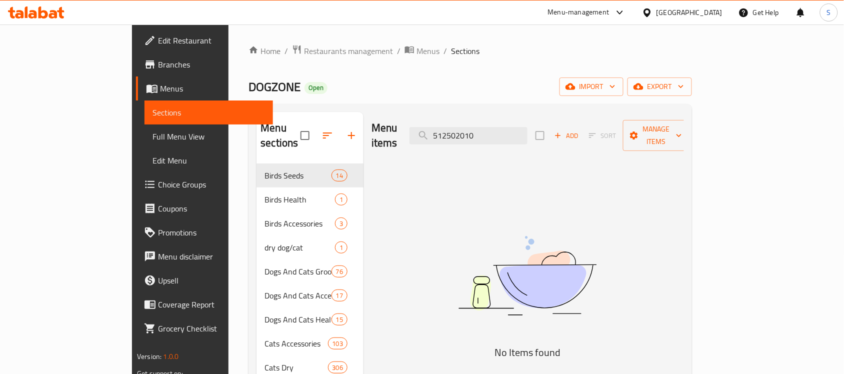
click at [528, 132] on input "512502010" at bounding box center [469, 136] width 118 height 18
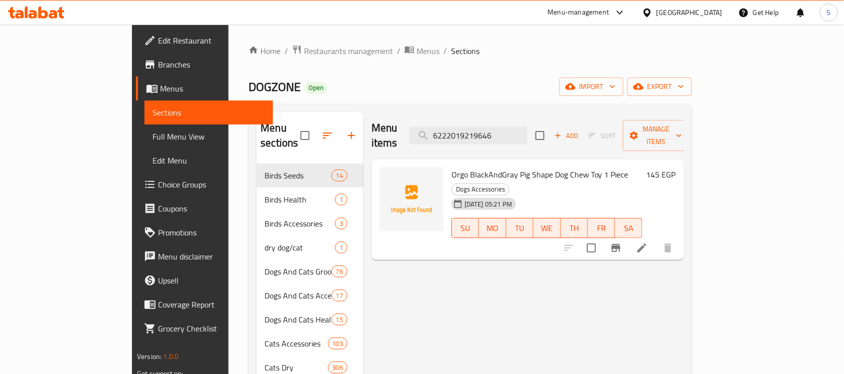
type input "6222019219646"
click at [648, 242] on icon at bounding box center [642, 248] width 12 height 12
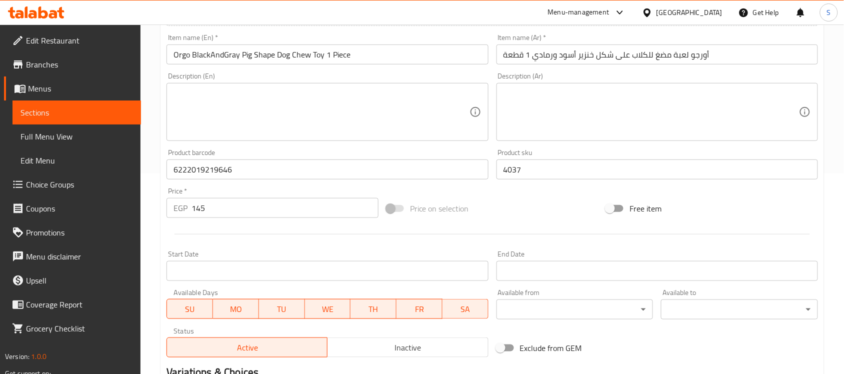
scroll to position [250, 0]
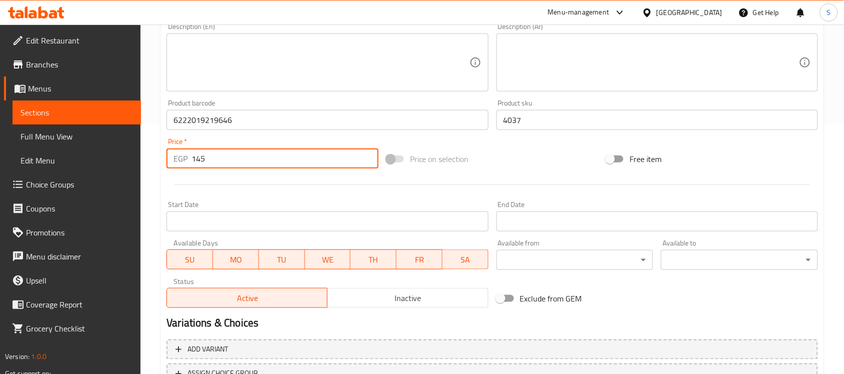
drag, startPoint x: 213, startPoint y: 169, endPoint x: 184, endPoint y: 174, distance: 28.9
click at [184, 174] on div "Add item image Image Size: 1200 x 800 px / Image formats: jpg, png / 5MB Max. I…" at bounding box center [493, 96] width 660 height 431
paste input "81"
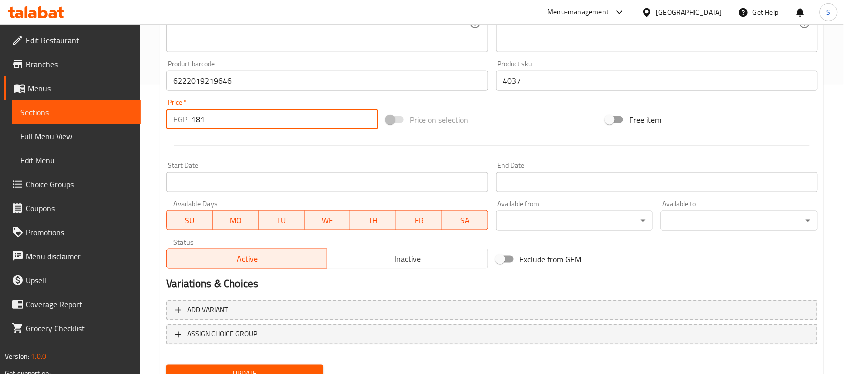
scroll to position [331, 0]
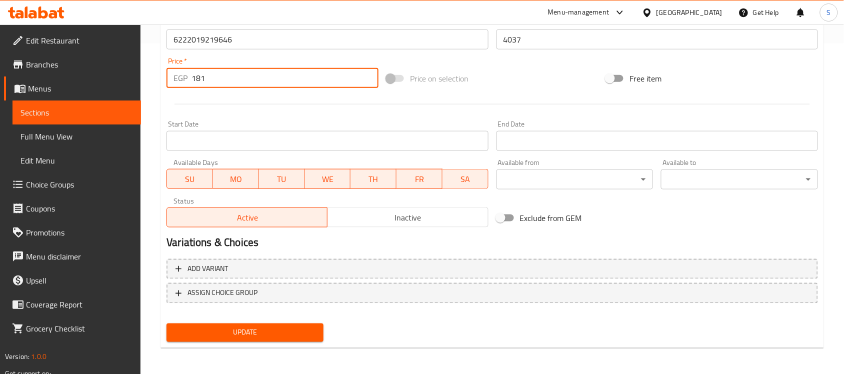
type input "181"
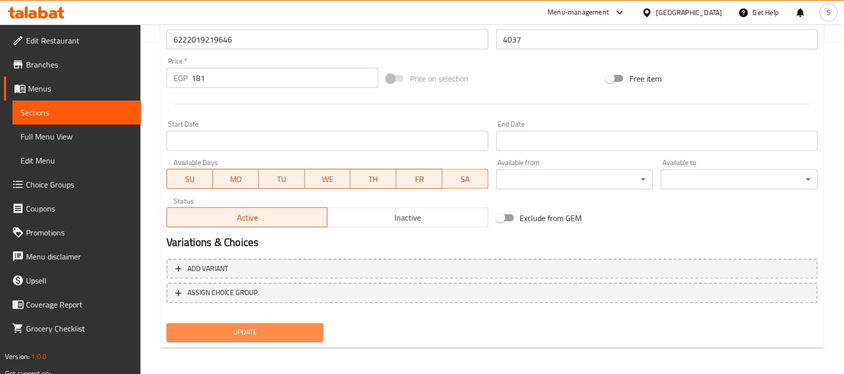
click at [222, 327] on span "Update" at bounding box center [245, 333] width 141 height 13
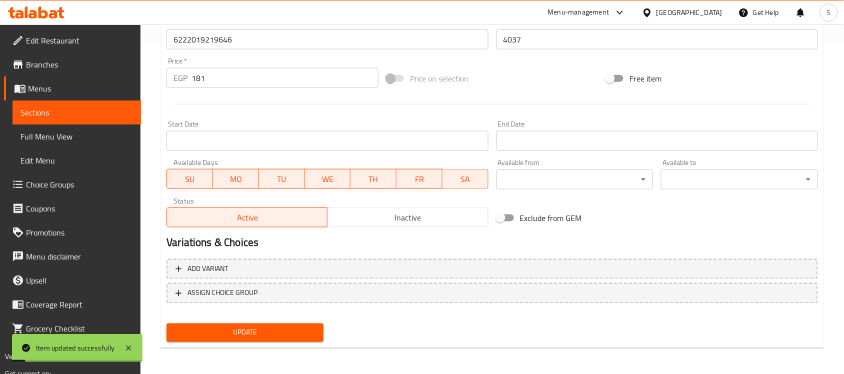
click at [88, 119] on link "Sections" at bounding box center [77, 113] width 129 height 24
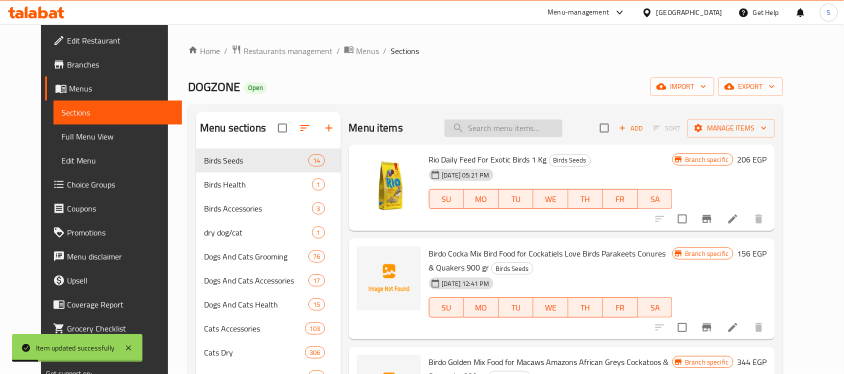
click at [503, 127] on input "search" at bounding box center [504, 129] width 118 height 18
paste input "6222019219615"
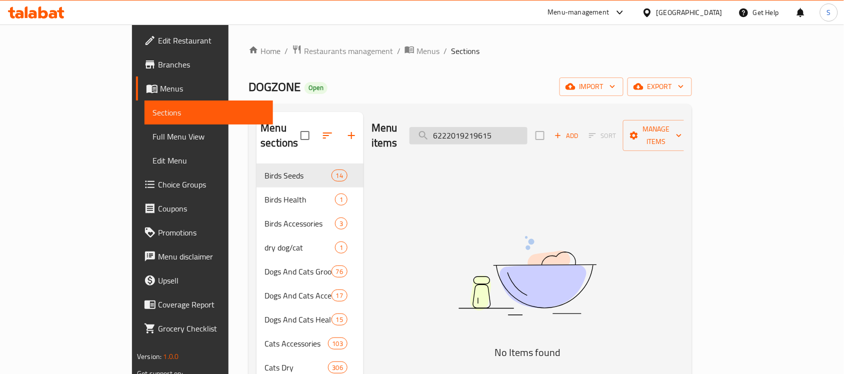
click at [501, 127] on input "6222019219615" at bounding box center [469, 136] width 118 height 18
paste input "22"
click at [557, 238] on img at bounding box center [528, 276] width 250 height 133
click at [506, 129] on input "6222019219622" at bounding box center [469, 136] width 118 height 18
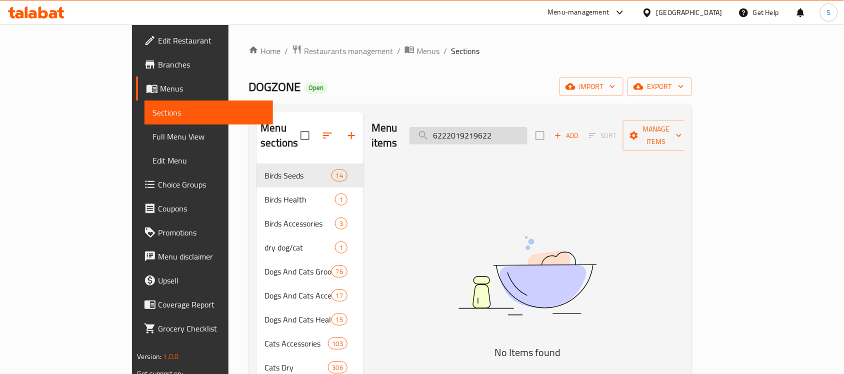
click at [506, 129] on input "6222019219622" at bounding box center [469, 136] width 118 height 18
paste input "745"
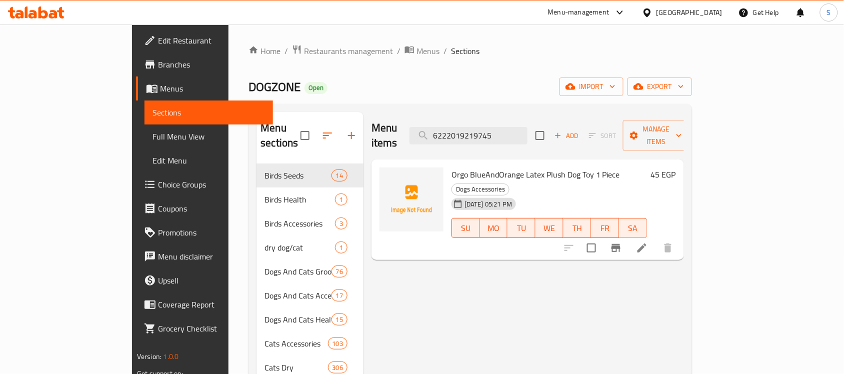
type input "6222019219745"
click at [648, 242] on icon at bounding box center [642, 248] width 12 height 12
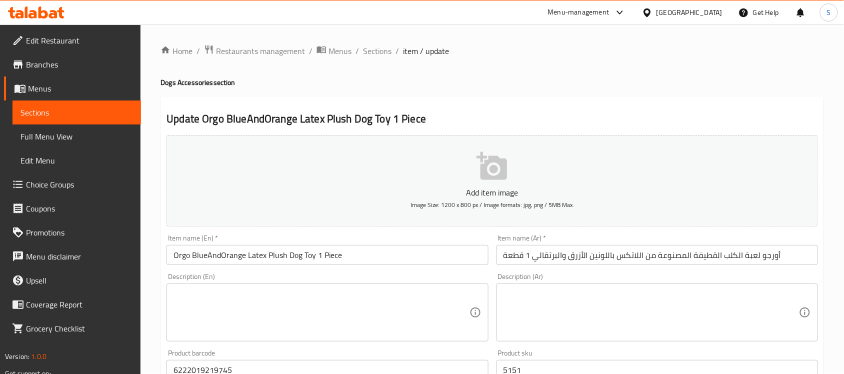
scroll to position [250, 0]
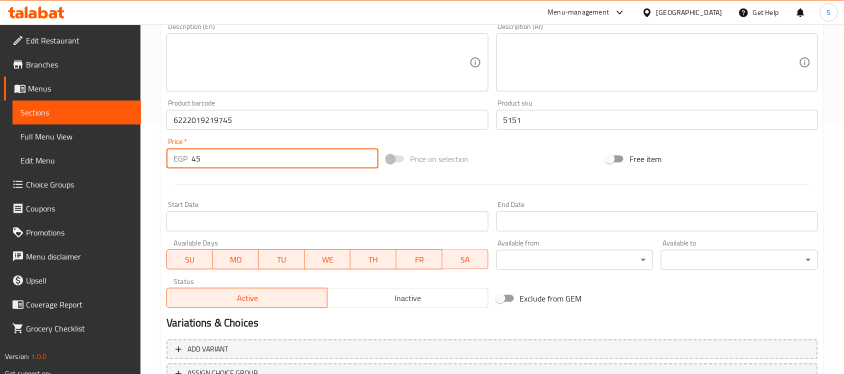
drag, startPoint x: 218, startPoint y: 156, endPoint x: 181, endPoint y: 162, distance: 37.5
click at [181, 162] on div "EGP 45 Price *" at bounding box center [273, 159] width 212 height 20
paste input "56"
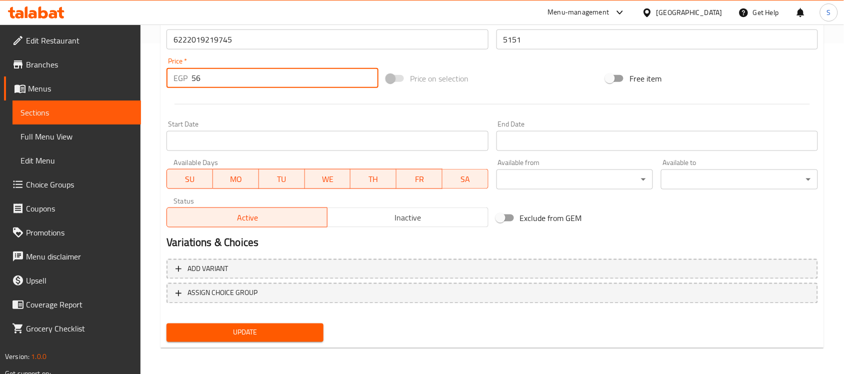
type input "56"
click at [263, 333] on span "Update" at bounding box center [245, 333] width 141 height 13
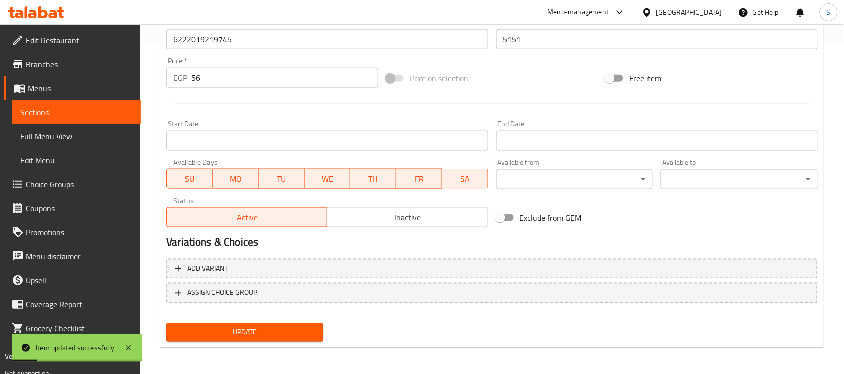
click at [64, 111] on span "Sections" at bounding box center [77, 113] width 113 height 12
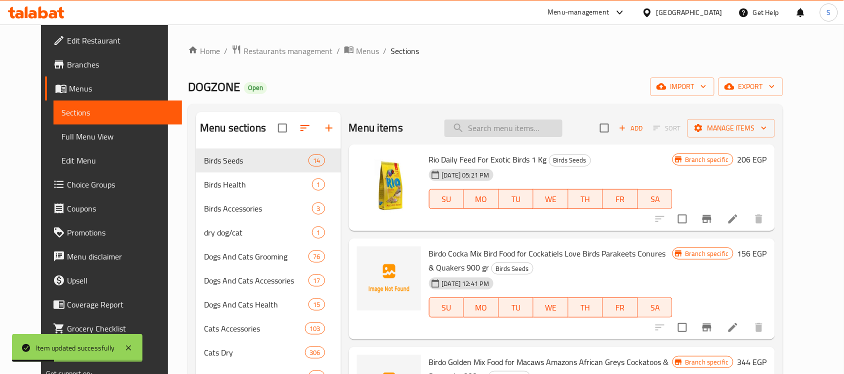
click at [531, 123] on input "search" at bounding box center [504, 129] width 118 height 18
paste input "6222019219653"
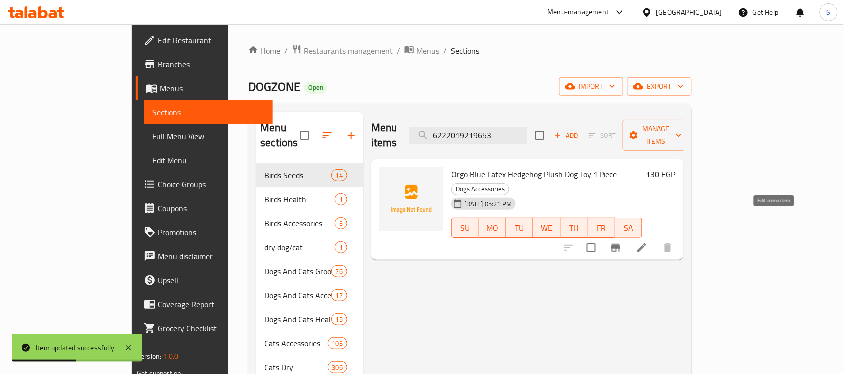
type input "6222019219653"
click at [648, 242] on icon at bounding box center [642, 248] width 12 height 12
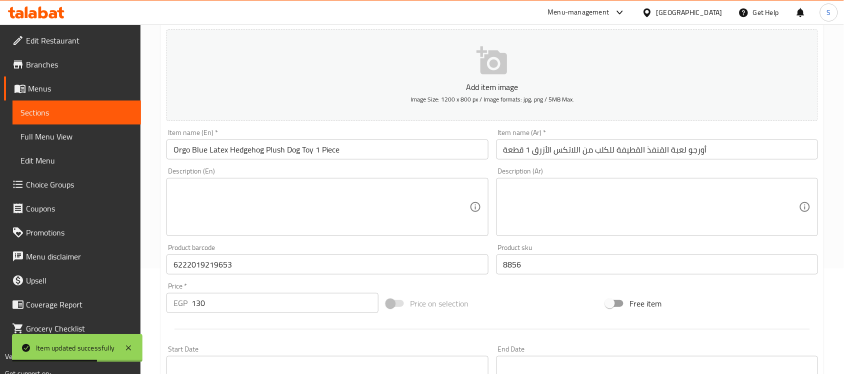
scroll to position [188, 0]
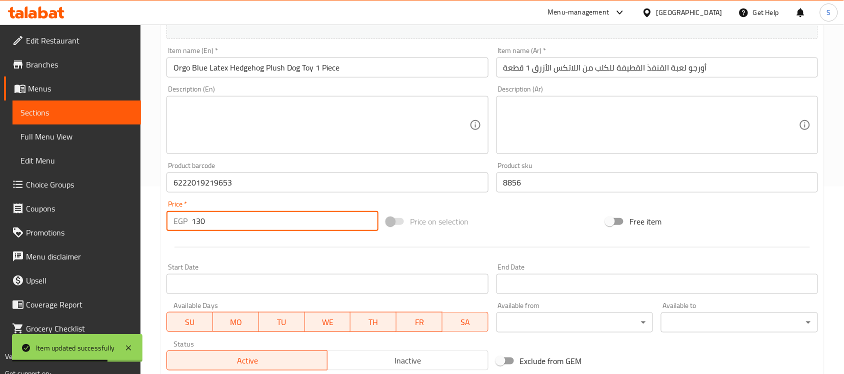
drag, startPoint x: 214, startPoint y: 227, endPoint x: 179, endPoint y: 224, distance: 35.6
click at [179, 224] on div "EGP 130 Price *" at bounding box center [273, 221] width 212 height 20
paste input "63"
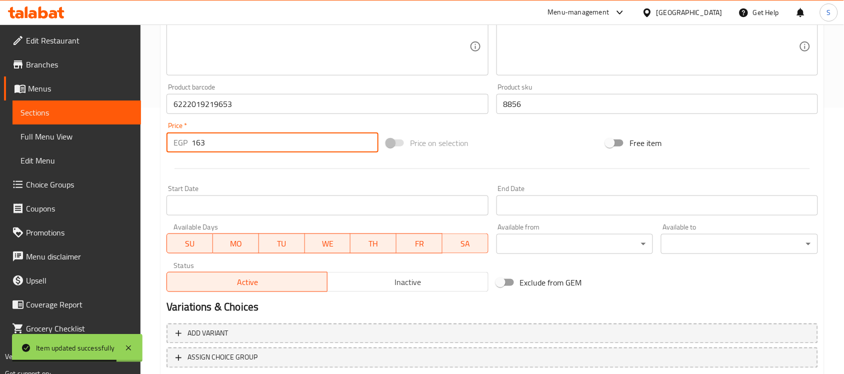
scroll to position [331, 0]
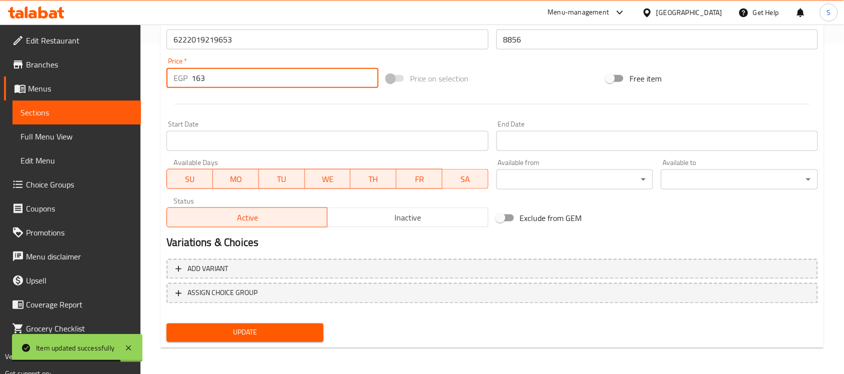
type input "163"
click at [268, 333] on span "Update" at bounding box center [245, 333] width 141 height 13
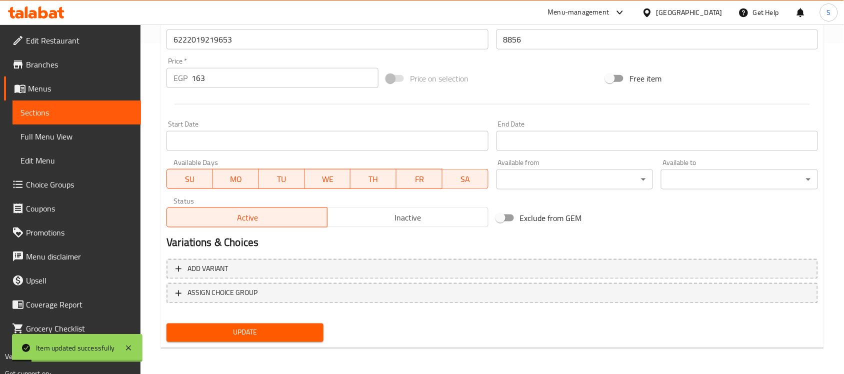
click at [85, 109] on span "Sections" at bounding box center [77, 113] width 113 height 12
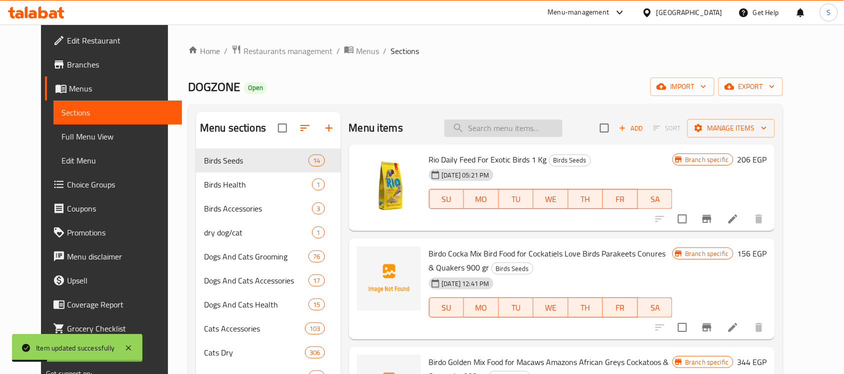
click at [536, 136] on input "search" at bounding box center [504, 129] width 118 height 18
paste input "6222019219417"
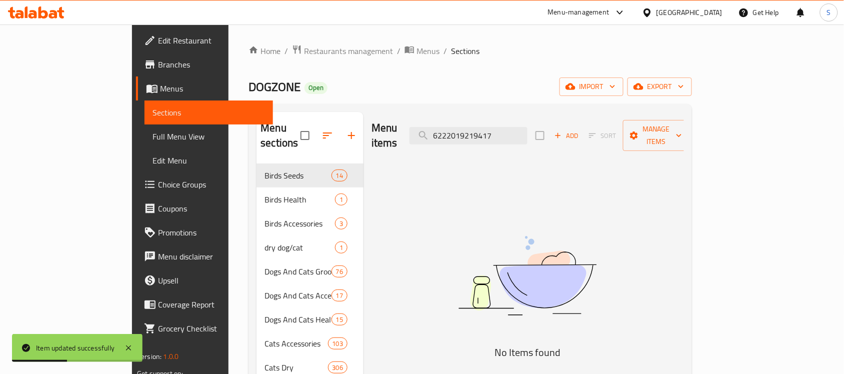
click at [613, 238] on img at bounding box center [528, 276] width 250 height 133
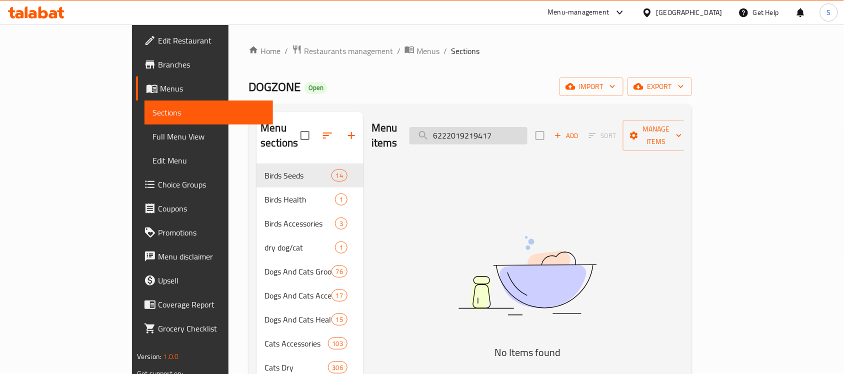
click at [511, 130] on input "6222019219417" at bounding box center [469, 136] width 118 height 18
paste input "370"
click at [508, 139] on div "Menu items 6222019219370 Add Sort Manage items" at bounding box center [528, 136] width 313 height 48
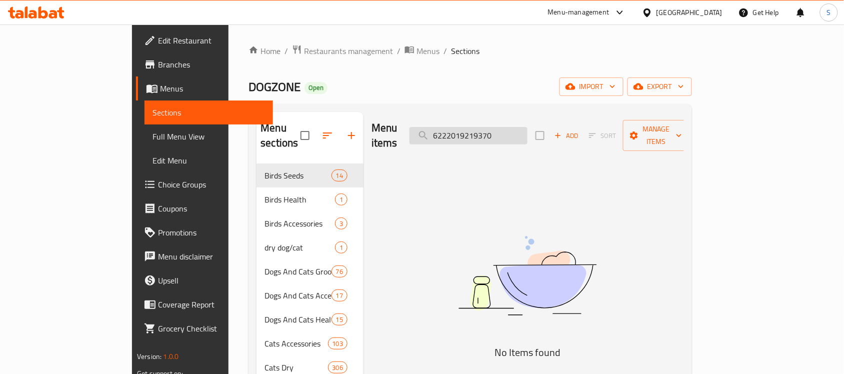
click at [523, 128] on input "6222019219370" at bounding box center [469, 136] width 118 height 18
paste input "639"
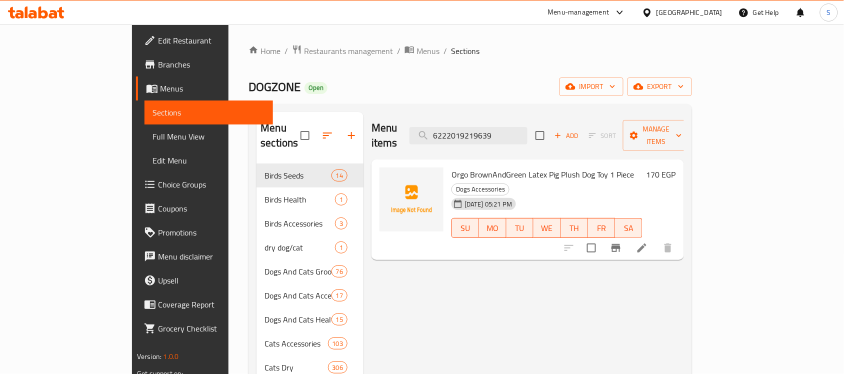
type input "6222019219639"
click at [462, 214] on div "SU MO TU WE TH FR SA" at bounding box center [547, 228] width 199 height 28
click at [648, 242] on icon at bounding box center [642, 248] width 12 height 12
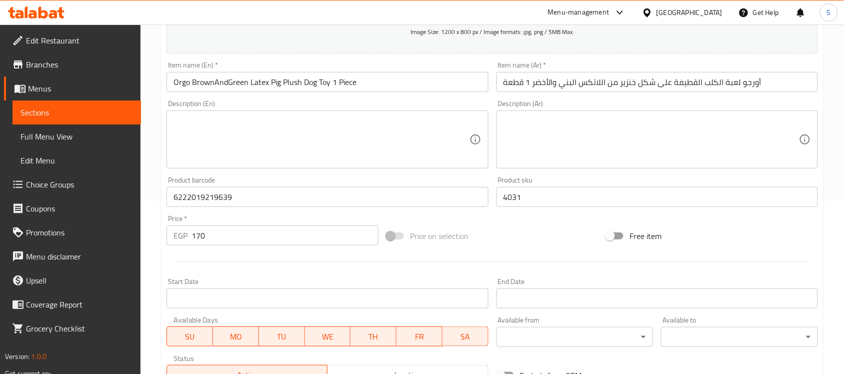
scroll to position [250, 0]
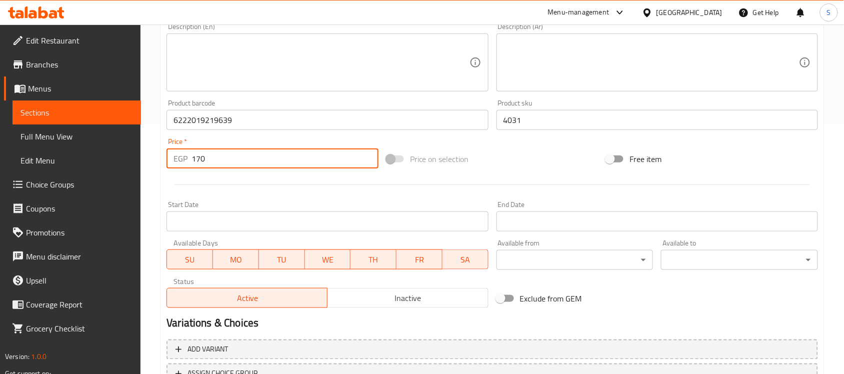
drag, startPoint x: 212, startPoint y: 162, endPoint x: 165, endPoint y: 168, distance: 47.0
click at [166, 168] on div "Price   * EGP 170 Price *" at bounding box center [273, 153] width 220 height 39
paste input "213"
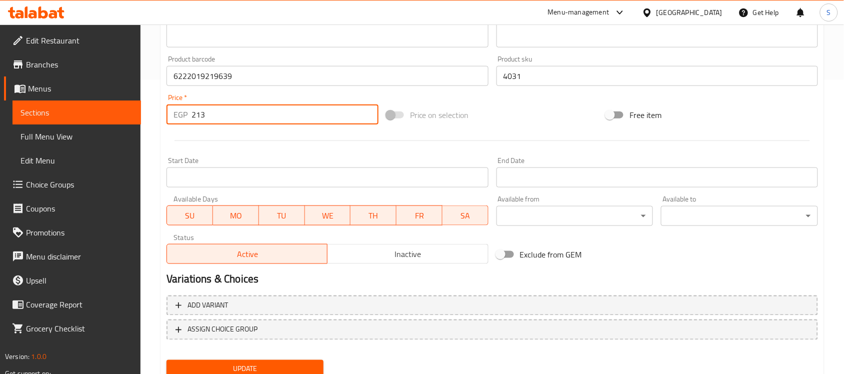
scroll to position [331, 0]
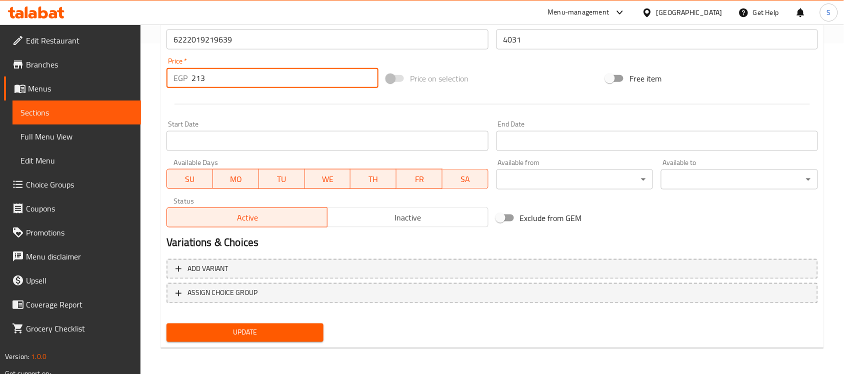
type input "213"
click at [263, 324] on button "Update" at bounding box center [245, 333] width 157 height 19
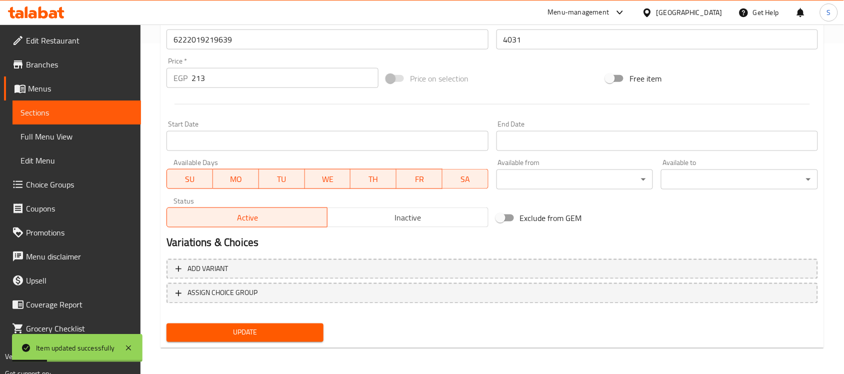
click at [82, 119] on link "Sections" at bounding box center [77, 113] width 129 height 24
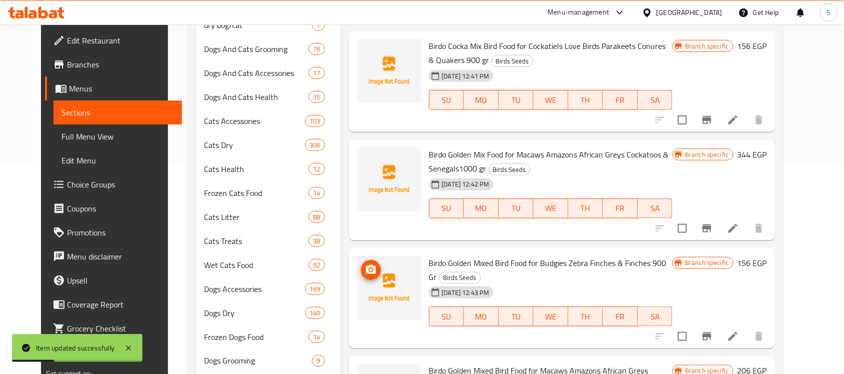
scroll to position [18, 0]
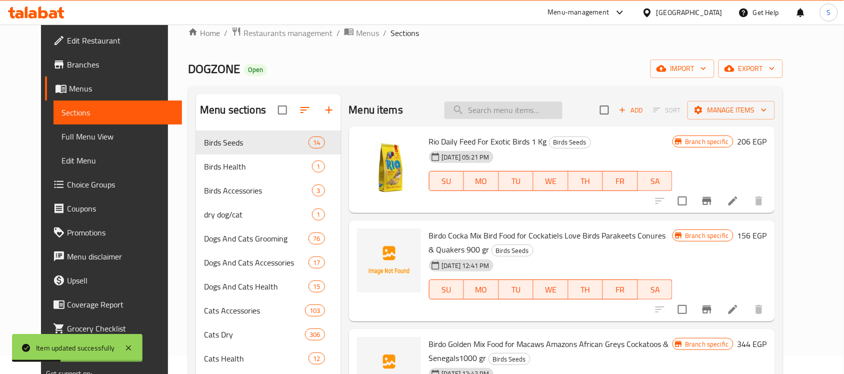
click at [508, 109] on input "search" at bounding box center [504, 111] width 118 height 18
paste input "6222019219387"
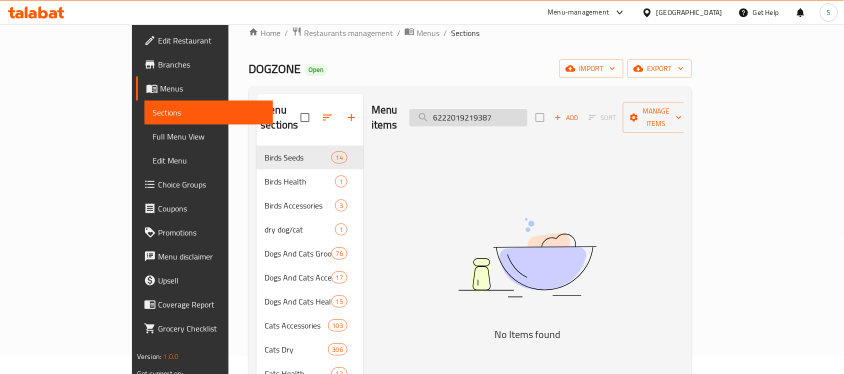
click at [519, 109] on input "6222019219387" at bounding box center [469, 118] width 118 height 18
paste input "431"
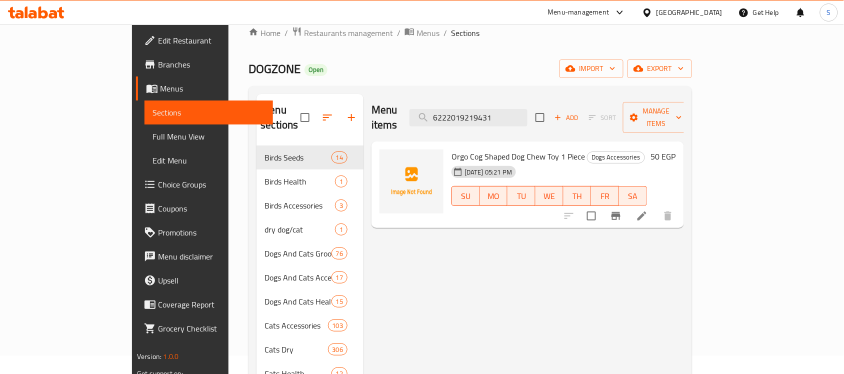
type input "6222019219431"
click at [648, 210] on icon at bounding box center [642, 216] width 12 height 12
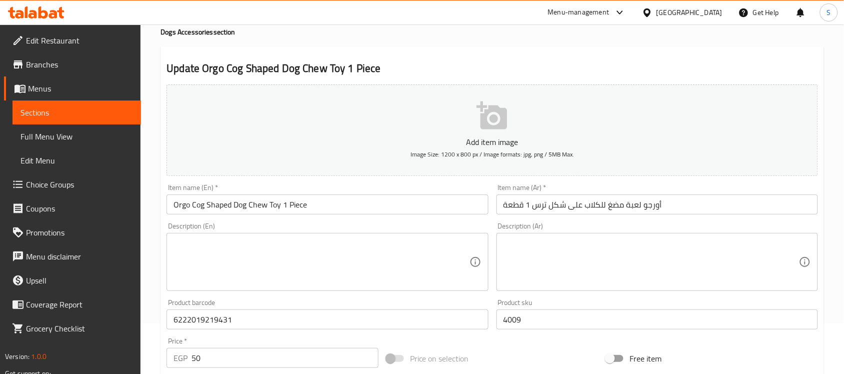
scroll to position [125, 0]
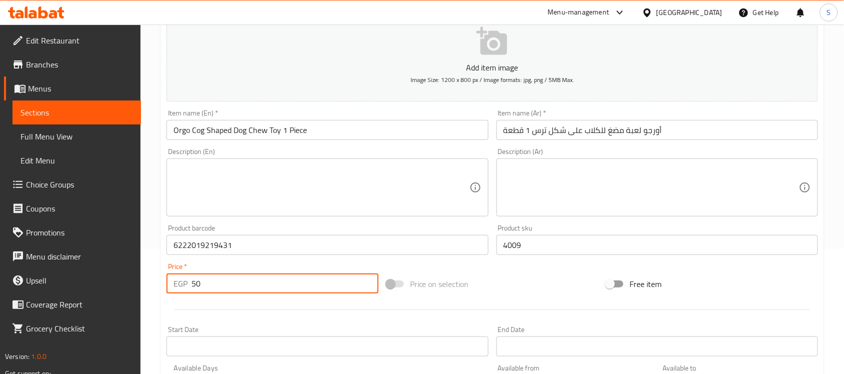
drag, startPoint x: 215, startPoint y: 286, endPoint x: 171, endPoint y: 279, distance: 44.5
click at [171, 279] on div "EGP 50 Price *" at bounding box center [273, 284] width 212 height 20
paste input "63"
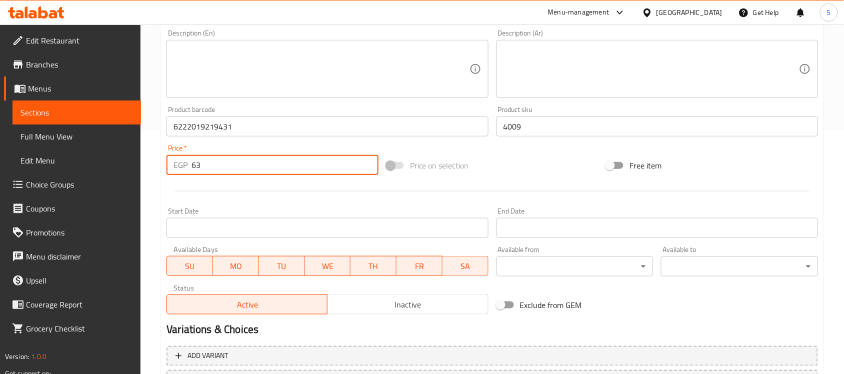
scroll to position [331, 0]
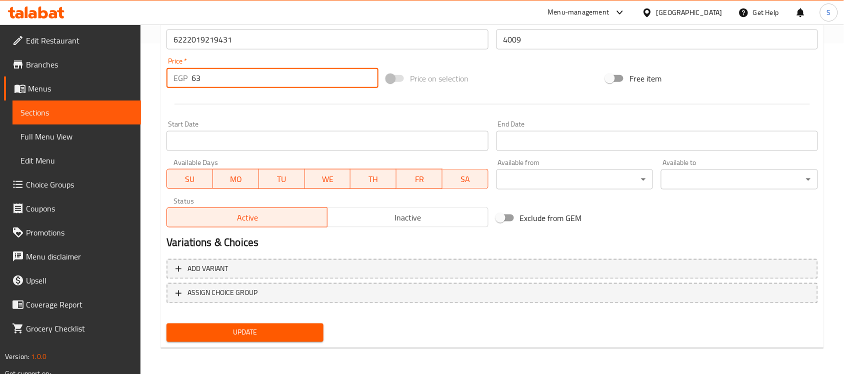
type input "63"
click at [256, 331] on span "Update" at bounding box center [245, 333] width 141 height 13
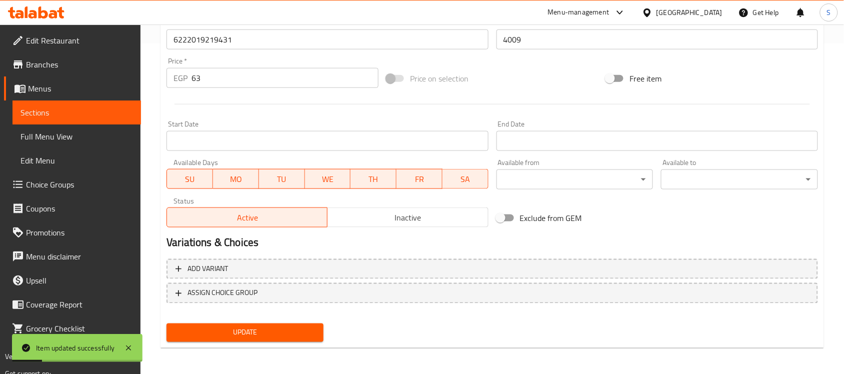
click at [105, 113] on span "Sections" at bounding box center [77, 113] width 113 height 12
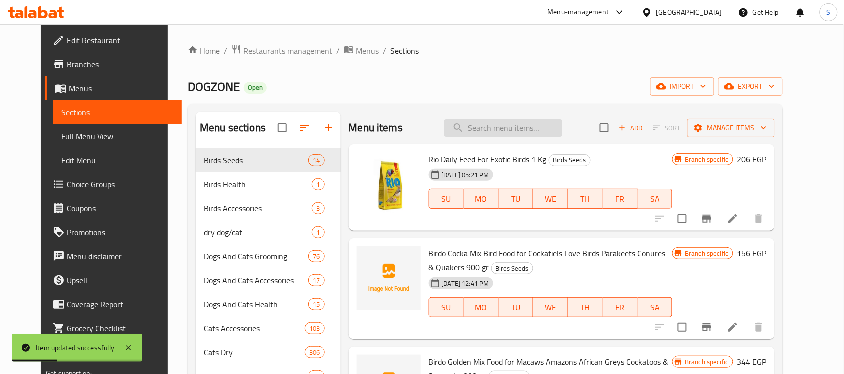
click at [520, 135] on input "search" at bounding box center [504, 129] width 118 height 18
paste input "6222019219806"
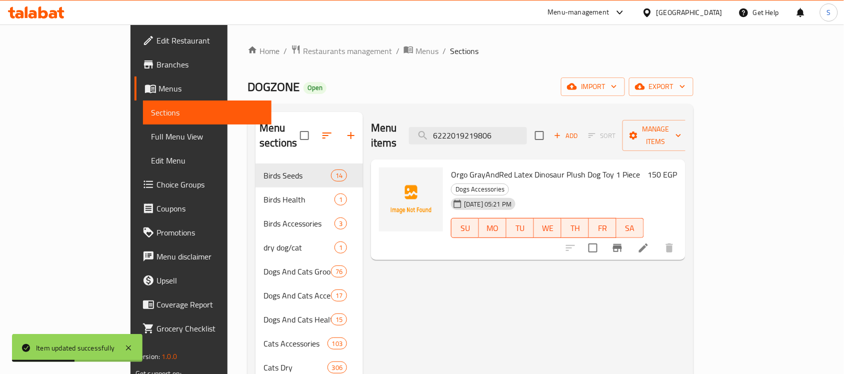
type input "6222019219806"
click at [650, 242] on icon at bounding box center [644, 248] width 12 height 12
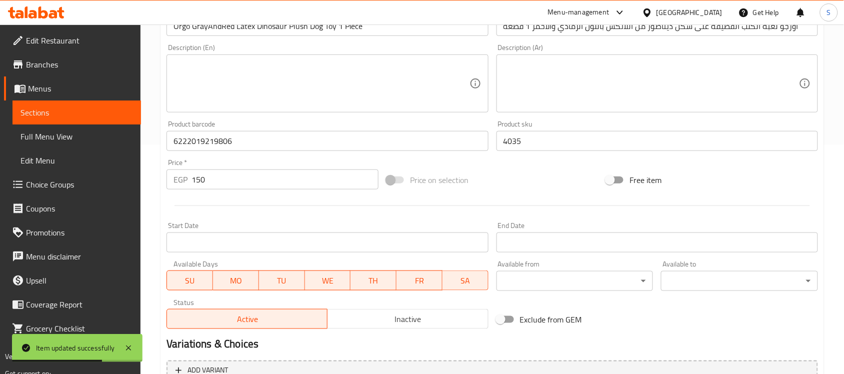
scroll to position [313, 0]
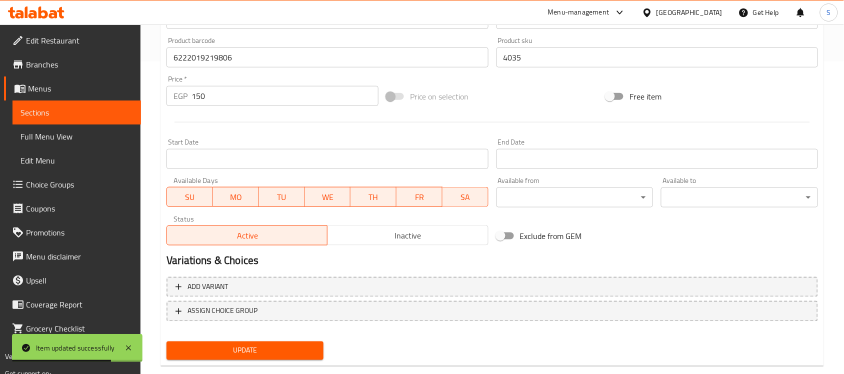
drag, startPoint x: 213, startPoint y: 88, endPoint x: 180, endPoint y: 92, distance: 33.3
click at [180, 91] on div "EGP 150 Price *" at bounding box center [273, 96] width 212 height 20
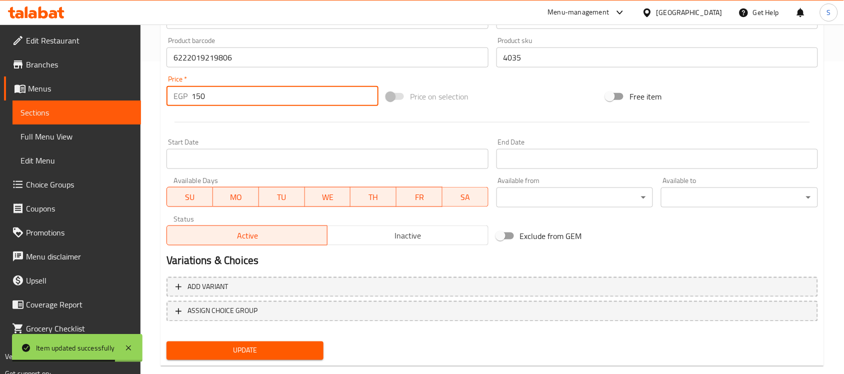
paste input "88"
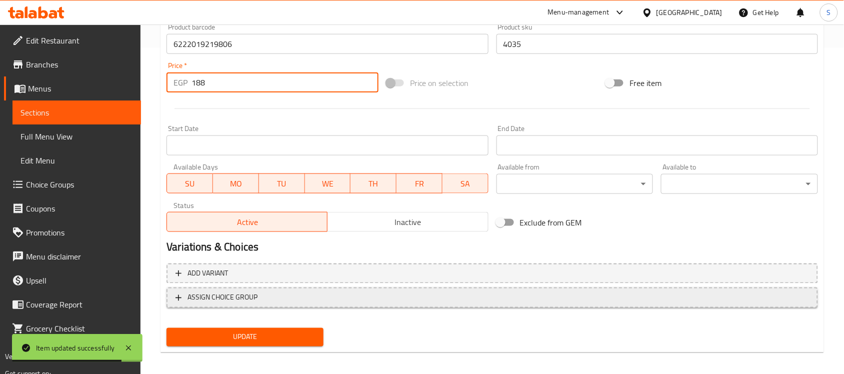
scroll to position [331, 0]
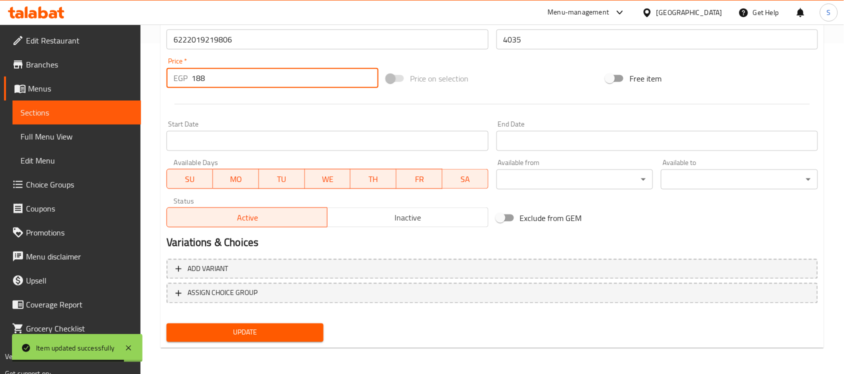
type input "188"
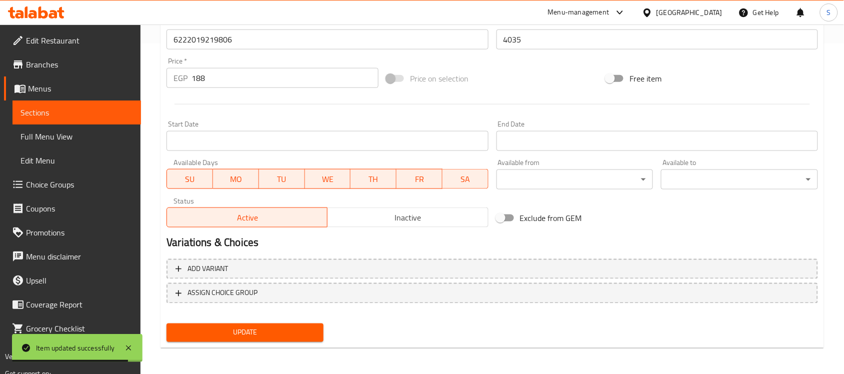
click at [219, 321] on div "Update" at bounding box center [245, 333] width 165 height 27
click at [219, 328] on span "Update" at bounding box center [245, 333] width 141 height 13
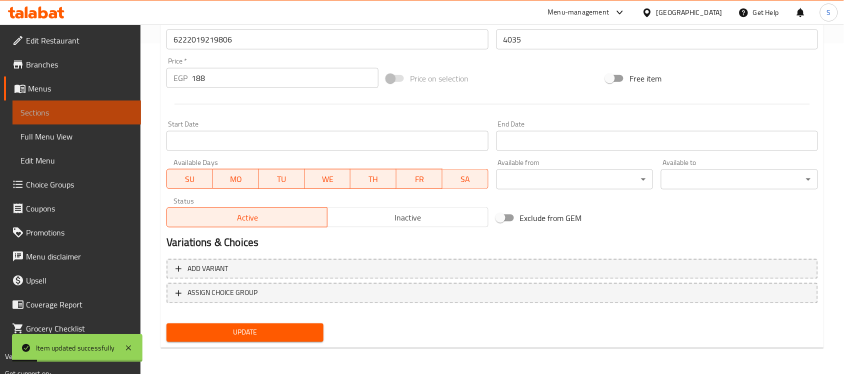
click at [106, 119] on link "Sections" at bounding box center [77, 113] width 129 height 24
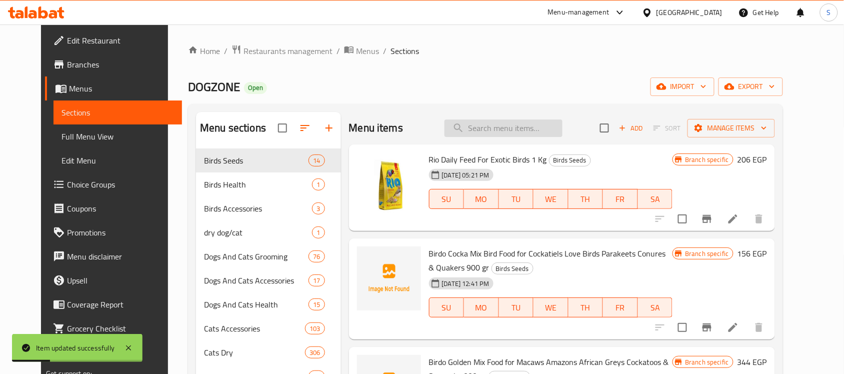
click at [518, 123] on input "search" at bounding box center [504, 129] width 118 height 18
paste input "6222019219547"
type input "6222019219547"
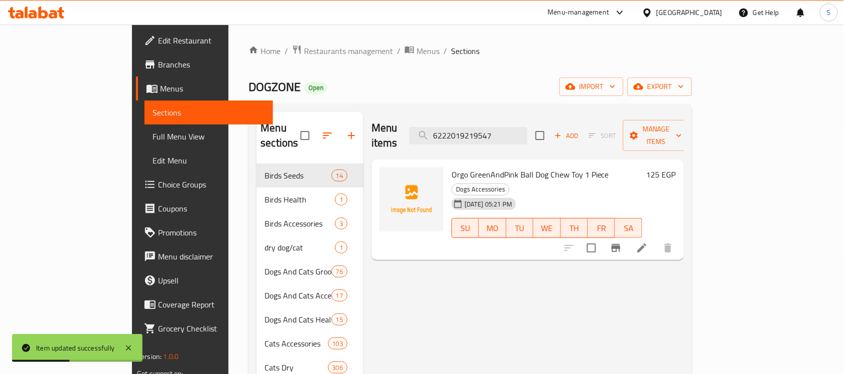
click at [647, 244] on icon at bounding box center [642, 248] width 9 height 9
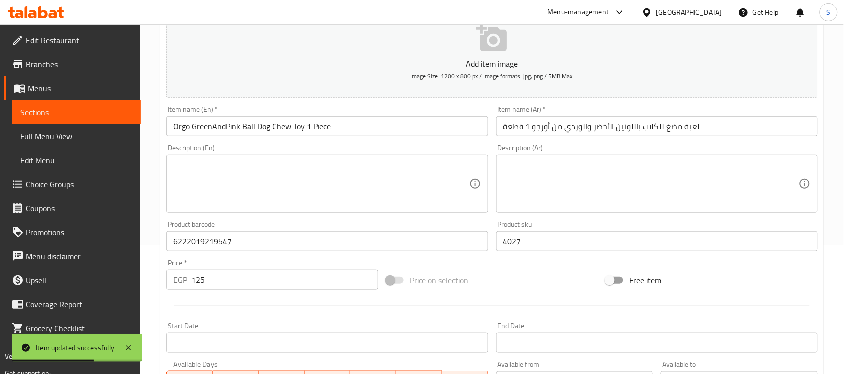
scroll to position [250, 0]
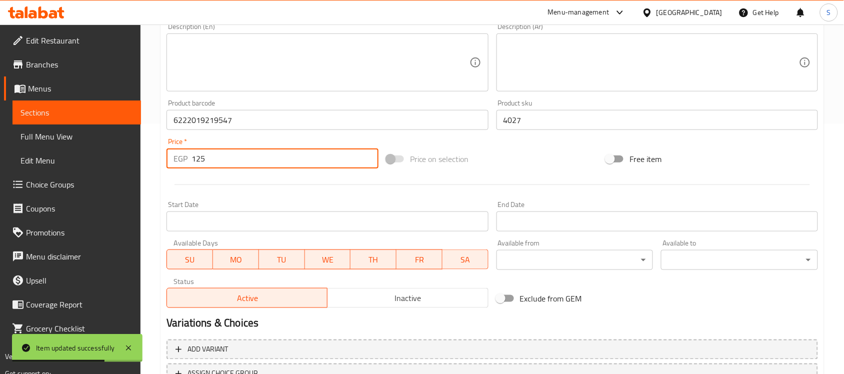
drag, startPoint x: 198, startPoint y: 164, endPoint x: 178, endPoint y: 171, distance: 21.2
click at [178, 171] on div "Price   * EGP 125 Price *" at bounding box center [273, 153] width 220 height 39
paste input "56"
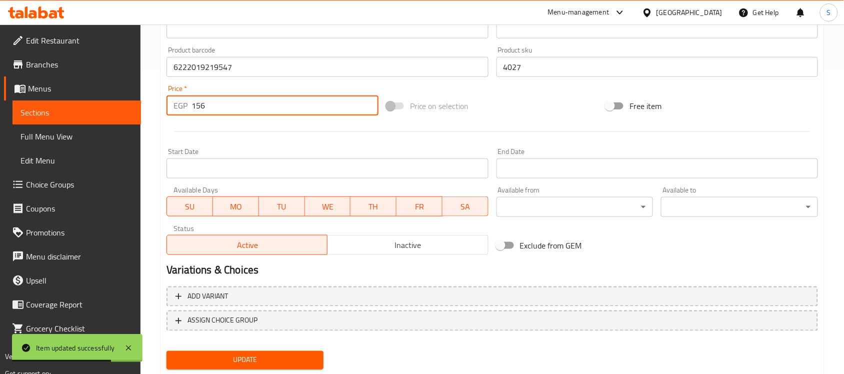
scroll to position [331, 0]
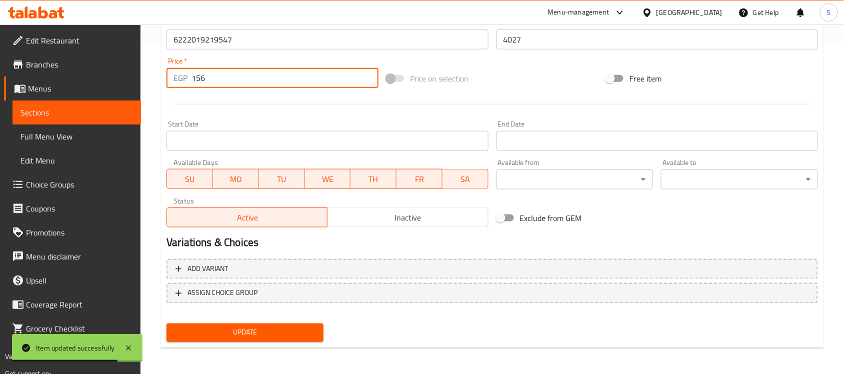
type input "156"
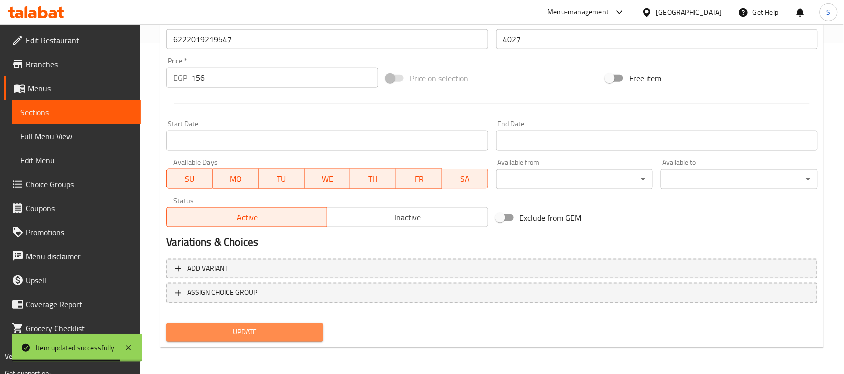
click at [259, 331] on span "Update" at bounding box center [245, 333] width 141 height 13
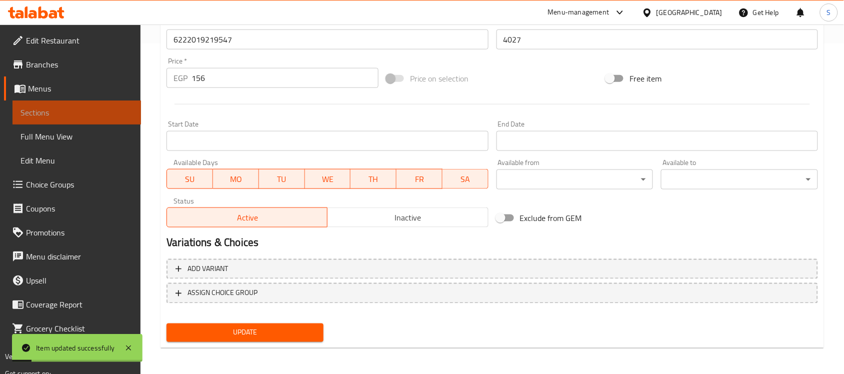
click at [69, 103] on link "Sections" at bounding box center [77, 113] width 129 height 24
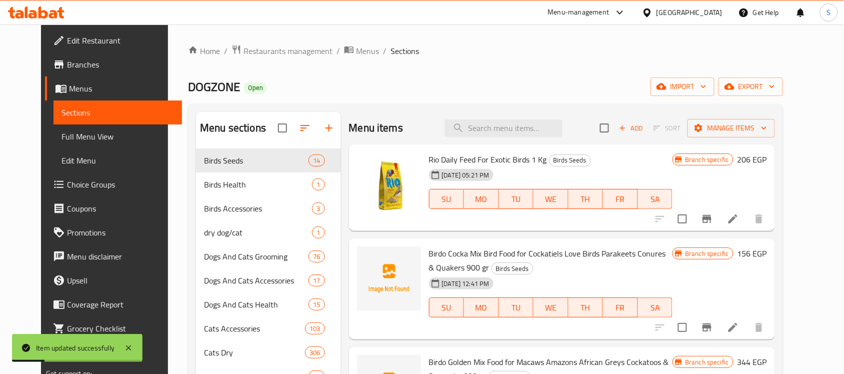
click at [491, 119] on div "Menu items Add Sort Manage items" at bounding box center [562, 128] width 426 height 33
click at [484, 128] on input "search" at bounding box center [504, 129] width 118 height 18
paste input "6222019219783"
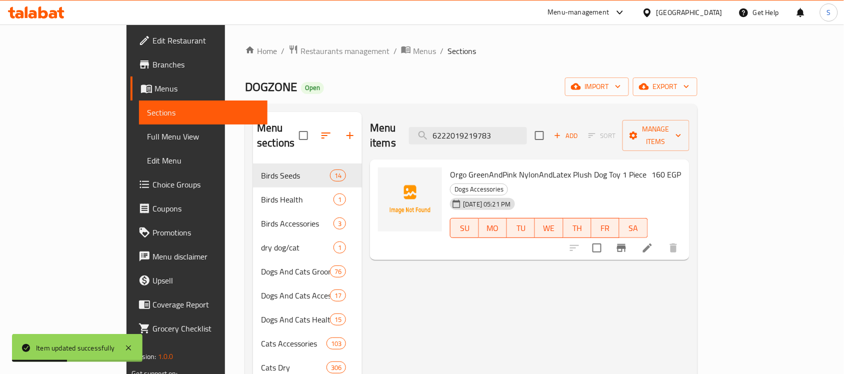
type input "6222019219783"
click at [652, 244] on icon at bounding box center [647, 248] width 9 height 9
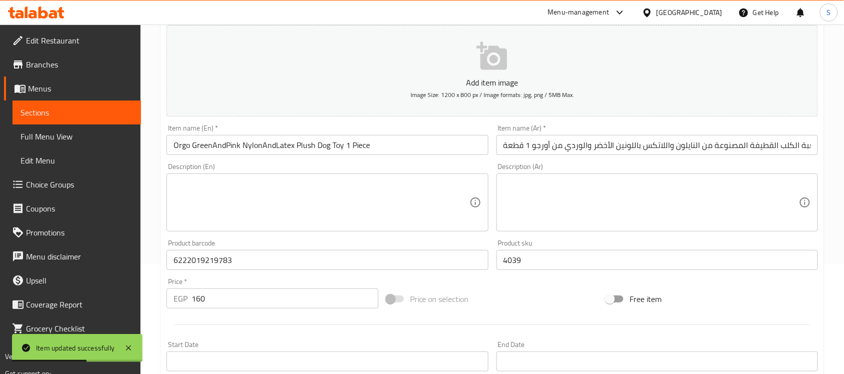
scroll to position [188, 0]
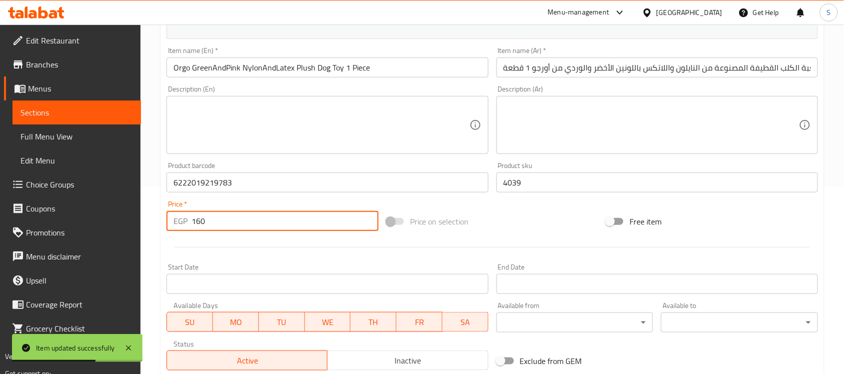
drag, startPoint x: 223, startPoint y: 226, endPoint x: 141, endPoint y: 226, distance: 81.5
click at [157, 226] on div "Home / Restaurants management / Menus / Sections / item / update Dogs Accessori…" at bounding box center [493, 178] width 704 height 682
paste input "20"
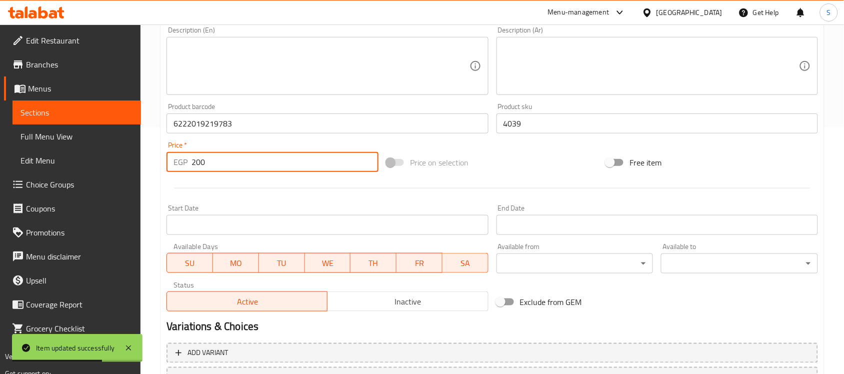
scroll to position [331, 0]
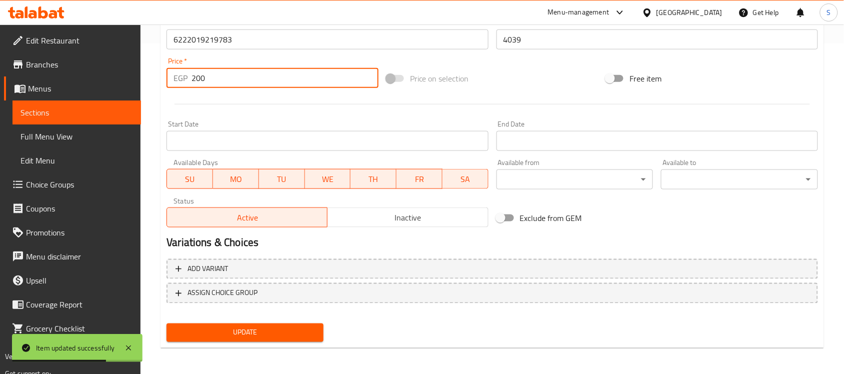
type input "200"
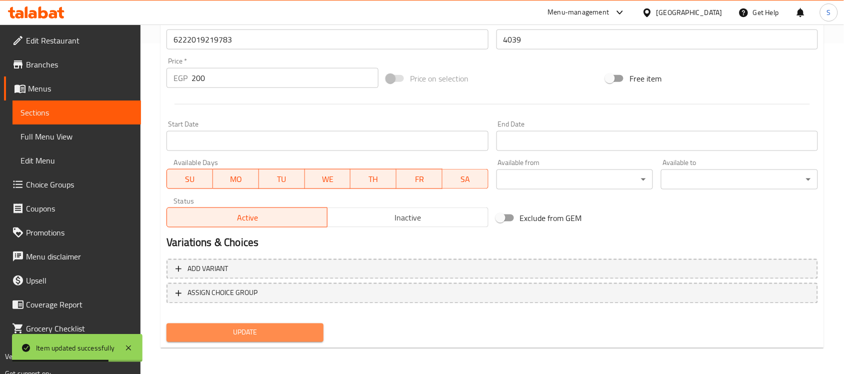
click at [254, 330] on span "Update" at bounding box center [245, 333] width 141 height 13
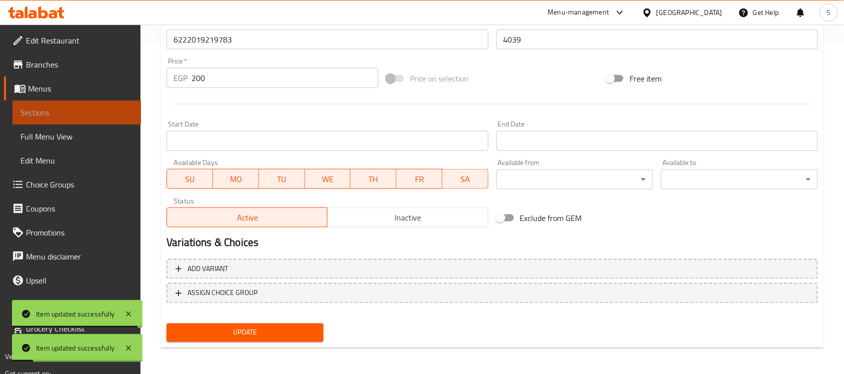
click at [63, 101] on link "Sections" at bounding box center [77, 113] width 129 height 24
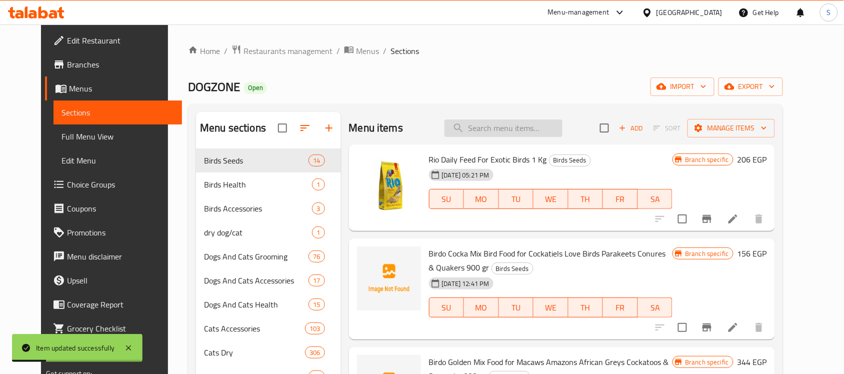
click at [475, 120] on input "search" at bounding box center [504, 129] width 118 height 18
paste input "6222019219394"
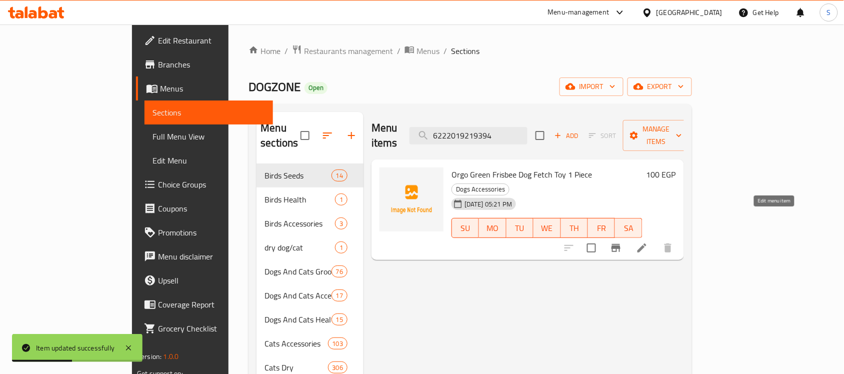
type input "6222019219394"
click at [648, 242] on icon at bounding box center [642, 248] width 12 height 12
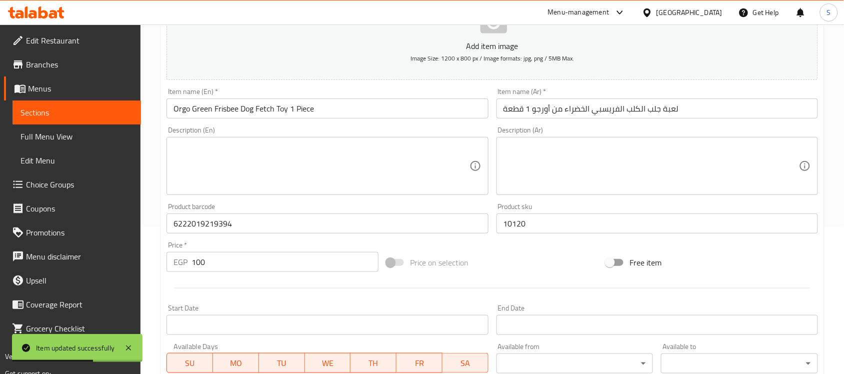
scroll to position [250, 0]
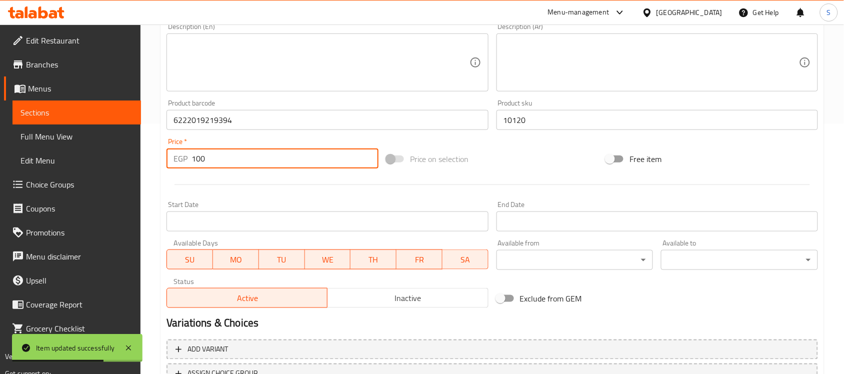
drag, startPoint x: 220, startPoint y: 161, endPoint x: 177, endPoint y: 166, distance: 43.8
click at [177, 166] on div "EGP 100 Price *" at bounding box center [273, 159] width 212 height 20
paste input "25"
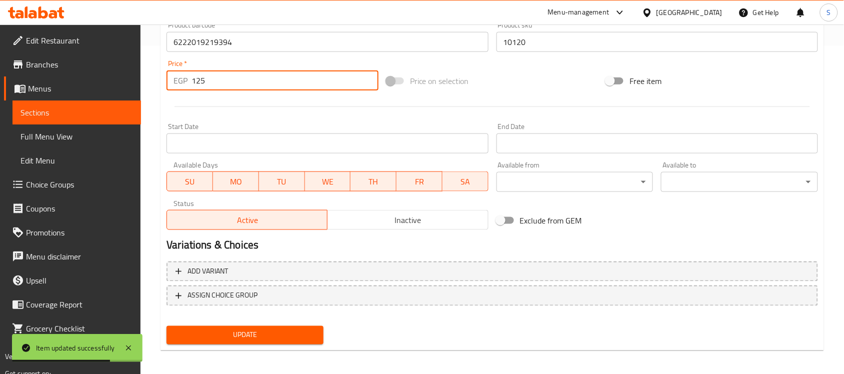
scroll to position [331, 0]
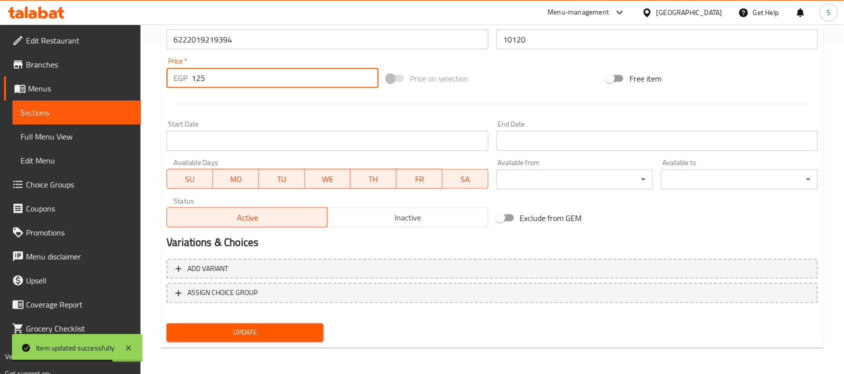
type input "125"
click at [262, 331] on span "Update" at bounding box center [245, 333] width 141 height 13
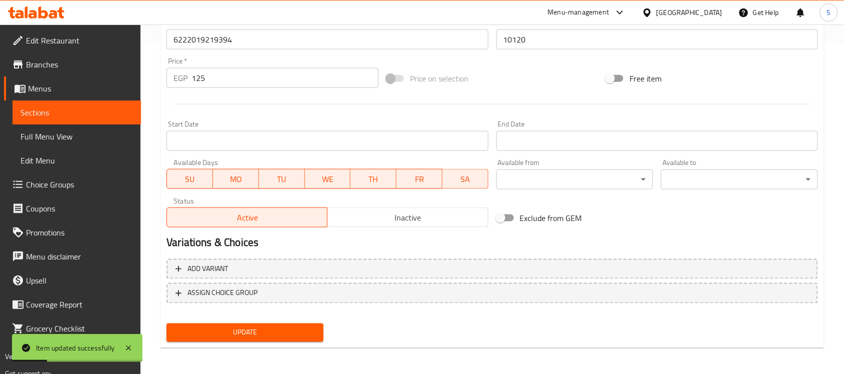
click at [84, 110] on span "Sections" at bounding box center [77, 113] width 113 height 12
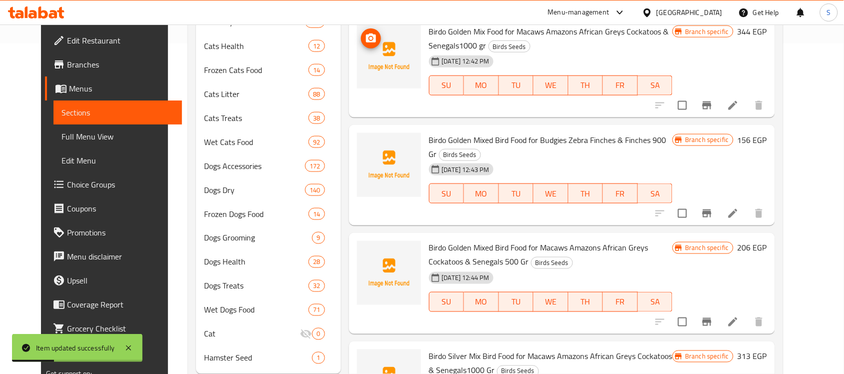
scroll to position [18, 0]
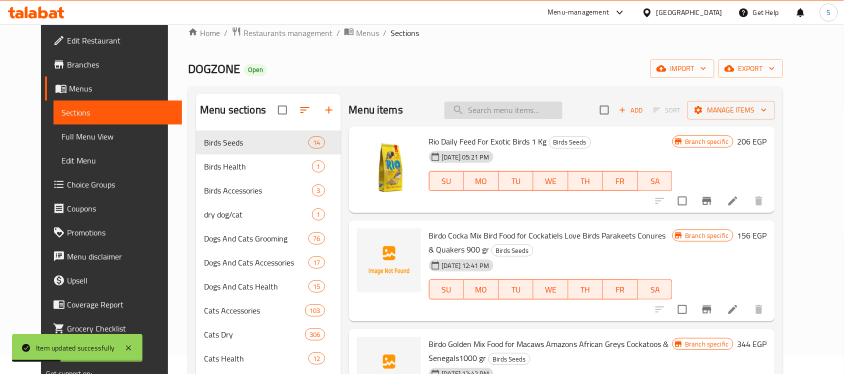
click at [518, 104] on input "search" at bounding box center [504, 111] width 118 height 18
paste input "6222019219790"
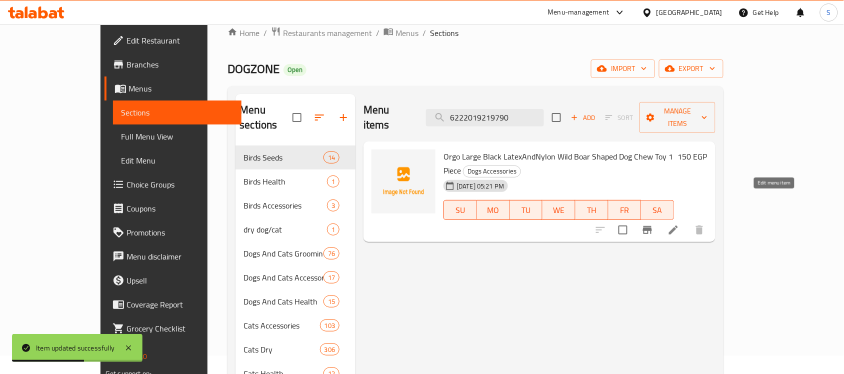
type input "6222019219790"
click at [678, 226] on icon at bounding box center [673, 230] width 9 height 9
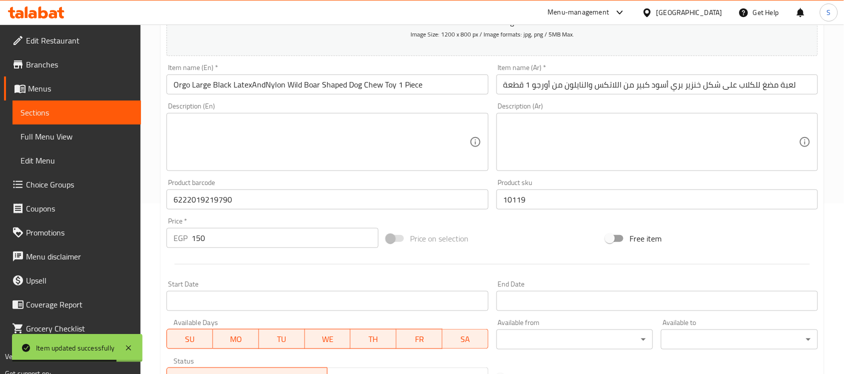
scroll to position [188, 0]
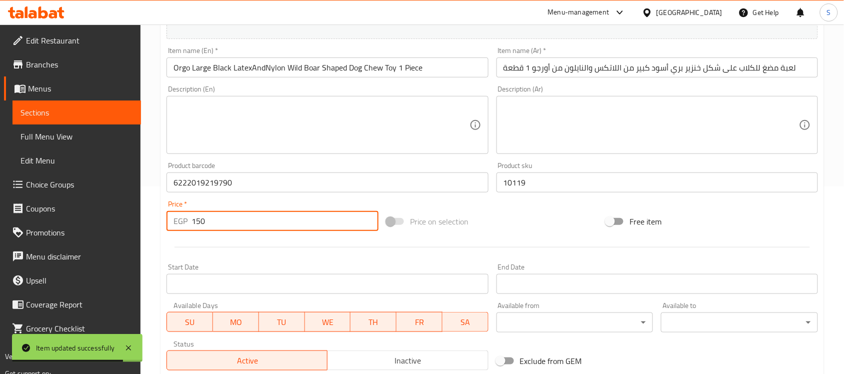
drag, startPoint x: 228, startPoint y: 224, endPoint x: 181, endPoint y: 215, distance: 47.9
click at [181, 215] on div "EGP 150 Price *" at bounding box center [273, 221] width 212 height 20
paste input "88"
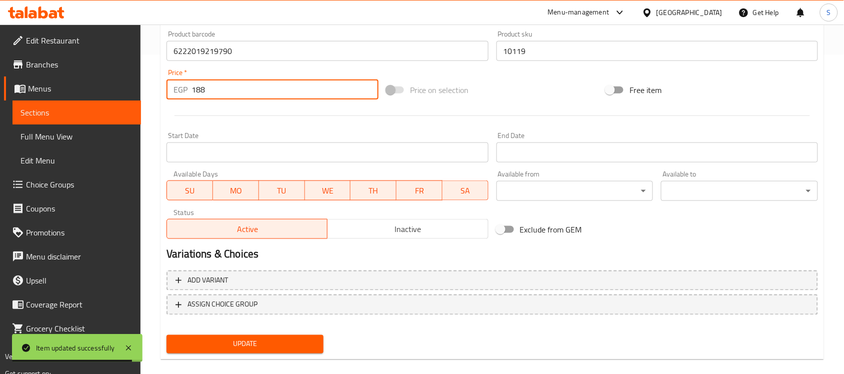
scroll to position [331, 0]
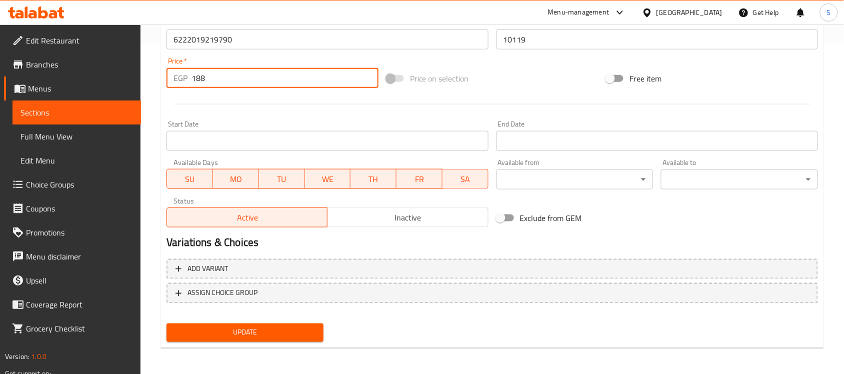
type input "188"
click at [286, 330] on span "Update" at bounding box center [245, 333] width 141 height 13
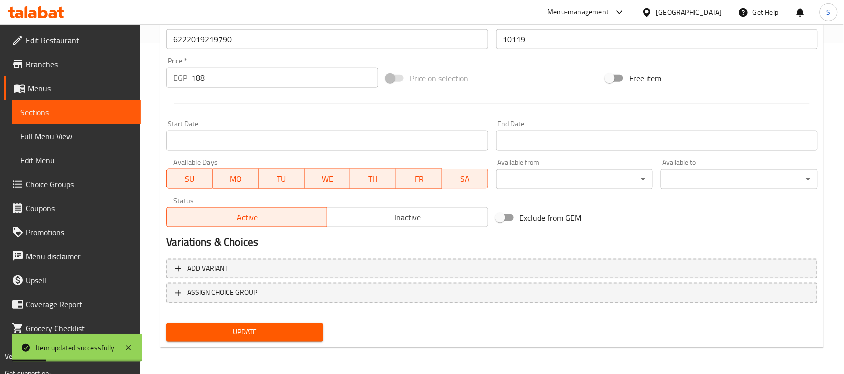
click at [93, 110] on span "Sections" at bounding box center [77, 113] width 113 height 12
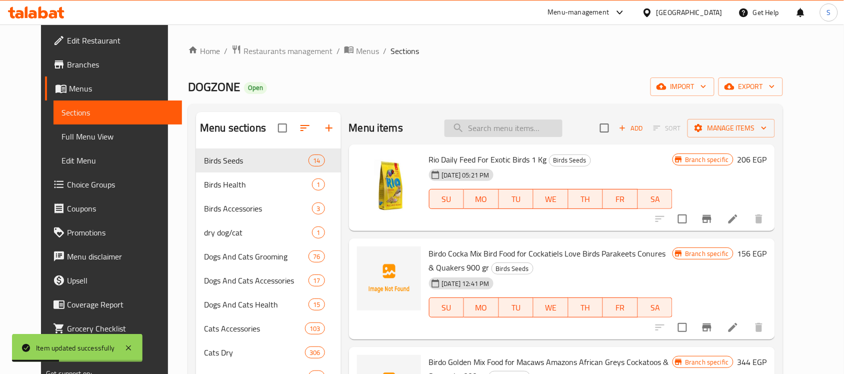
click at [514, 134] on input "search" at bounding box center [504, 129] width 118 height 18
paste input "[CREDIT_CARD_NUMBER]"
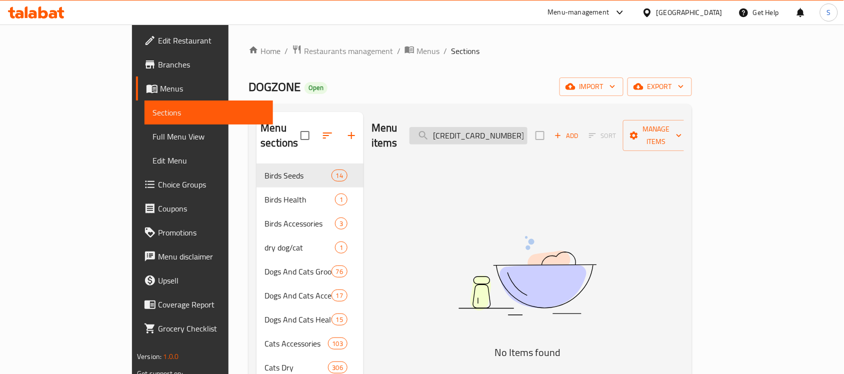
click at [515, 127] on input "[CREDIT_CARD_NUMBER]" at bounding box center [469, 136] width 118 height 18
paste input "462"
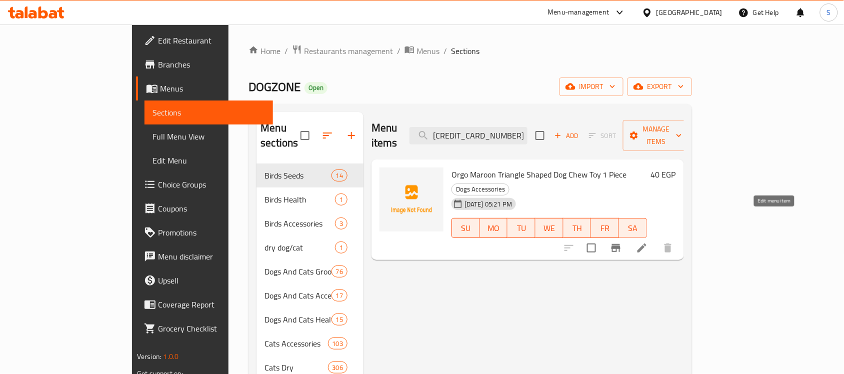
type input "6222019219462"
click at [648, 242] on icon at bounding box center [642, 248] width 12 height 12
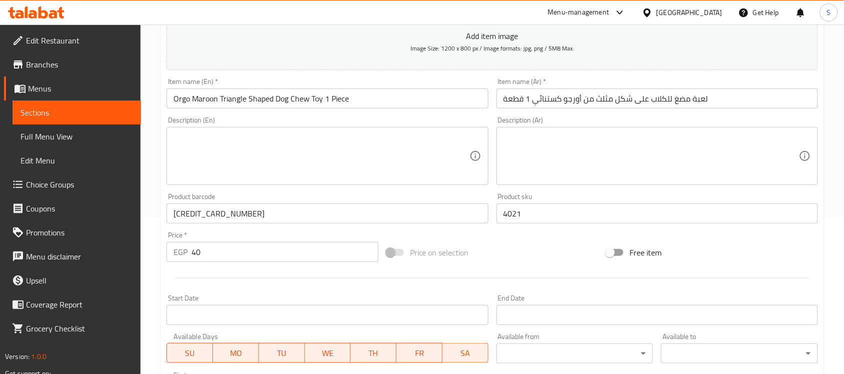
scroll to position [250, 0]
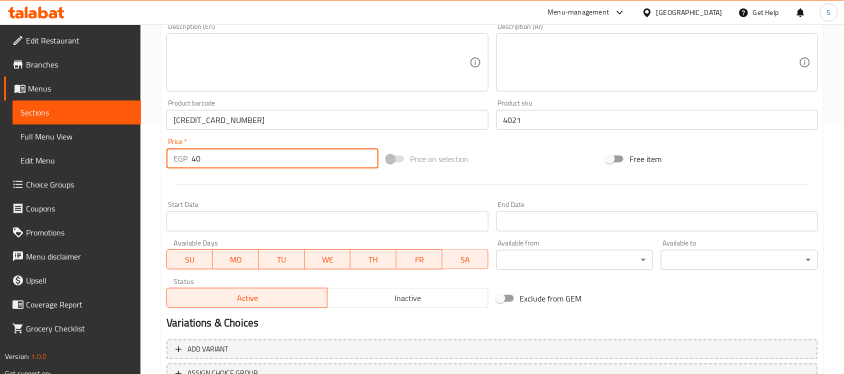
drag, startPoint x: 227, startPoint y: 150, endPoint x: 167, endPoint y: 164, distance: 61.5
click at [169, 163] on div "EGP 40 Price *" at bounding box center [273, 159] width 212 height 20
paste input "5"
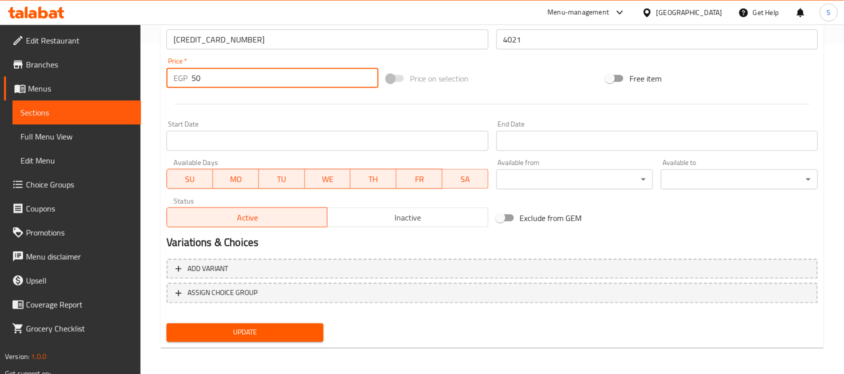
type input "50"
click at [244, 336] on span "Update" at bounding box center [245, 333] width 141 height 13
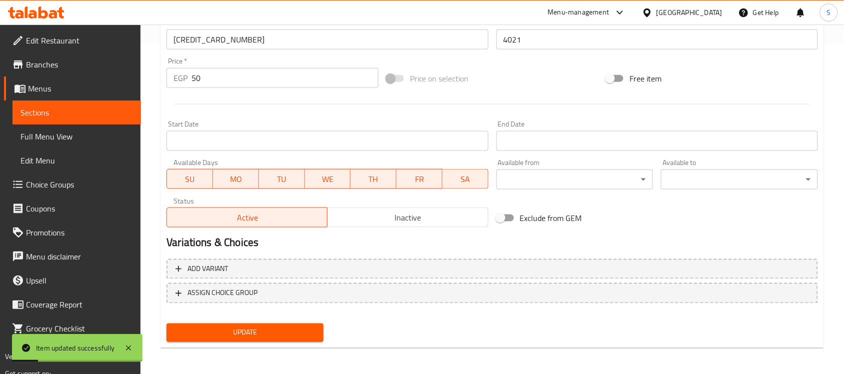
click at [106, 117] on span "Sections" at bounding box center [77, 113] width 113 height 12
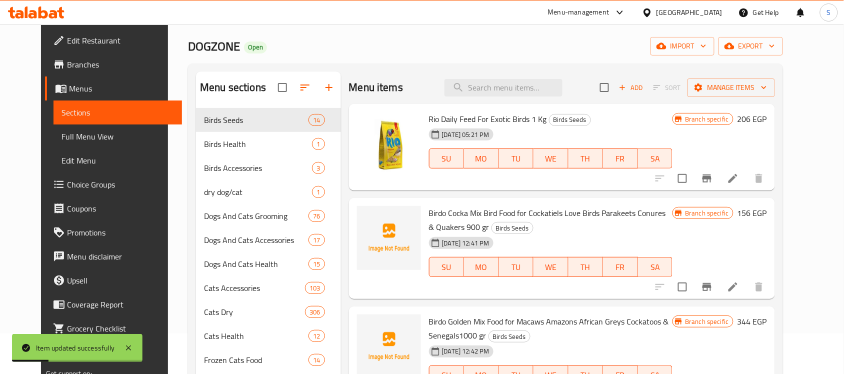
scroll to position [18, 0]
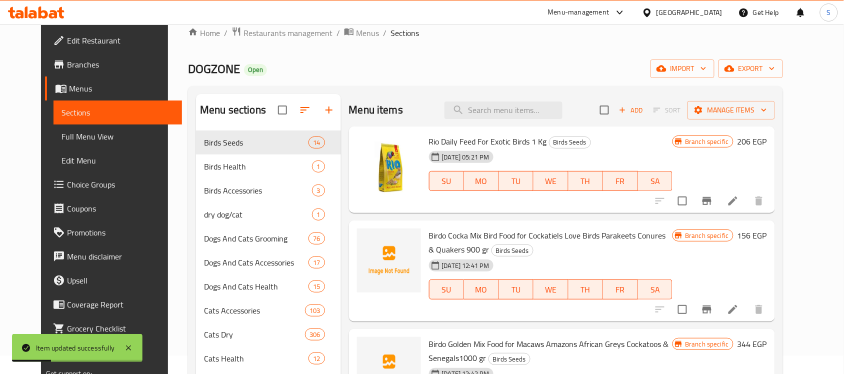
click at [528, 119] on div "Menu items Add Sort Manage items" at bounding box center [562, 110] width 426 height 33
click at [529, 108] on input "search" at bounding box center [504, 111] width 118 height 18
paste input "6222019219530"
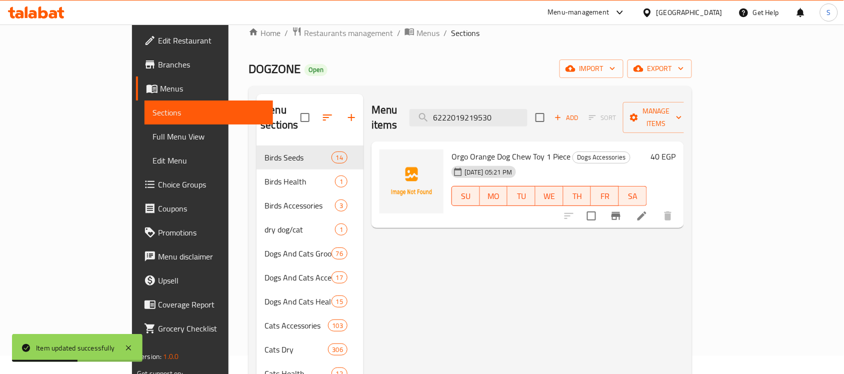
type input "6222019219530"
click at [656, 207] on li at bounding box center [642, 216] width 28 height 18
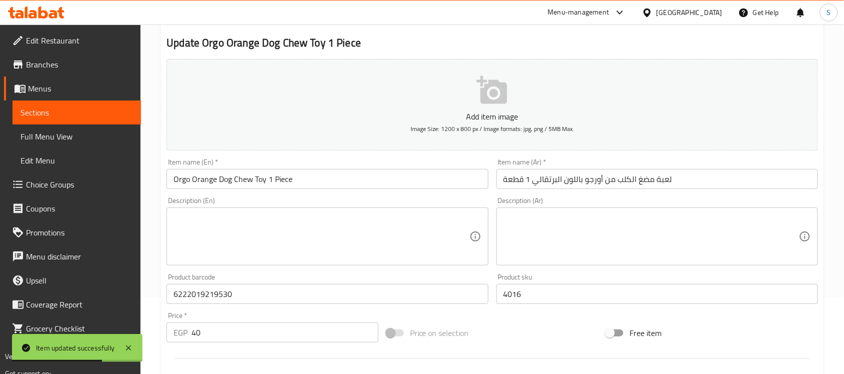
scroll to position [188, 0]
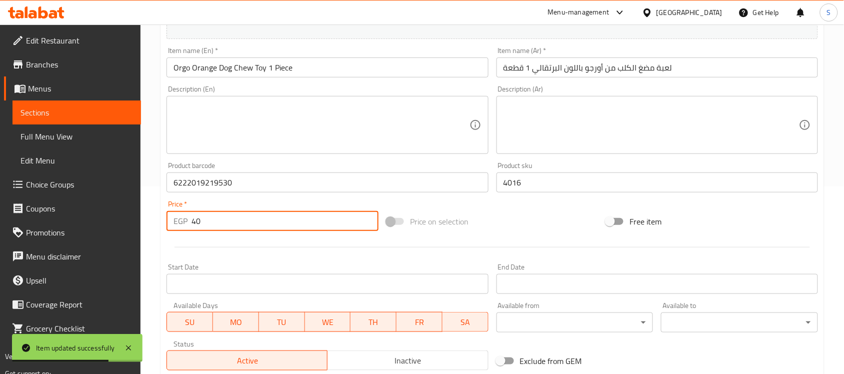
drag, startPoint x: 211, startPoint y: 226, endPoint x: 174, endPoint y: 218, distance: 37.9
click at [174, 218] on div "EGP 40 Price *" at bounding box center [273, 221] width 212 height 20
paste input "5"
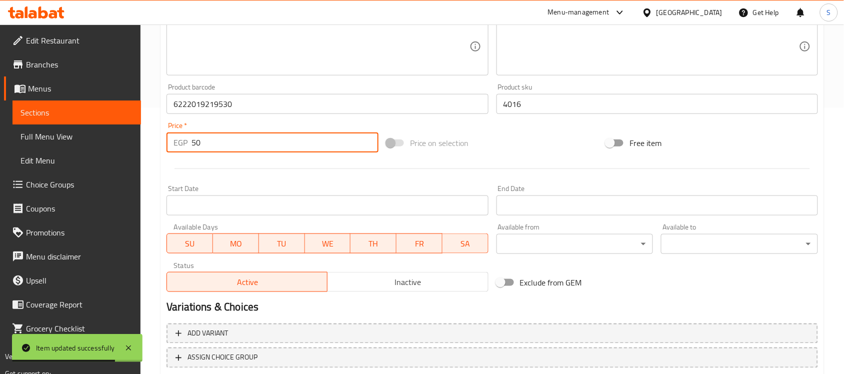
scroll to position [331, 0]
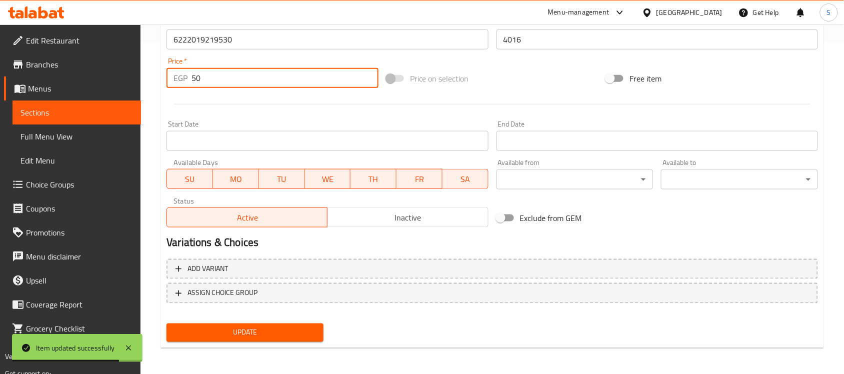
type input "50"
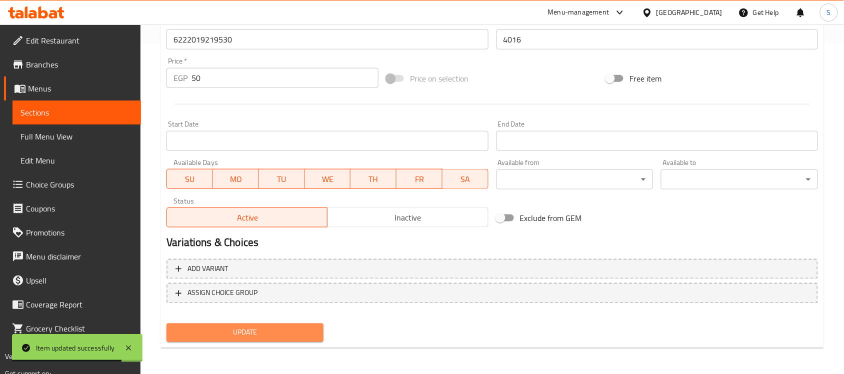
click at [278, 327] on span "Update" at bounding box center [245, 333] width 141 height 13
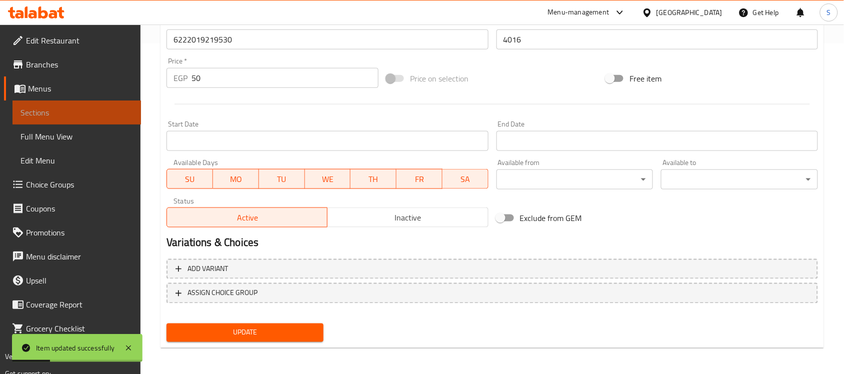
click at [65, 112] on span "Sections" at bounding box center [77, 113] width 113 height 12
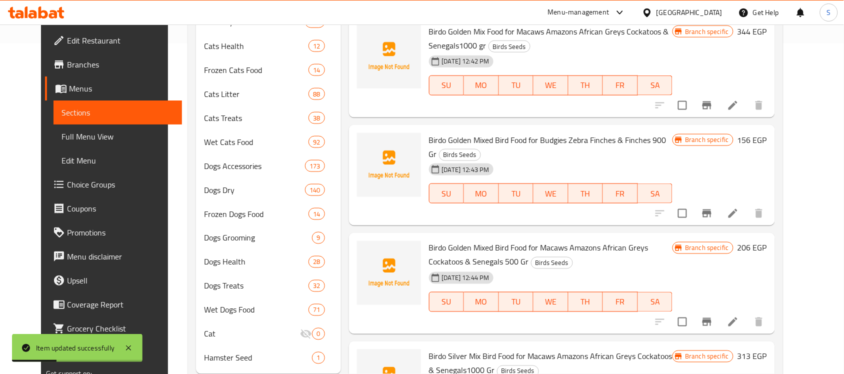
scroll to position [18, 0]
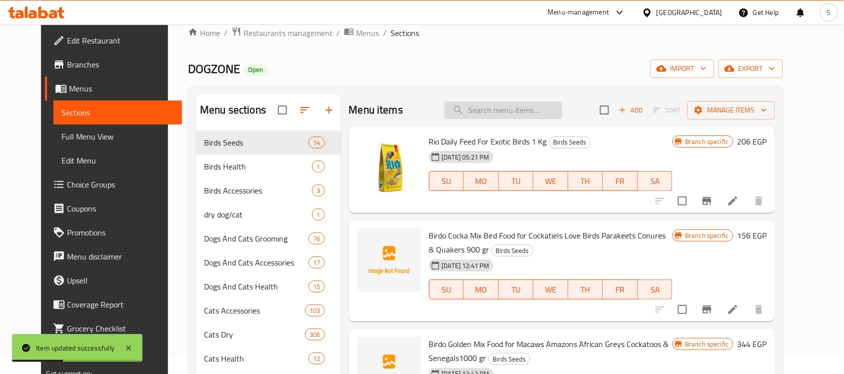
click at [511, 115] on input "search" at bounding box center [504, 111] width 118 height 18
paste input "6222019219479"
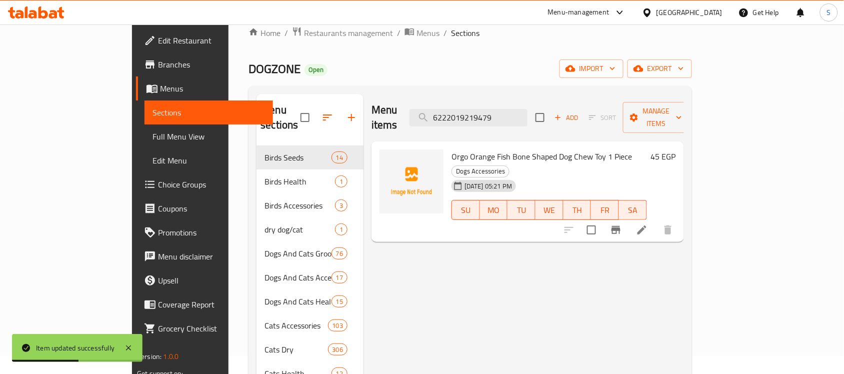
type input "6222019219479"
click at [656, 221] on li at bounding box center [642, 230] width 28 height 18
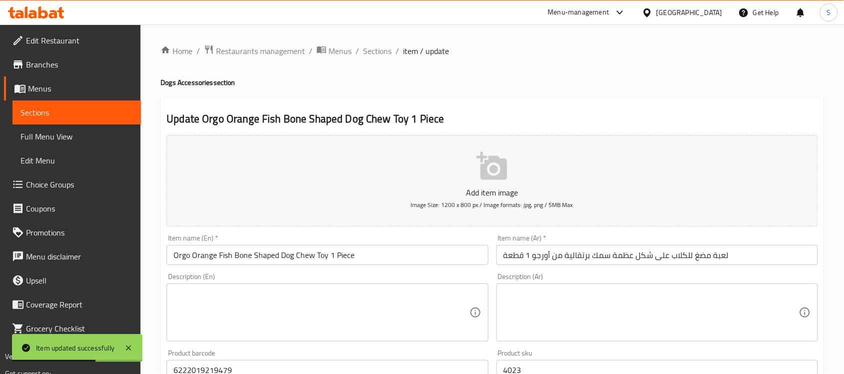
scroll to position [188, 0]
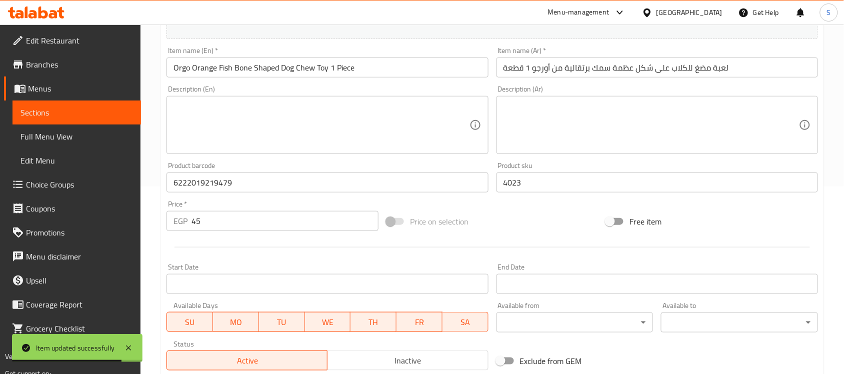
drag, startPoint x: 208, startPoint y: 219, endPoint x: 184, endPoint y: 225, distance: 24.9
click at [184, 225] on div "EGP 45 Price *" at bounding box center [273, 221] width 212 height 20
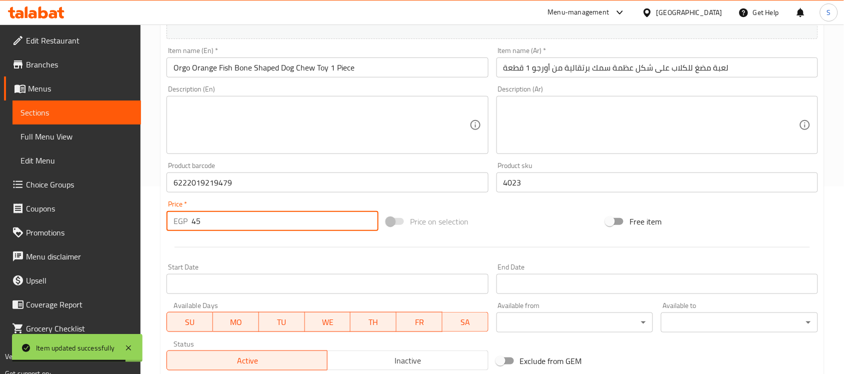
paste input "56"
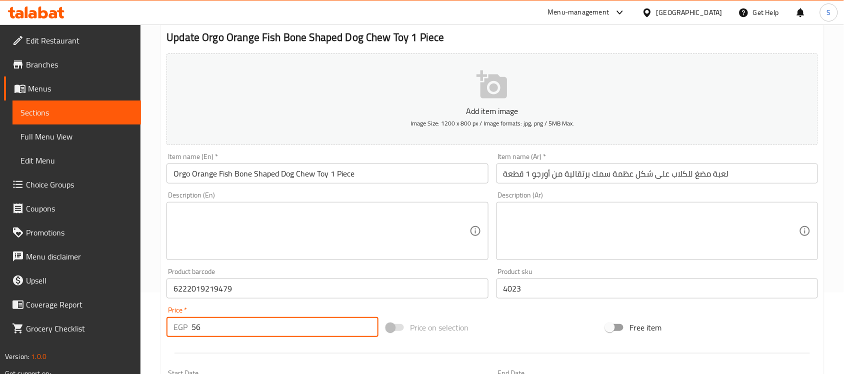
scroll to position [81, 0]
type input "56"
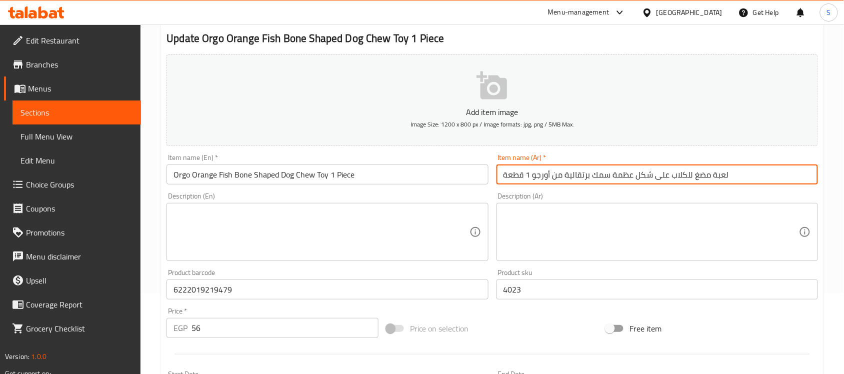
click at [598, 174] on input "لعبة مضغ للكلاب على شكل عظمة سمك برتقالية من أورجو 1 قطعة" at bounding box center [658, 175] width 322 height 20
click at [551, 218] on textarea at bounding box center [652, 233] width 296 height 48
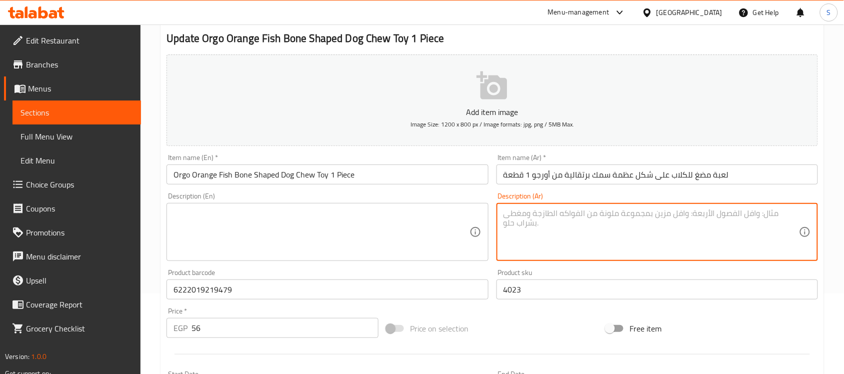
click at [389, 216] on textarea at bounding box center [322, 233] width 296 height 48
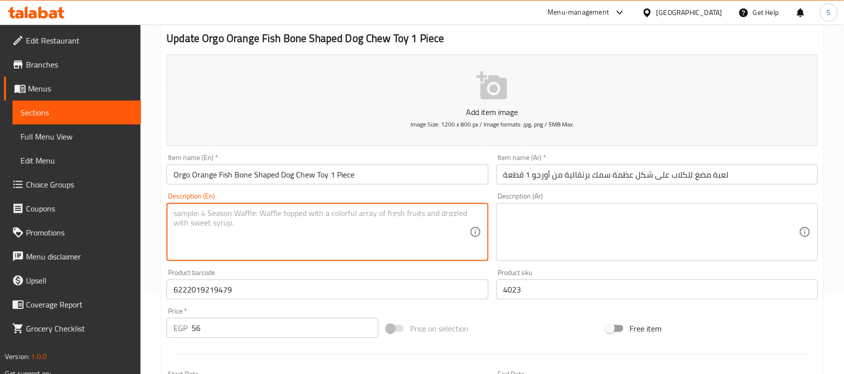
click at [383, 178] on input "Orgo Orange Fish Bone Shaped Dog Chew Toy 1 Piece" at bounding box center [328, 175] width 322 height 20
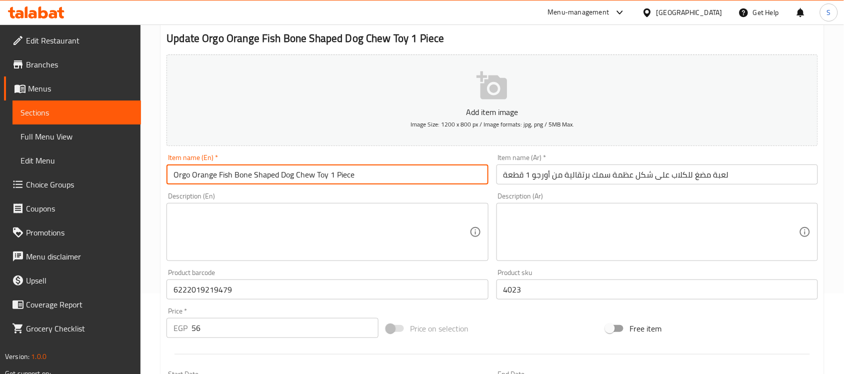
click at [521, 291] on input "4023" at bounding box center [658, 290] width 322 height 20
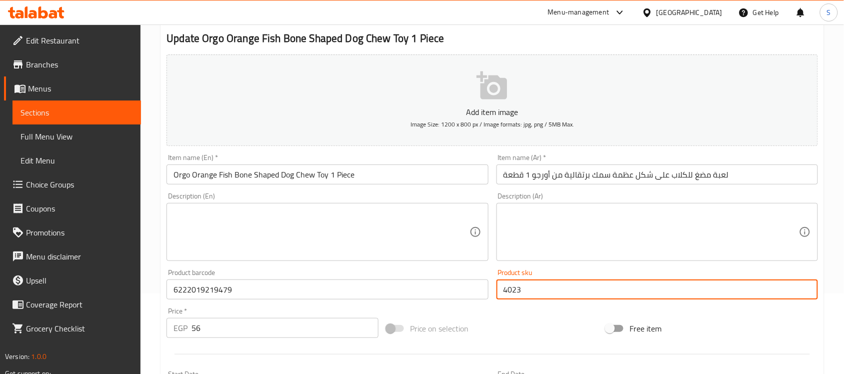
click at [345, 290] on input "6222019219479" at bounding box center [328, 290] width 322 height 20
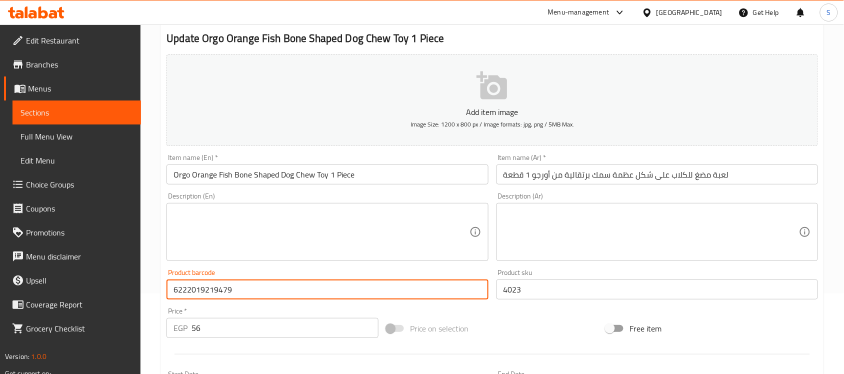
click at [246, 333] on input "56" at bounding box center [285, 328] width 187 height 20
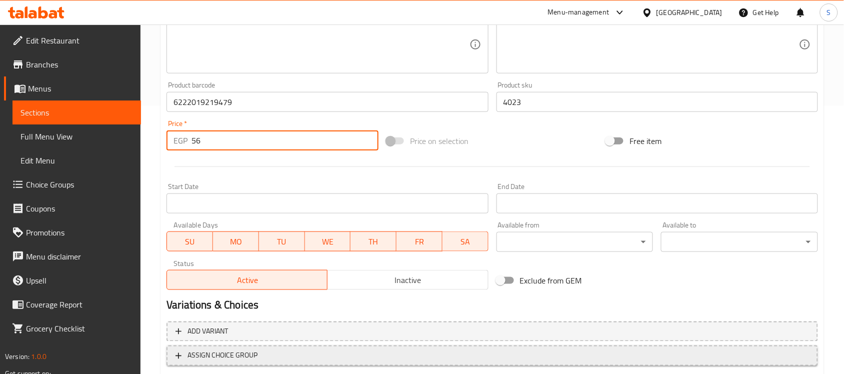
scroll to position [331, 0]
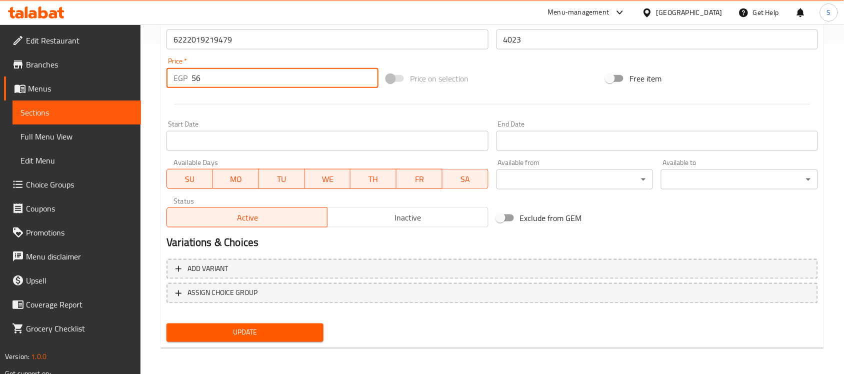
click at [250, 324] on button "Update" at bounding box center [245, 333] width 157 height 19
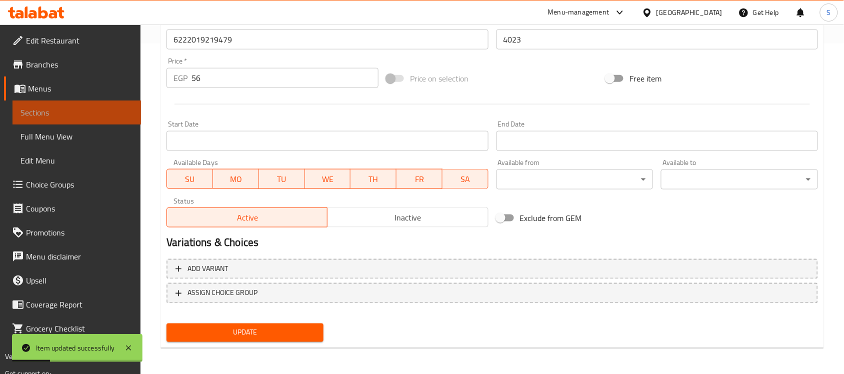
click at [115, 111] on span "Sections" at bounding box center [77, 113] width 113 height 12
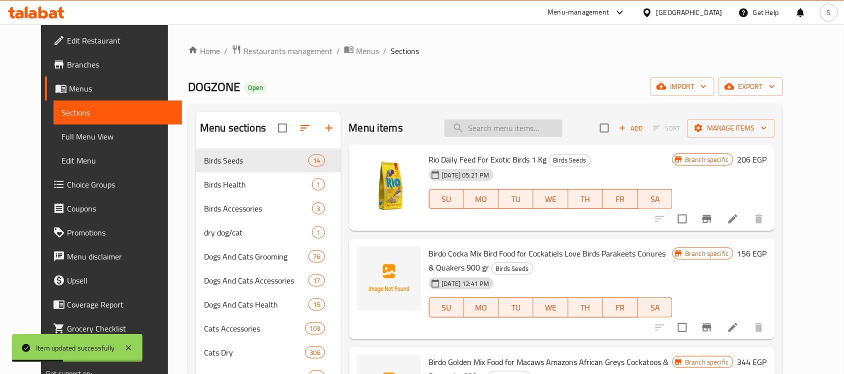
click at [495, 133] on input "search" at bounding box center [504, 129] width 118 height 18
paste input "6222019219677"
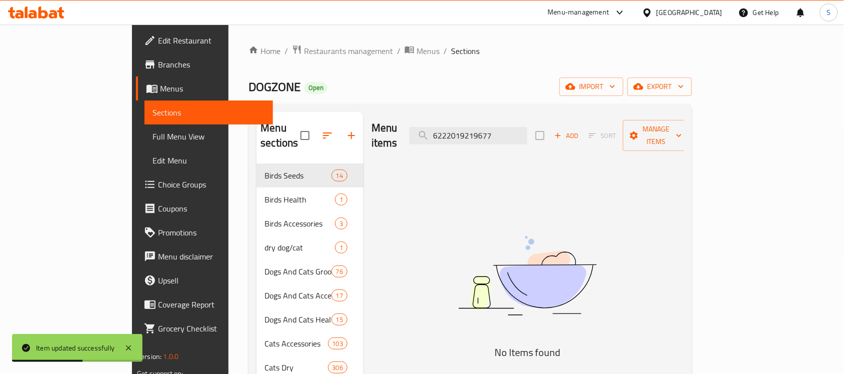
click at [469, 211] on img at bounding box center [528, 276] width 250 height 133
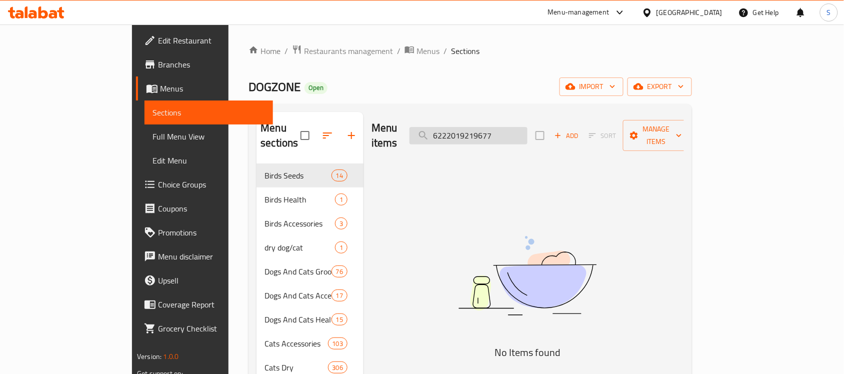
click at [480, 131] on input "6222019219677" at bounding box center [469, 136] width 118 height 18
paste input "516"
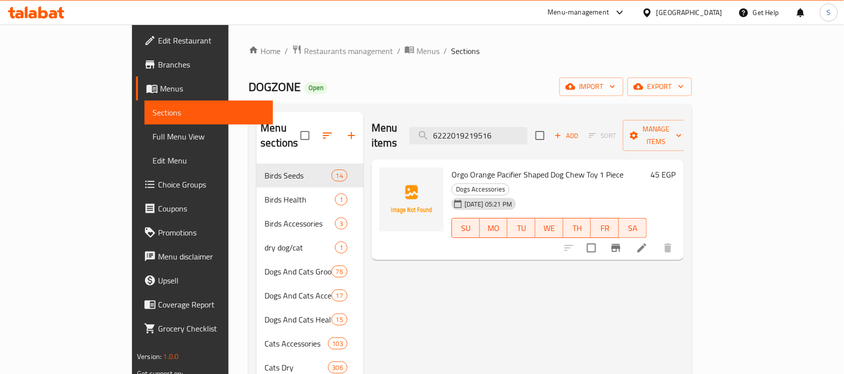
type input "6222019219516"
click at [647, 244] on icon at bounding box center [642, 248] width 9 height 9
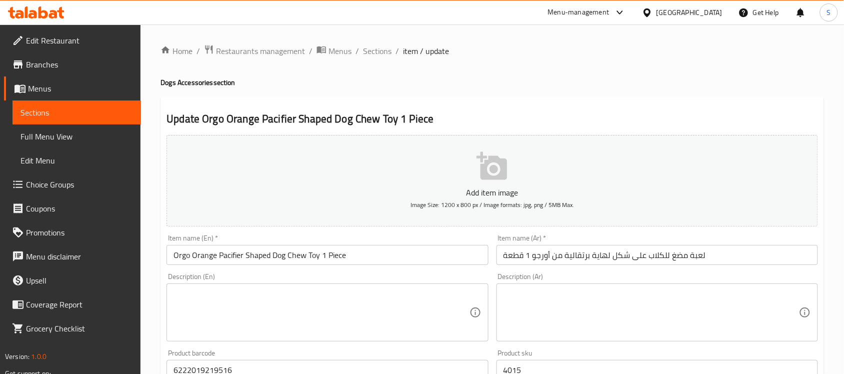
scroll to position [250, 0]
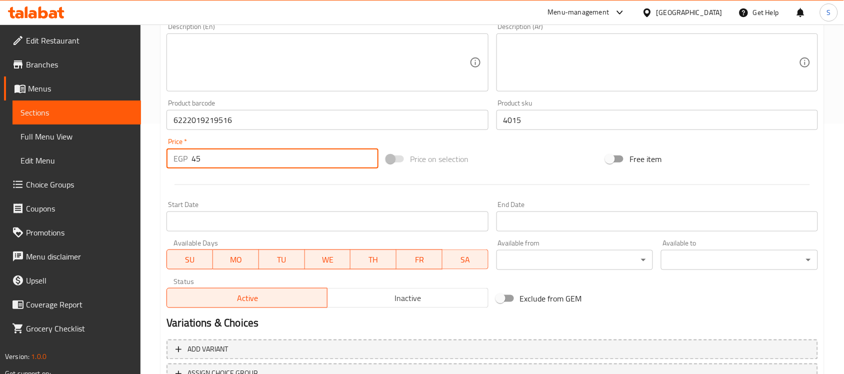
drag, startPoint x: 199, startPoint y: 159, endPoint x: 185, endPoint y: 159, distance: 14.0
click at [187, 158] on div "EGP 45 Price *" at bounding box center [273, 159] width 212 height 20
paste input "56"
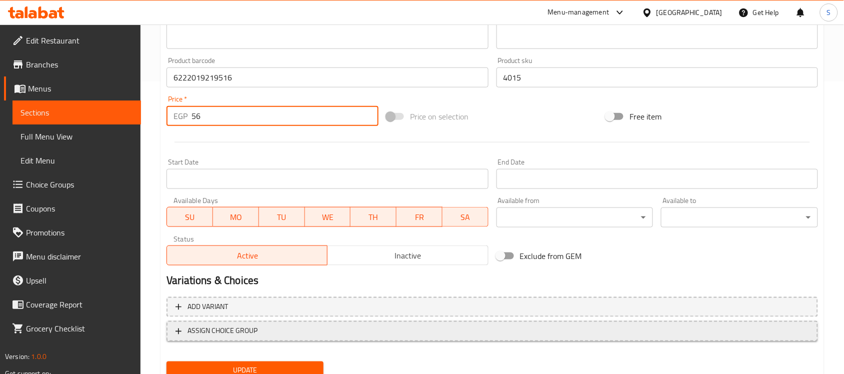
scroll to position [331, 0]
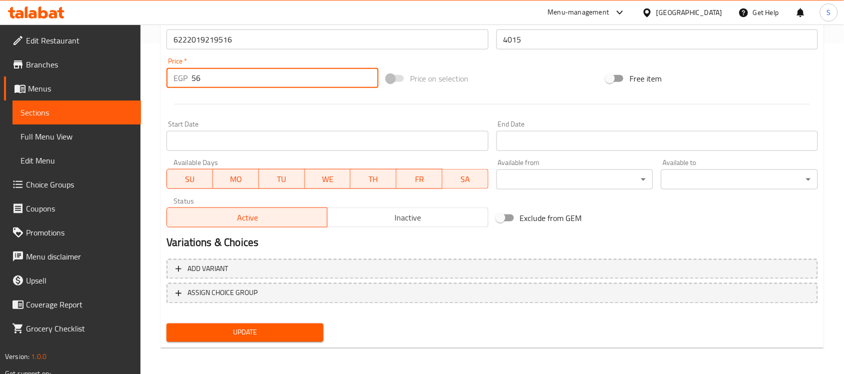
type input "56"
click at [259, 331] on span "Update" at bounding box center [245, 333] width 141 height 13
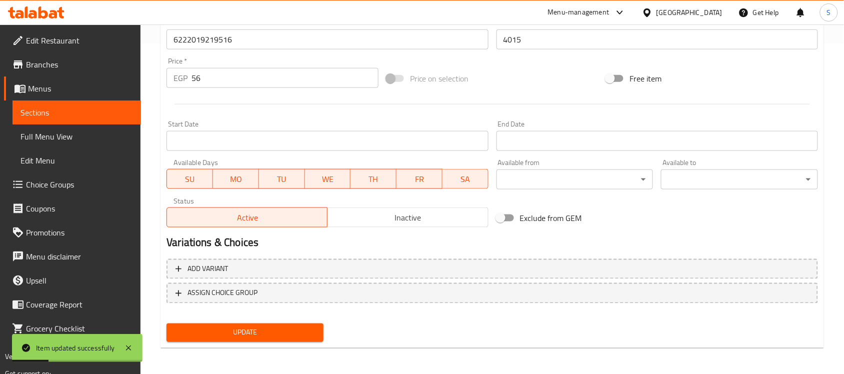
click at [113, 112] on span "Sections" at bounding box center [77, 113] width 113 height 12
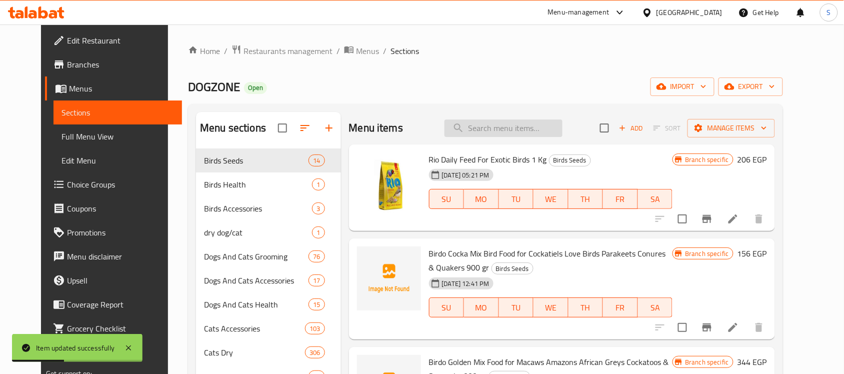
click at [509, 133] on input "search" at bounding box center [504, 129] width 118 height 18
paste input "6222019219509"
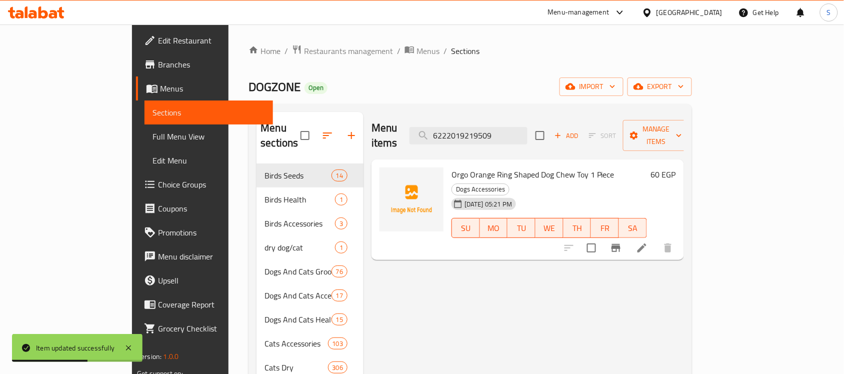
type input "6222019219509"
click at [656, 239] on li at bounding box center [642, 248] width 28 height 18
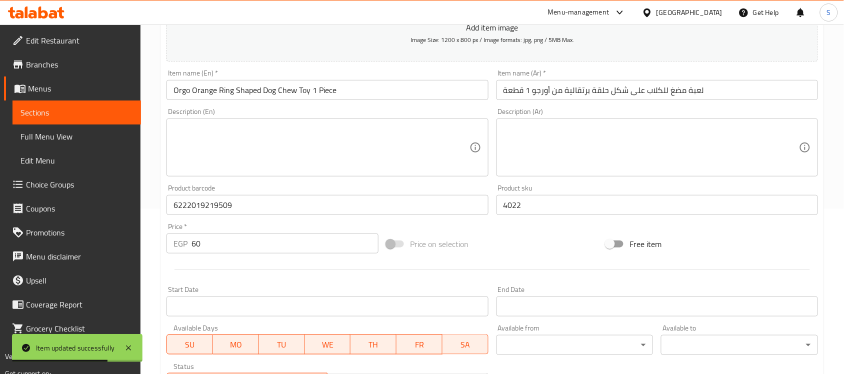
scroll to position [250, 0]
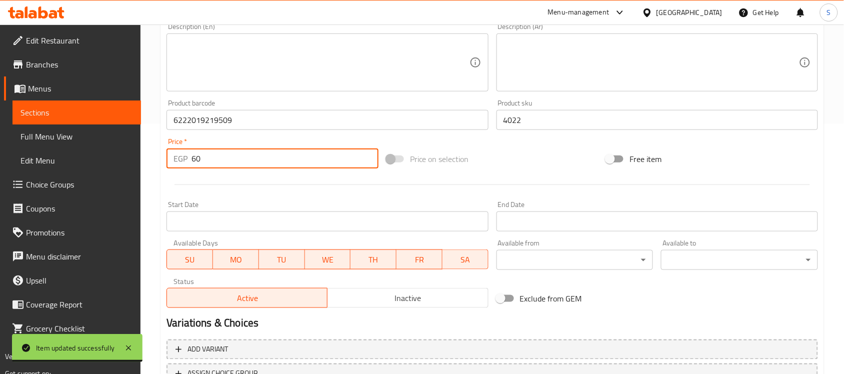
drag, startPoint x: 208, startPoint y: 155, endPoint x: 172, endPoint y: 150, distance: 36.4
click at [176, 152] on div "EGP 60 Price *" at bounding box center [273, 159] width 212 height 20
paste input "75"
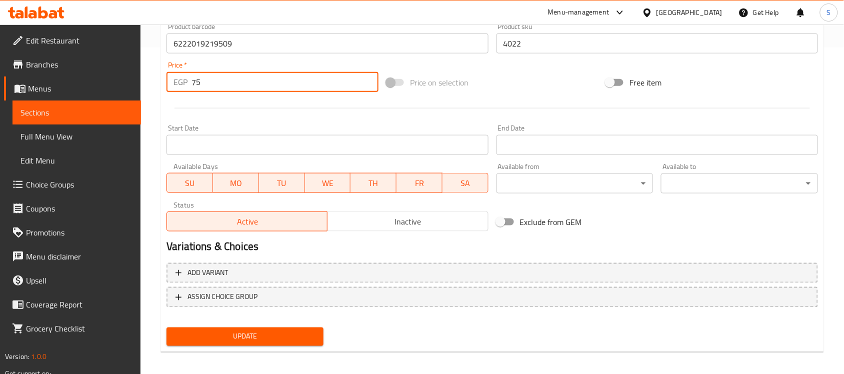
scroll to position [331, 0]
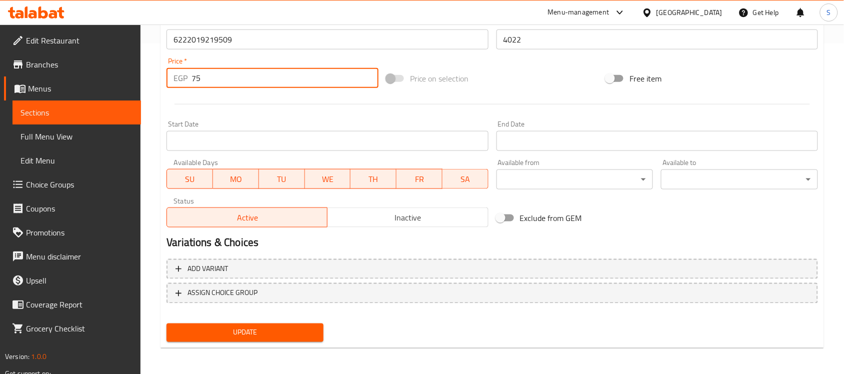
type input "75"
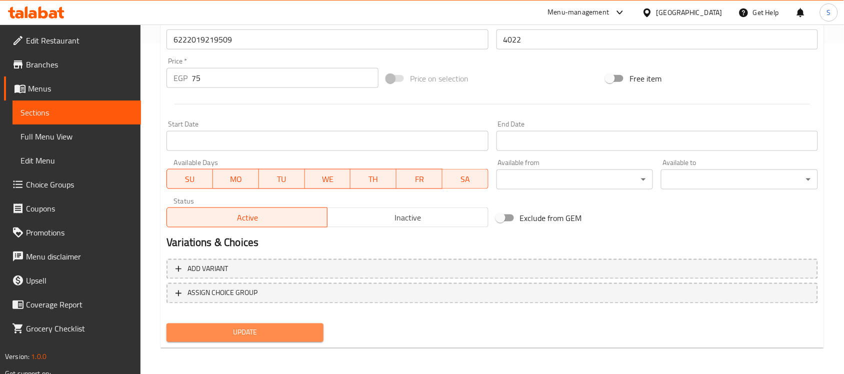
click at [228, 334] on span "Update" at bounding box center [245, 333] width 141 height 13
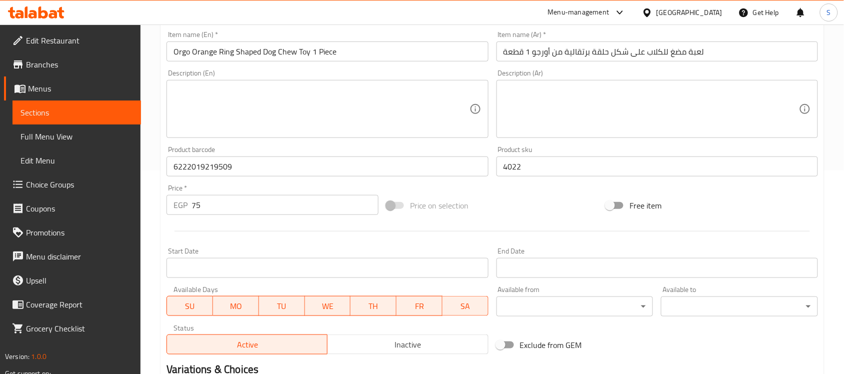
scroll to position [81, 0]
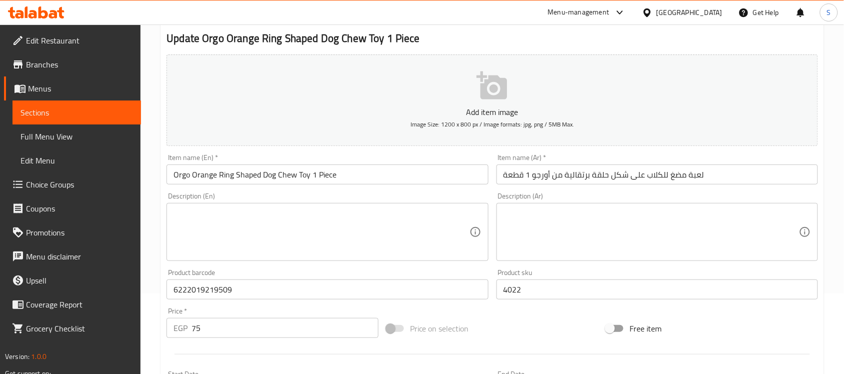
click at [93, 114] on span "Sections" at bounding box center [77, 113] width 113 height 12
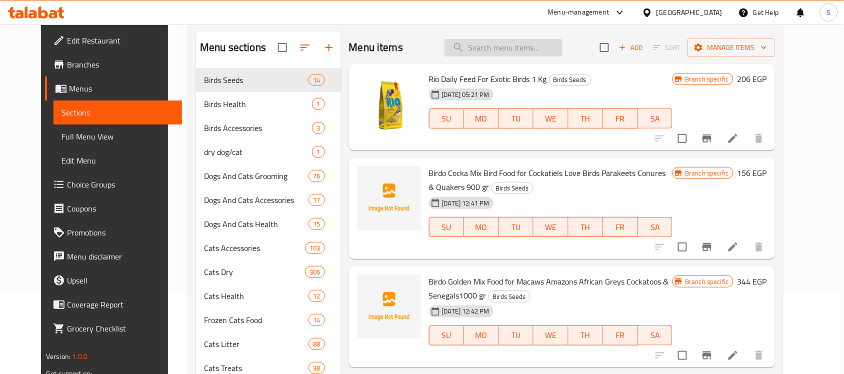
click at [563, 48] on input "search" at bounding box center [504, 48] width 118 height 18
paste input "694201823041"
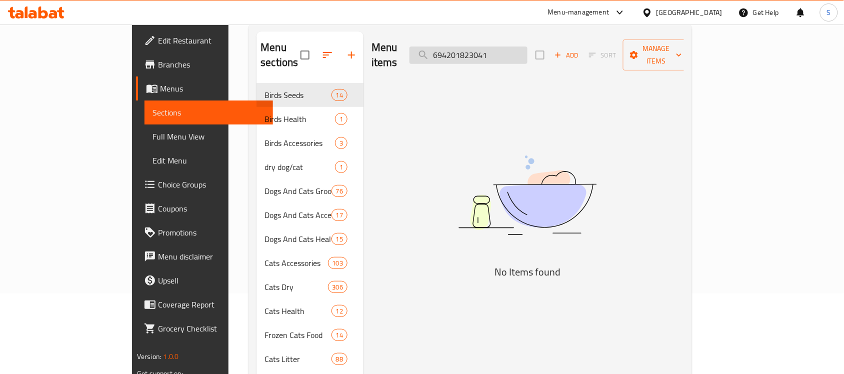
click at [490, 47] on input "694201823041" at bounding box center [469, 56] width 118 height 18
paste input "4633673610"
click at [529, 161] on img at bounding box center [528, 195] width 250 height 133
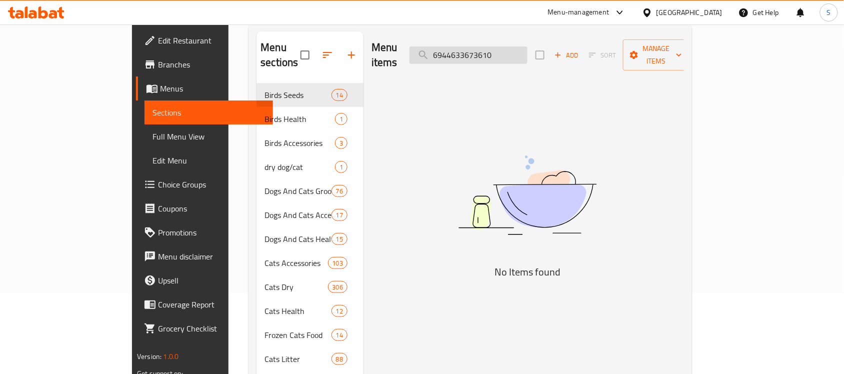
click at [528, 47] on input "6944633673610" at bounding box center [469, 56] width 118 height 18
paste input "091300000634"
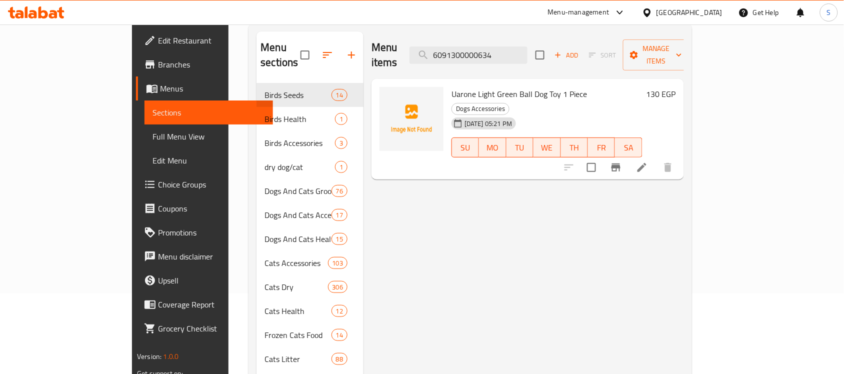
type input "6091300000634"
click at [648, 162] on icon at bounding box center [642, 168] width 12 height 12
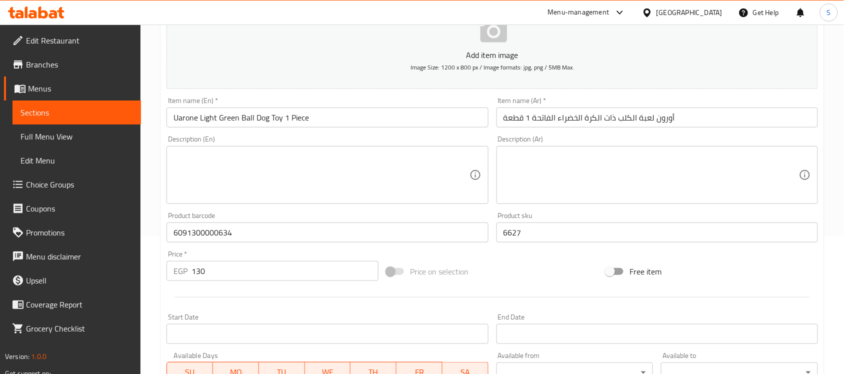
scroll to position [250, 0]
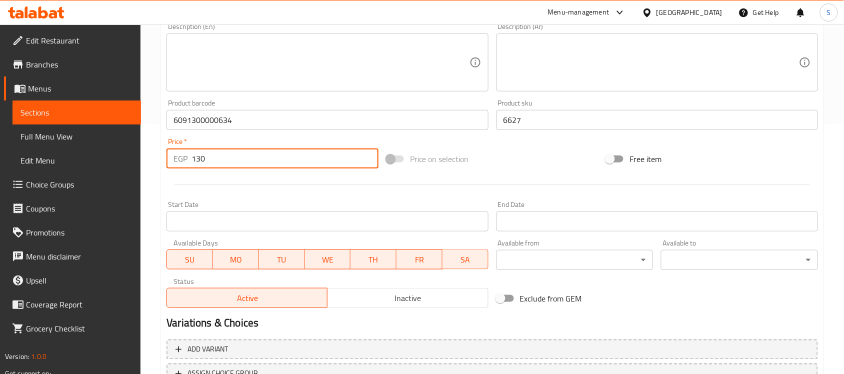
drag, startPoint x: 208, startPoint y: 163, endPoint x: 188, endPoint y: 168, distance: 20.6
click at [188, 168] on div "EGP 130 Price *" at bounding box center [273, 159] width 212 height 20
paste input "63"
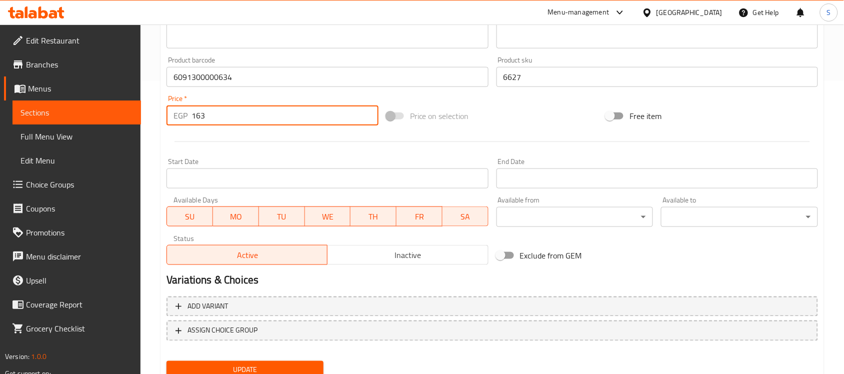
scroll to position [331, 0]
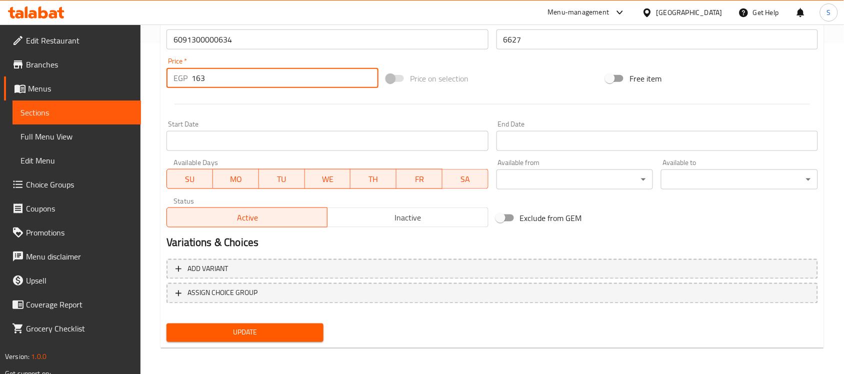
type input "163"
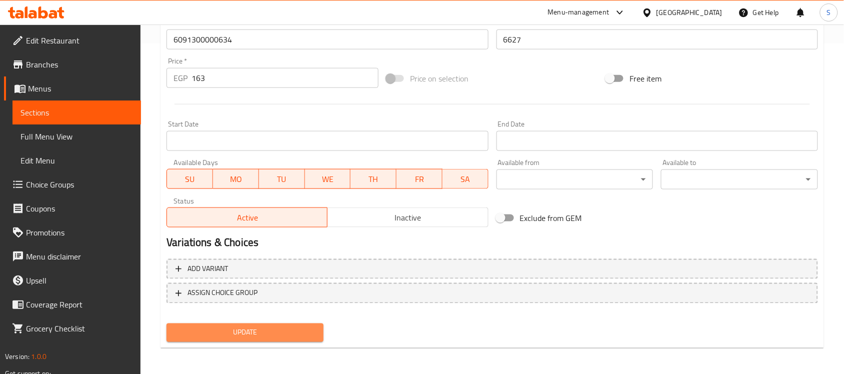
click at [285, 334] on span "Update" at bounding box center [245, 333] width 141 height 13
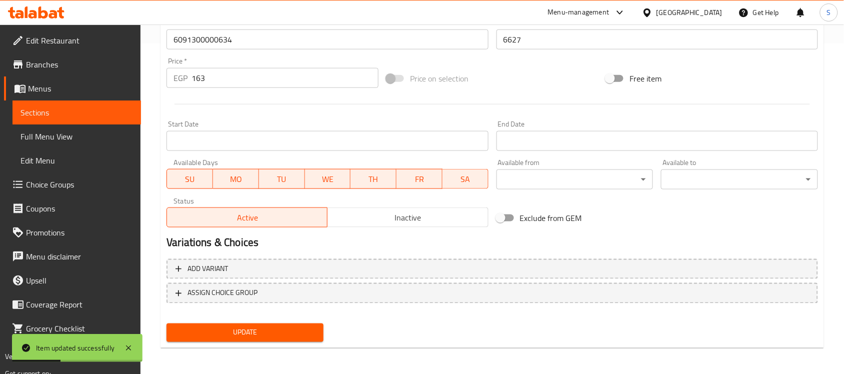
click at [138, 117] on link "Sections" at bounding box center [77, 113] width 129 height 24
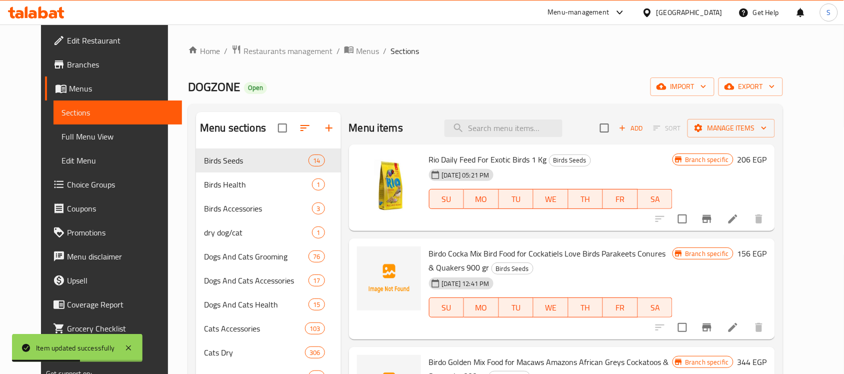
click at [539, 143] on div "Menu items Add Sort Manage items" at bounding box center [562, 128] width 426 height 33
click at [547, 130] on input "search" at bounding box center [504, 129] width 118 height 18
paste input "6091300001266"
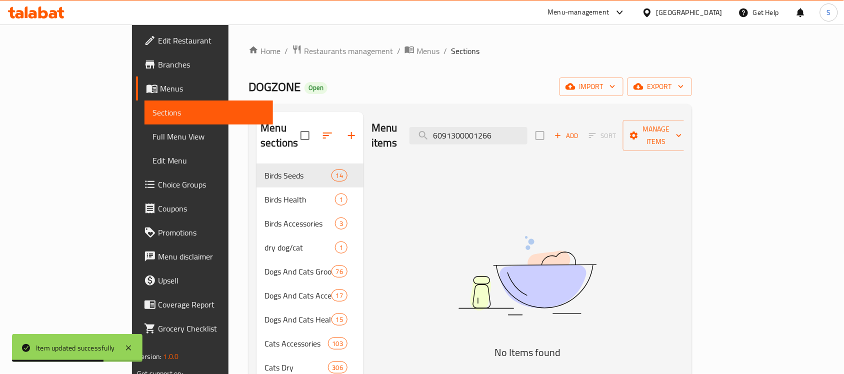
type input "6091300001266"
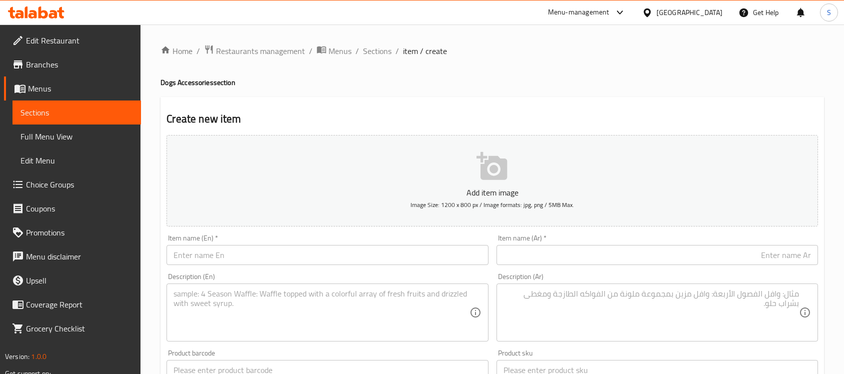
scroll to position [331, 0]
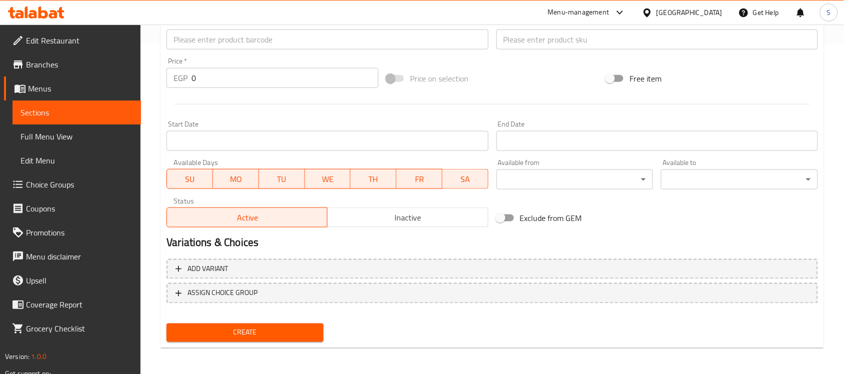
click at [240, 31] on input "text" at bounding box center [328, 40] width 322 height 20
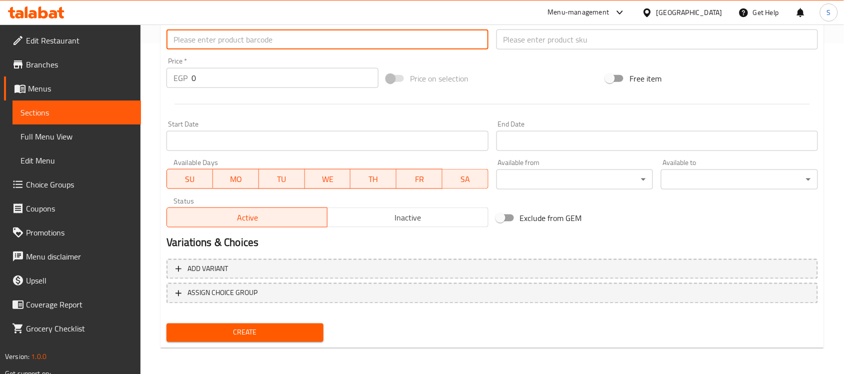
paste input "6222019219615"
type input "6222019219615"
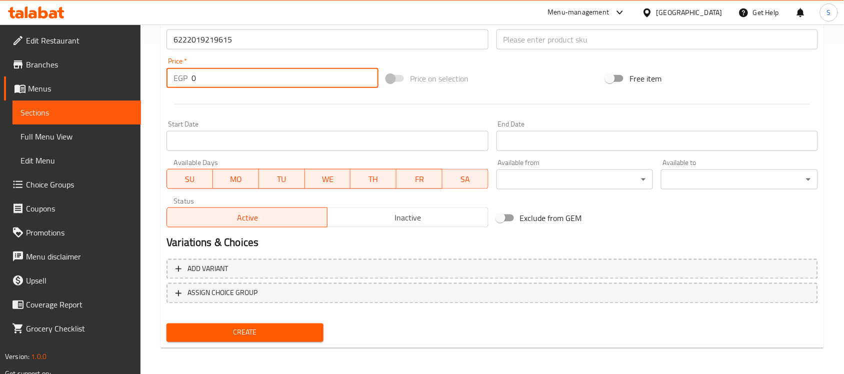
drag, startPoint x: 249, startPoint y: 78, endPoint x: 162, endPoint y: 90, distance: 88.3
click at [162, 90] on div "Create new item Add item image Image Size: 1200 x 800 px / Image formats: jpg, …" at bounding box center [493, 57] width 664 height 582
paste input "25"
type input "250"
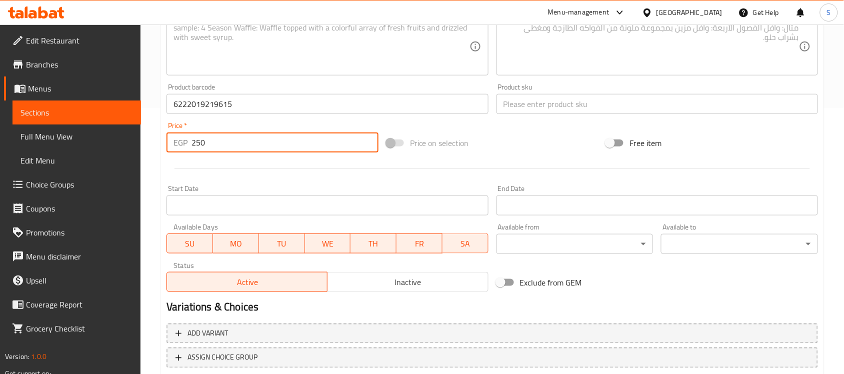
scroll to position [206, 0]
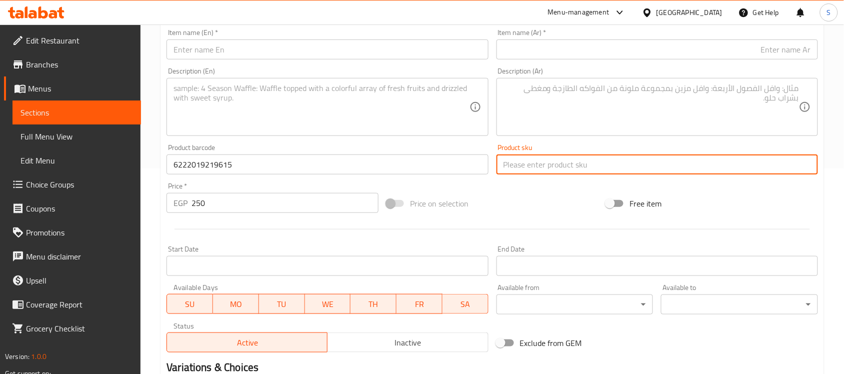
click at [564, 161] on input "text" at bounding box center [658, 165] width 322 height 20
paste input "4030"
type input "4030"
click at [367, 58] on input "text" at bounding box center [328, 50] width 322 height 20
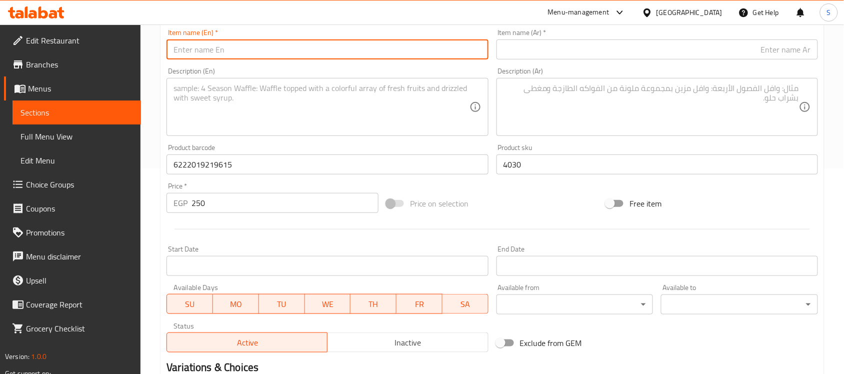
paste input "Orgo Black Latex Pig Plush Dog Toy"
type input "Orgo Black Latex Pig Plush Dog Toy"
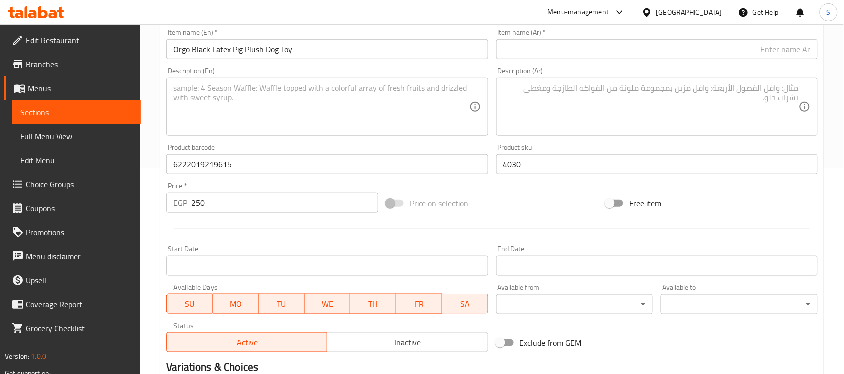
click at [639, 53] on input "text" at bounding box center [658, 50] width 322 height 20
paste input "لعبة أورجو خنزير من القطيفة للكلاب من اللاتكس الأسود"
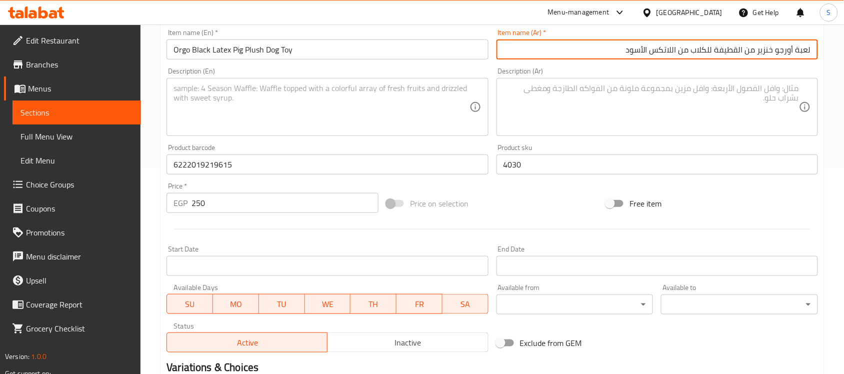
type input "لعبة أورجو خنزير من القطيفة للكلاب من اللاتكس الأسود"
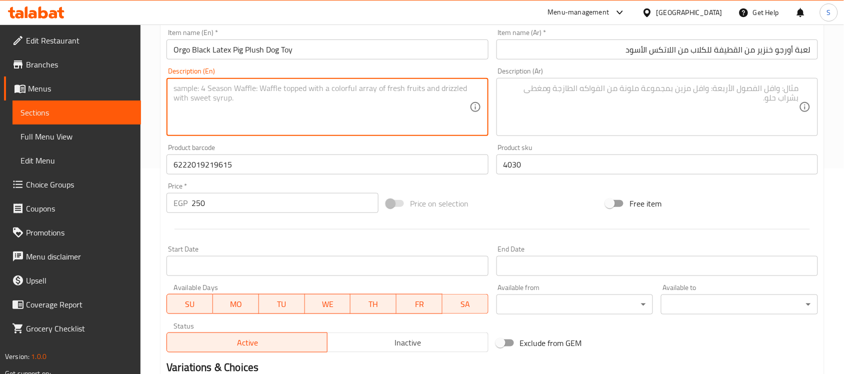
click at [232, 112] on textarea at bounding box center [322, 108] width 296 height 48
paste textarea "1pcs"
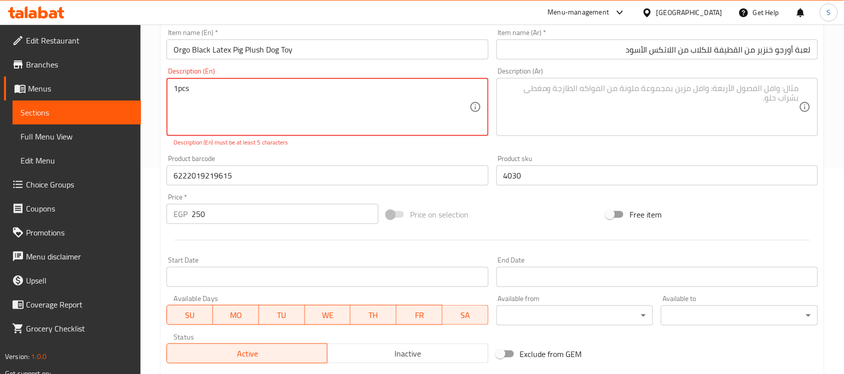
click at [177, 89] on textarea "1pcs" at bounding box center [322, 108] width 296 height 48
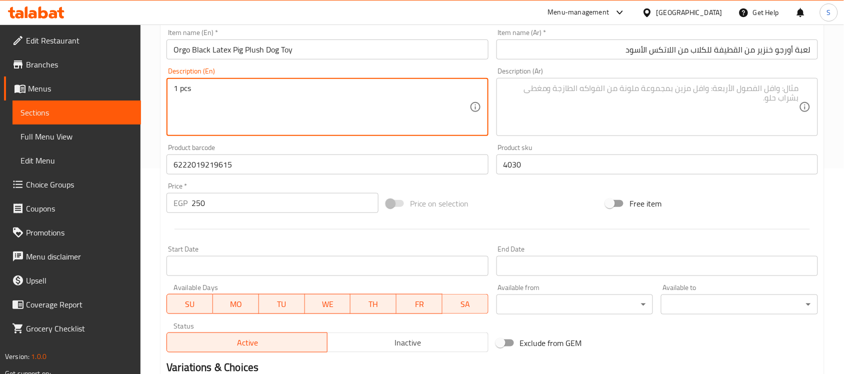
type textarea "1 pcs"
click at [689, 112] on textarea at bounding box center [652, 108] width 296 height 48
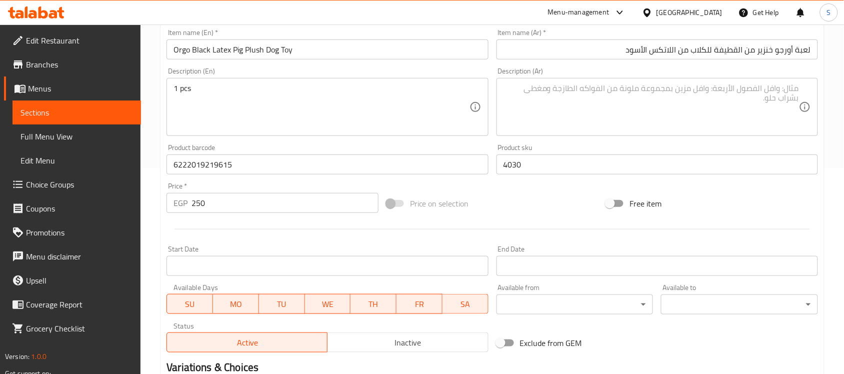
click at [610, 99] on textarea at bounding box center [652, 108] width 296 height 48
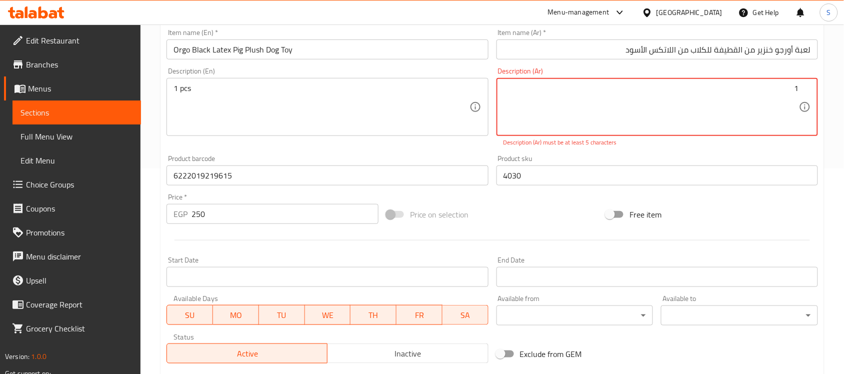
paste textarea "قطعة"
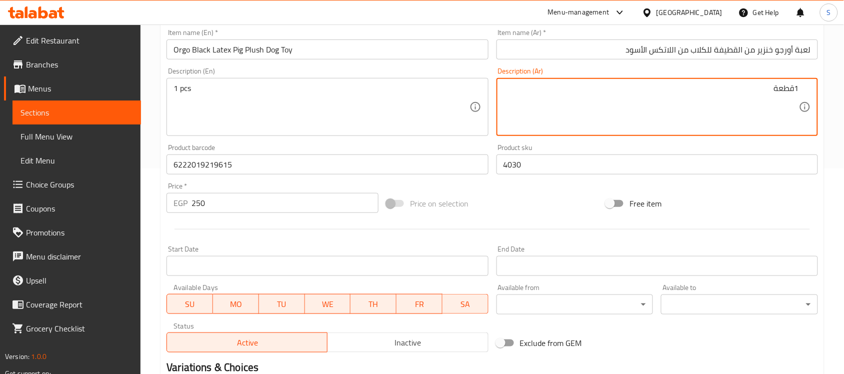
type textarea "1قطعة"
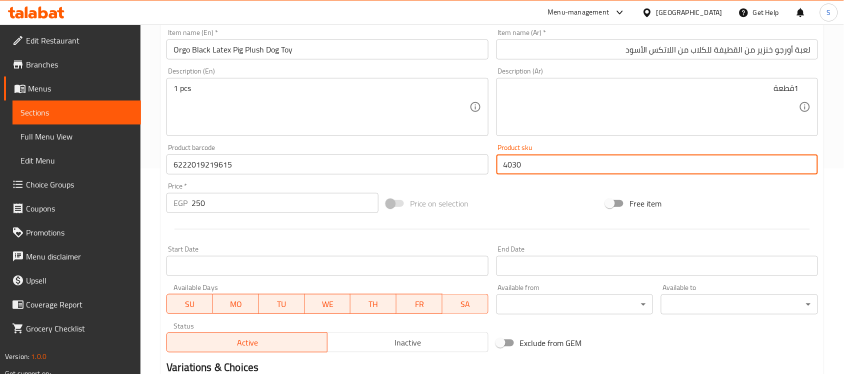
click at [516, 166] on input "4030" at bounding box center [658, 165] width 322 height 20
click at [326, 159] on input "6222019219615" at bounding box center [328, 165] width 322 height 20
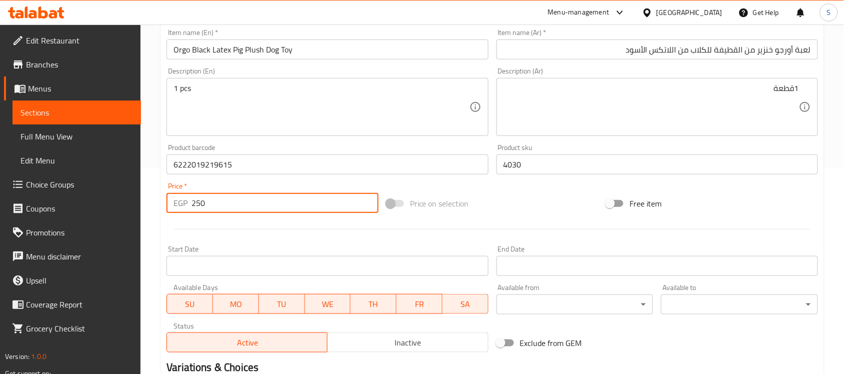
click at [252, 203] on input "250" at bounding box center [285, 203] width 187 height 20
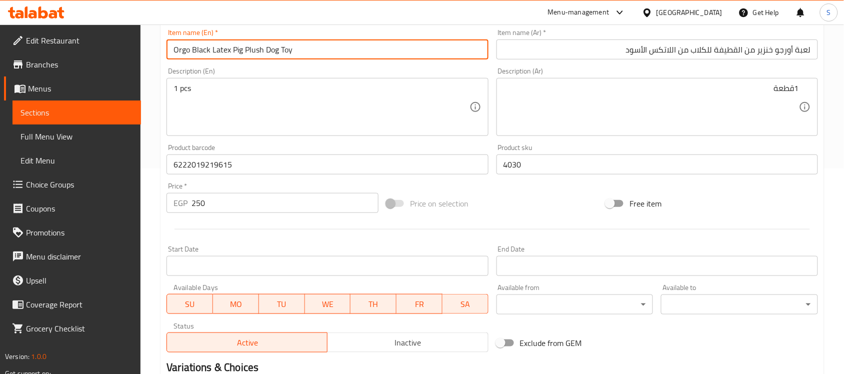
click at [296, 46] on input "Orgo Black Latex Pig Plush Dog Toy" at bounding box center [328, 50] width 322 height 20
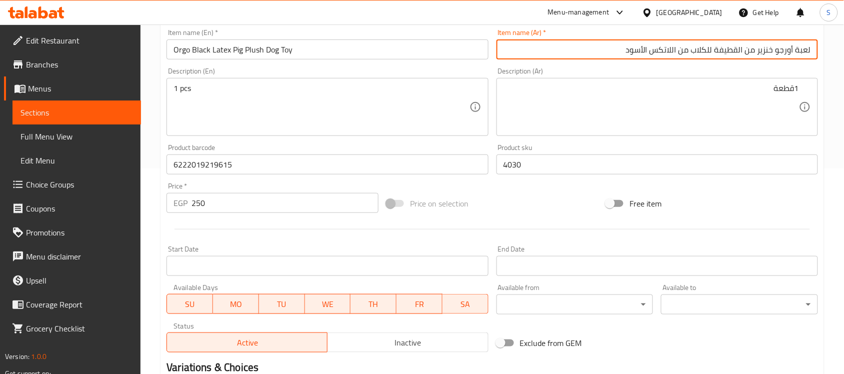
click at [566, 52] on input "لعبة أورجو خنزير من القطيفة للكلاب من اللاتكس الأسود" at bounding box center [658, 50] width 322 height 20
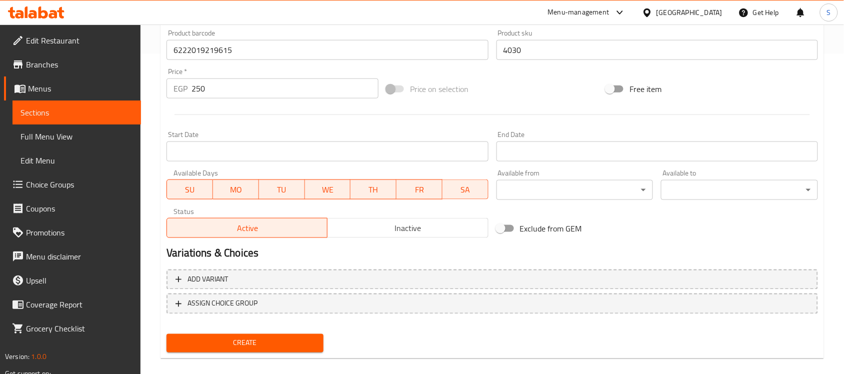
scroll to position [331, 0]
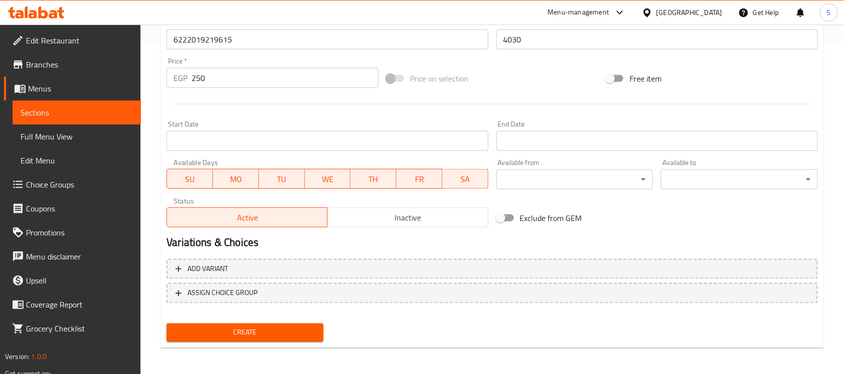
click at [256, 333] on span "Create" at bounding box center [245, 333] width 141 height 13
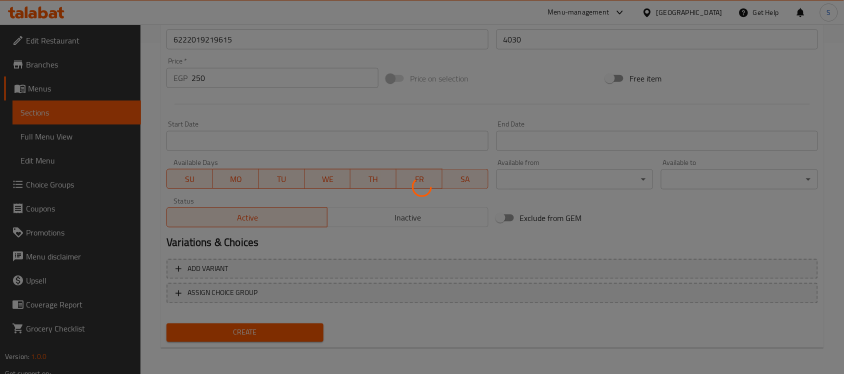
type input "0"
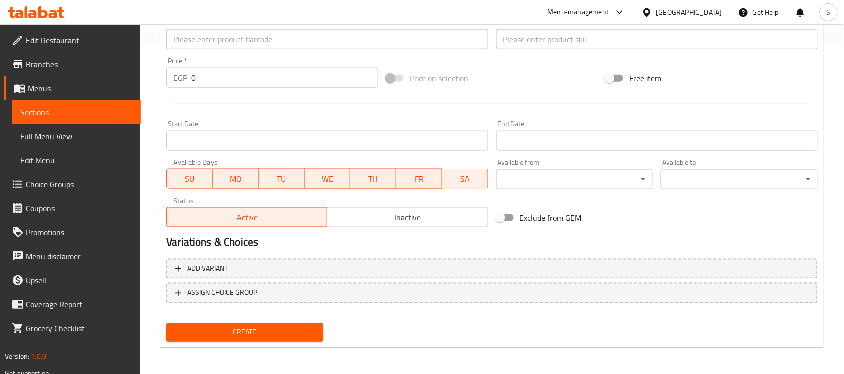
click at [211, 36] on input "text" at bounding box center [328, 40] width 322 height 20
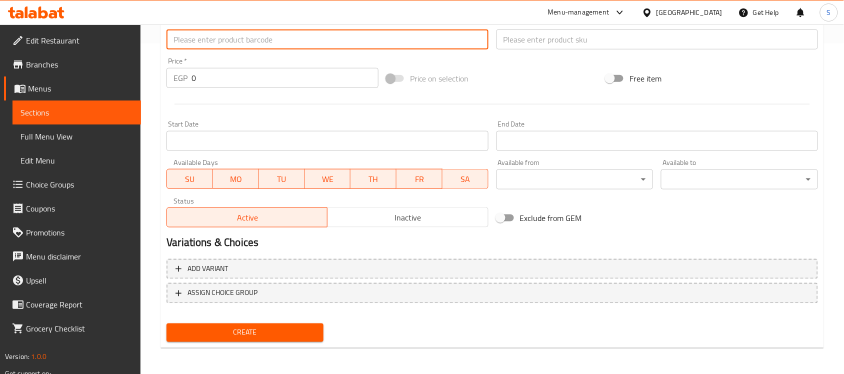
paste input "6222019219622"
type input "6222019219622"
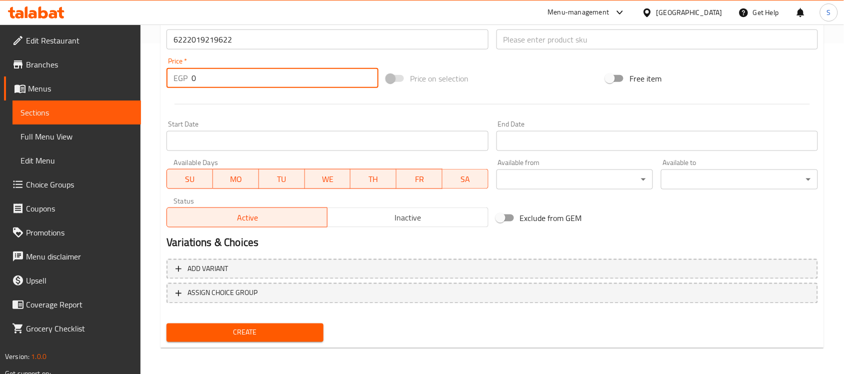
drag, startPoint x: 237, startPoint y: 77, endPoint x: 169, endPoint y: 59, distance: 69.8
click at [170, 61] on div "Price   * EGP 0 Price *" at bounding box center [273, 73] width 212 height 31
paste input "225"
type input "225"
click at [544, 39] on input "text" at bounding box center [658, 40] width 322 height 20
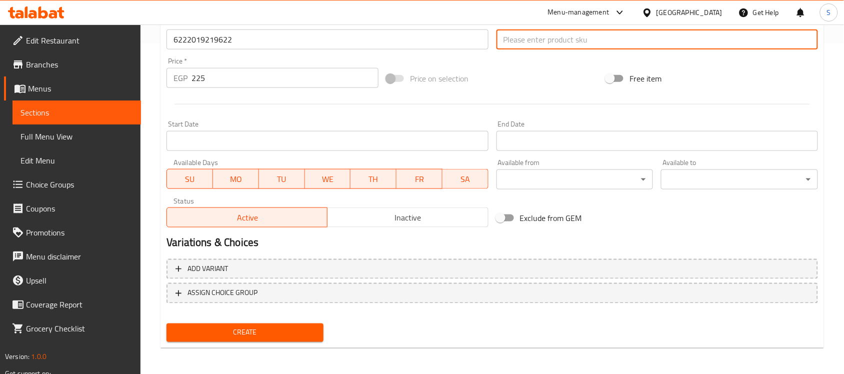
paste input "4038"
type input "4038"
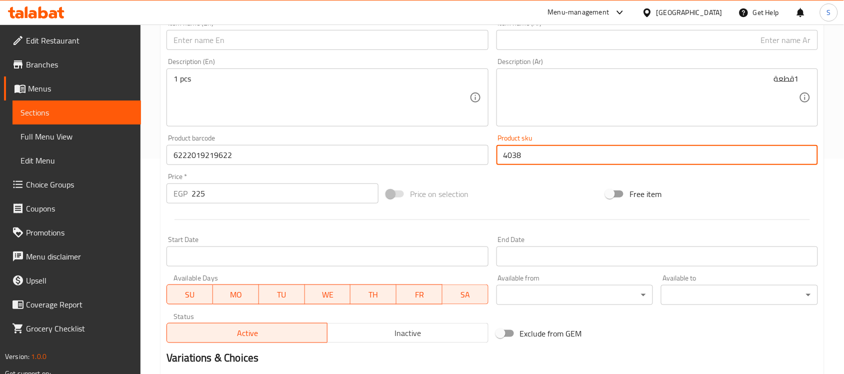
scroll to position [81, 0]
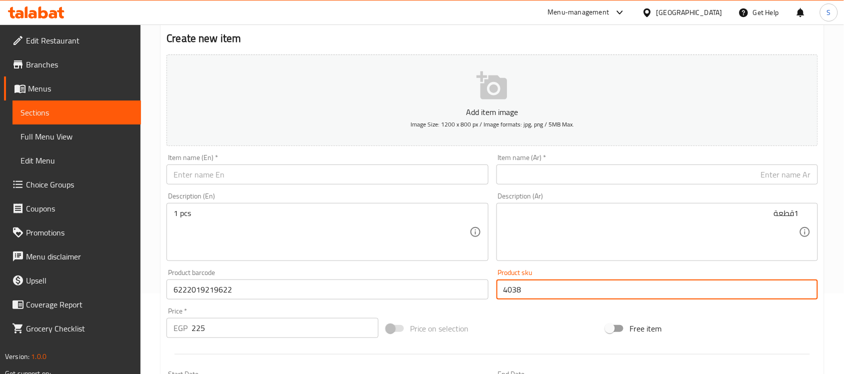
click at [215, 169] on input "text" at bounding box center [328, 175] width 322 height 20
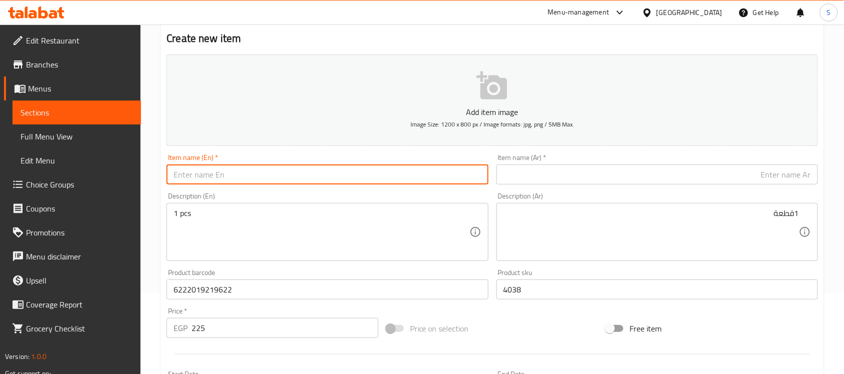
paste input "Orgo Black Latex Pig Plush Dog Toy."
type input "Orgo Black Latex Pig Plush Dog Toy."
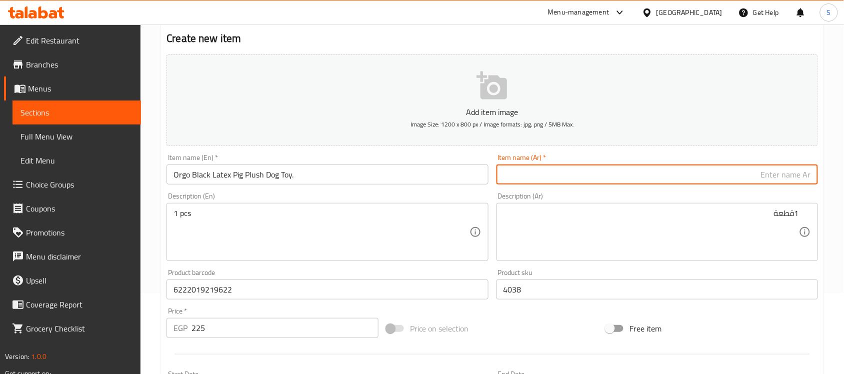
click at [759, 166] on input "text" at bounding box center [658, 175] width 322 height 20
paste input "لعبة كلب أورجو على شكل خنزير من اللاتكس الأسود."
type input "لعبة كلب أورجو على شكل خنزير من اللاتكس الأسود."
click at [258, 217] on textarea "1 pcs" at bounding box center [322, 233] width 296 height 48
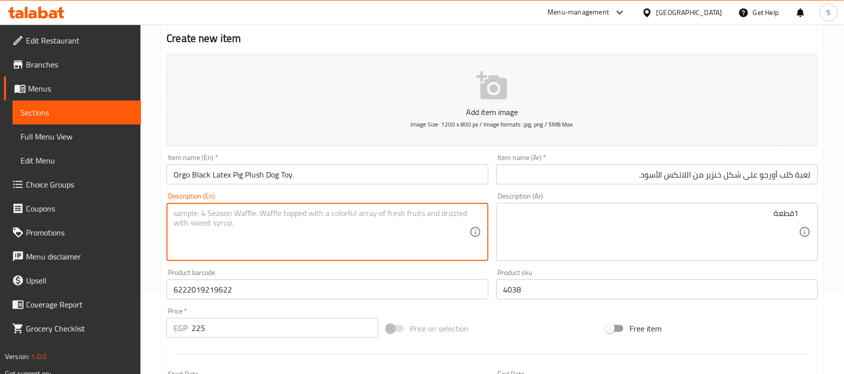
paste textarea "1pcs"
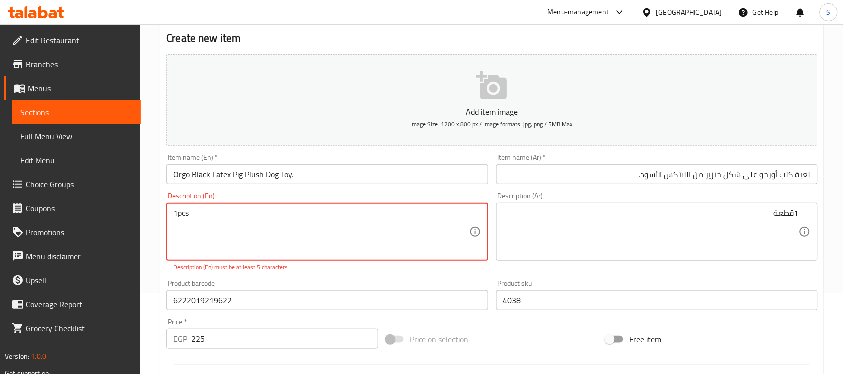
click at [179, 213] on textarea "1pcs" at bounding box center [322, 233] width 296 height 48
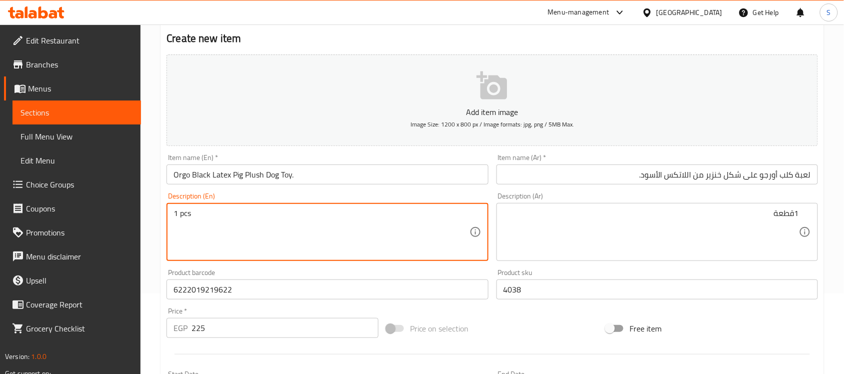
type textarea "1 pcs"
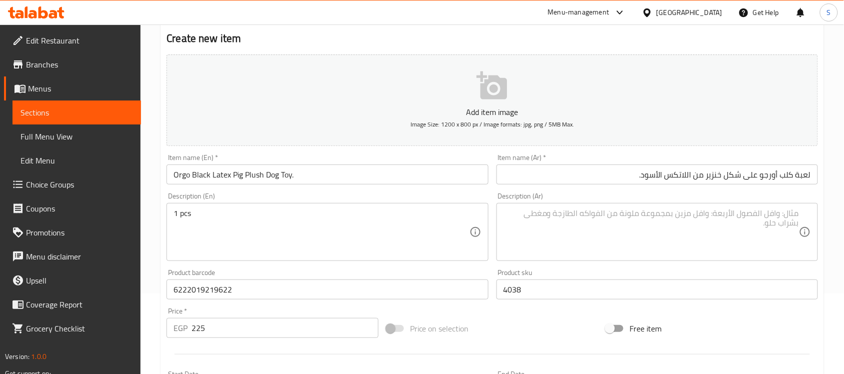
click at [558, 248] on textarea at bounding box center [652, 233] width 296 height 48
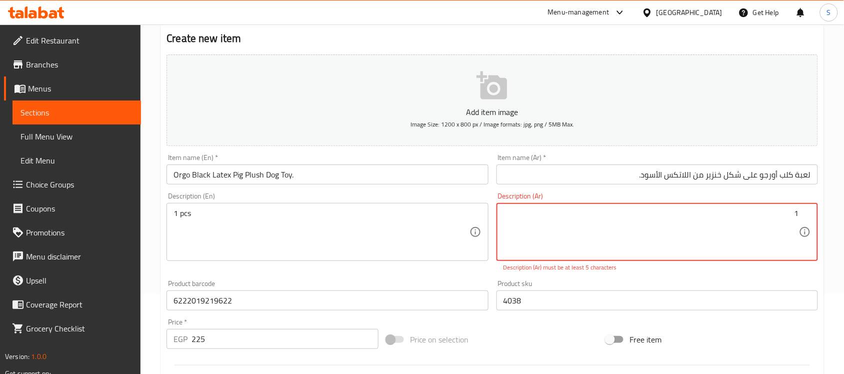
paste textarea "قطعة"
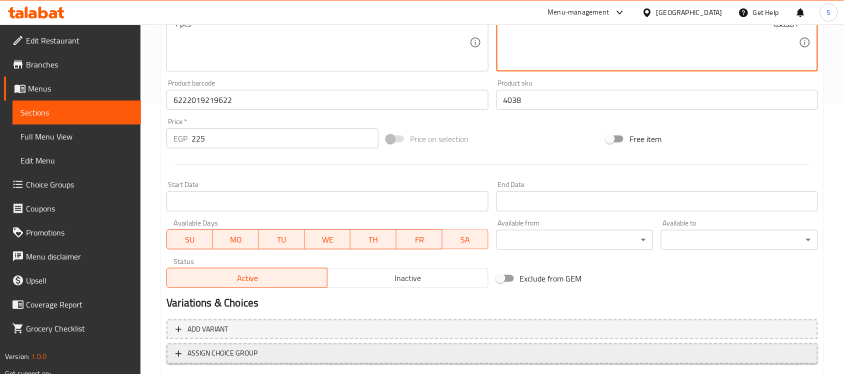
scroll to position [331, 0]
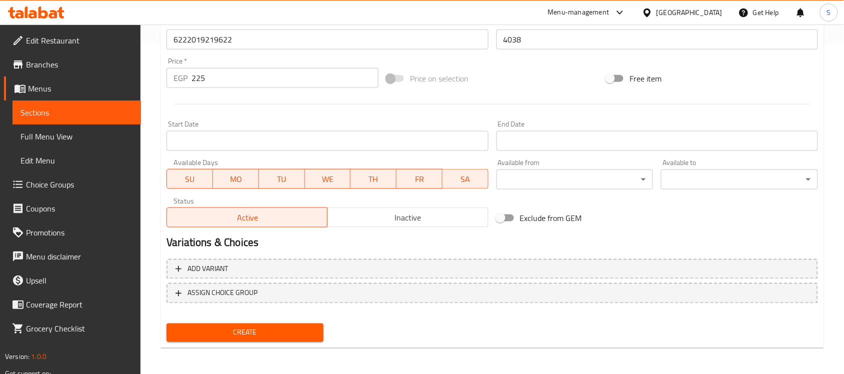
type textarea "1قطعة"
click at [260, 324] on button "Create" at bounding box center [245, 333] width 157 height 19
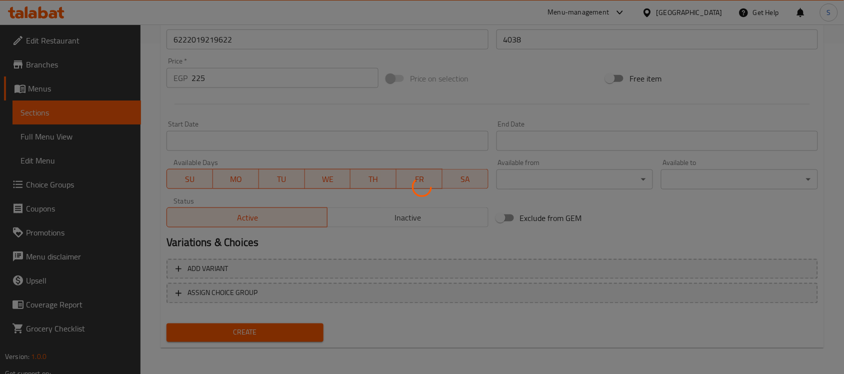
type input "0"
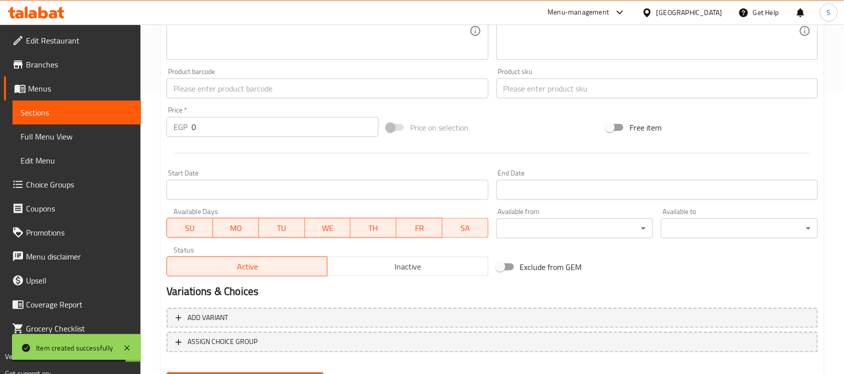
scroll to position [268, 0]
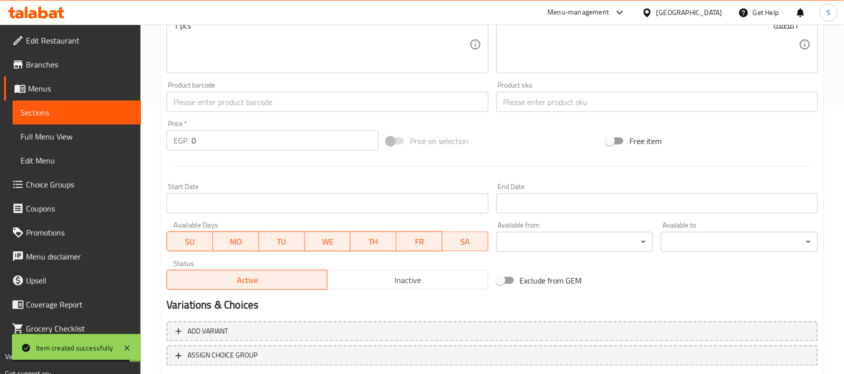
click at [215, 109] on input "text" at bounding box center [328, 102] width 322 height 20
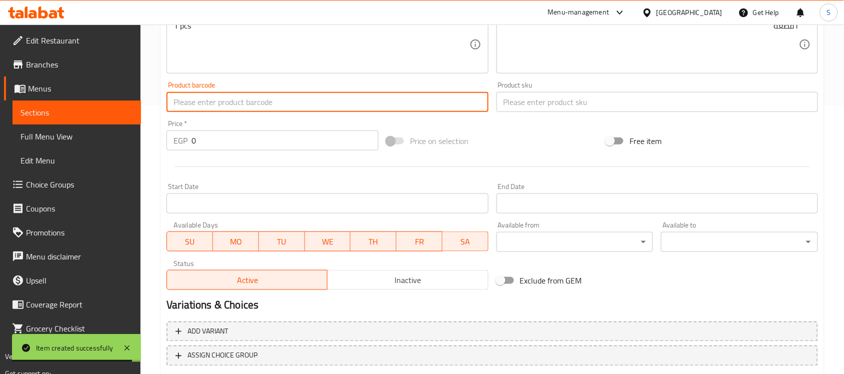
paste input "6222019219417"
type input "6222019219417"
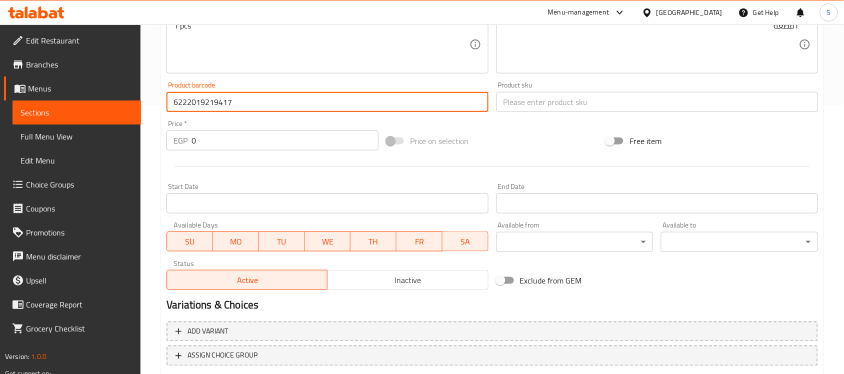
drag, startPoint x: 206, startPoint y: 141, endPoint x: 163, endPoint y: 138, distance: 42.7
click at [164, 138] on div "Price   * EGP 0 Price *" at bounding box center [273, 135] width 220 height 39
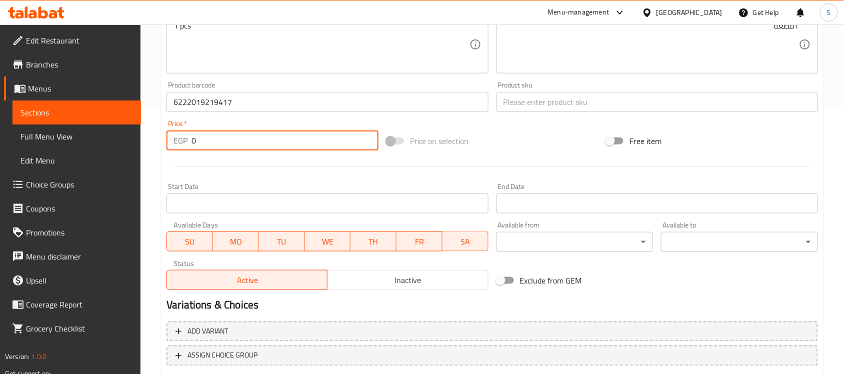
paste input "63"
type input "63"
click at [599, 104] on input "text" at bounding box center [658, 102] width 322 height 20
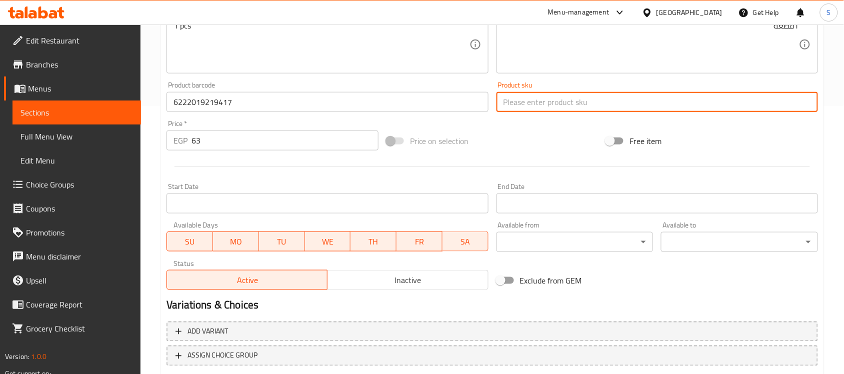
paste input "4007"
type input "4007"
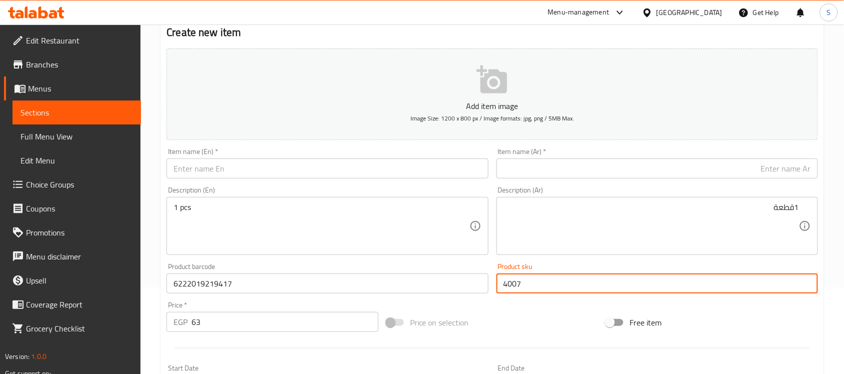
scroll to position [81, 0]
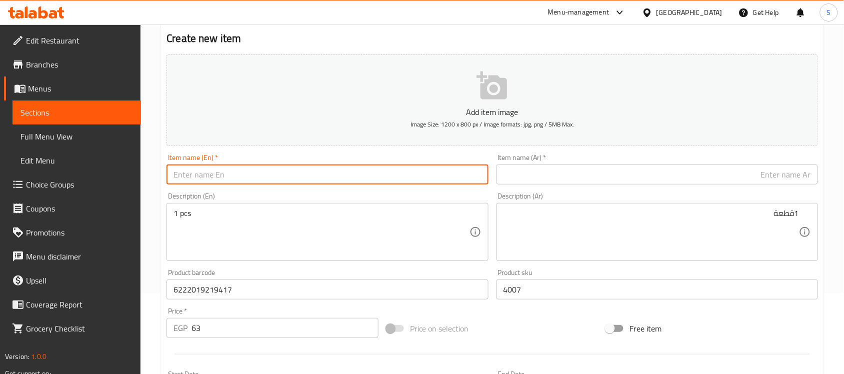
click at [212, 176] on input "text" at bounding box center [328, 175] width 322 height 20
paste input "Orgo Bone Shaped Dog Chew Toy"
type input "Orgo Bone Shaped Dog Chew Toy"
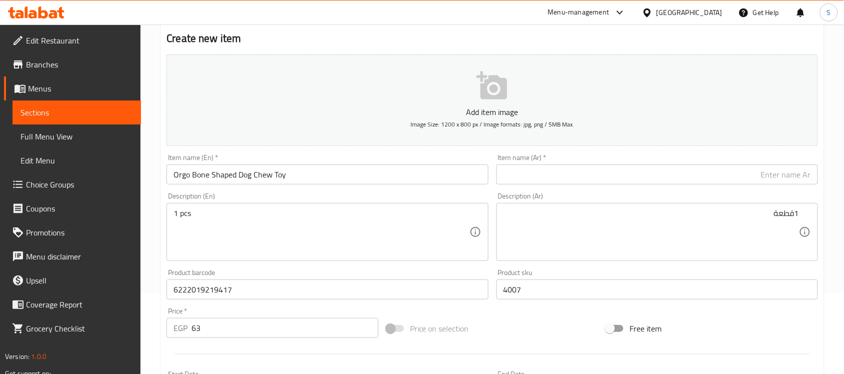
click at [557, 187] on div "Item name (Ar)   * Item name (Ar) *" at bounding box center [658, 169] width 330 height 39
click at [561, 183] on input "text" at bounding box center [658, 175] width 322 height 20
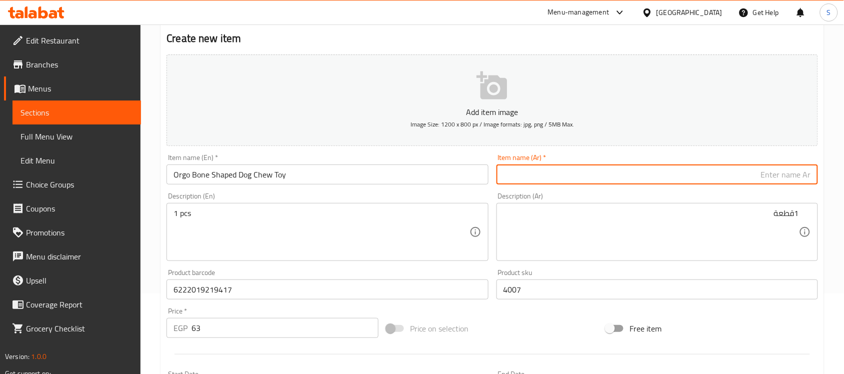
paste input "لعبة مضغ للكلاب على شكل عظمة من أورجو"
type input "لعبة مضغ للكلاب على شكل عظمة من أورجو"
click at [572, 212] on textarea "1قطعة" at bounding box center [652, 233] width 296 height 48
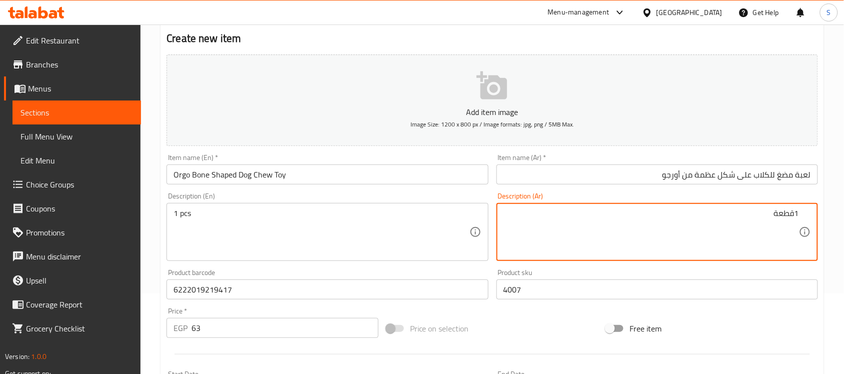
click at [423, 226] on textarea "1 pcs" at bounding box center [322, 233] width 296 height 48
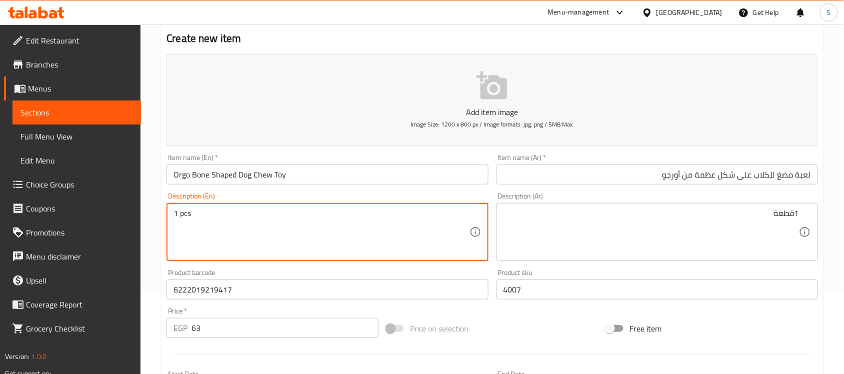
click at [387, 177] on input "Orgo Bone Shaped Dog Chew Toy" at bounding box center [328, 175] width 322 height 20
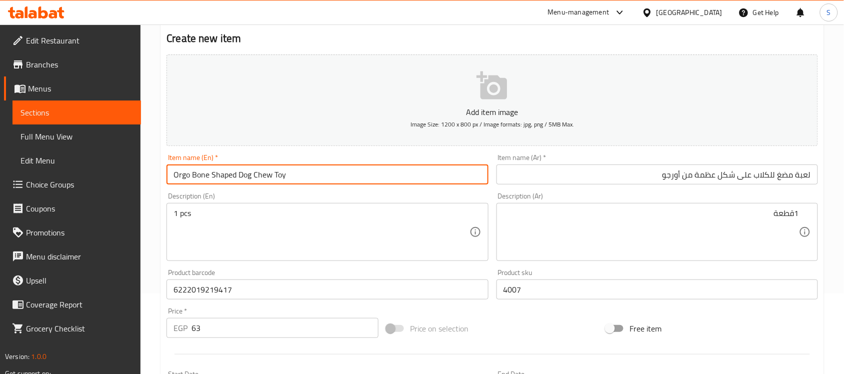
click at [251, 246] on textarea "1 pcs" at bounding box center [322, 233] width 296 height 48
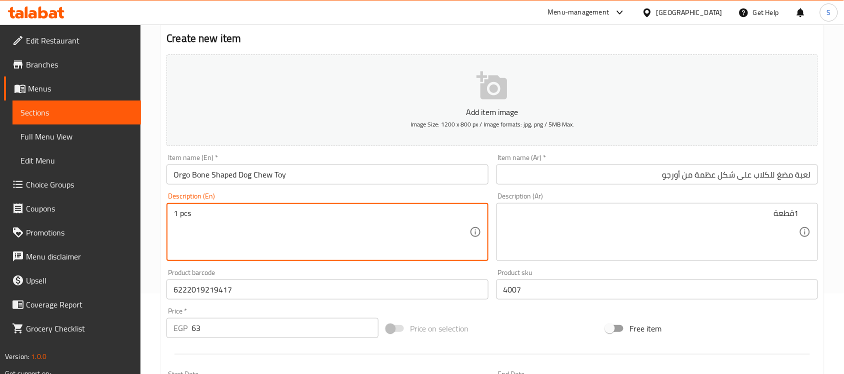
click at [228, 210] on textarea "1 pcs" at bounding box center [322, 233] width 296 height 48
paste textarea "1pcs"
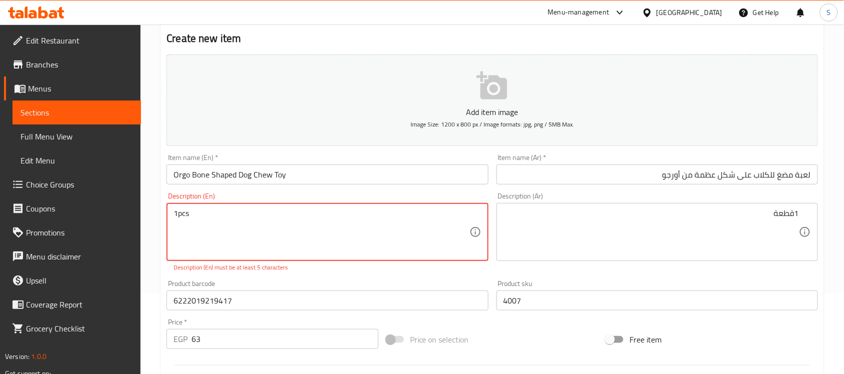
click at [178, 215] on textarea "1pcs" at bounding box center [322, 233] width 296 height 48
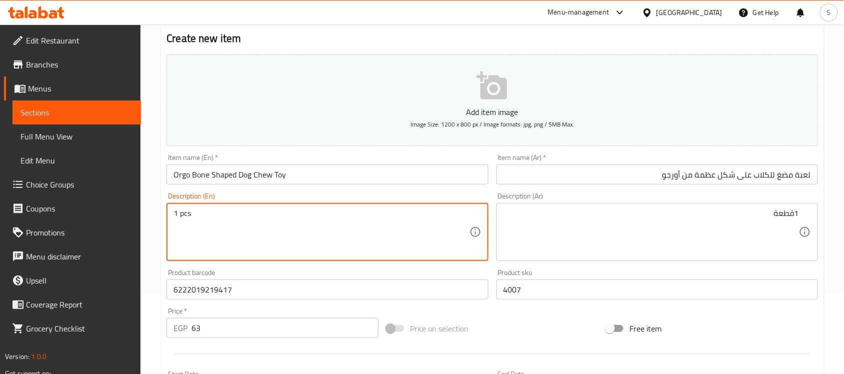
type textarea "1 pcs"
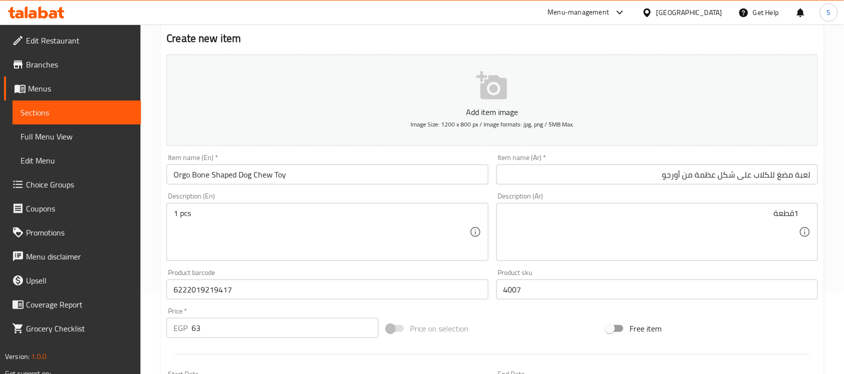
click at [598, 222] on textarea "1قطعة" at bounding box center [652, 233] width 296 height 48
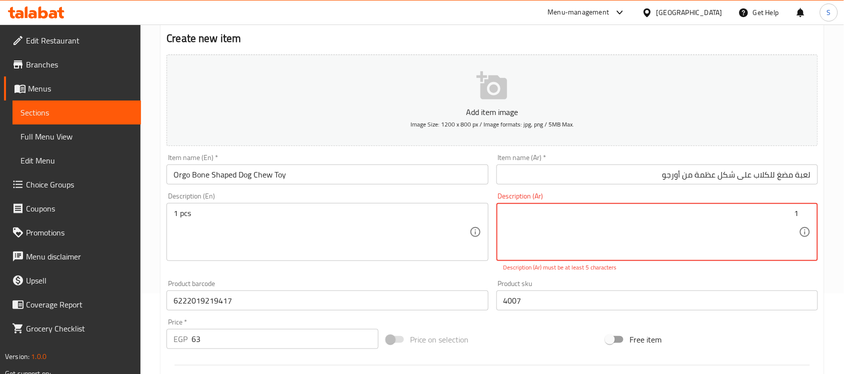
paste textarea "قطعة"
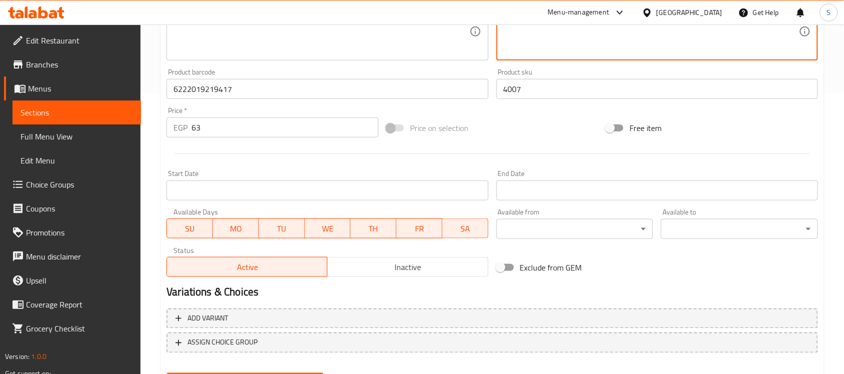
scroll to position [331, 0]
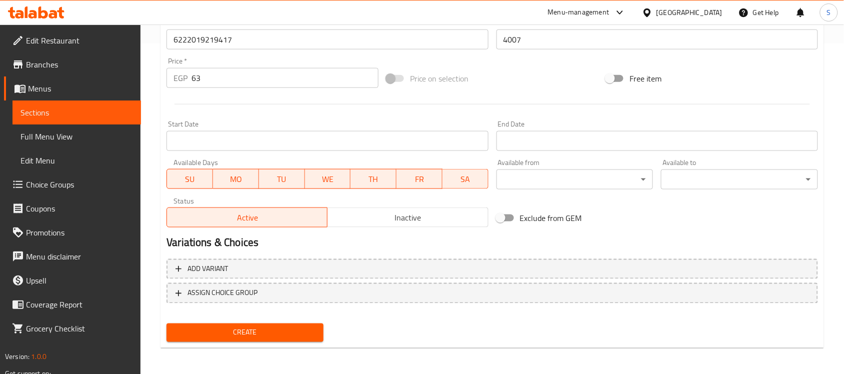
type textarea "1قطعة"
click at [242, 329] on span "Create" at bounding box center [245, 333] width 141 height 13
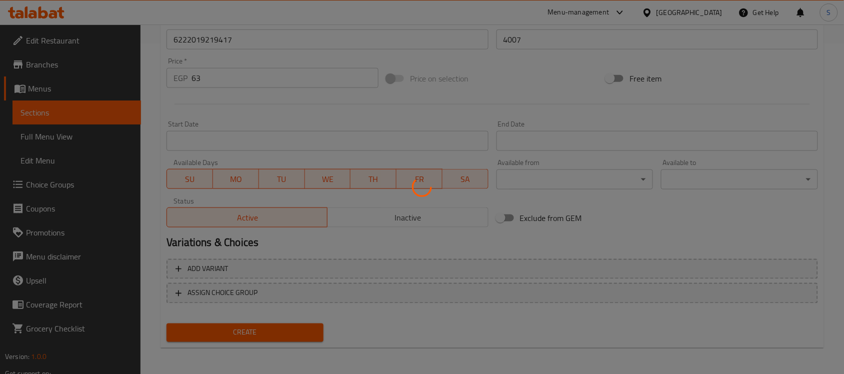
type input "0"
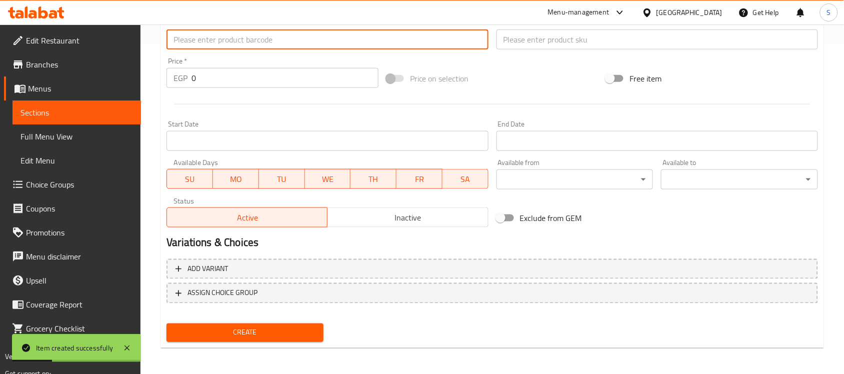
click at [229, 47] on input "text" at bounding box center [328, 40] width 322 height 20
paste input "6222019219370"
type input "6222019219370"
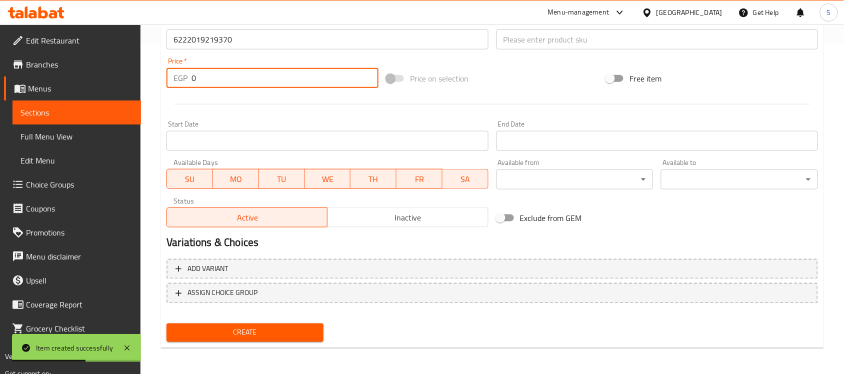
drag, startPoint x: 246, startPoint y: 83, endPoint x: 176, endPoint y: 76, distance: 69.9
click at [176, 76] on div "EGP 0 Price *" at bounding box center [273, 78] width 212 height 20
paste input "75"
type input "75"
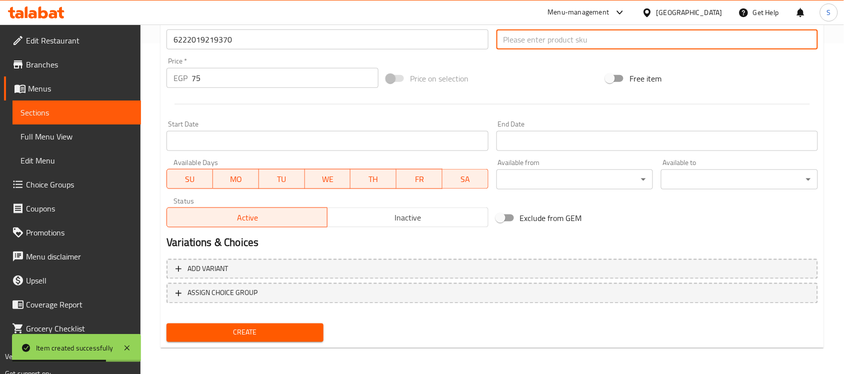
click at [518, 36] on input "text" at bounding box center [658, 40] width 322 height 20
paste input "4012"
type input "4012"
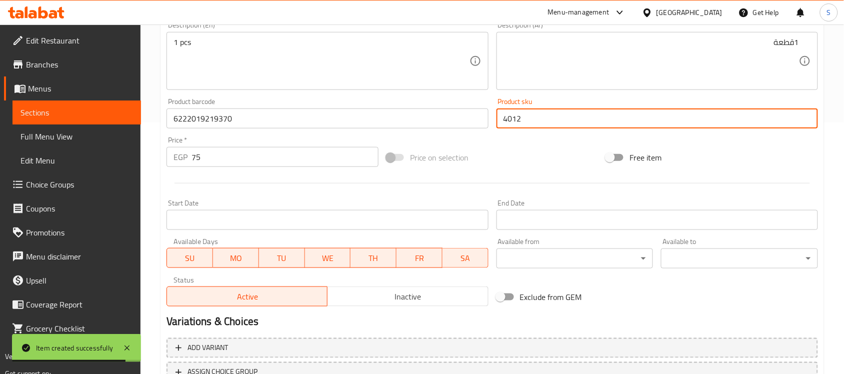
scroll to position [143, 0]
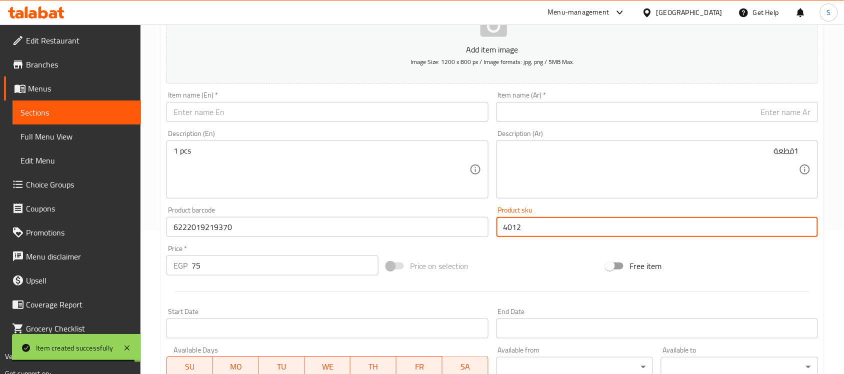
click at [271, 114] on input "text" at bounding box center [328, 112] width 322 height 20
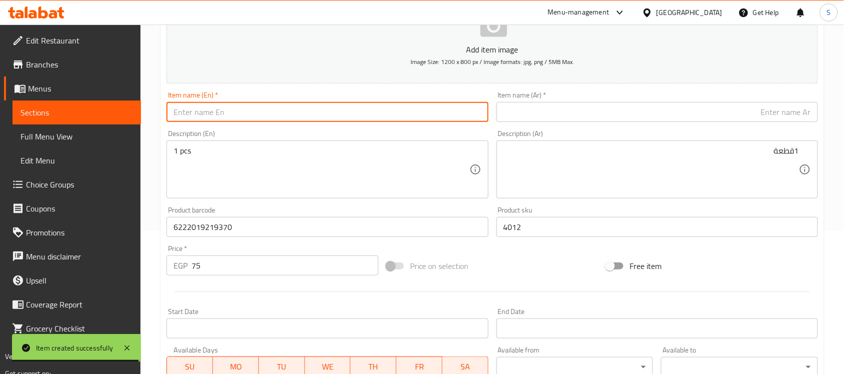
paste input "Orgo Bone Shaped Dog Chew Toy 1"
type input "Orgo Bone Shaped Dog Chew Toy 1"
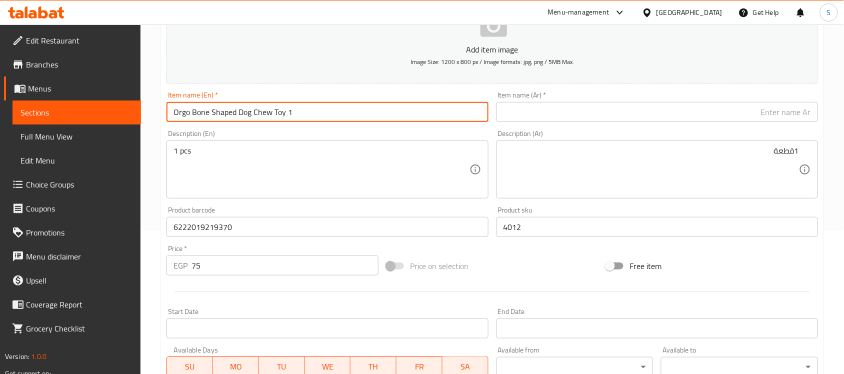
click at [267, 185] on textarea "1 pcs" at bounding box center [322, 170] width 296 height 48
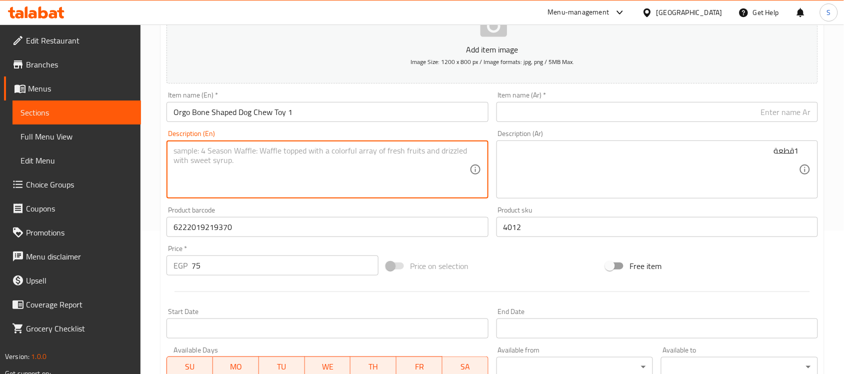
paste textarea "1pcs"
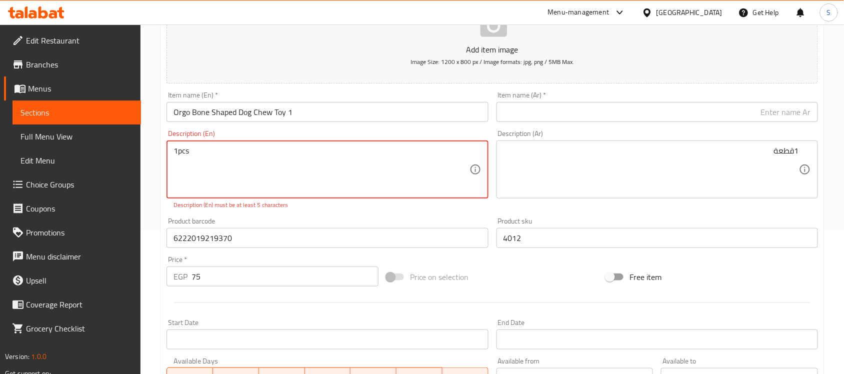
click at [179, 154] on textarea "1pcs" at bounding box center [322, 170] width 296 height 48
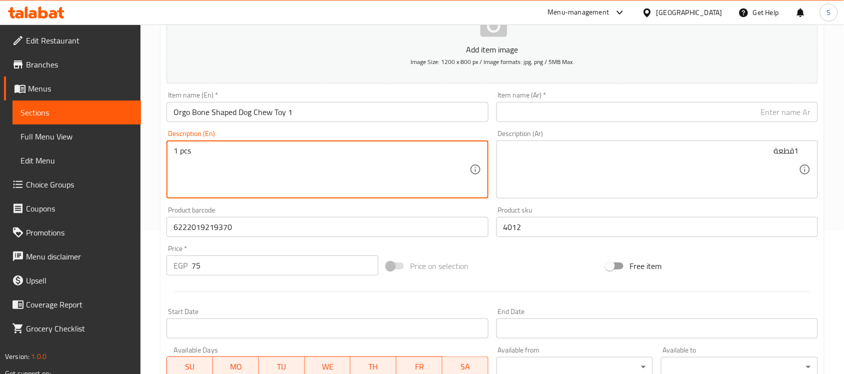
type textarea "1 pcs"
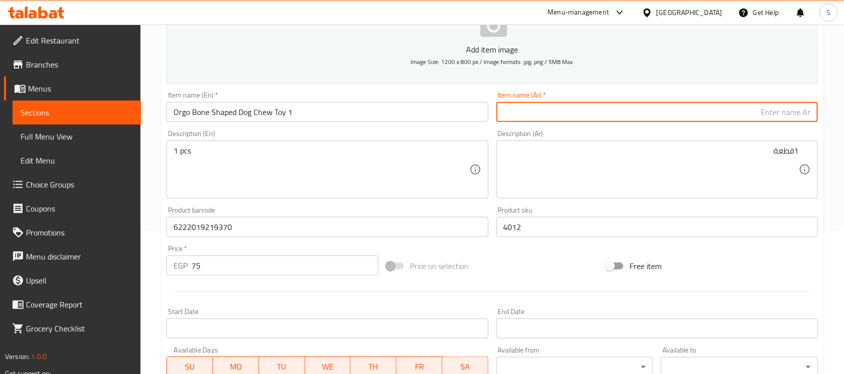
click at [579, 108] on input "text" at bounding box center [658, 112] width 322 height 20
paste input "لعبة مضغ الكلاب على شكل عظمة من أورجو 1"
type input "لعبة مضغ الكلاب على شكل عظمة من أورجو 1"
click at [601, 158] on textarea "1قطعة" at bounding box center [652, 170] width 296 height 48
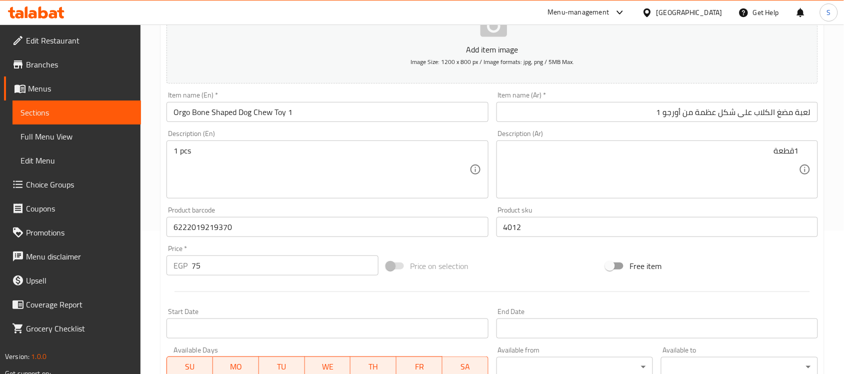
click at [635, 168] on textarea "1قطعة" at bounding box center [652, 170] width 296 height 48
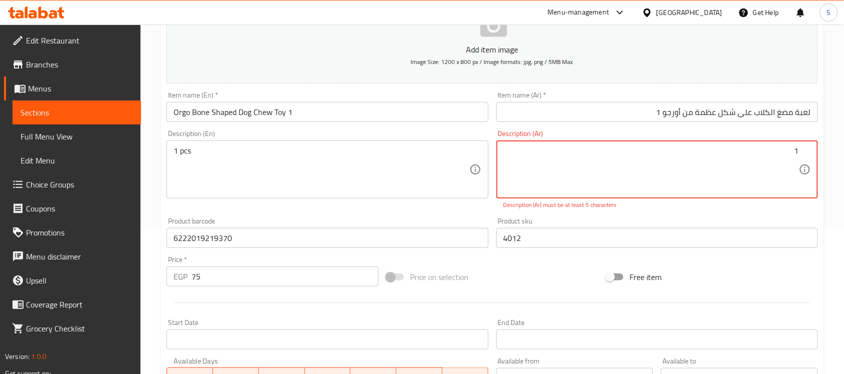
paste textarea "قطعة"
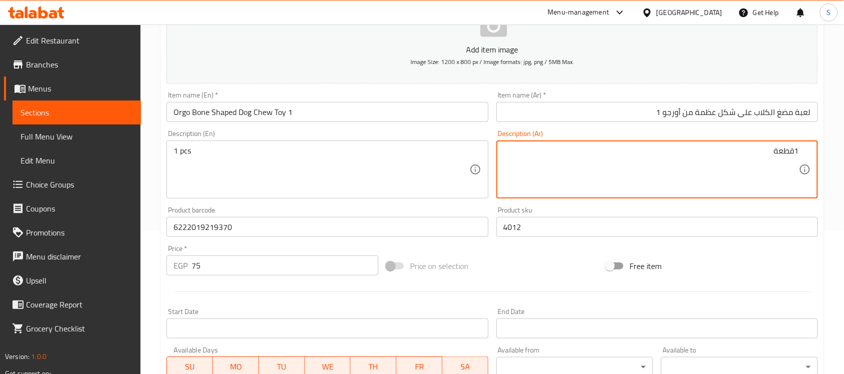
type textarea "1قطعة"
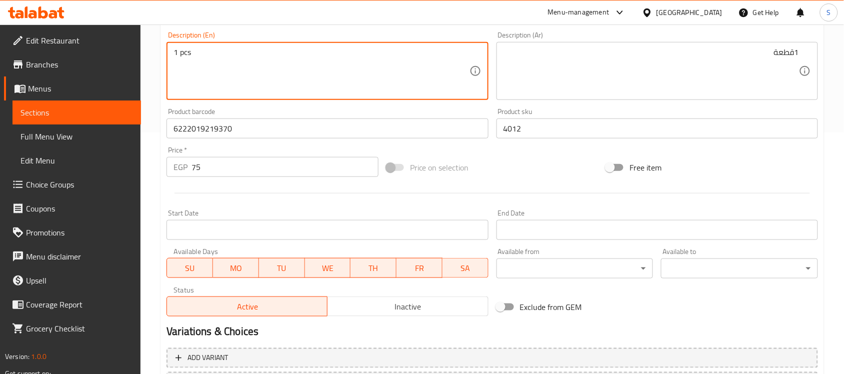
scroll to position [331, 0]
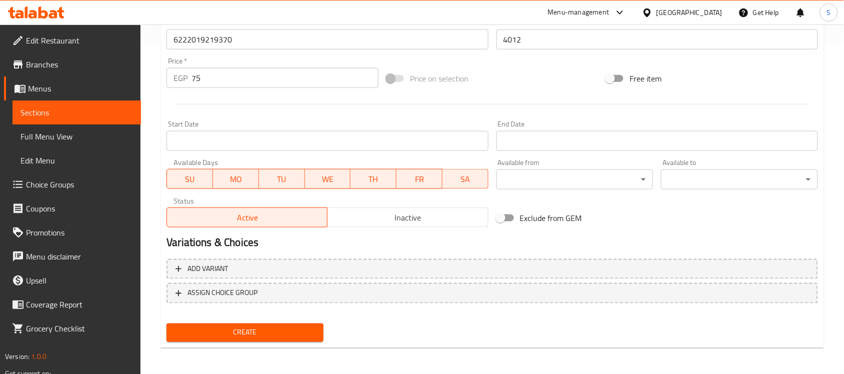
click at [255, 333] on span "Create" at bounding box center [245, 333] width 141 height 13
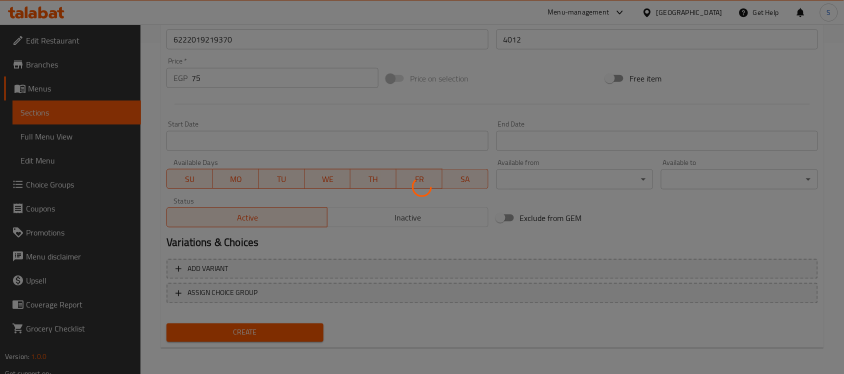
type input "0"
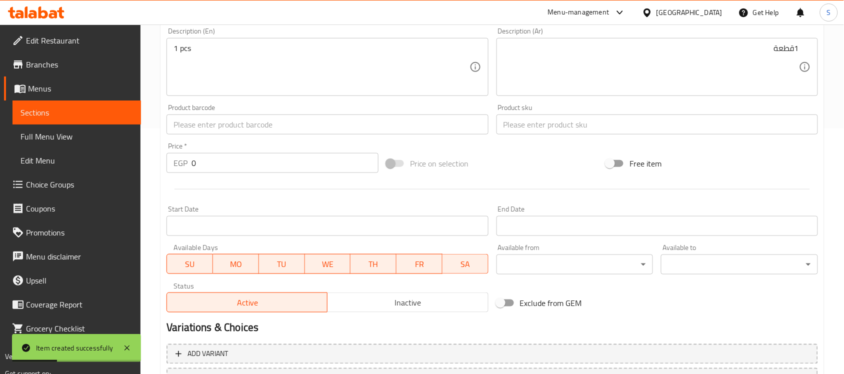
scroll to position [143, 0]
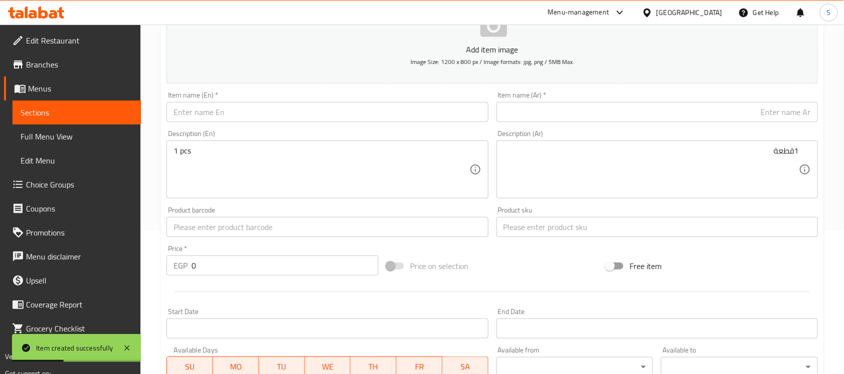
click at [193, 231] on input "text" at bounding box center [328, 227] width 322 height 20
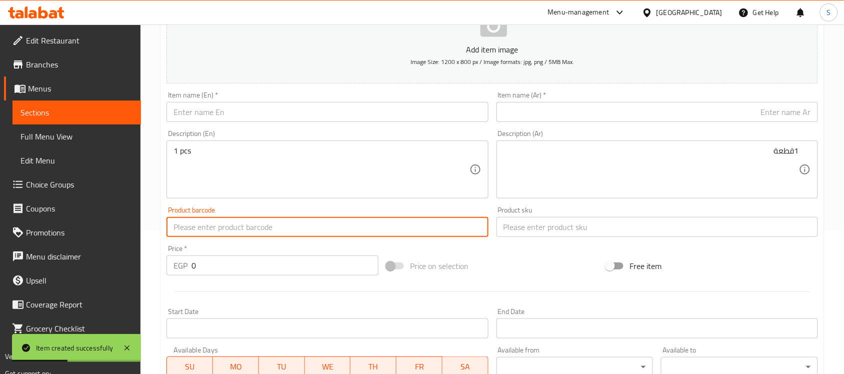
paste input "6222019219387"
type input "6222019219387"
drag, startPoint x: 213, startPoint y: 261, endPoint x: 178, endPoint y: 264, distance: 35.7
click at [178, 264] on div "EGP 0 Price *" at bounding box center [273, 266] width 212 height 20
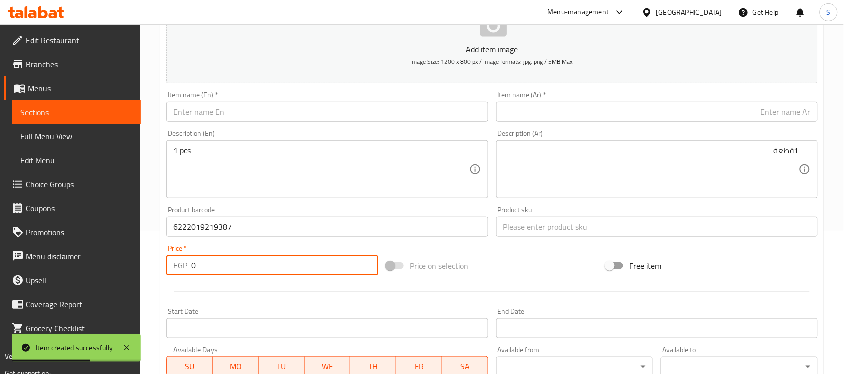
paste input "81"
type input "81"
click at [532, 222] on input "text" at bounding box center [658, 227] width 322 height 20
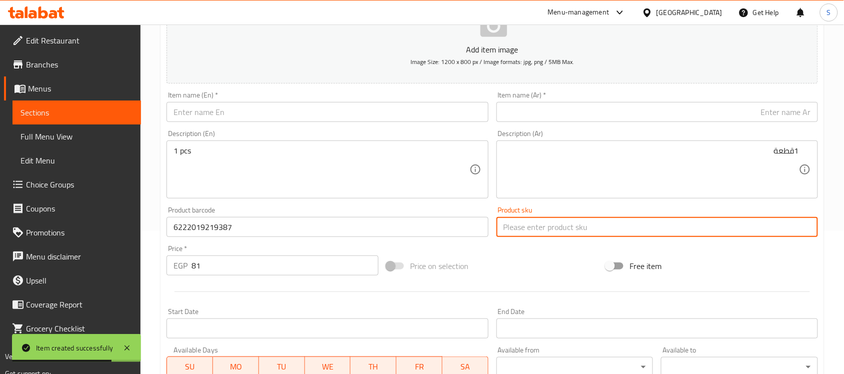
paste input "4010"
type input "4010"
click at [262, 121] on input "text" at bounding box center [328, 112] width 322 height 20
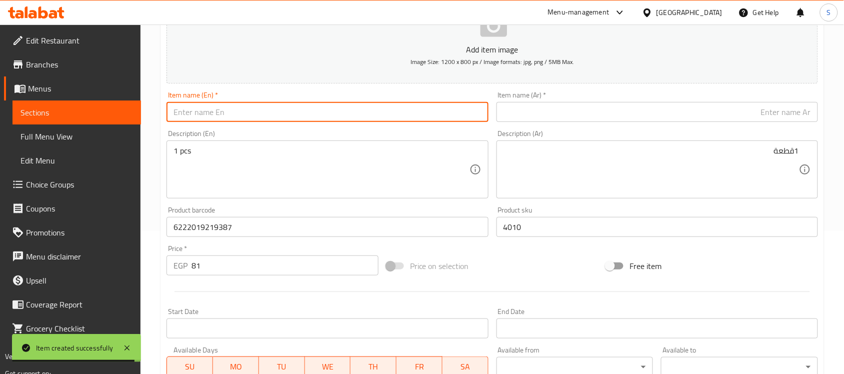
paste input "Orgo Circle Shaped Dog Fetch Toy"
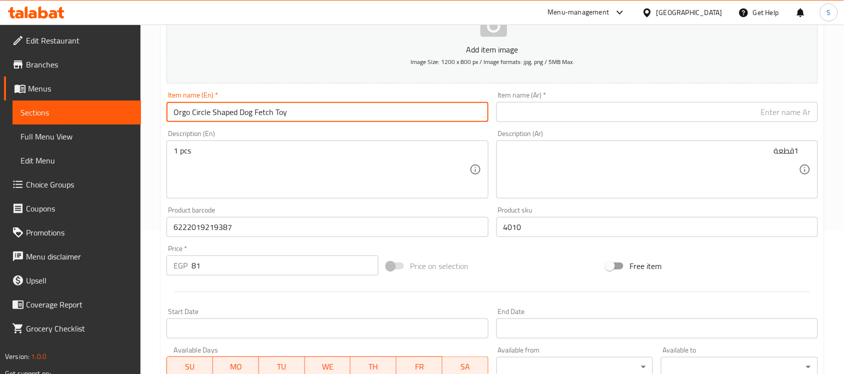
type input "Orgo Circle Shaped Dog Fetch Toy"
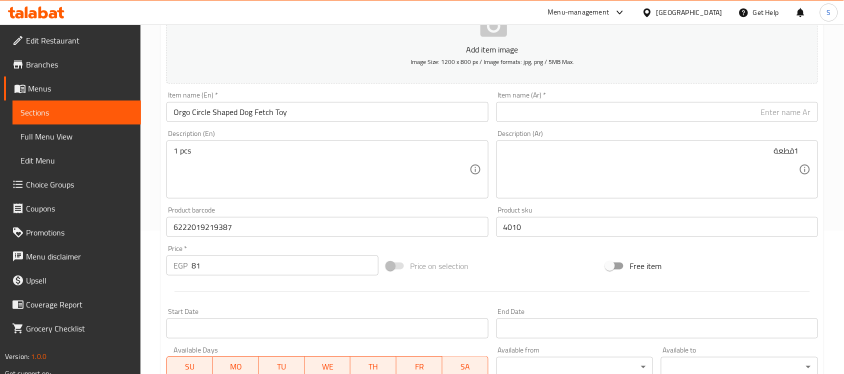
click at [751, 109] on input "text" at bounding box center [658, 112] width 322 height 20
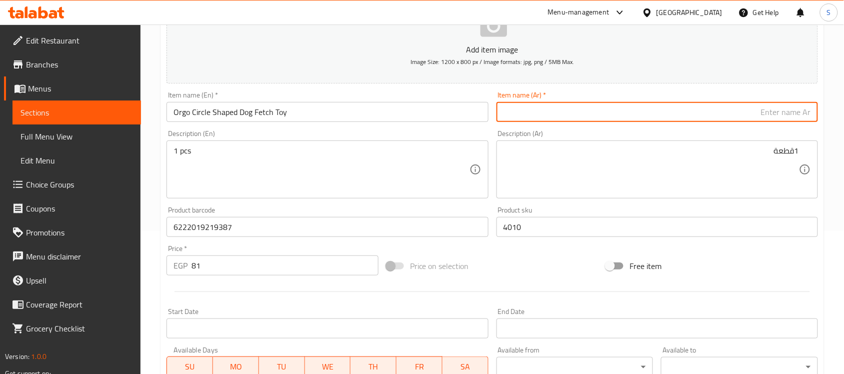
paste input "لعبة إحضار الكلاب على شكل دائرة من أورجو"
type input "لعبة إحضار الكلاب على شكل دائرة من أورجو"
click at [648, 161] on textarea "1قطعة" at bounding box center [652, 170] width 296 height 48
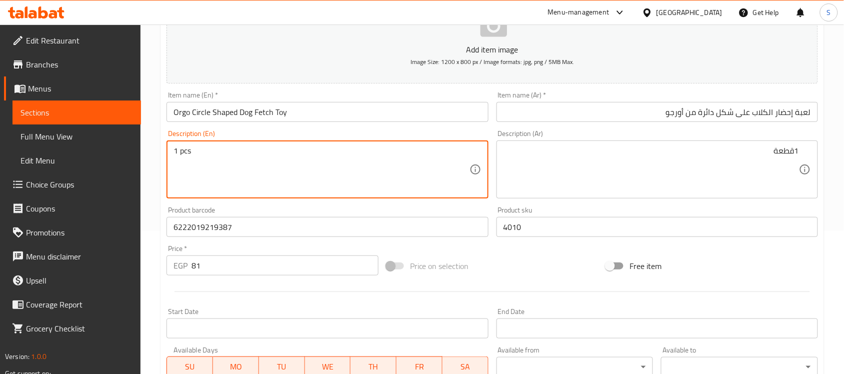
click at [348, 166] on textarea "1 pcs" at bounding box center [322, 170] width 296 height 48
paste textarea "1pcs"
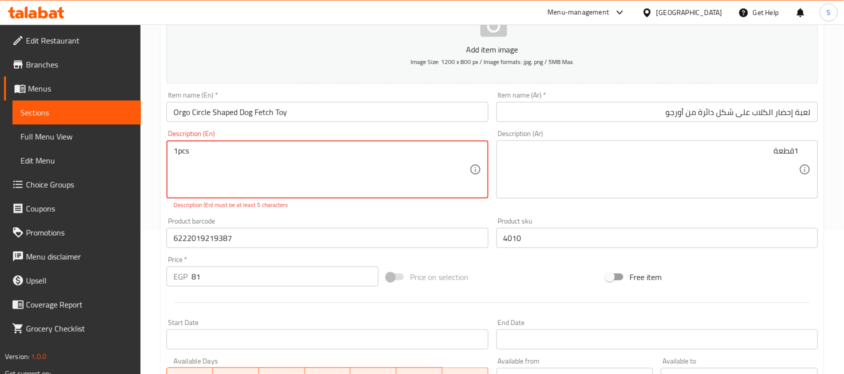
click at [176, 151] on textarea "1pcs" at bounding box center [322, 170] width 296 height 48
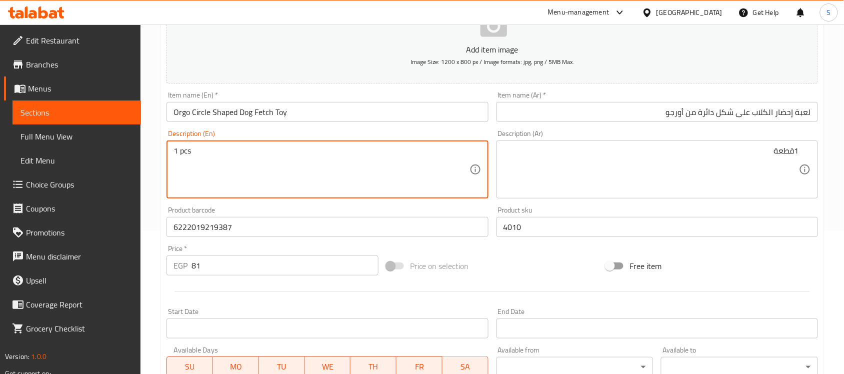
type textarea "1 pcs"
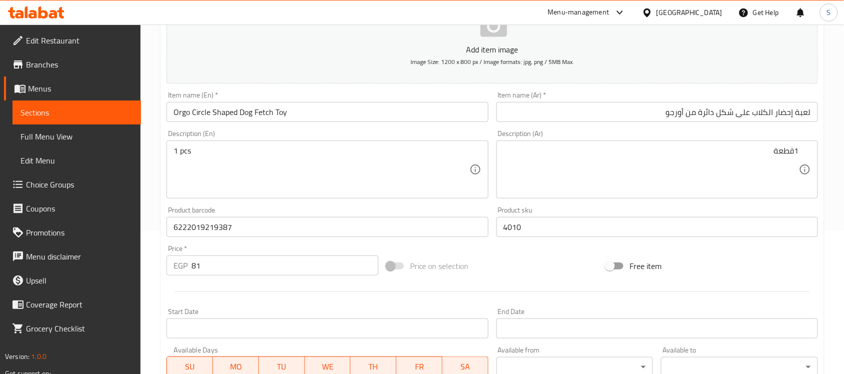
click at [605, 166] on textarea "1قطعة" at bounding box center [652, 170] width 296 height 48
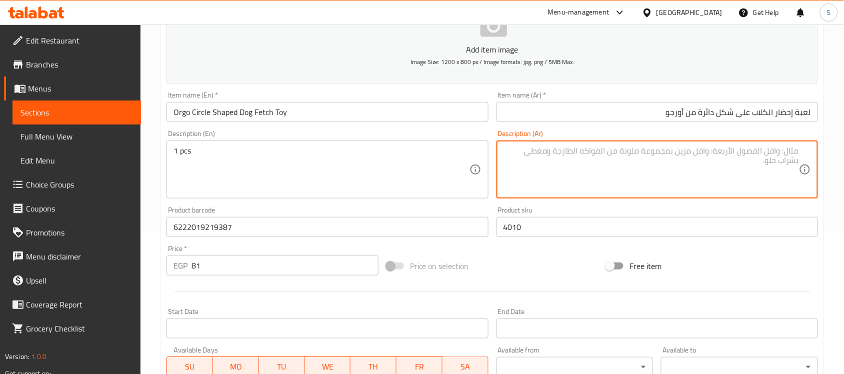
click at [693, 167] on textarea at bounding box center [652, 170] width 296 height 48
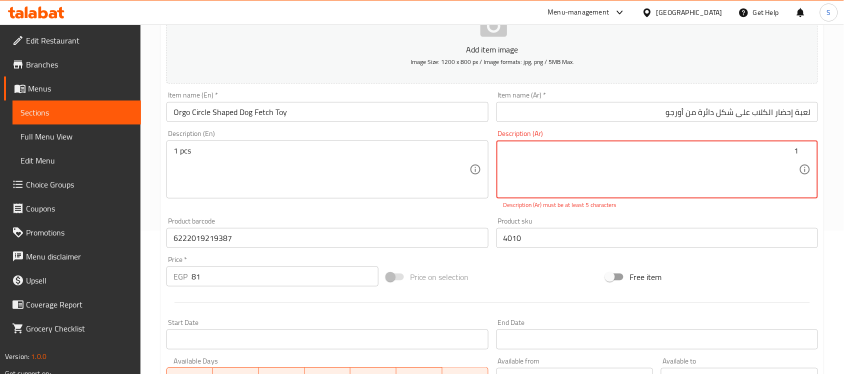
paste textarea "قطعة"
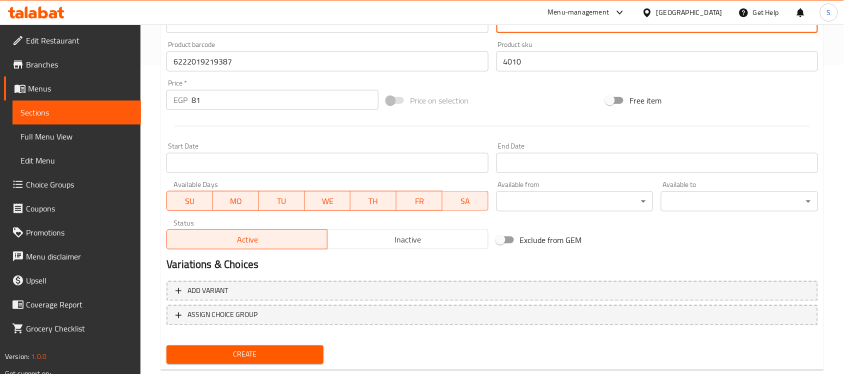
scroll to position [331, 0]
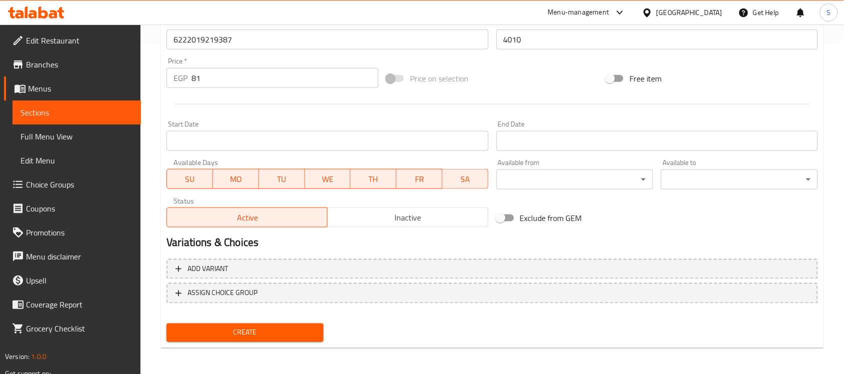
type textarea "1قطعة"
click at [243, 333] on span "Create" at bounding box center [245, 333] width 141 height 13
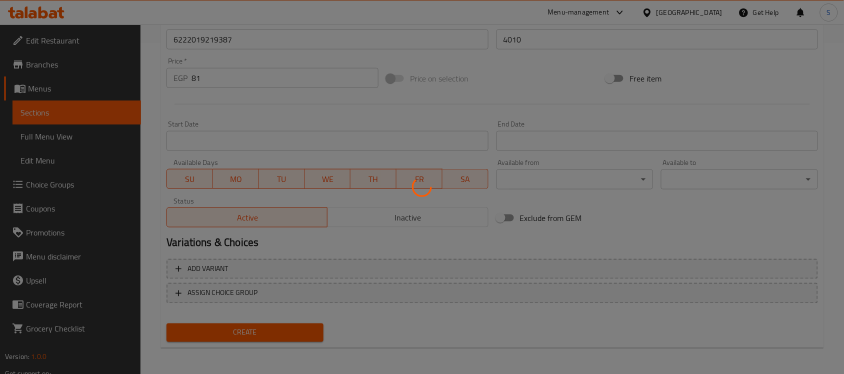
type input "0"
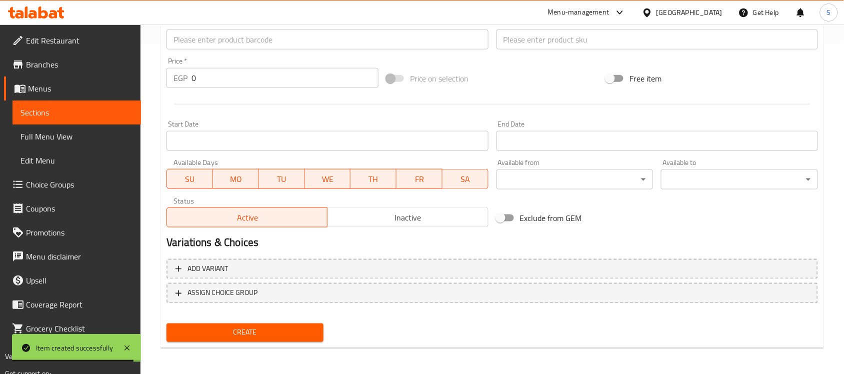
click at [238, 39] on input "text" at bounding box center [328, 40] width 322 height 20
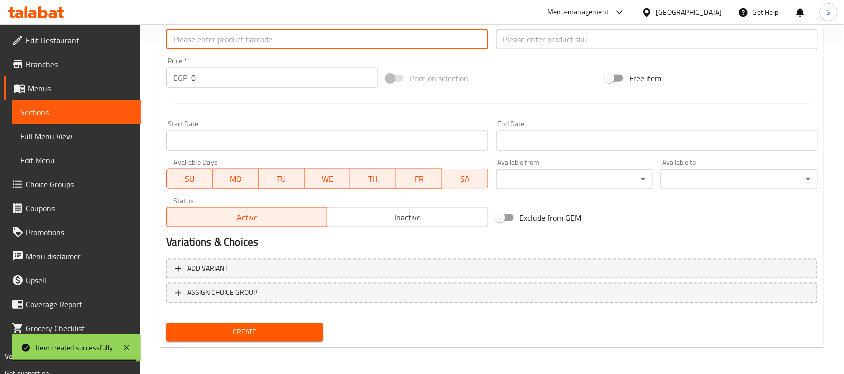
paste input "[CREDIT_CARD_NUMBER]"
type input "[CREDIT_CARD_NUMBER]"
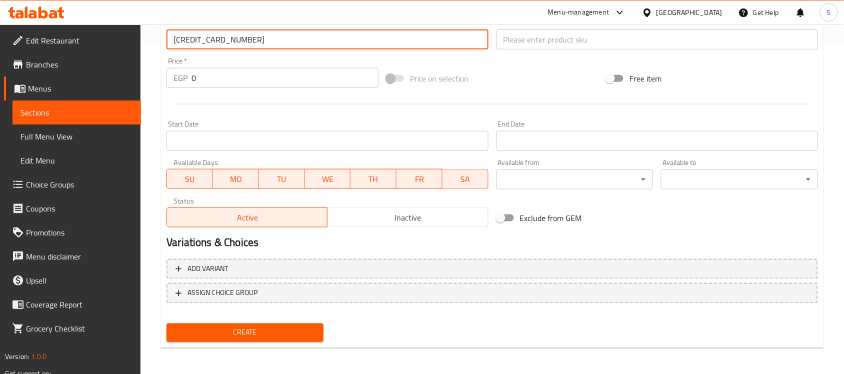
drag, startPoint x: 224, startPoint y: 81, endPoint x: 192, endPoint y: 93, distance: 34.2
click at [192, 93] on div "Add item image Image Size: 1200 x 800 px / Image formats: jpg, png / 5MB Max. I…" at bounding box center [493, 15] width 660 height 431
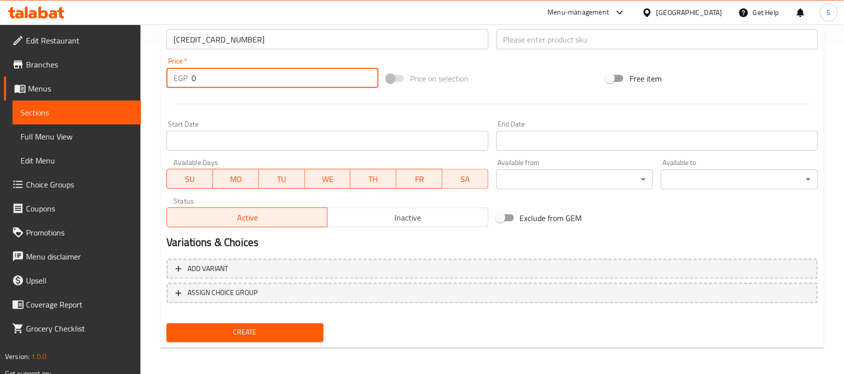
paste input "81"
type input "81"
click at [583, 41] on input "text" at bounding box center [658, 40] width 322 height 20
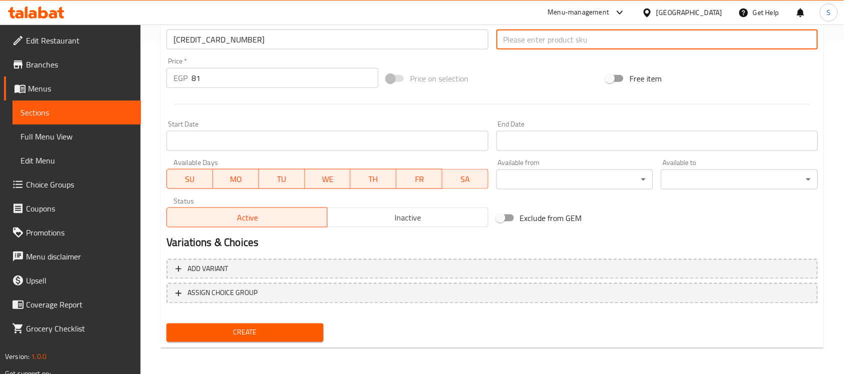
paste input "4011"
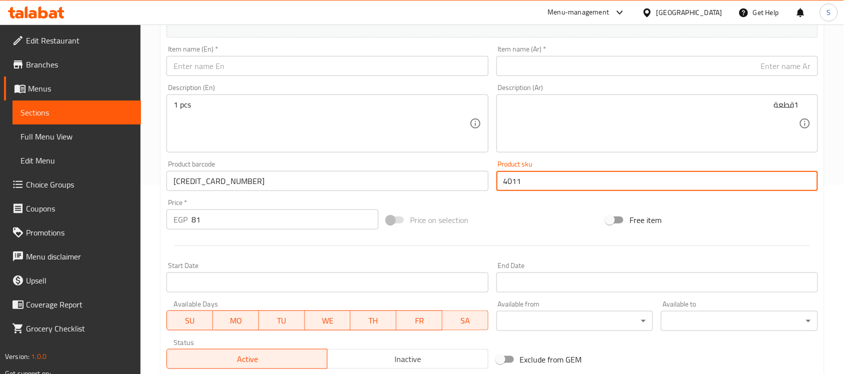
scroll to position [18, 0]
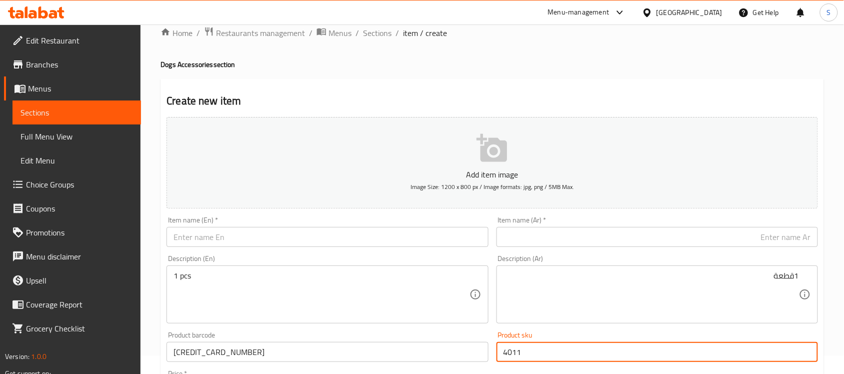
type input "4011"
click at [221, 240] on input "text" at bounding box center [328, 237] width 322 height 20
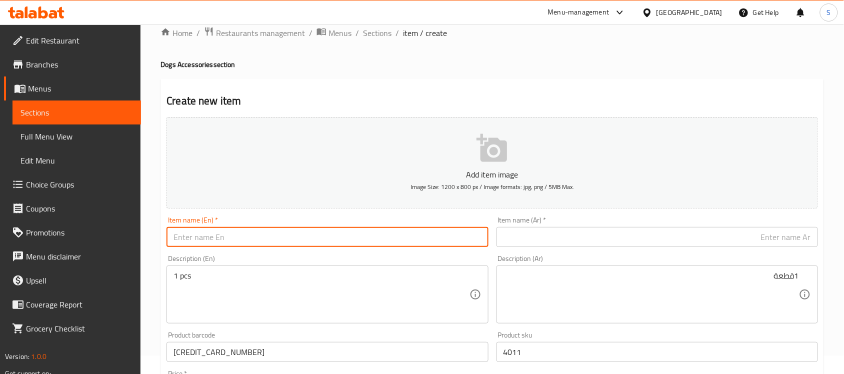
paste input "Orgo Light Blue Dog Chew Toy"
type input "Orgo Light Blue Dog Chew Toy"
click at [541, 228] on input "text" at bounding box center [658, 237] width 322 height 20
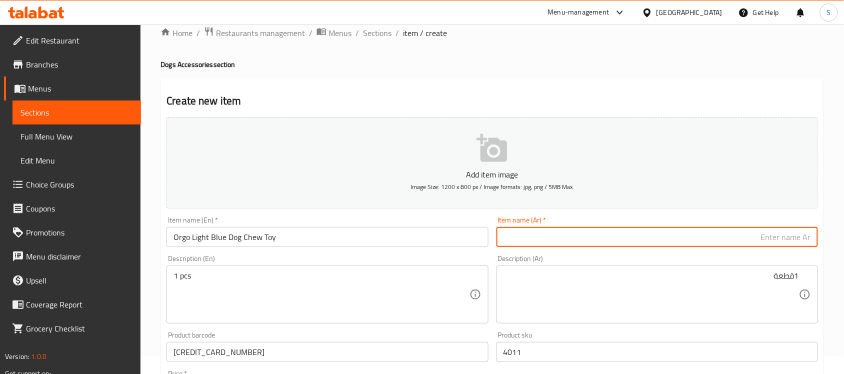
paste input "لعبة مضغ الكلاب أورجو باللون الأزرق الفاتح"
type input "لعبة مضغ الكلاب أورجو باللون الأزرق الفاتح"
click at [211, 304] on textarea "1 pcs" at bounding box center [322, 295] width 296 height 48
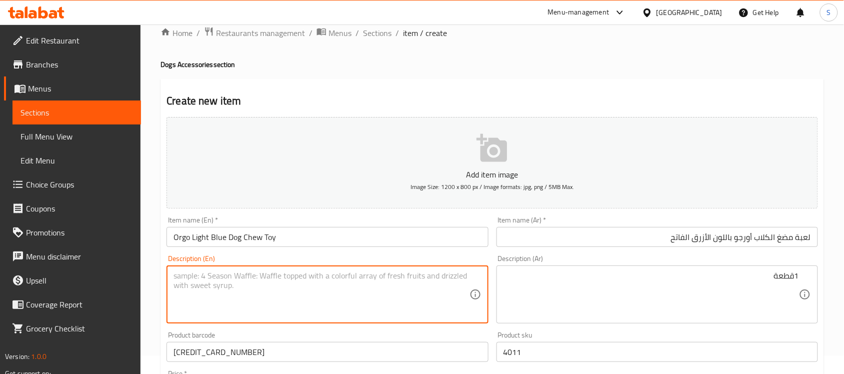
paste textarea "1pcs"
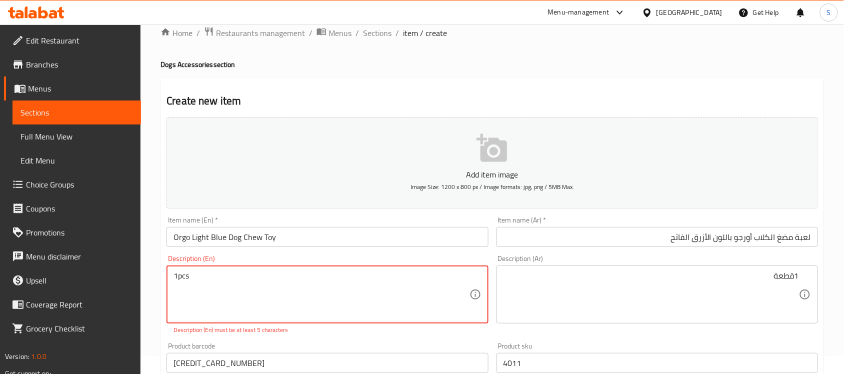
click at [178, 276] on textarea "1pcs" at bounding box center [322, 295] width 296 height 48
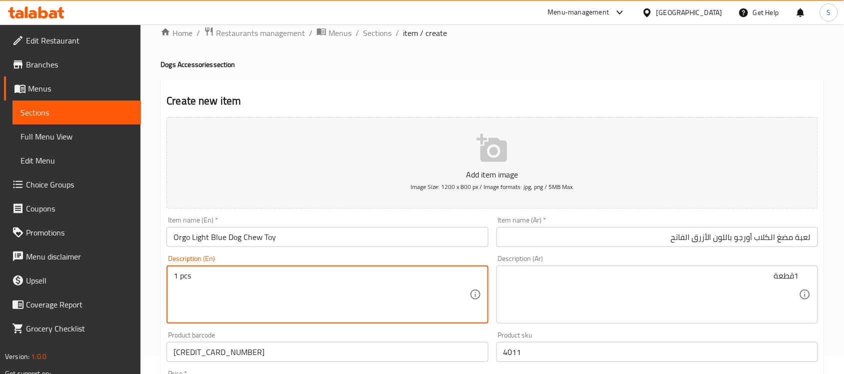
type textarea "1 pcs"
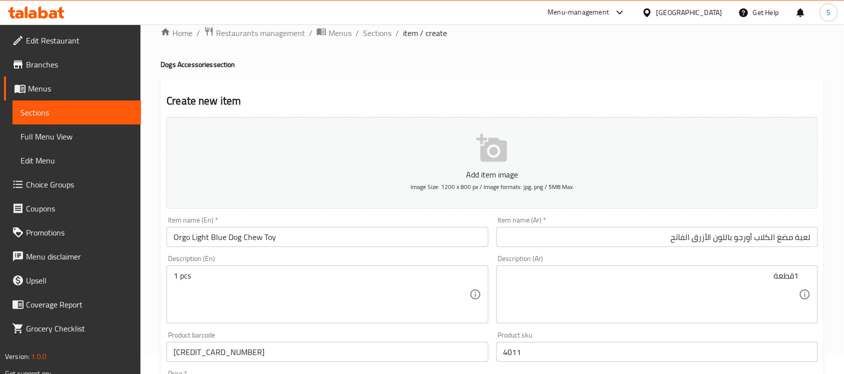
click at [710, 289] on textarea "1قطعة" at bounding box center [652, 295] width 296 height 48
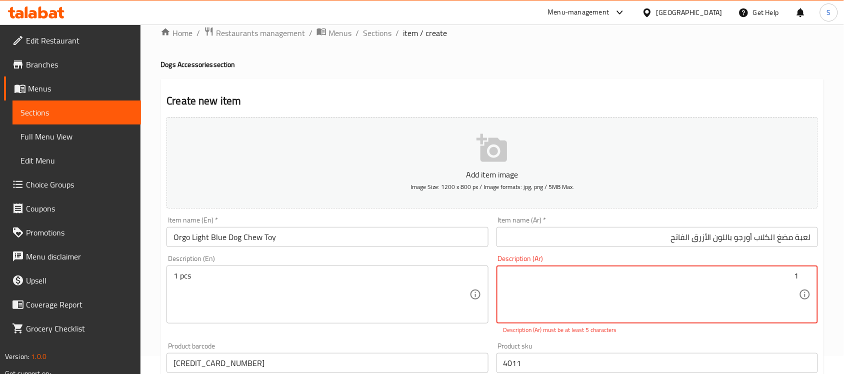
paste textarea "قطعة"
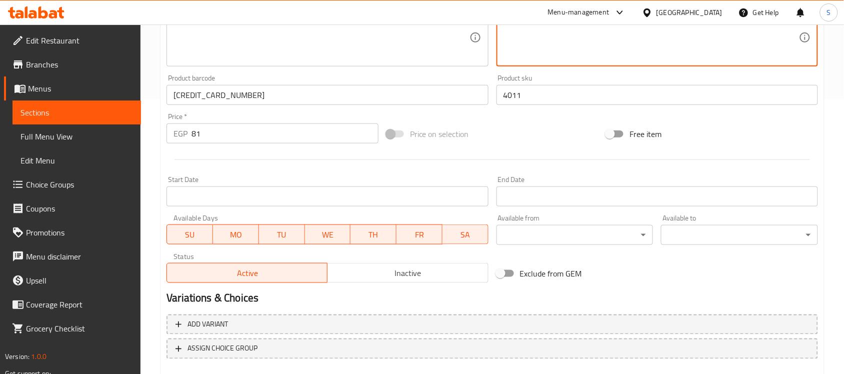
scroll to position [331, 0]
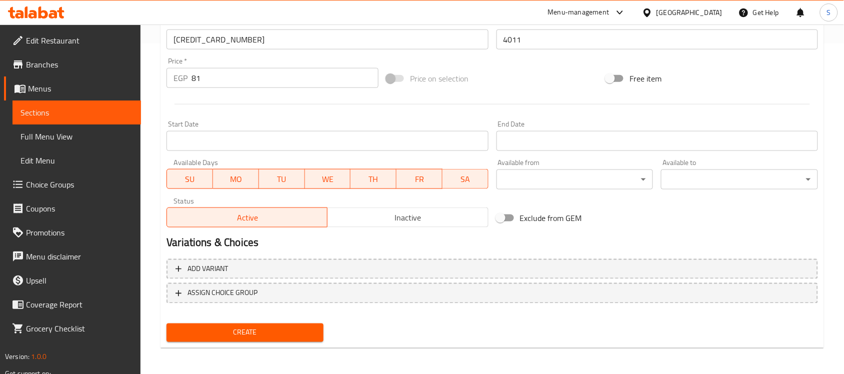
type textarea "1قطعة"
click at [271, 336] on span "Create" at bounding box center [245, 333] width 141 height 13
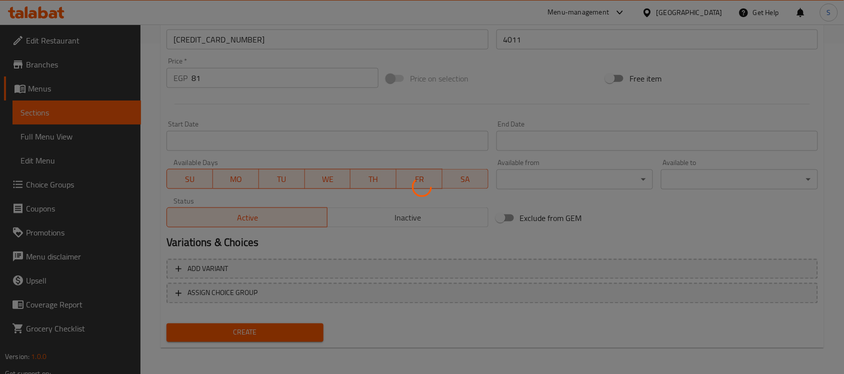
type input "0"
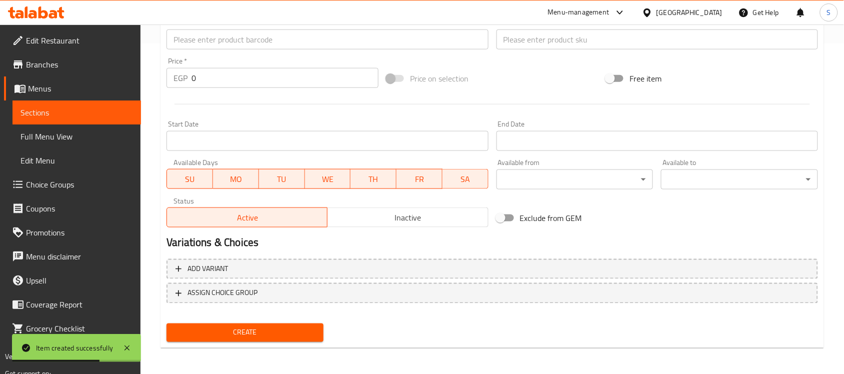
click at [214, 41] on input "text" at bounding box center [328, 40] width 322 height 20
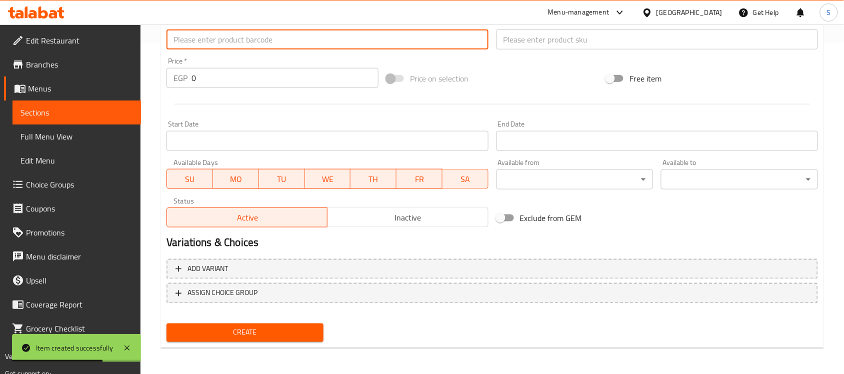
paste input "6222019219677"
type input "6222019219677"
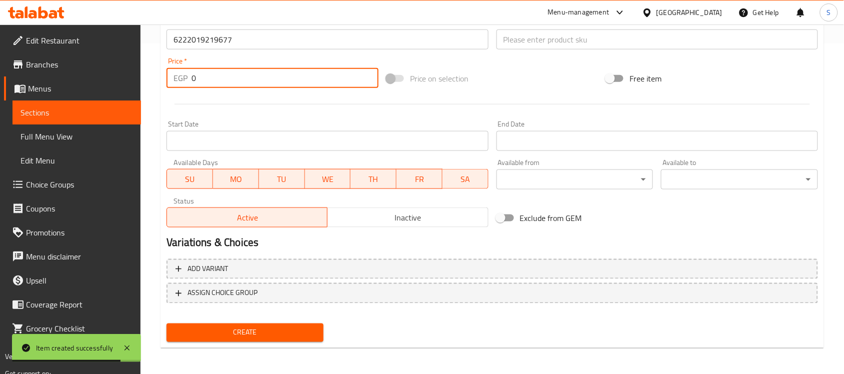
drag, startPoint x: 233, startPoint y: 79, endPoint x: 156, endPoint y: 75, distance: 77.1
click at [156, 75] on div "Home / Restaurants management / Menus / Sections / item / create Dogs Accessori…" at bounding box center [493, 35] width 704 height 682
paste input "20"
type input "200"
click at [554, 46] on input "text" at bounding box center [658, 40] width 322 height 20
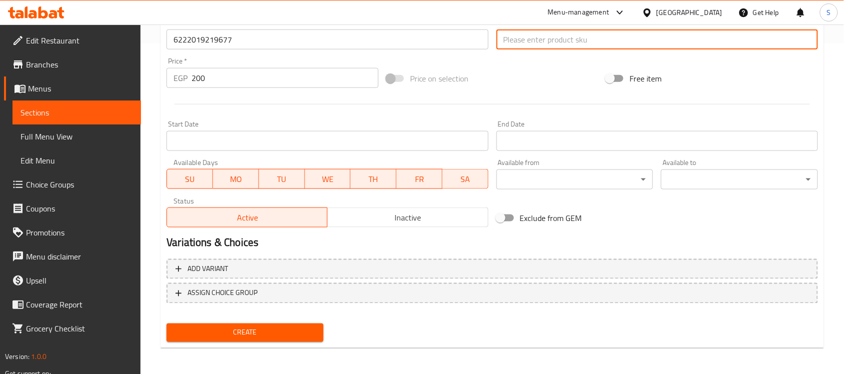
paste input "4048"
type input "4048"
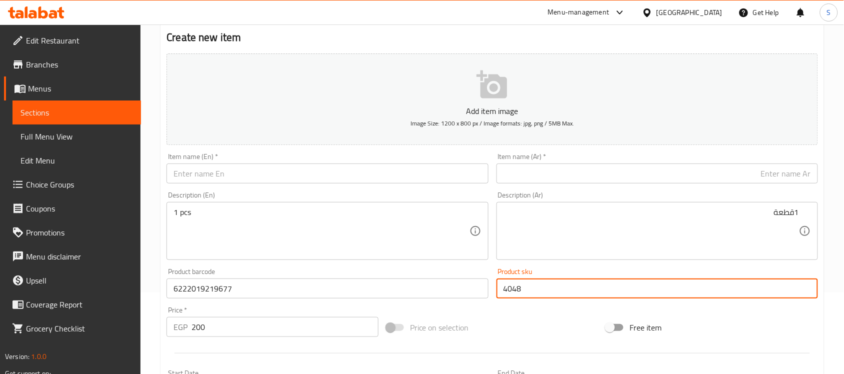
scroll to position [81, 0]
click at [258, 178] on input "text" at bounding box center [328, 175] width 322 height 20
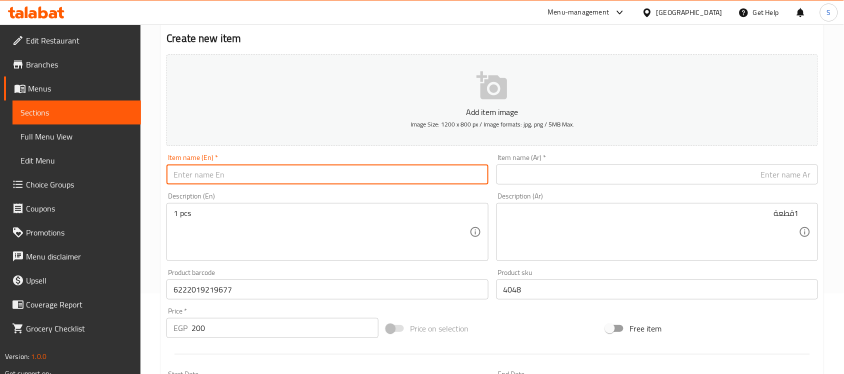
paste input "Orgo Orange Latex Boar Plush Dog Toy LARGE"
type input "Orgo Orange Latex Boar Plush Dog Toy LARGE"
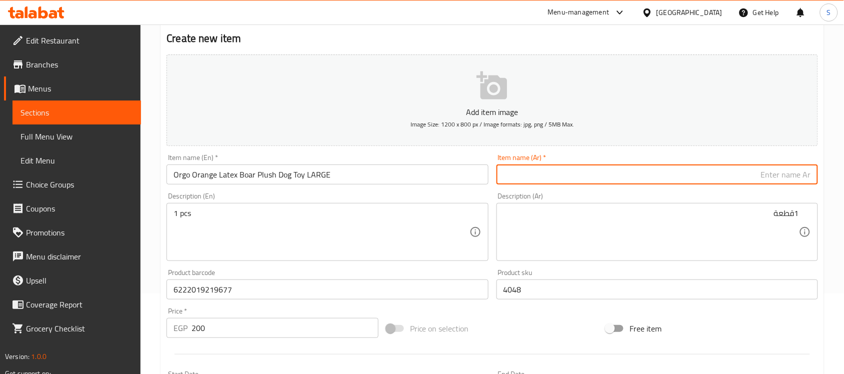
click at [675, 174] on input "text" at bounding box center [658, 175] width 322 height 20
paste input "لعبة أورجو البرتقالية المحشوة على شكل خنزير بري للكلاب، كبيرة الحجم"
type input "لعبة أورجو البرتقالية المحشوة على شكل خنزير بري للكلاب، كبيرة الحجم"
click at [361, 184] on input "Orgo Orange Latex Boar Plush Dog Toy LARGE" at bounding box center [328, 175] width 322 height 20
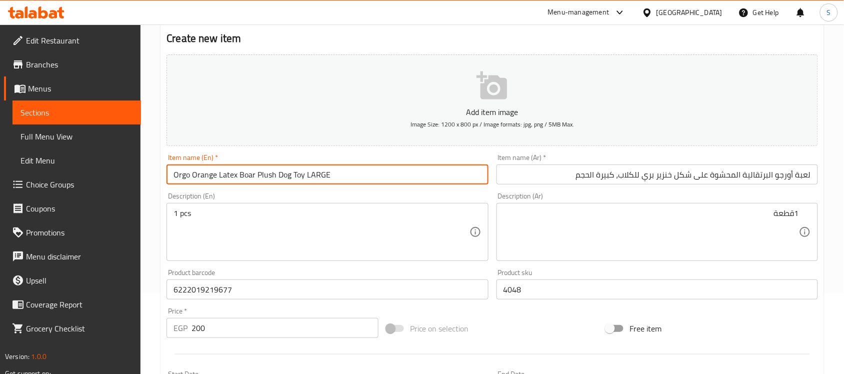
click at [361, 184] on input "Orgo Orange Latex Boar Plush Dog Toy LARGE" at bounding box center [328, 175] width 322 height 20
type input "Orgo Orange Latex Boar Plush Dog Toy Large"
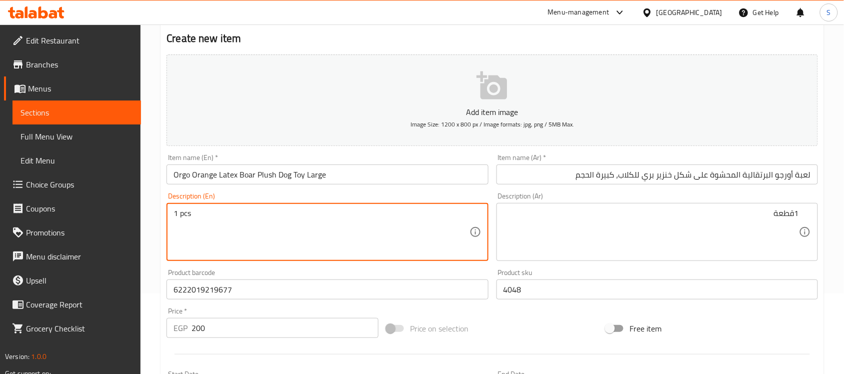
click at [296, 237] on textarea "1 pcs" at bounding box center [322, 233] width 296 height 48
paste textarea "1pcs"
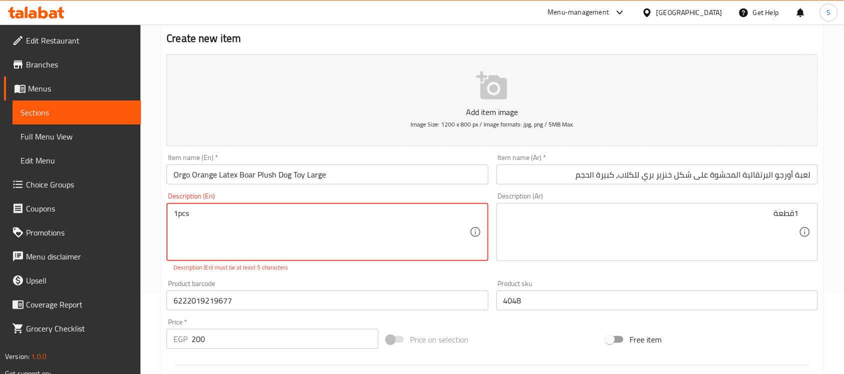
click at [179, 214] on textarea "1pcs" at bounding box center [322, 233] width 296 height 48
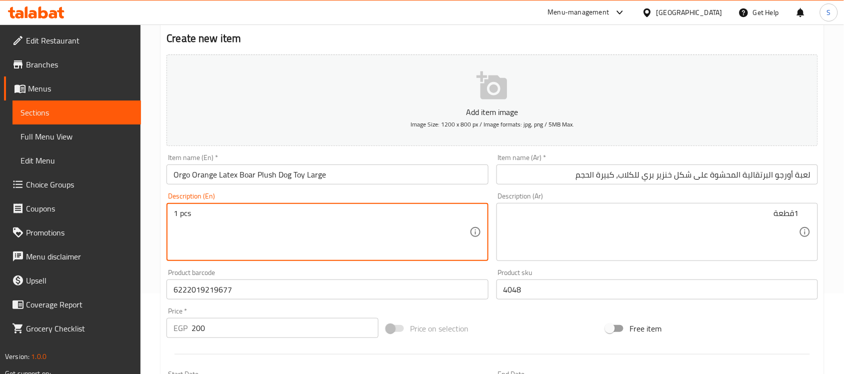
type textarea "1 pcs"
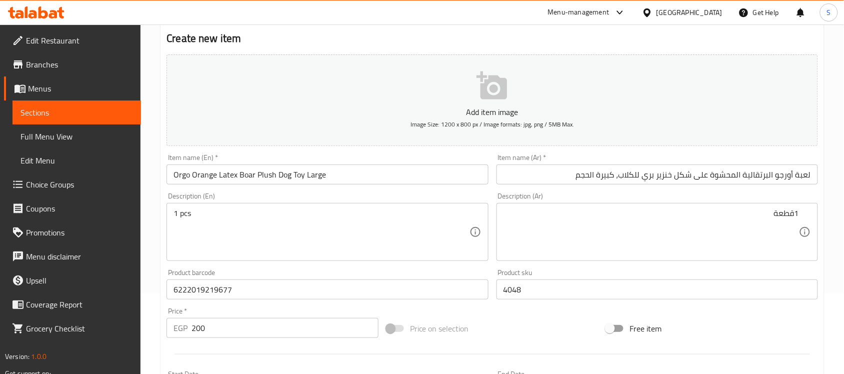
click at [561, 219] on textarea "1قطعة" at bounding box center [652, 233] width 296 height 48
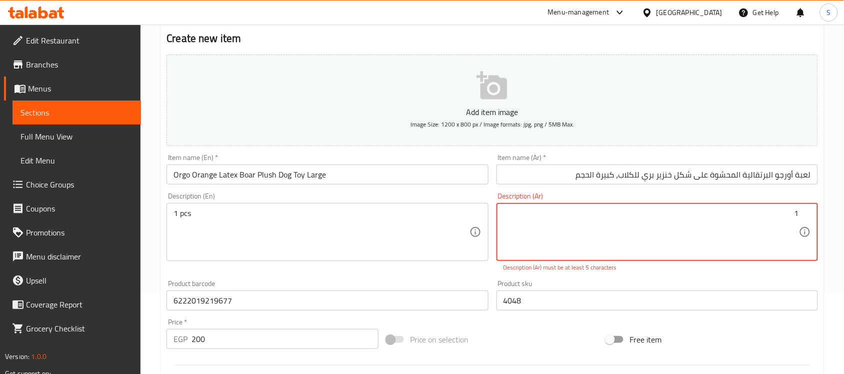
paste textarea "قطعة"
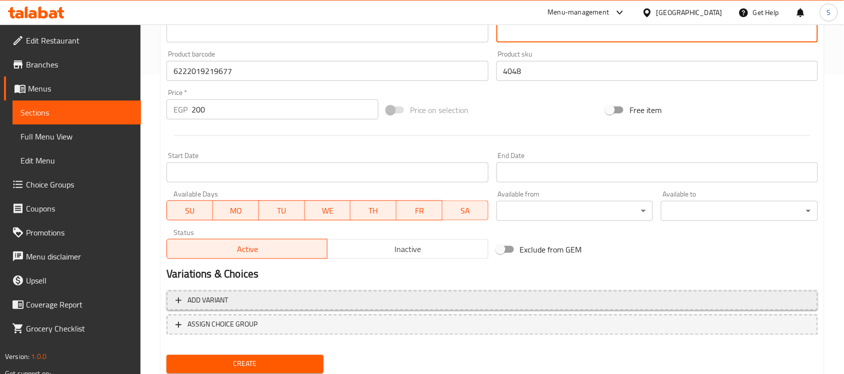
scroll to position [331, 0]
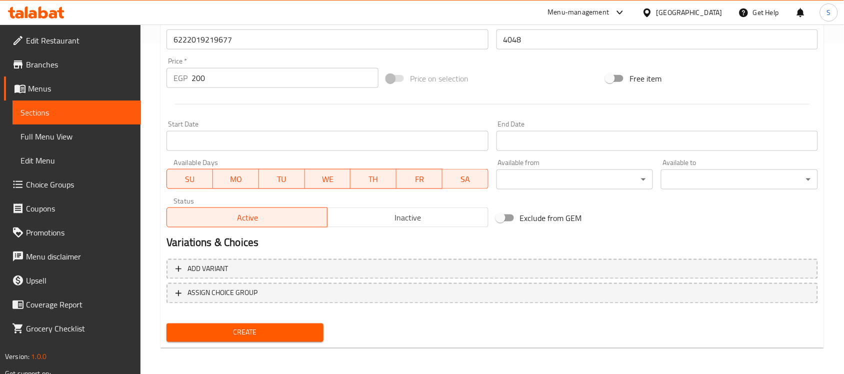
type textarea "1قطعة"
click at [210, 336] on span "Create" at bounding box center [245, 333] width 141 height 13
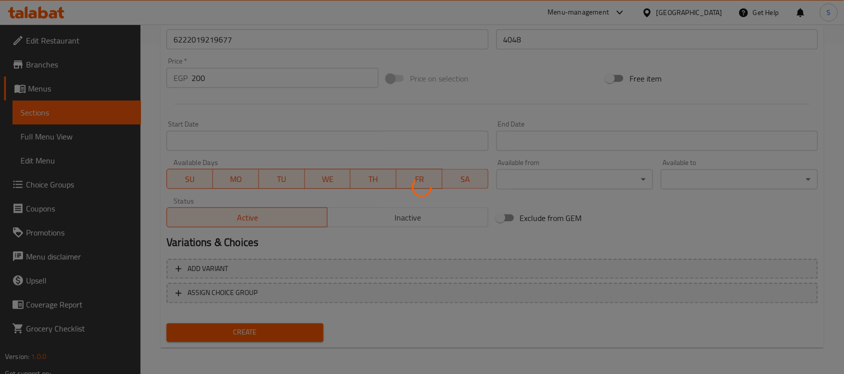
type input "0"
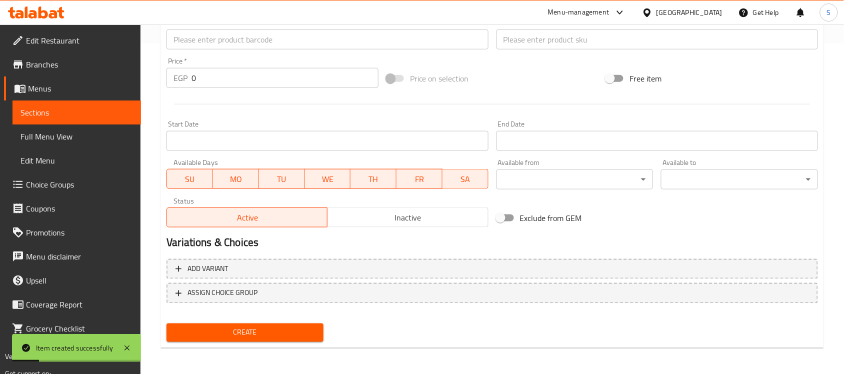
click at [42, 114] on span "Sections" at bounding box center [77, 113] width 113 height 12
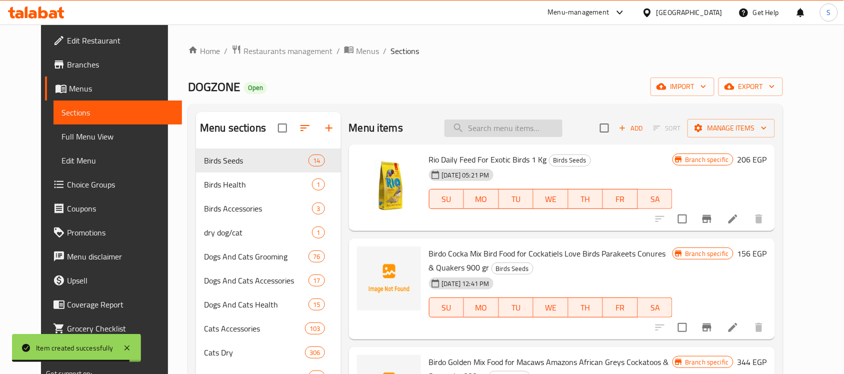
click at [533, 129] on input "search" at bounding box center [504, 129] width 118 height 18
paste input "6222019219486"
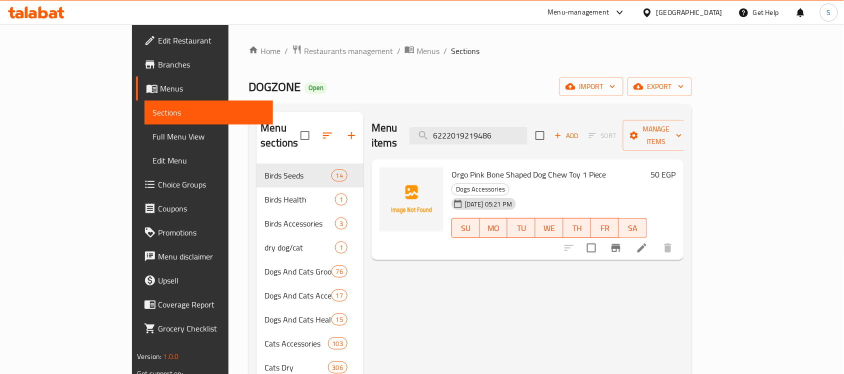
type input "6222019219486"
click at [648, 242] on icon at bounding box center [642, 248] width 12 height 12
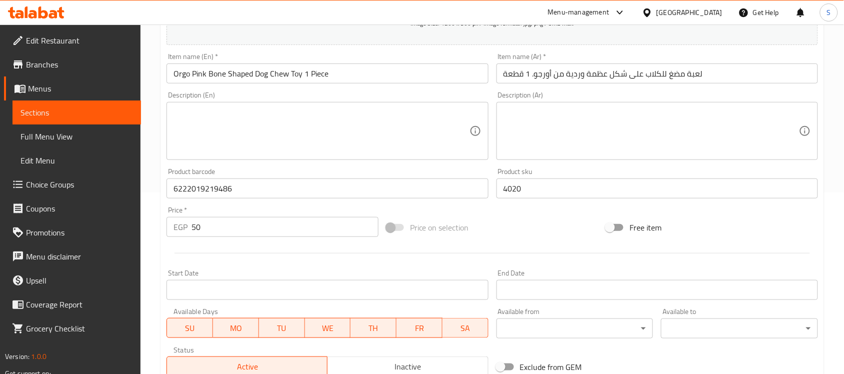
scroll to position [250, 0]
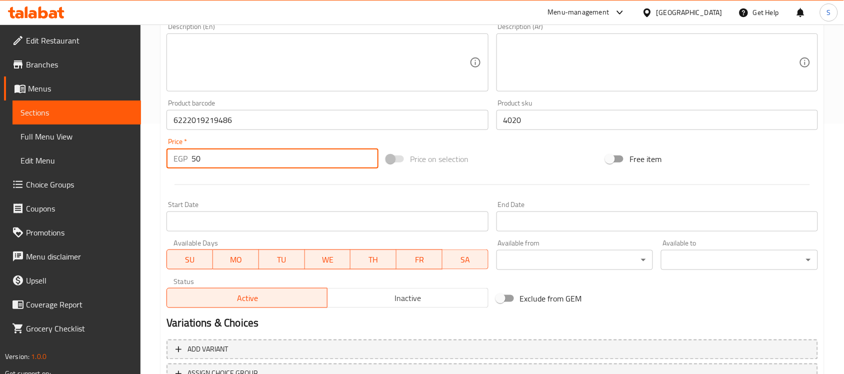
drag, startPoint x: 196, startPoint y: 156, endPoint x: 176, endPoint y: 155, distance: 20.5
click at [176, 155] on div "EGP 50 Price *" at bounding box center [273, 159] width 212 height 20
paste input "63"
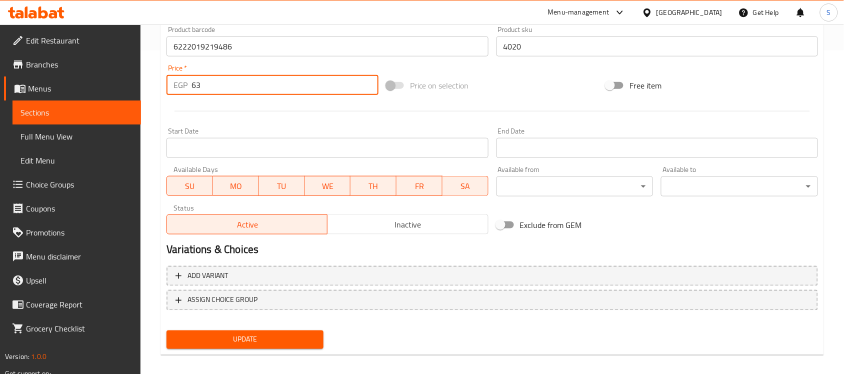
scroll to position [331, 0]
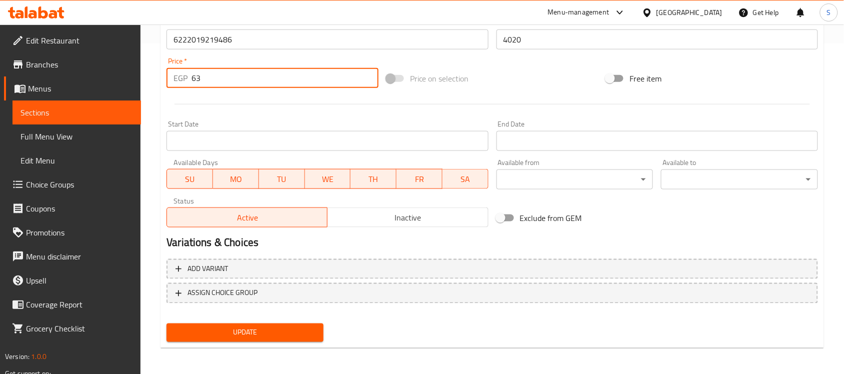
type input "63"
click at [213, 333] on span "Update" at bounding box center [245, 333] width 141 height 13
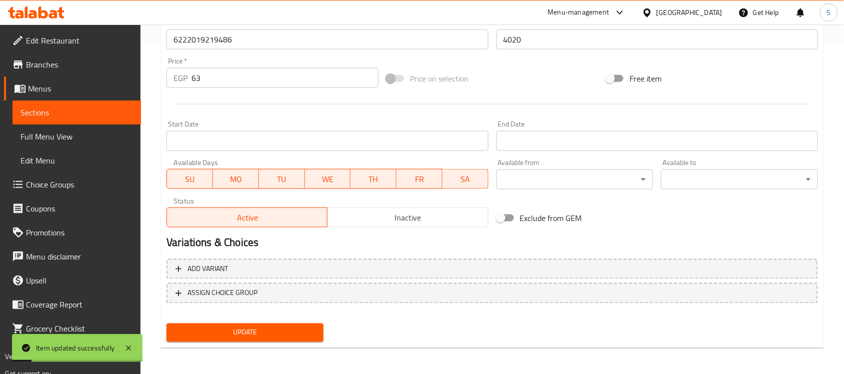
click at [111, 120] on link "Sections" at bounding box center [77, 113] width 129 height 24
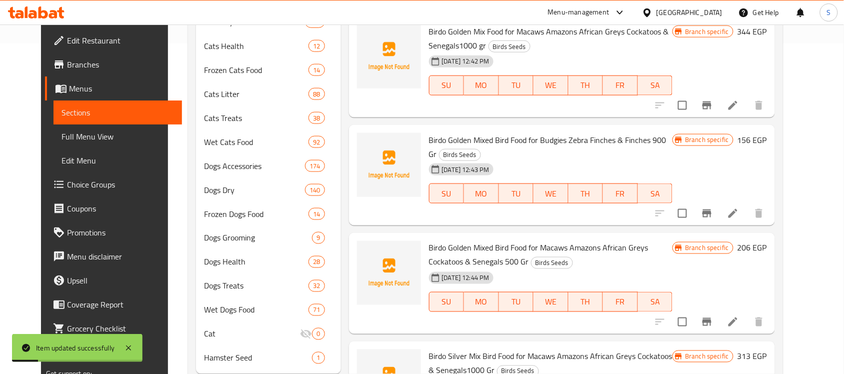
scroll to position [18, 0]
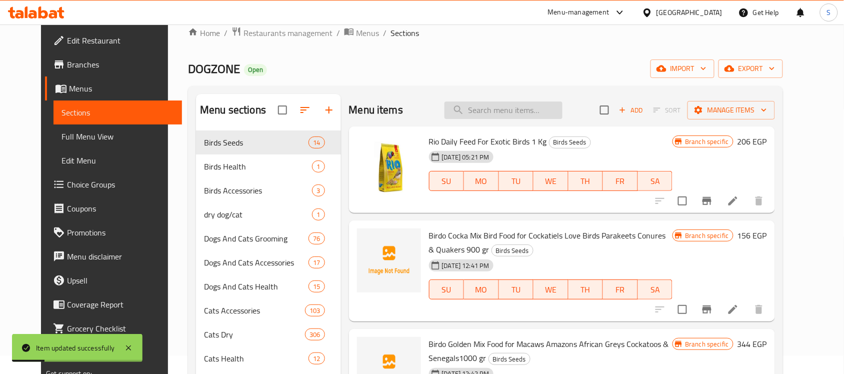
click at [506, 105] on input "search" at bounding box center [504, 111] width 118 height 18
paste input "6222019219455"
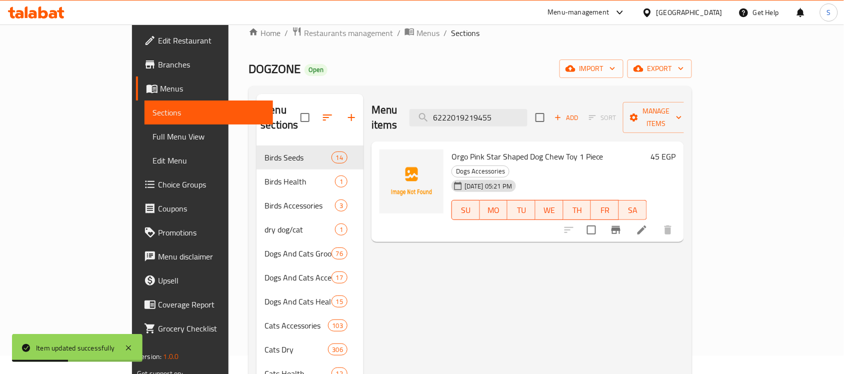
type input "6222019219455"
click at [656, 221] on li at bounding box center [642, 230] width 28 height 18
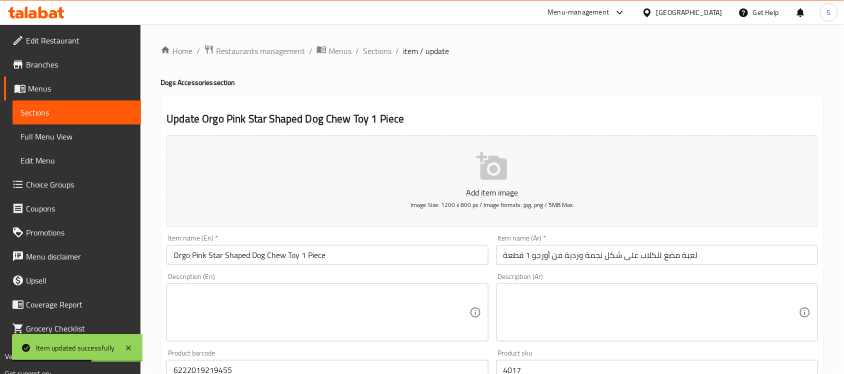
scroll to position [125, 0]
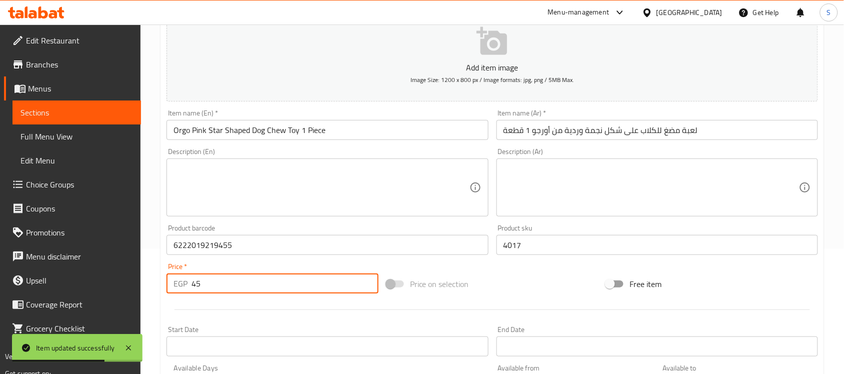
drag, startPoint x: 206, startPoint y: 291, endPoint x: 191, endPoint y: 294, distance: 15.3
click at [191, 294] on div "EGP 45 Price *" at bounding box center [273, 284] width 212 height 20
paste input "56"
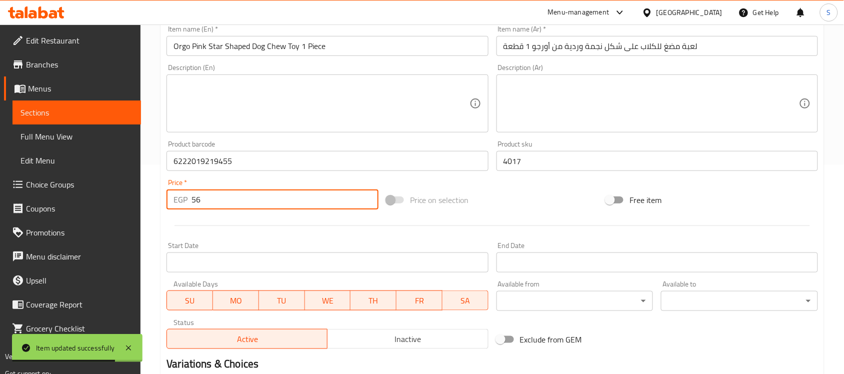
scroll to position [331, 0]
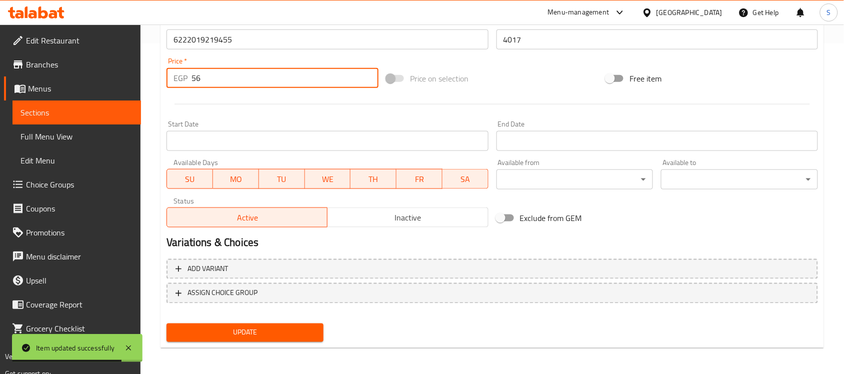
type input "56"
click at [234, 338] on button "Update" at bounding box center [245, 333] width 157 height 19
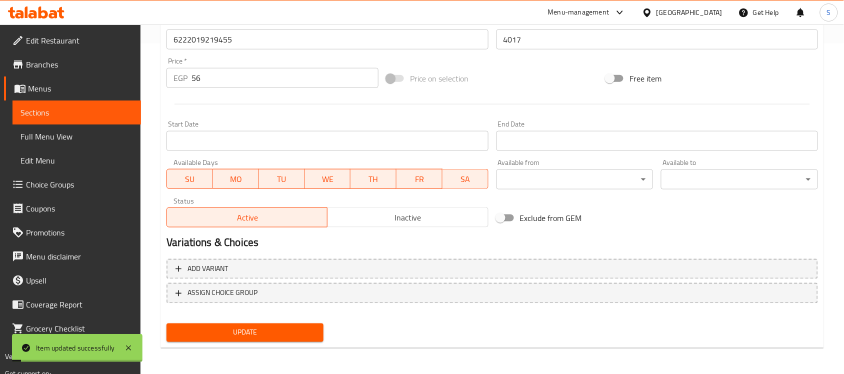
click at [106, 113] on span "Sections" at bounding box center [77, 113] width 113 height 12
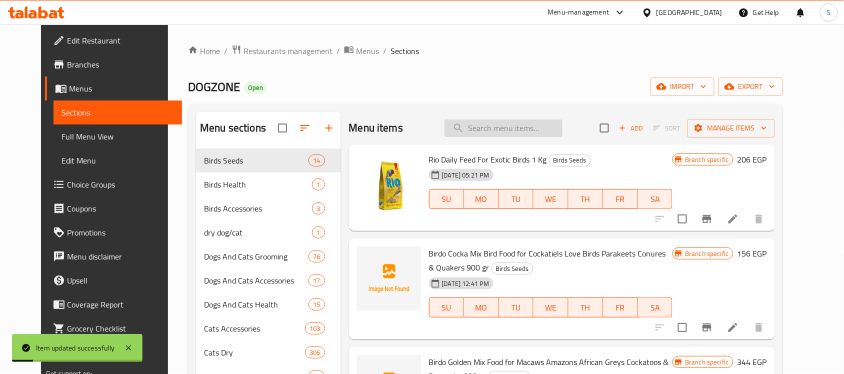
click at [527, 134] on input "search" at bounding box center [504, 129] width 118 height 18
paste input "6222019219493"
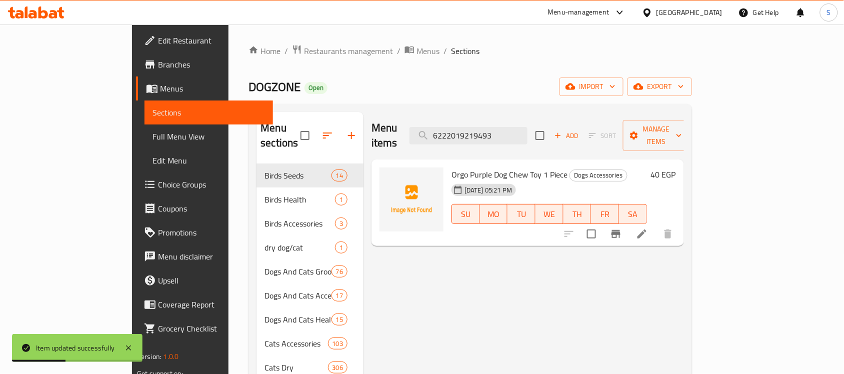
type input "6222019219493"
click at [656, 225] on li at bounding box center [642, 234] width 28 height 18
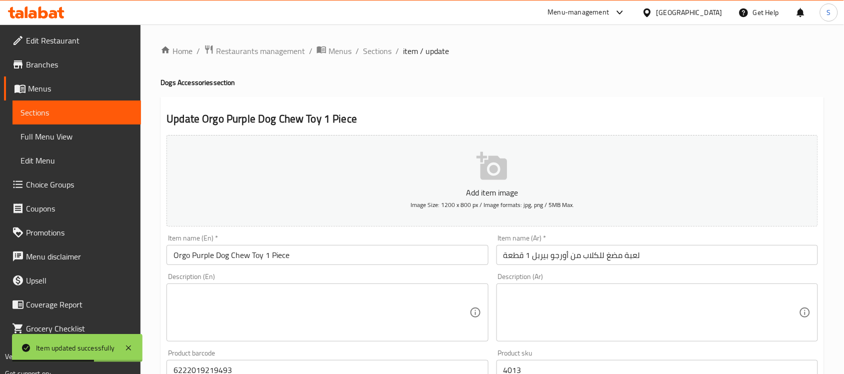
scroll to position [188, 0]
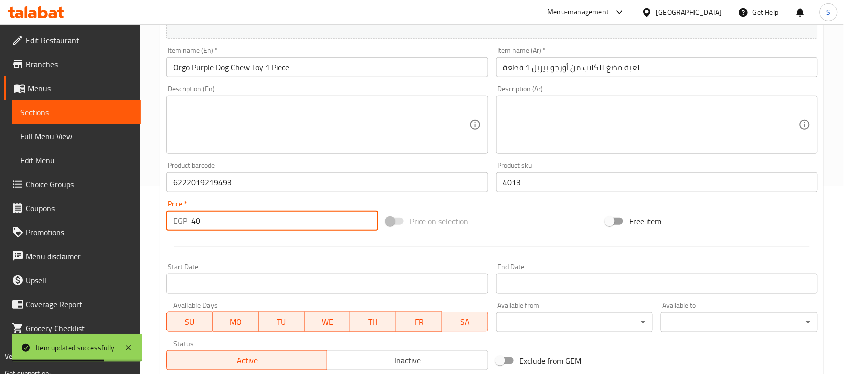
click at [179, 221] on div "EGP 40 Price *" at bounding box center [273, 221] width 212 height 20
paste input "5"
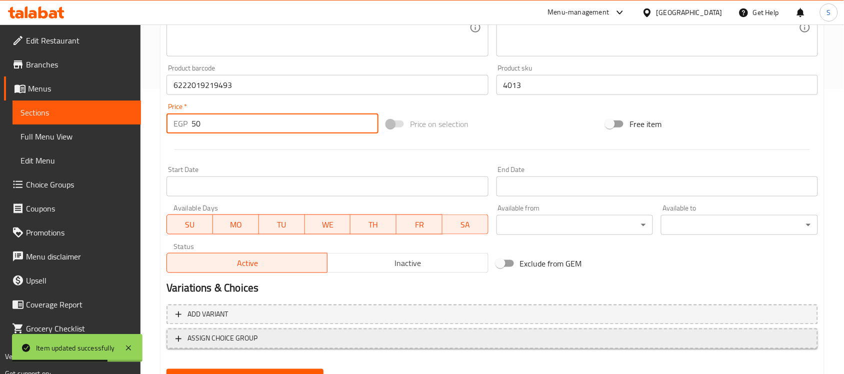
scroll to position [331, 0]
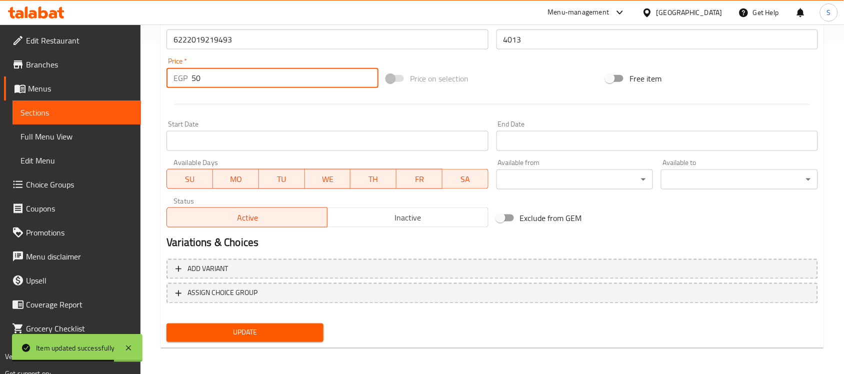
type input "50"
click at [252, 331] on span "Update" at bounding box center [245, 333] width 141 height 13
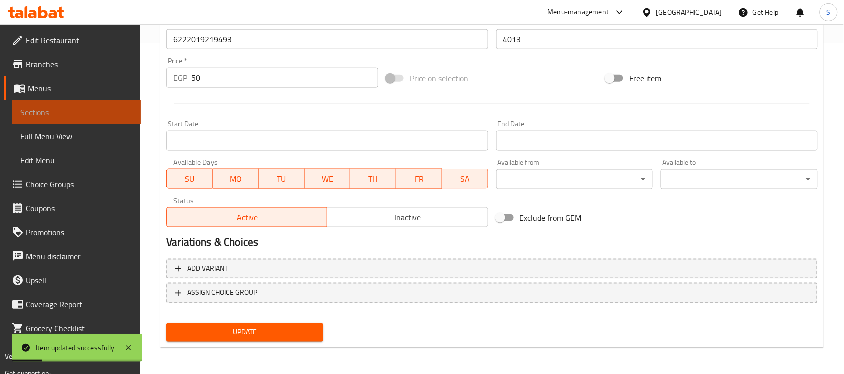
click at [128, 112] on span "Sections" at bounding box center [77, 113] width 113 height 12
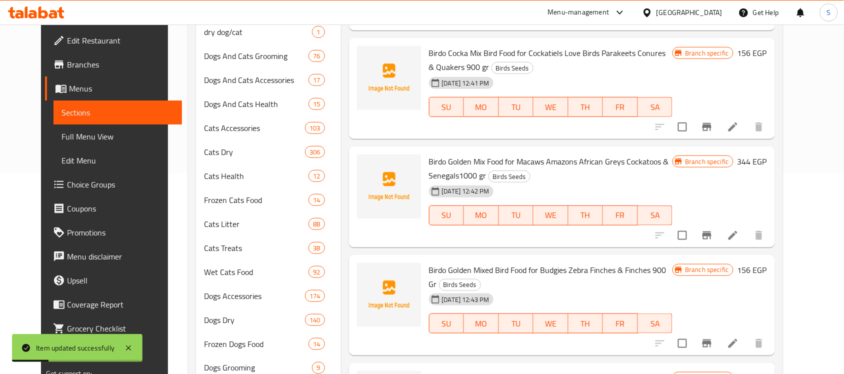
scroll to position [18, 0]
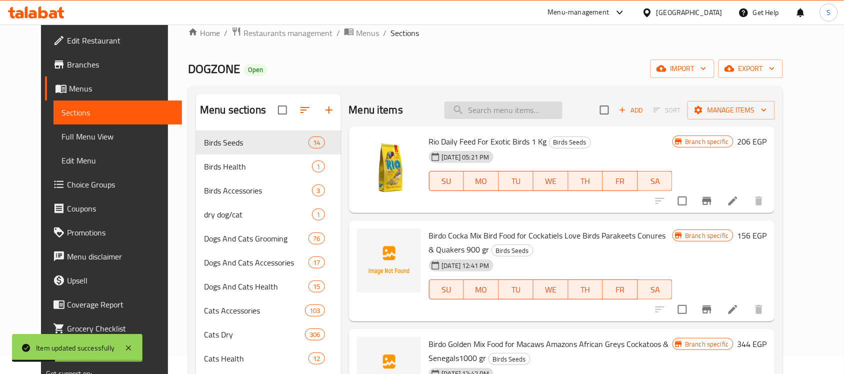
click at [480, 119] on input "search" at bounding box center [504, 111] width 118 height 18
paste input "6222019219523"
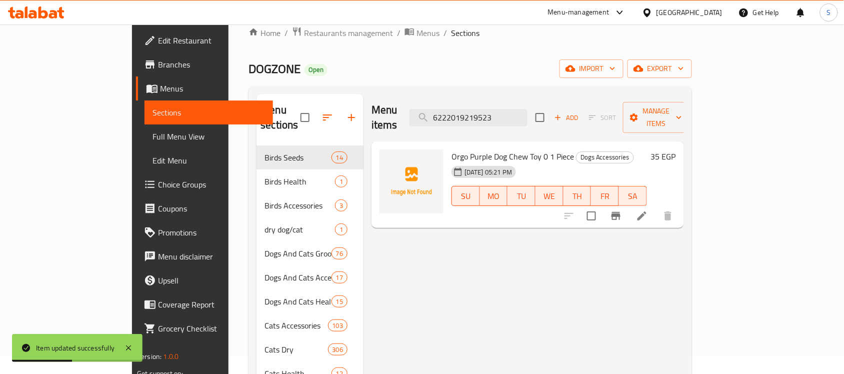
type input "6222019219523"
click at [648, 210] on icon at bounding box center [642, 216] width 12 height 12
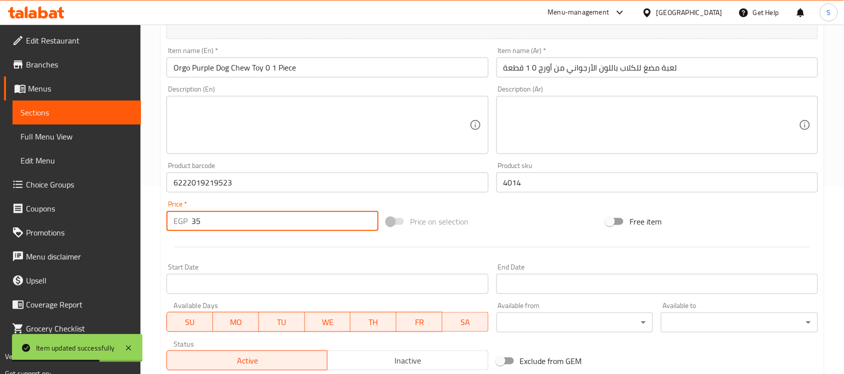
drag, startPoint x: 229, startPoint y: 221, endPoint x: 154, endPoint y: 218, distance: 74.6
click at [159, 220] on div "Home / Restaurants management / Menus / Sections / item / update Dogs Accessori…" at bounding box center [493, 178] width 704 height 682
paste input "44"
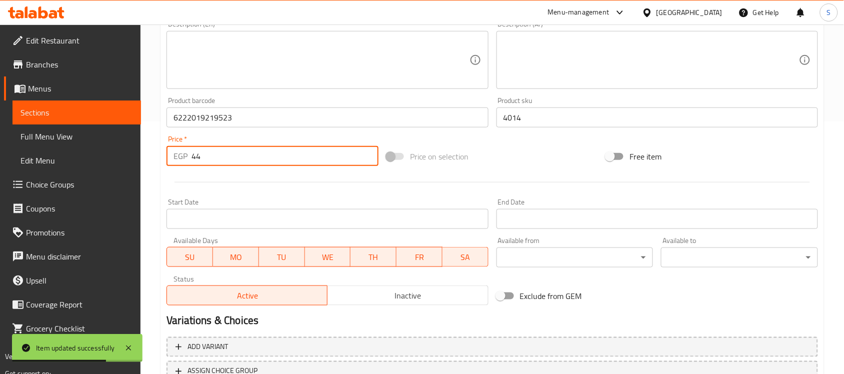
scroll to position [331, 0]
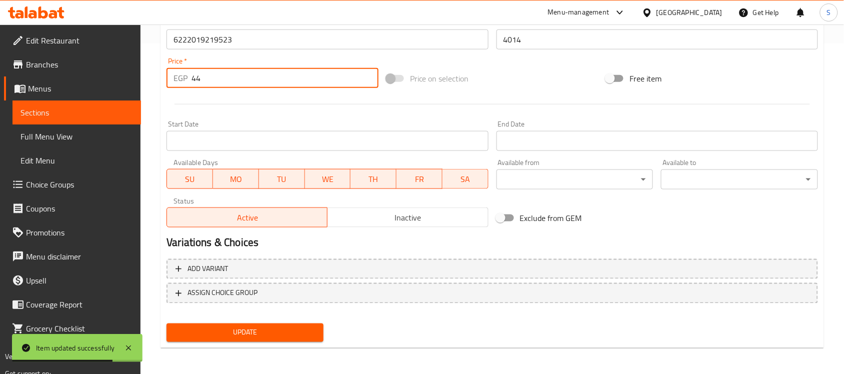
type input "44"
click at [239, 328] on span "Update" at bounding box center [245, 333] width 141 height 13
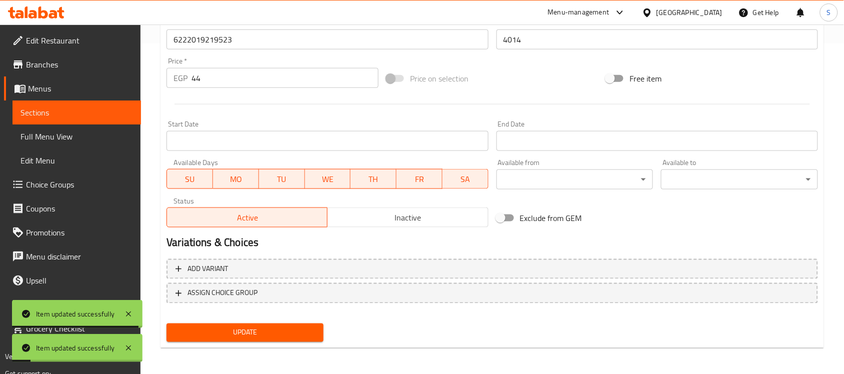
drag, startPoint x: 64, startPoint y: 113, endPoint x: 84, endPoint y: 109, distance: 20.4
click at [64, 113] on span "Sections" at bounding box center [77, 113] width 113 height 12
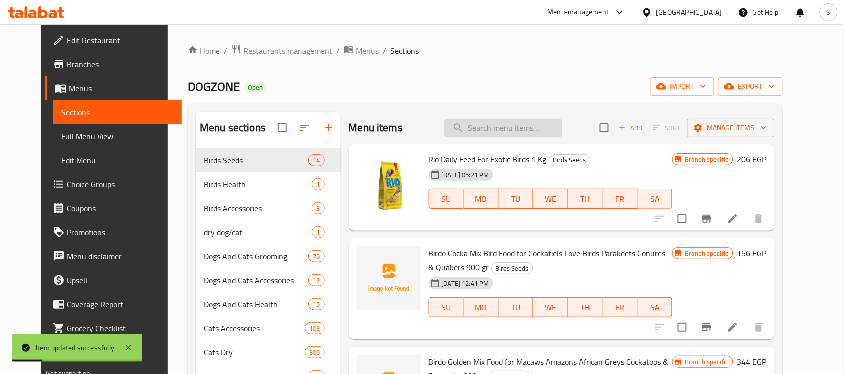
click at [511, 136] on input "search" at bounding box center [504, 129] width 118 height 18
paste input "6222019219448"
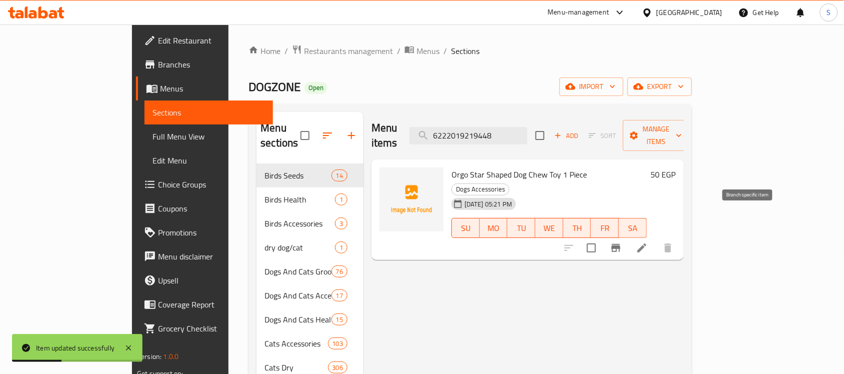
type input "6222019219448"
click at [656, 239] on li at bounding box center [642, 248] width 28 height 18
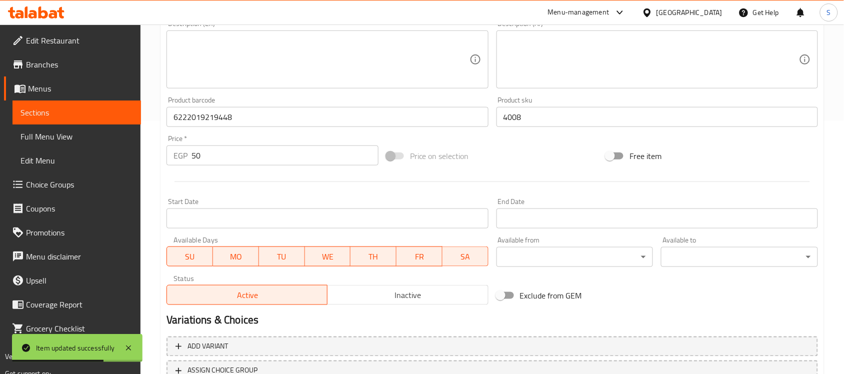
scroll to position [313, 0]
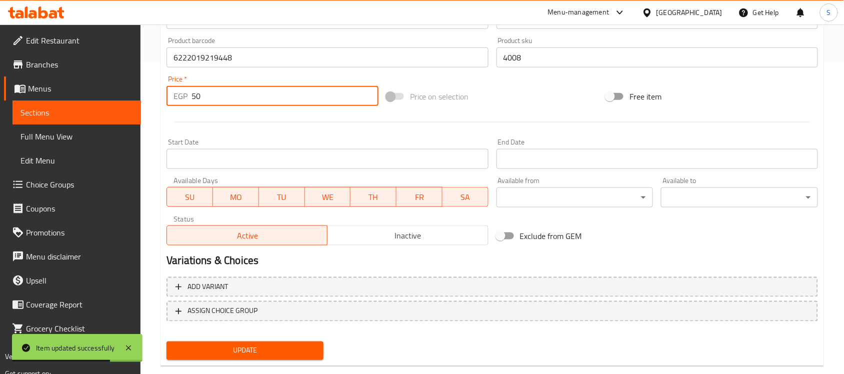
drag, startPoint x: 220, startPoint y: 102, endPoint x: 181, endPoint y: 102, distance: 39.5
click at [181, 102] on div "EGP 50 Price *" at bounding box center [273, 96] width 212 height 20
paste input "63"
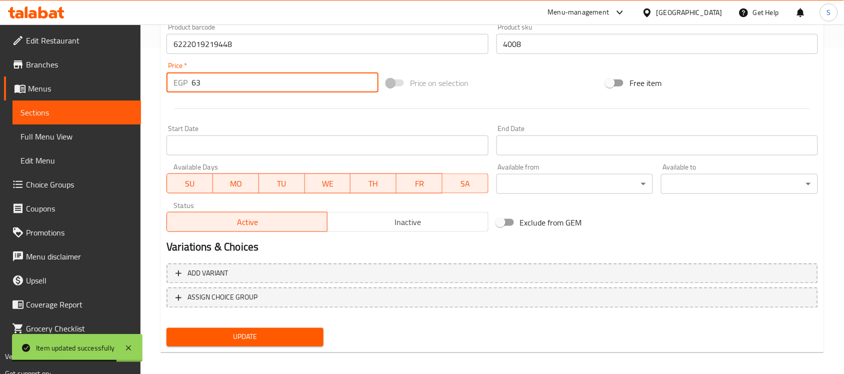
scroll to position [331, 0]
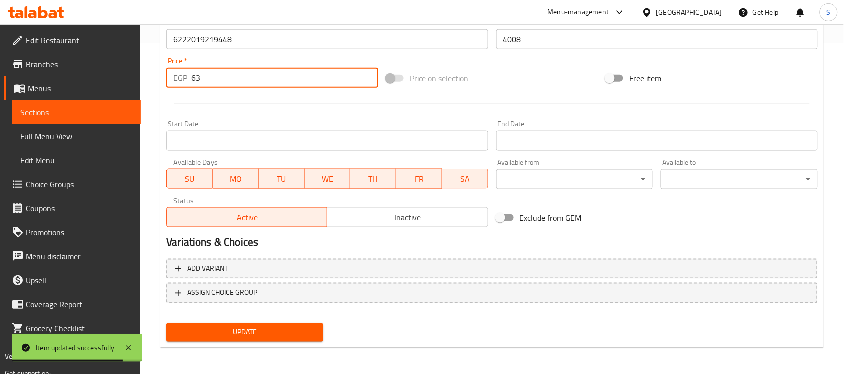
type input "63"
click at [243, 327] on span "Update" at bounding box center [245, 333] width 141 height 13
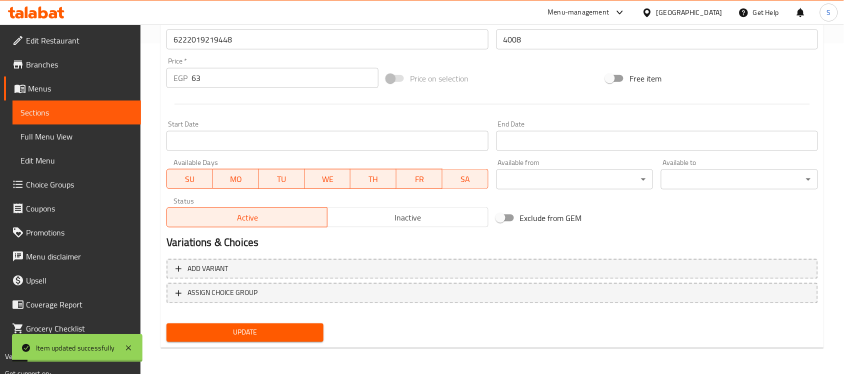
click at [89, 99] on link "Menus" at bounding box center [72, 89] width 137 height 24
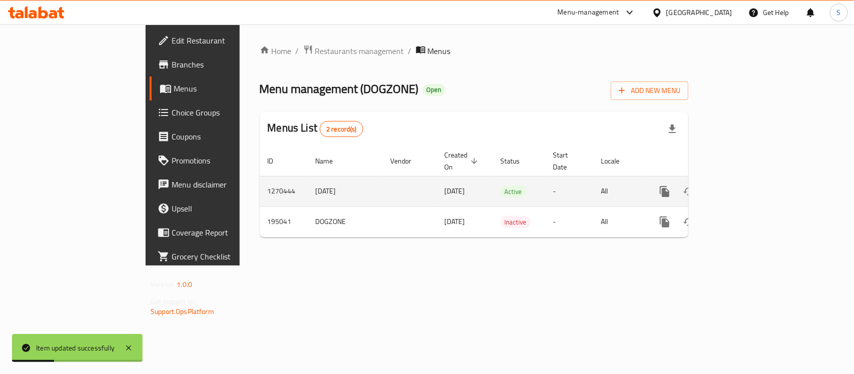
click at [743, 186] on icon "enhanced table" at bounding box center [737, 192] width 12 height 12
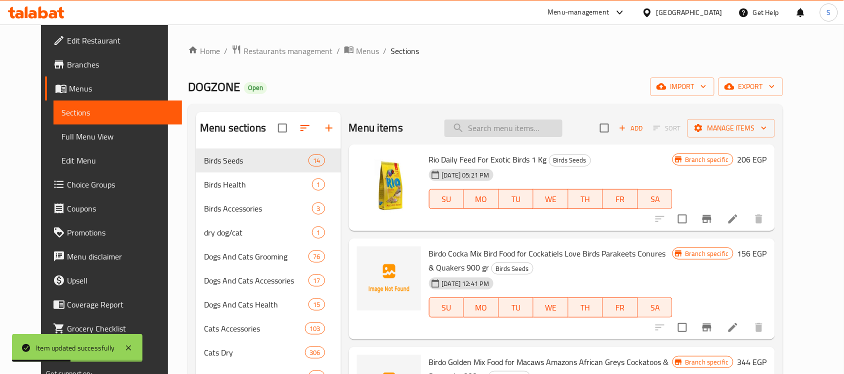
click at [508, 120] on input "search" at bounding box center [504, 129] width 118 height 18
paste input "4820152566027"
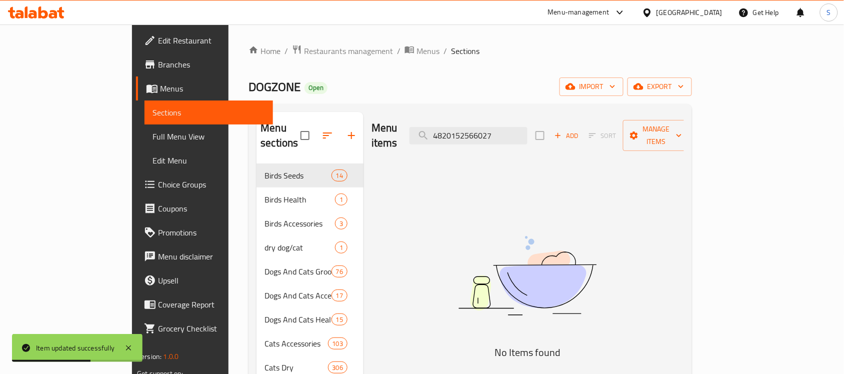
type input "4820152566027"
click at [534, 236] on img at bounding box center [528, 276] width 250 height 133
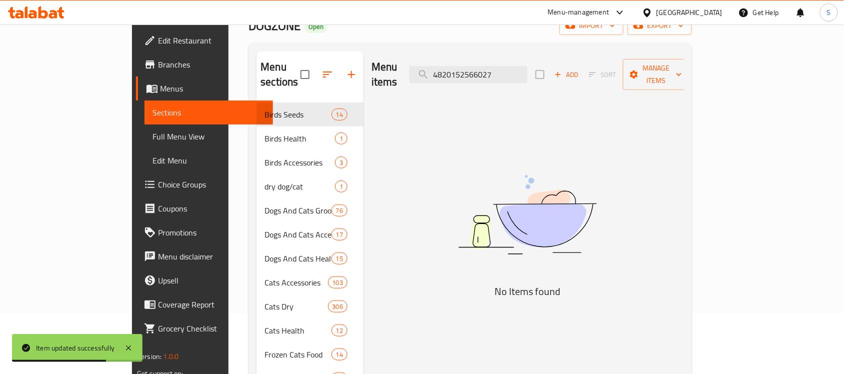
scroll to position [250, 0]
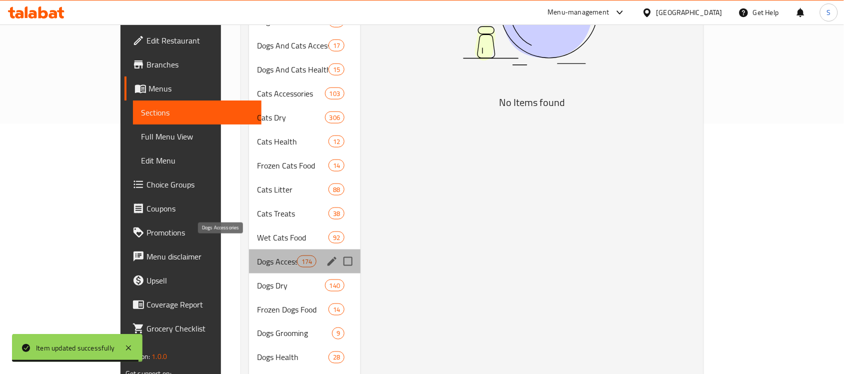
click at [257, 256] on span "Dogs Accessories" at bounding box center [277, 262] width 40 height 12
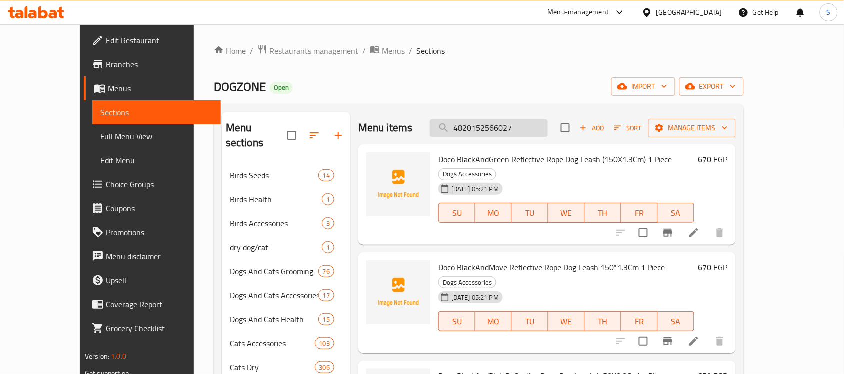
click at [548, 133] on input "4820152566027" at bounding box center [489, 129] width 118 height 18
click at [588, 132] on icon "button" at bounding box center [583, 128] width 9 height 9
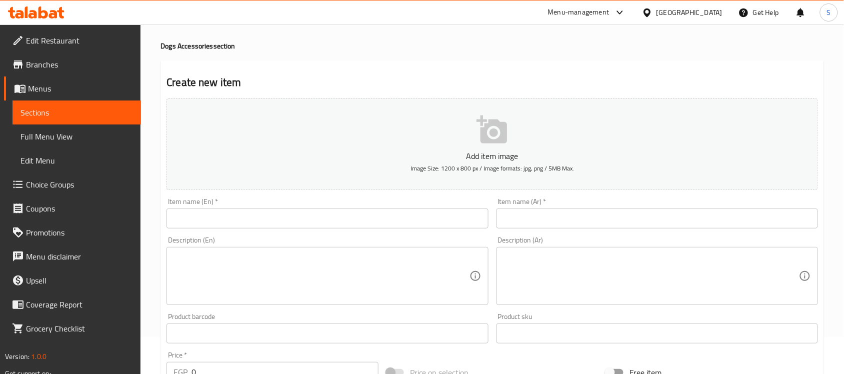
scroll to position [125, 0]
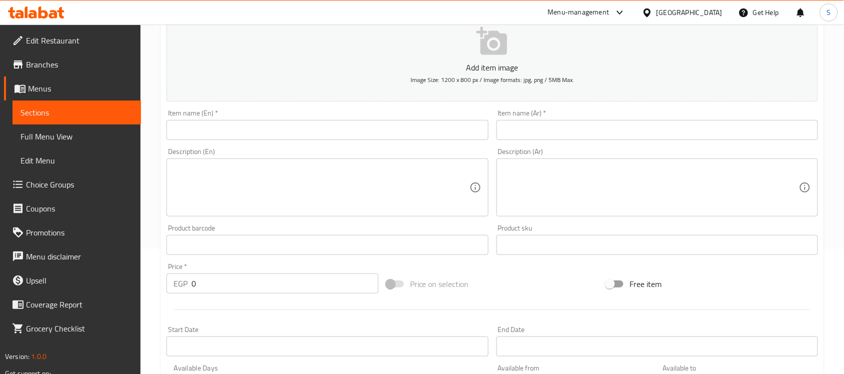
click at [248, 263] on div "Price   * EGP 0 Price *" at bounding box center [273, 278] width 212 height 31
click at [272, 244] on input "text" at bounding box center [328, 245] width 322 height 20
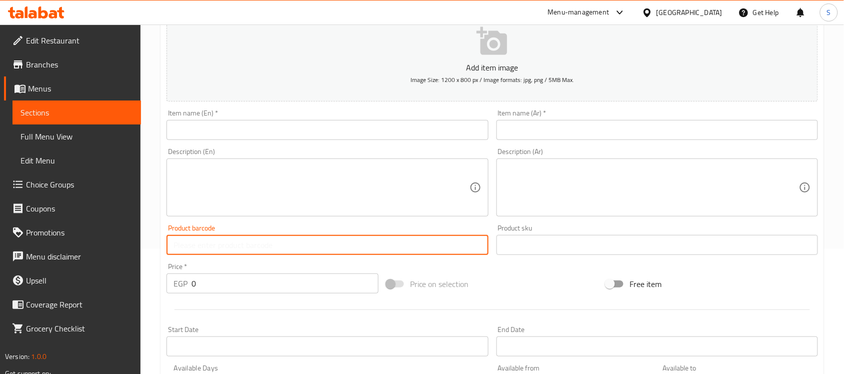
paste input "4820152566027"
type input "4820152566027"
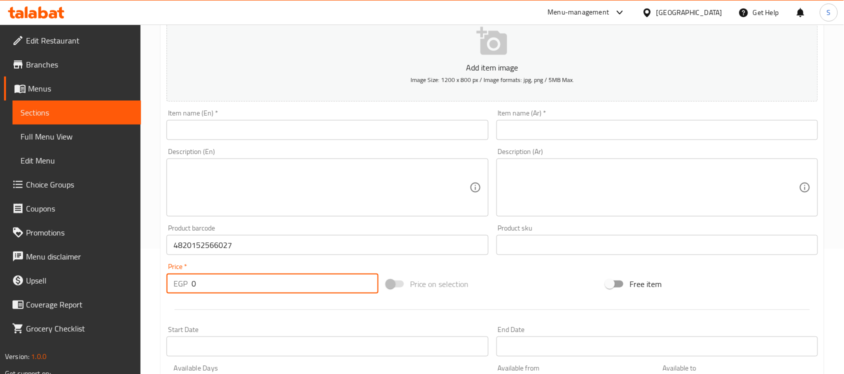
drag, startPoint x: 201, startPoint y: 290, endPoint x: 173, endPoint y: 283, distance: 28.4
click at [173, 283] on div "EGP 0 Price *" at bounding box center [273, 284] width 212 height 20
paste input "688"
type input "688"
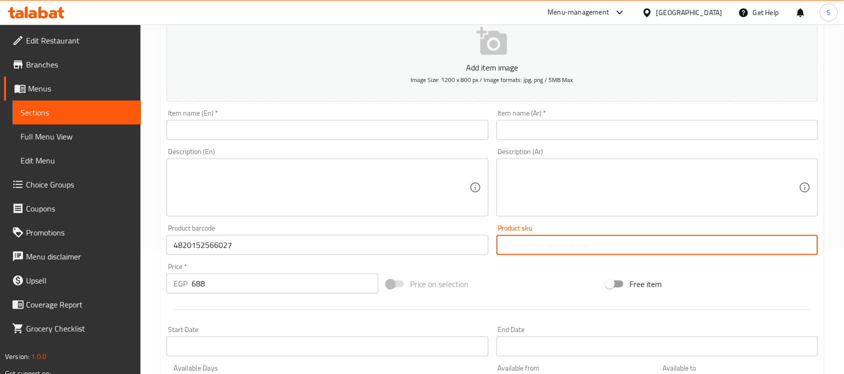
click at [526, 244] on input "text" at bounding box center [658, 245] width 322 height 20
paste input "12360"
type input "12360"
click at [261, 129] on input "text" at bounding box center [328, 130] width 322 height 20
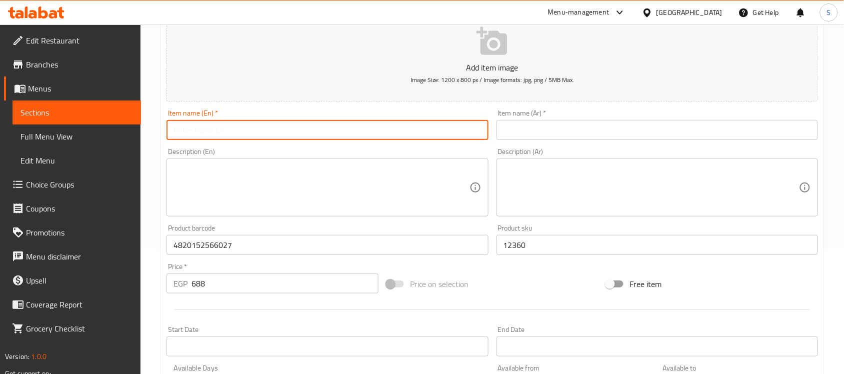
paste input "Puller Maxi Purple Fitness Ring Fetch Toy for Large Breed Dogs"
type input "Puller Maxi Purple Fitness Ring Fetch Toy for Large Breed Dogs"
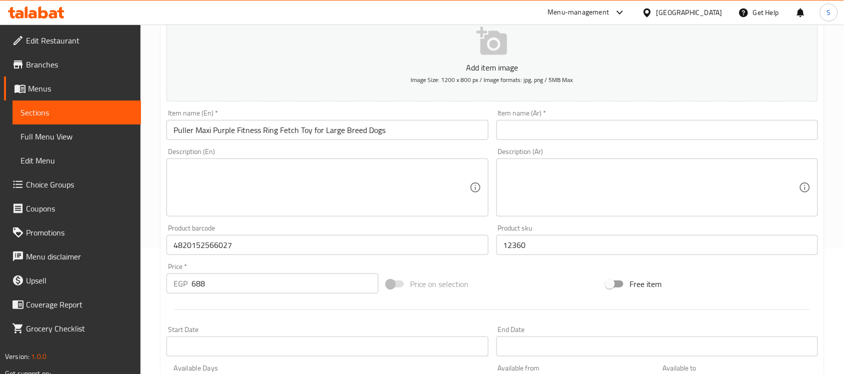
click at [651, 143] on div "Item name (Ar)   * Item name (Ar) *" at bounding box center [658, 125] width 330 height 39
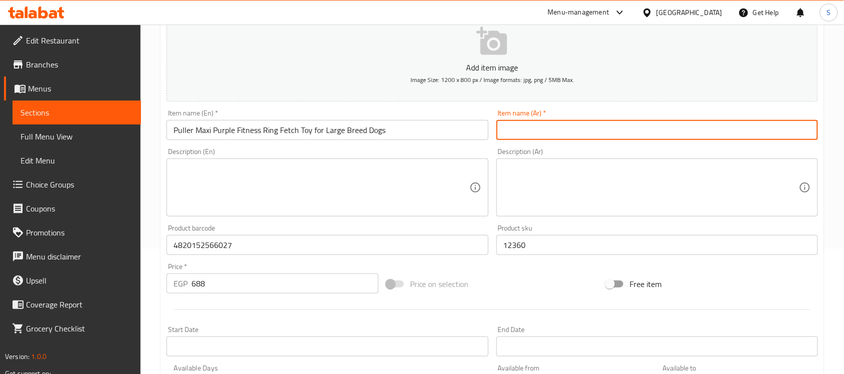
click at [660, 135] on input "text" at bounding box center [658, 130] width 322 height 20
paste input "لعبة جلب حلقة اللياقة البدنية بولر ماكسي أرجوانية للكلاب من السلالات الكبيرة"
type input "لعبة جلب حلقة اللياقة البدنية بولر ماكسي أرجوانية للكلاب من السلالات الكبيرة"
click at [623, 204] on textarea at bounding box center [652, 188] width 296 height 48
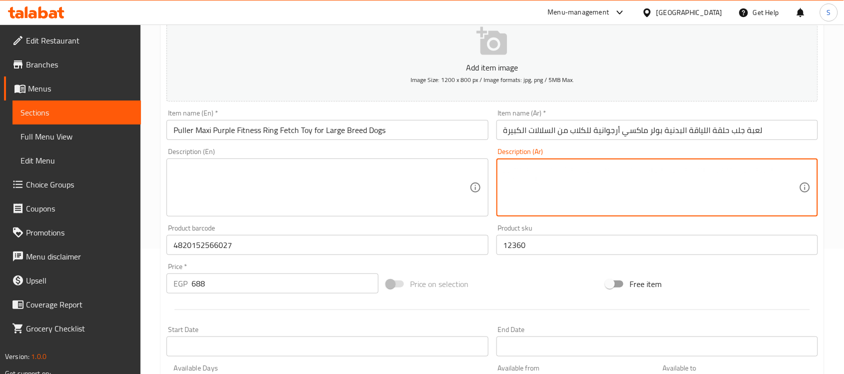
click at [758, 142] on div "Item name (Ar)   * لعبة جلب حلقة اللياقة البدنية بولر ماكسي أرجوانية للكلاب من …" at bounding box center [658, 125] width 330 height 39
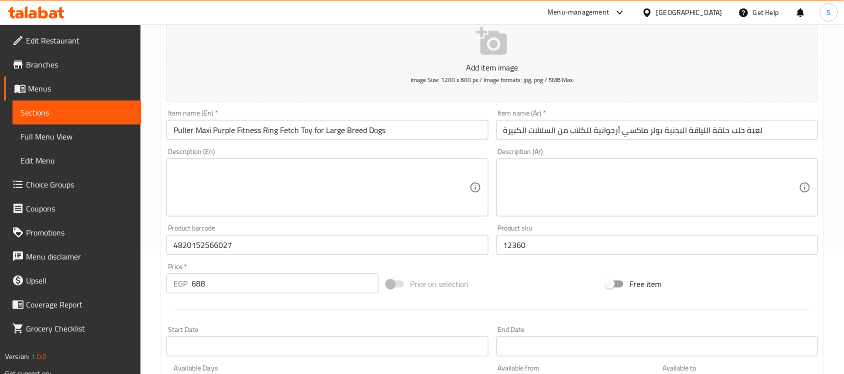
click at [761, 136] on input "لعبة جلب حلقة اللياقة البدنية بولر ماكسي أرجوانية للكلاب من السلالات الكبيرة" at bounding box center [658, 130] width 322 height 20
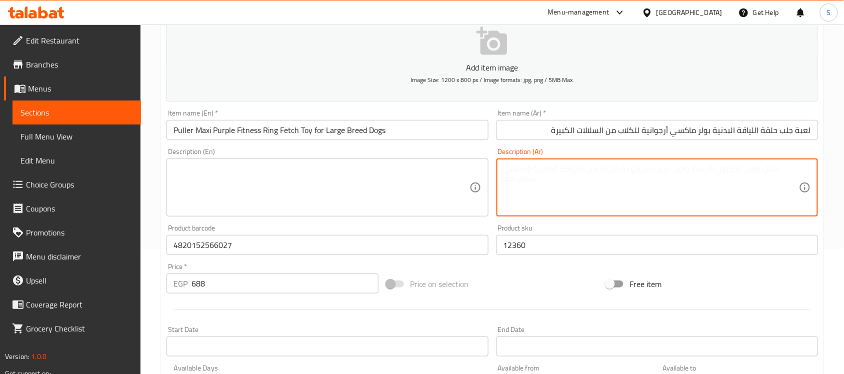
click at [660, 178] on textarea at bounding box center [652, 188] width 296 height 48
click at [346, 179] on textarea at bounding box center [322, 188] width 296 height 48
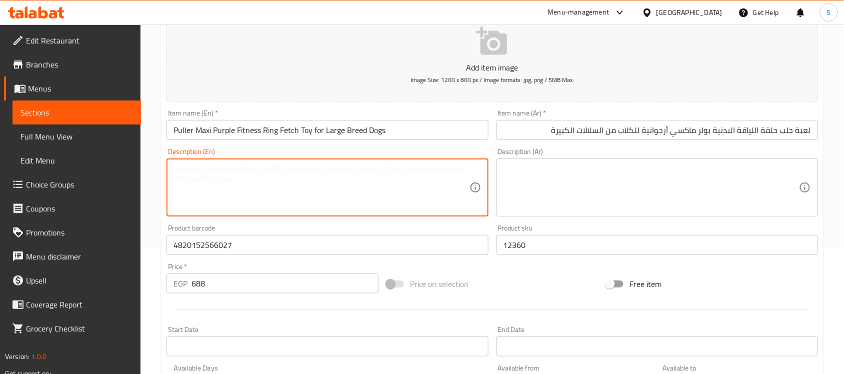
click at [283, 192] on textarea at bounding box center [322, 188] width 296 height 48
paste textarea "1pcs"
click at [181, 171] on textarea "1pcs" at bounding box center [322, 188] width 296 height 48
click at [179, 171] on textarea "1pcs" at bounding box center [322, 188] width 296 height 48
type textarea "1 pcs"
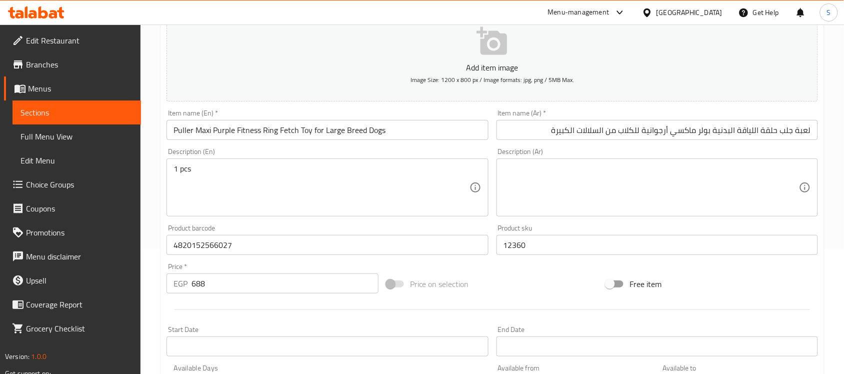
click at [603, 174] on textarea at bounding box center [652, 188] width 296 height 48
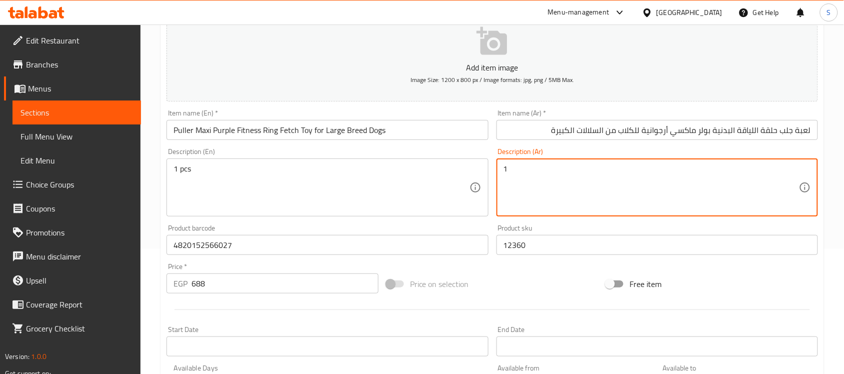
paste textarea "قطعة"
type textarea "1قطعة"
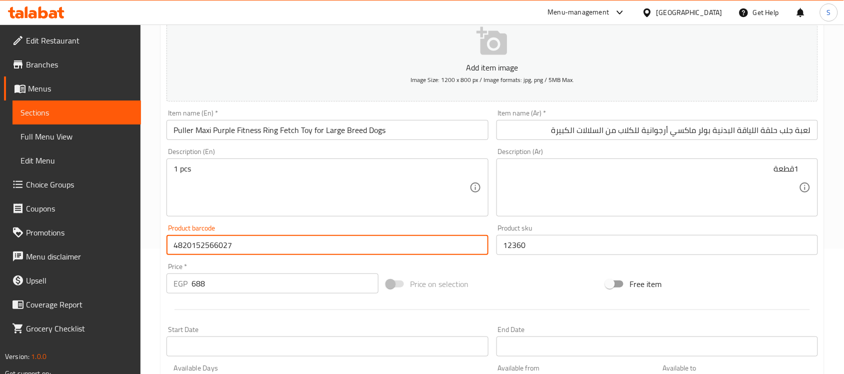
click at [264, 251] on input "4820152566027" at bounding box center [328, 245] width 322 height 20
click at [538, 246] on input "12360" at bounding box center [658, 245] width 322 height 20
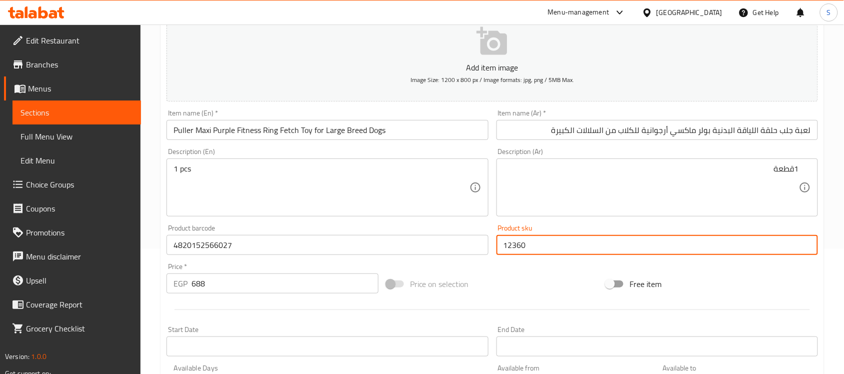
click at [272, 286] on input "688" at bounding box center [285, 284] width 187 height 20
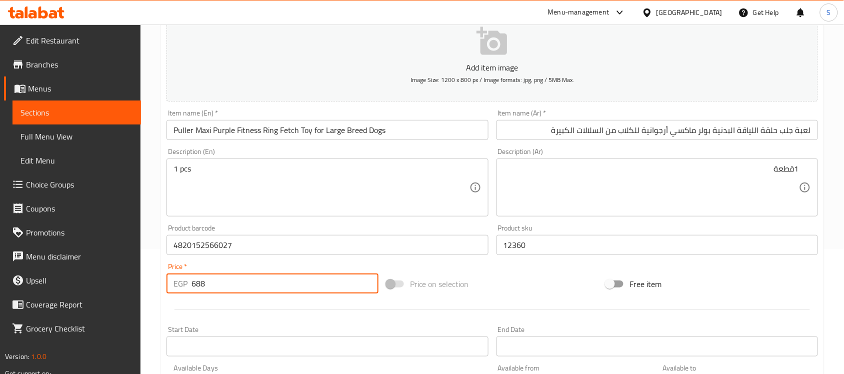
click at [278, 213] on div "1 pcs Description (En)" at bounding box center [328, 188] width 322 height 58
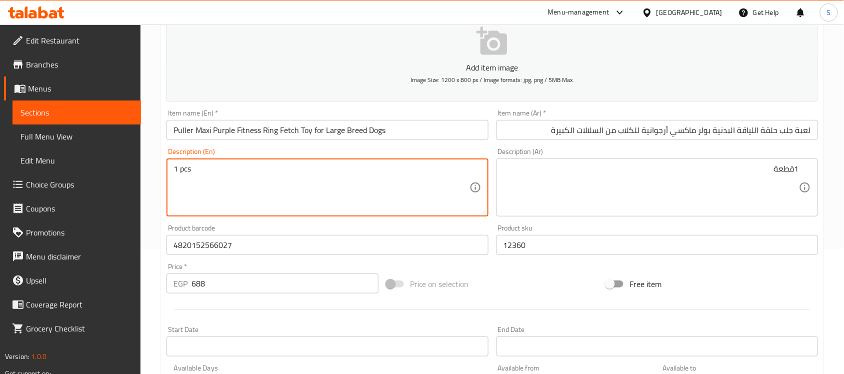
click at [599, 133] on input "لعبة جلب حلقة اللياقة البدنية بولر ماكسي أرجوانية للكلاب من السلالات الكبيرة" at bounding box center [658, 130] width 322 height 20
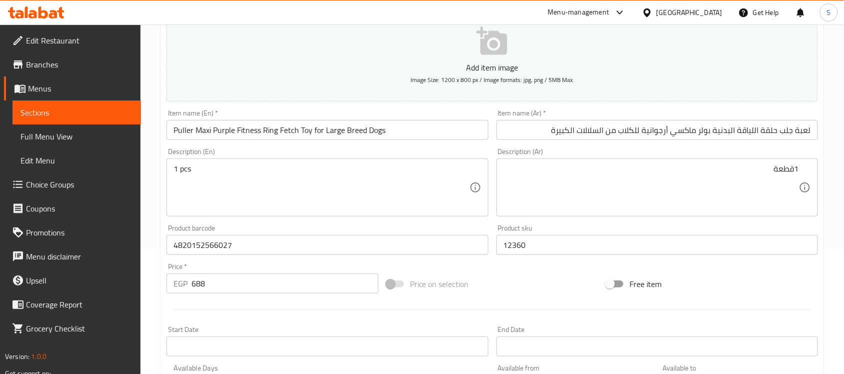
click at [418, 113] on div "Item name (En)   * Puller Maxi Purple Fitness Ring Fetch Toy for Large Breed Do…" at bounding box center [328, 125] width 322 height 31
click at [407, 126] on input "Puller Maxi Purple Fitness Ring Fetch Toy for Large Breed Dogs" at bounding box center [328, 130] width 322 height 20
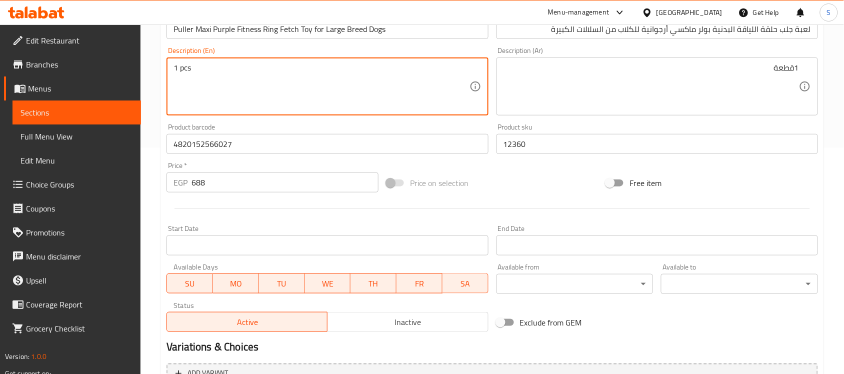
scroll to position [331, 0]
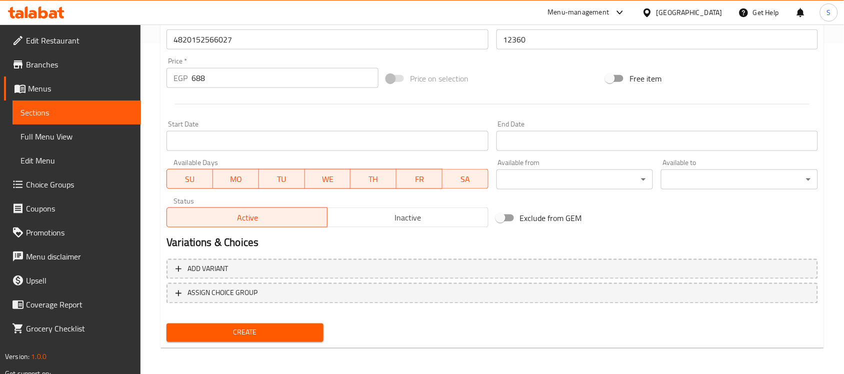
click at [226, 328] on span "Create" at bounding box center [245, 333] width 141 height 13
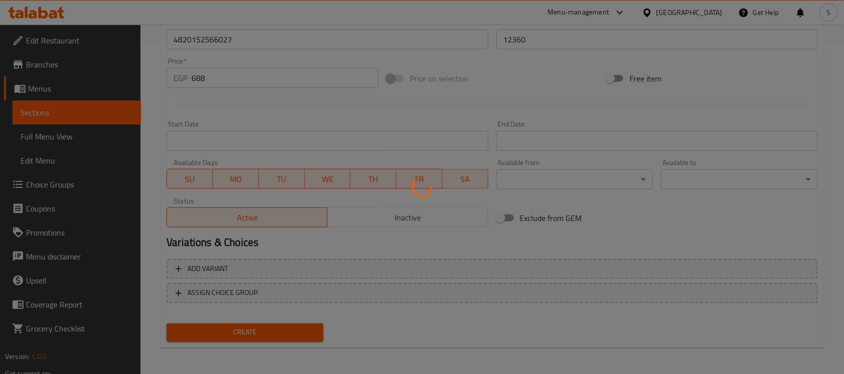
type input "0"
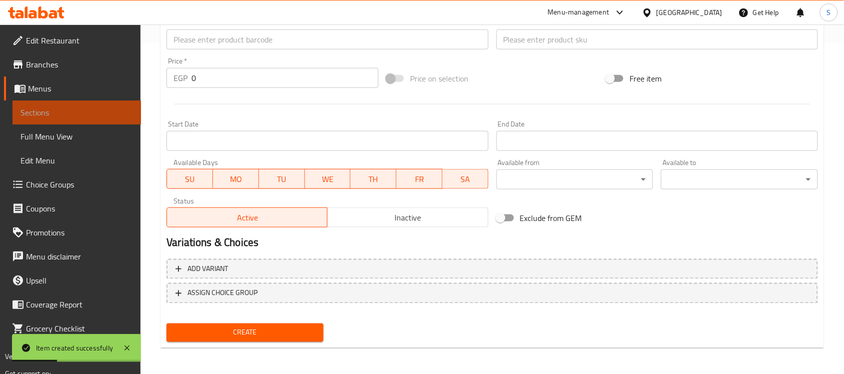
click at [48, 118] on span "Sections" at bounding box center [77, 113] width 113 height 12
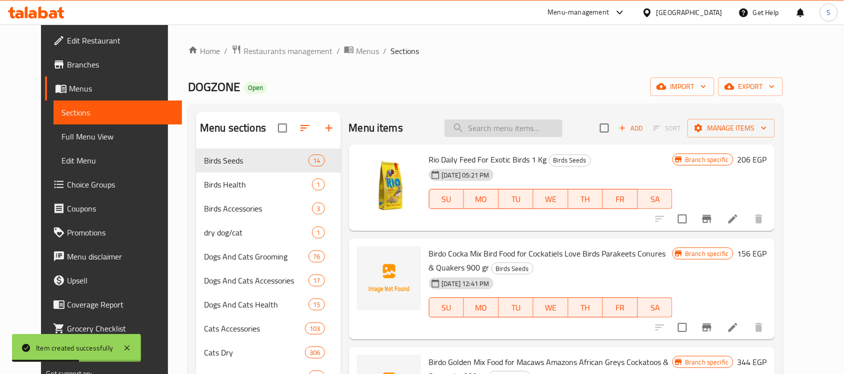
click at [509, 129] on input "search" at bounding box center [504, 129] width 118 height 18
paste input "4820152563590"
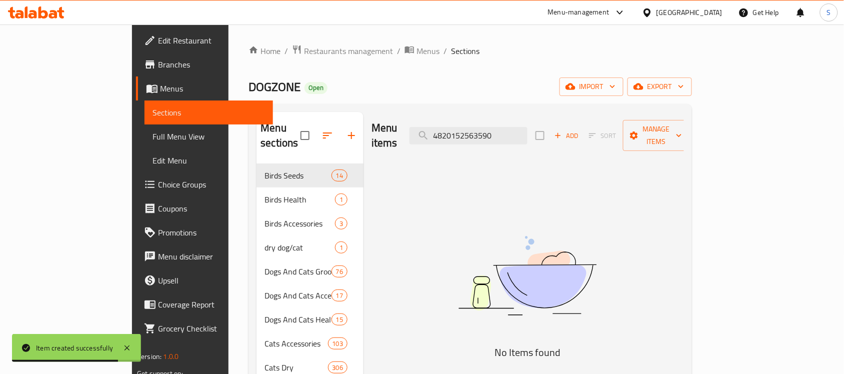
type input "4820152563590"
click at [563, 133] on icon "button" at bounding box center [558, 135] width 9 height 9
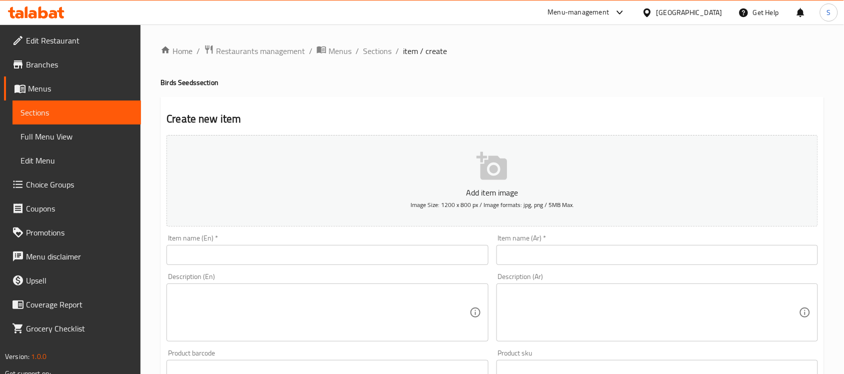
click at [78, 108] on span "Sections" at bounding box center [77, 113] width 113 height 12
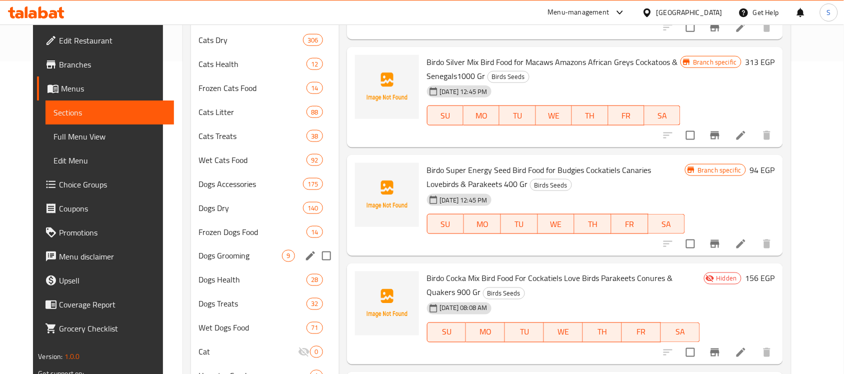
scroll to position [358, 0]
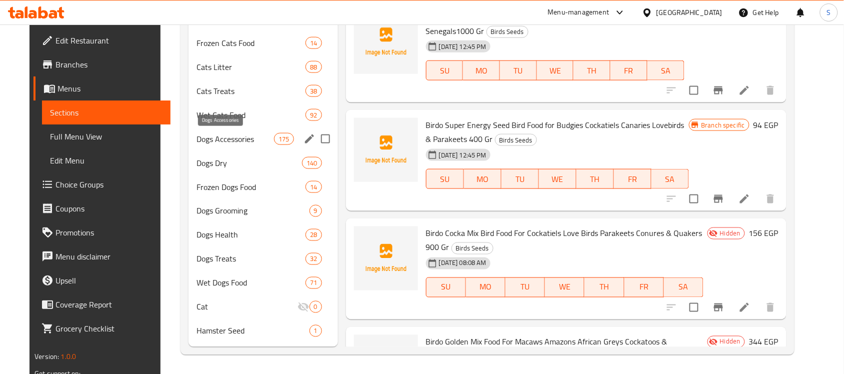
click at [197, 134] on span "Dogs Accessories" at bounding box center [236, 139] width 78 height 12
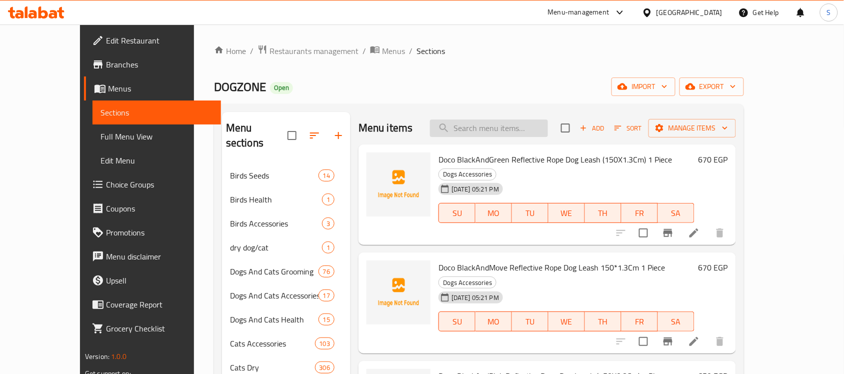
click at [495, 121] on input "search" at bounding box center [489, 129] width 118 height 18
paste input "4820152563590"
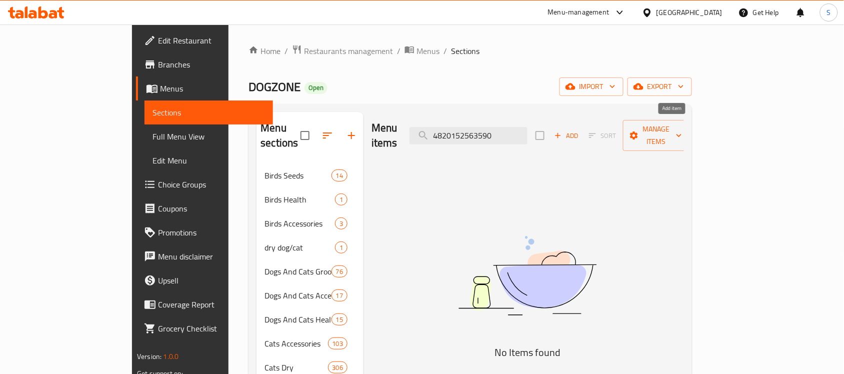
type input "4820152563590"
click at [580, 130] on span "Add" at bounding box center [566, 136] width 27 height 12
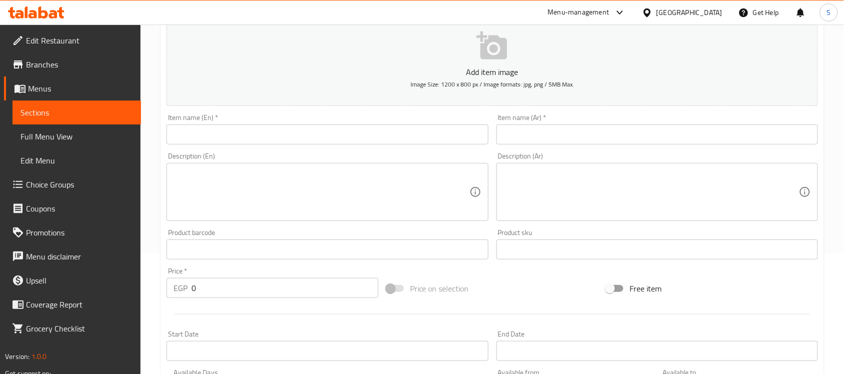
scroll to position [250, 0]
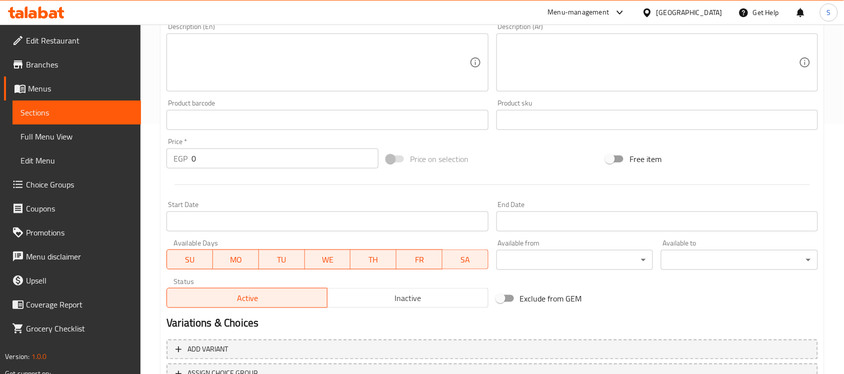
click at [234, 111] on input "text" at bounding box center [328, 120] width 322 height 20
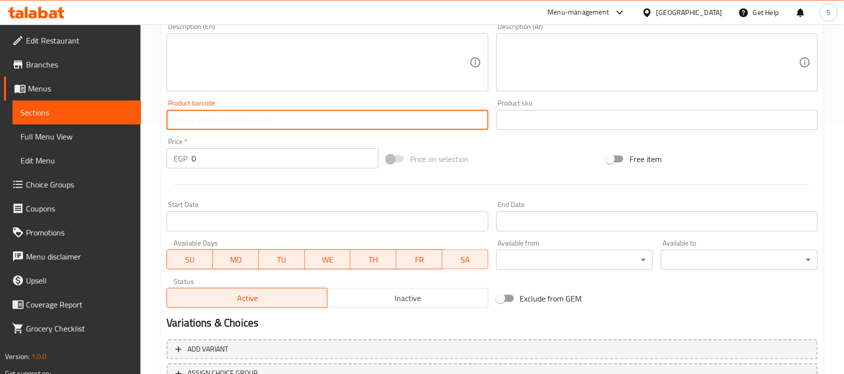
paste input "4820152563590"
type input "4820152563590"
drag, startPoint x: 225, startPoint y: 162, endPoint x: 148, endPoint y: 151, distance: 77.8
click at [149, 151] on div "Home / Restaurants management / Menus / Sections / item / create Dogs Accessori…" at bounding box center [493, 115] width 704 height 682
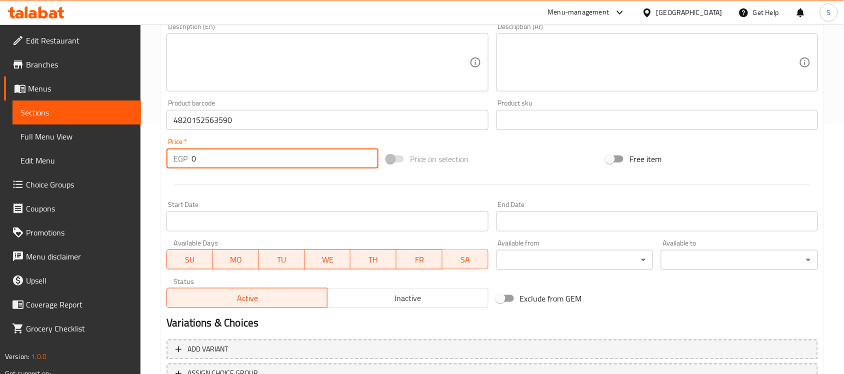
paste input "588"
type input "588"
click at [513, 109] on div "Product sku Product sku" at bounding box center [658, 115] width 322 height 31
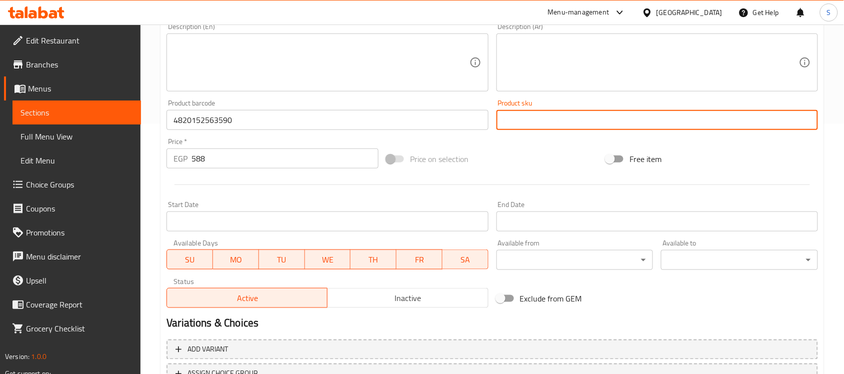
click at [511, 118] on input "text" at bounding box center [658, 120] width 322 height 20
paste input "12359"
type input "12359"
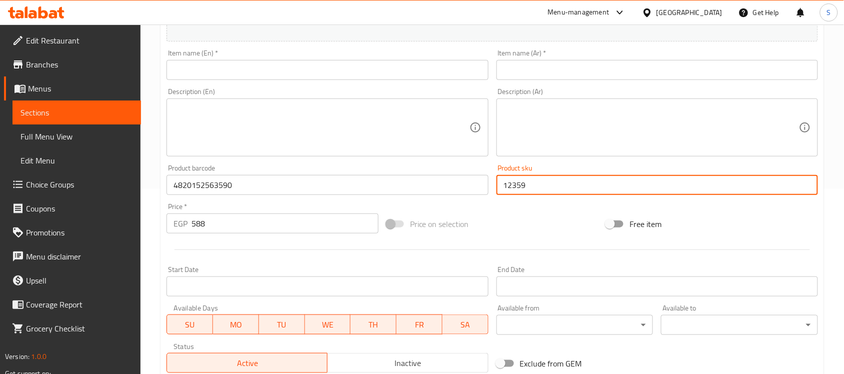
scroll to position [125, 0]
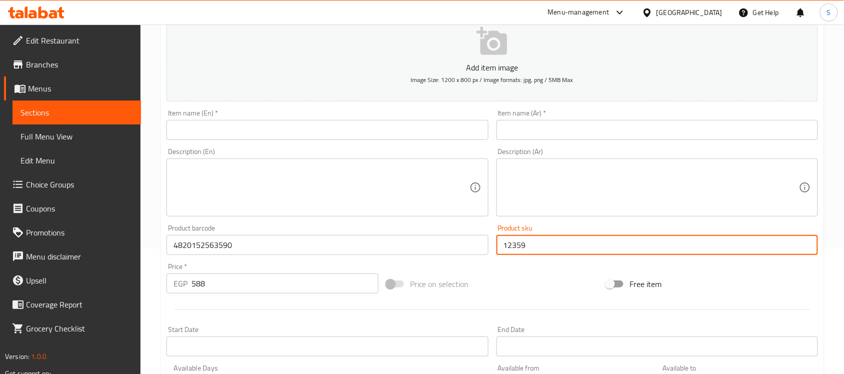
click at [243, 131] on input "text" at bounding box center [328, 130] width 322 height 20
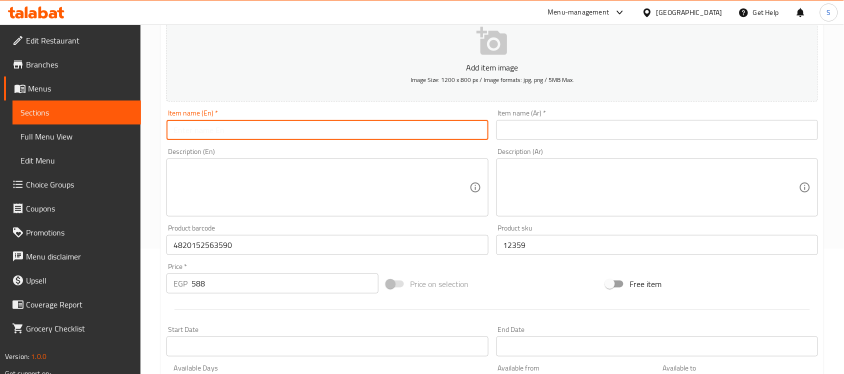
paste input "Puller Standard Purple Fitness Fetch Toy for Medium to Large Dog Breeds"
type input "Puller Standard Purple Fitness Fetch Toy for Medium to Large Dog Breeds"
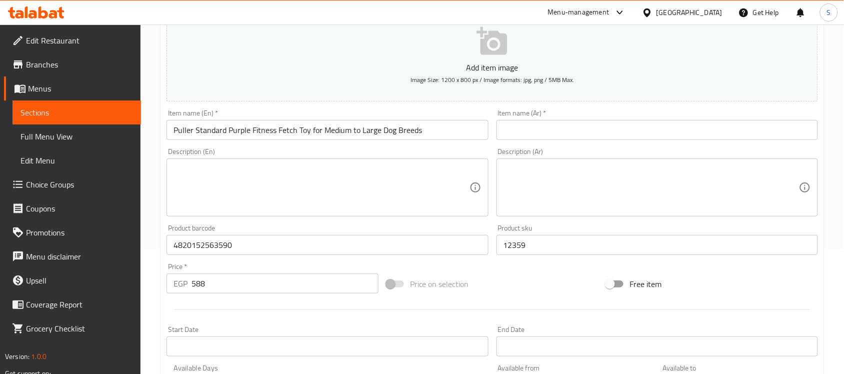
click at [529, 139] on input "text" at bounding box center [658, 130] width 322 height 20
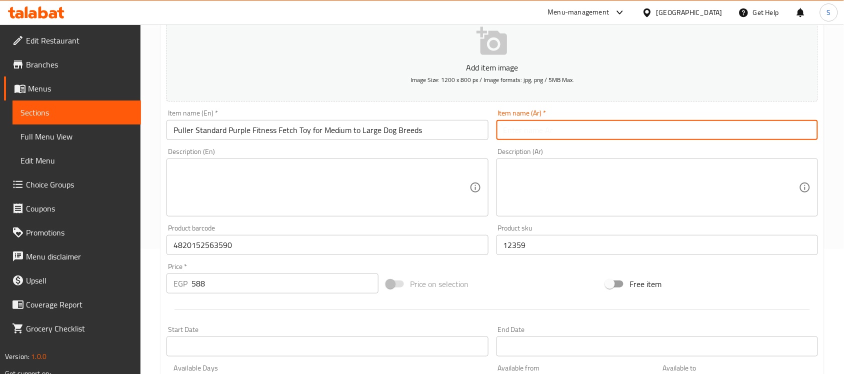
paste input "لعبة إحضار اللياقة البدنية القياسية الأرجوانية من بولر للكلاب من السلالات المتو…"
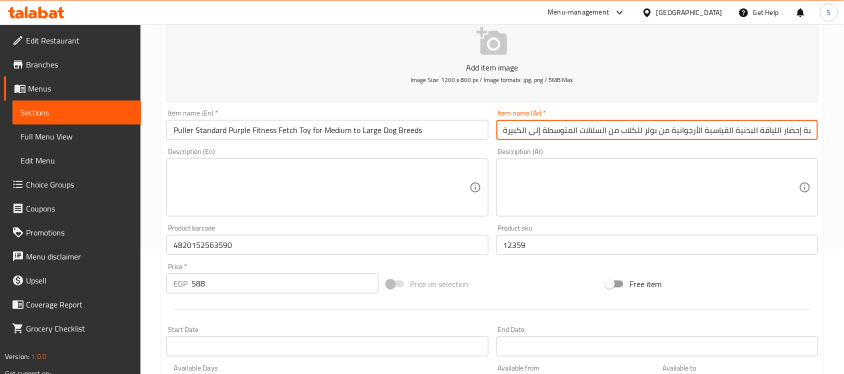
scroll to position [0, 3]
type input "لعبة إحضار اللياقة البدنية القياسية الأرجوانية من بولر للكلاب من السلالات المتو…"
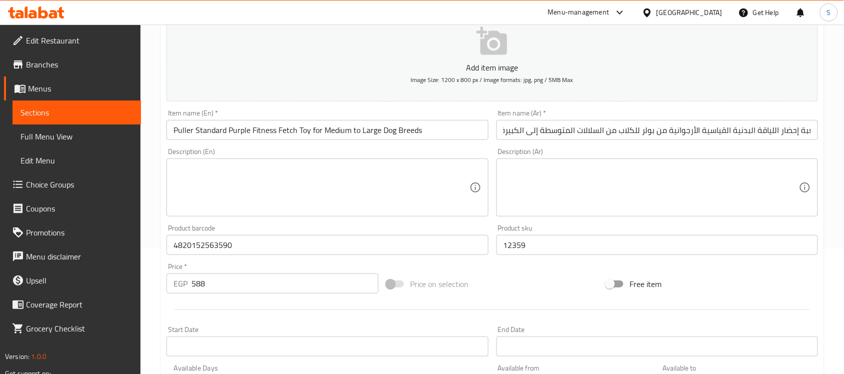
click at [535, 163] on div "Description (Ar)" at bounding box center [658, 188] width 322 height 58
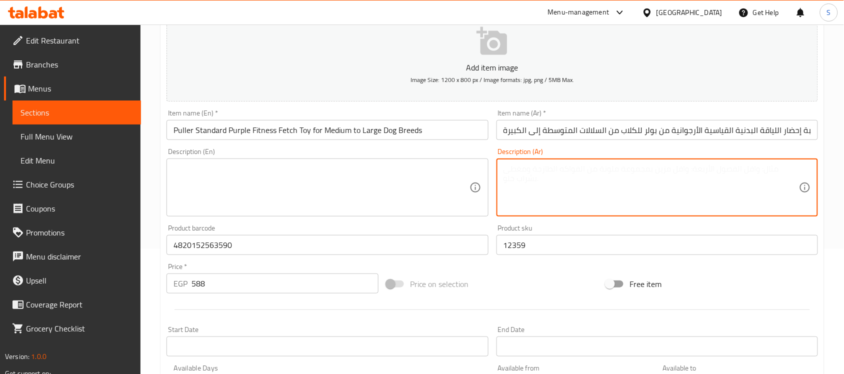
click at [360, 188] on textarea at bounding box center [322, 188] width 296 height 48
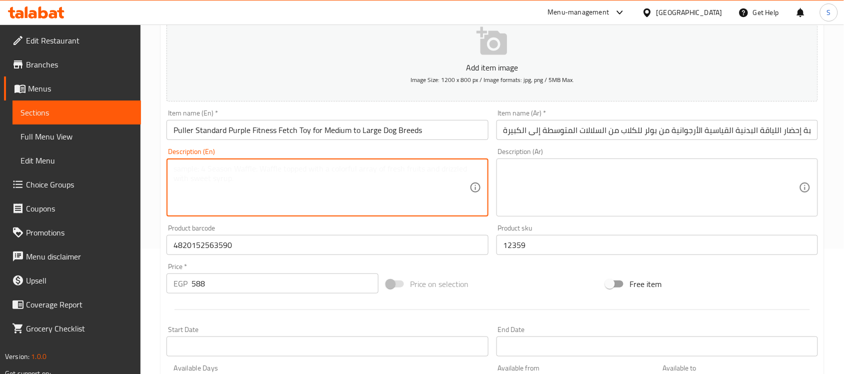
click at [241, 169] on textarea at bounding box center [322, 188] width 296 height 48
paste textarea "1pcs"
click at [177, 172] on textarea "1pcs" at bounding box center [322, 188] width 296 height 48
type textarea "1 pcs"
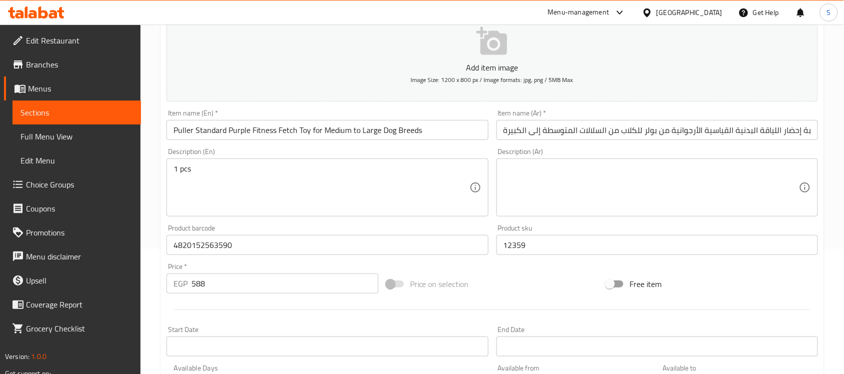
click at [579, 171] on textarea at bounding box center [652, 188] width 296 height 48
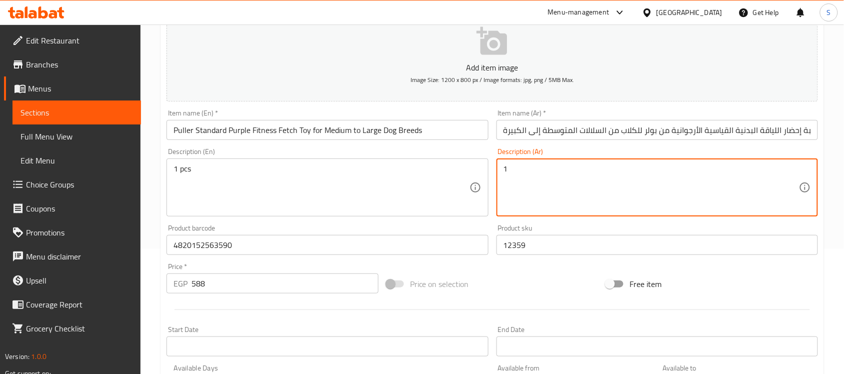
paste textarea "قطعة"
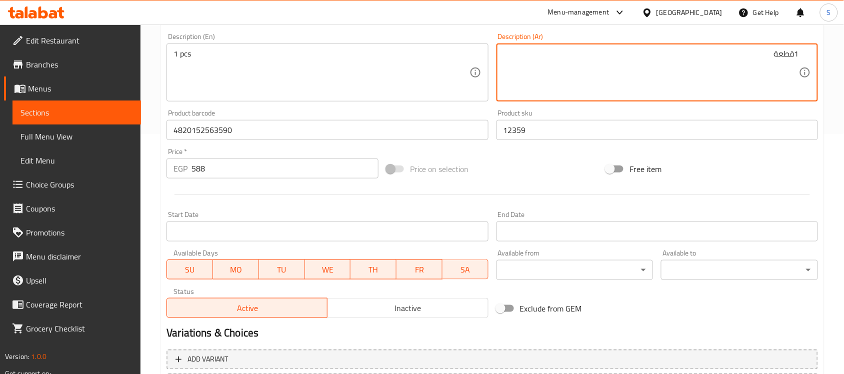
scroll to position [331, 0]
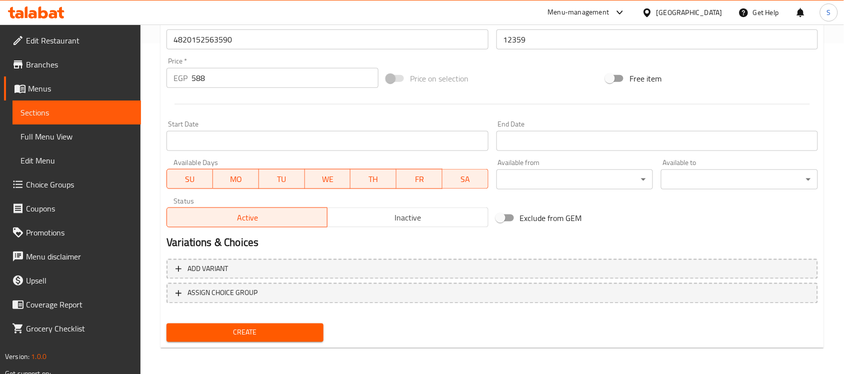
type textarea "1قطعة"
click at [237, 329] on span "Create" at bounding box center [245, 333] width 141 height 13
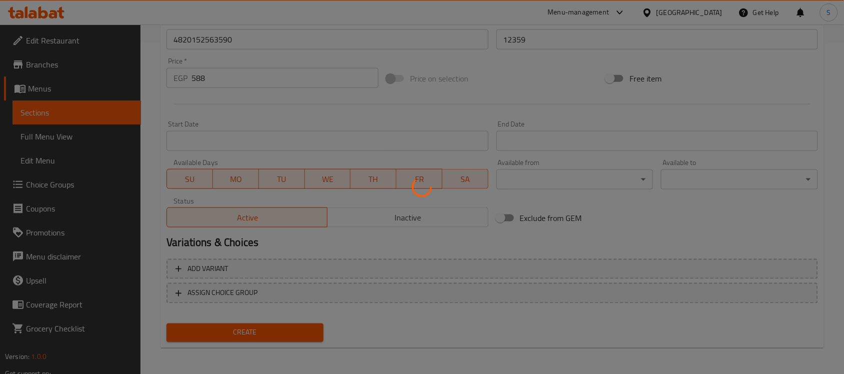
type input "0"
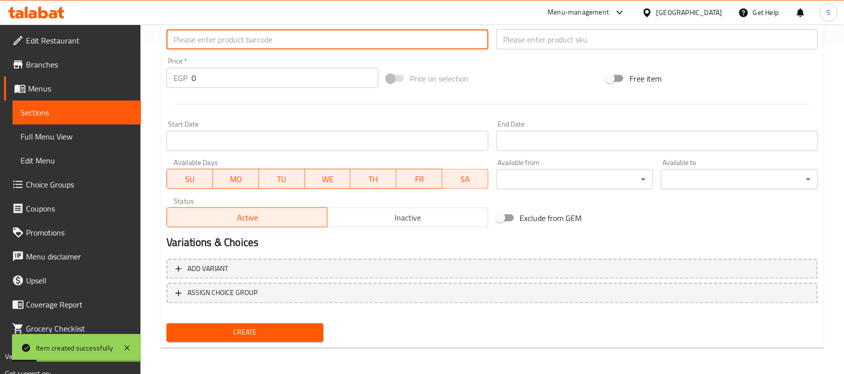
click at [224, 30] on input "text" at bounding box center [328, 40] width 322 height 20
paste input "694201823041"
type input "694201823041"
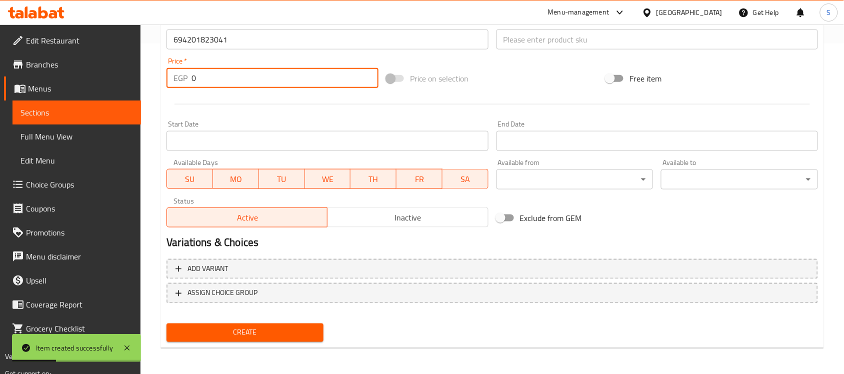
drag, startPoint x: 251, startPoint y: 79, endPoint x: 159, endPoint y: 4, distance: 118.3
click at [129, 63] on div "Edit Restaurant Branches Menus Sections Full Menu View Edit Menu Choice Groups …" at bounding box center [422, 35] width 844 height 682
paste input "219"
type input "219"
click at [513, 39] on input "text" at bounding box center [658, 40] width 322 height 20
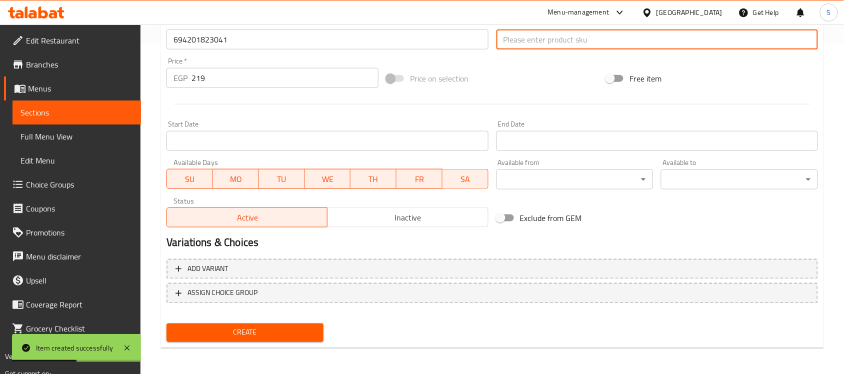
paste input "3188"
type input "3188"
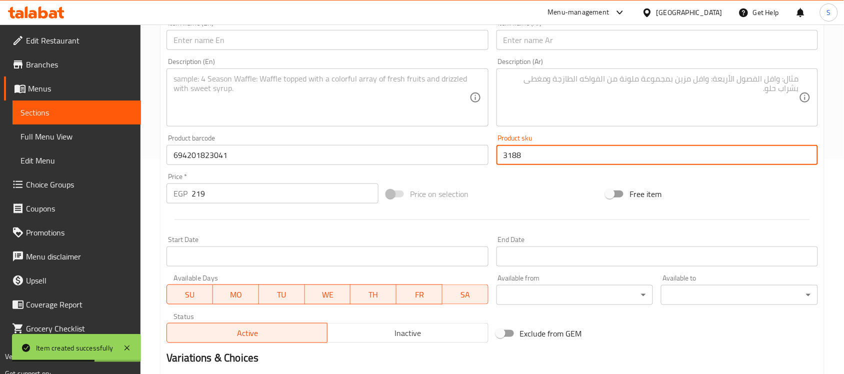
scroll to position [81, 0]
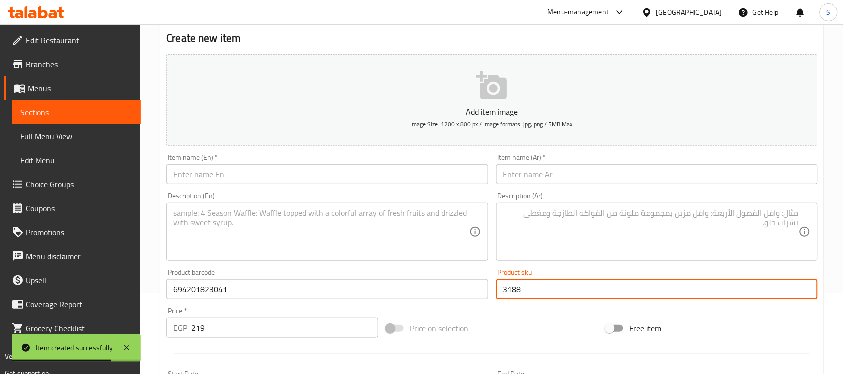
click at [211, 173] on input "text" at bounding box center [328, 175] width 322 height 20
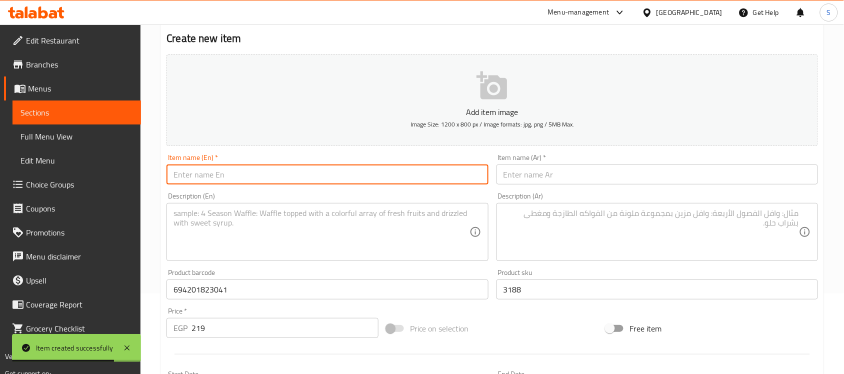
paste input "Skipdawg Yellow Slinger Ball Dog Toy1 pcs"
type input "Skipdawg Yellow Slinger Ball Dog Toy1 pcs"
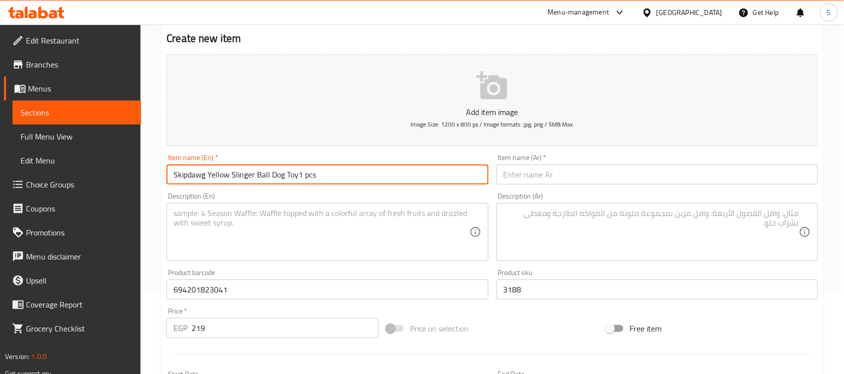
click at [219, 219] on textarea at bounding box center [322, 233] width 296 height 48
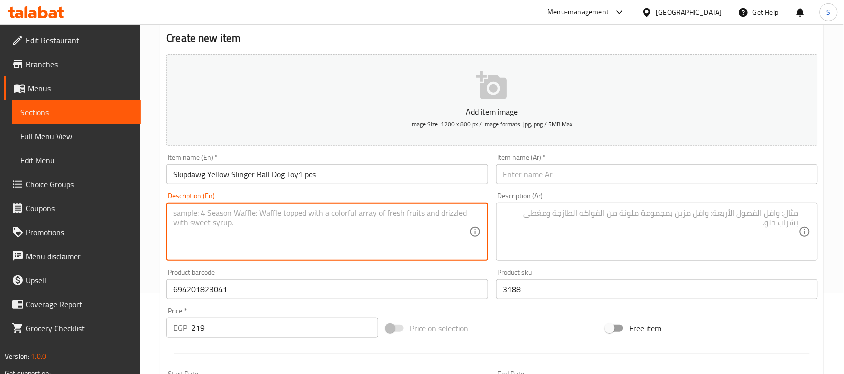
paste textarea "1pcs"
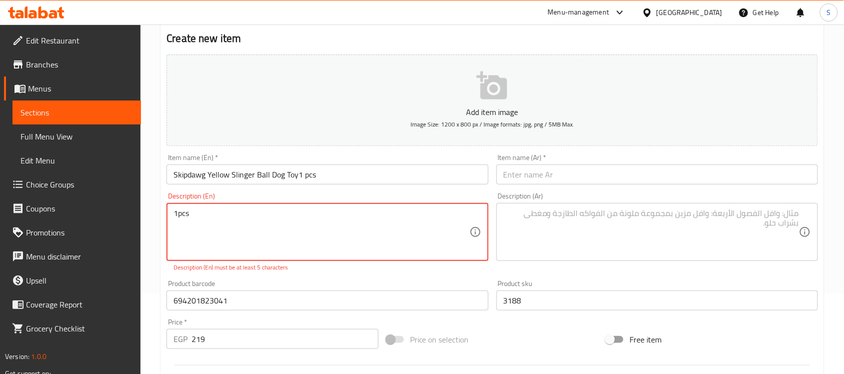
click at [177, 214] on textarea "1pcs" at bounding box center [322, 233] width 296 height 48
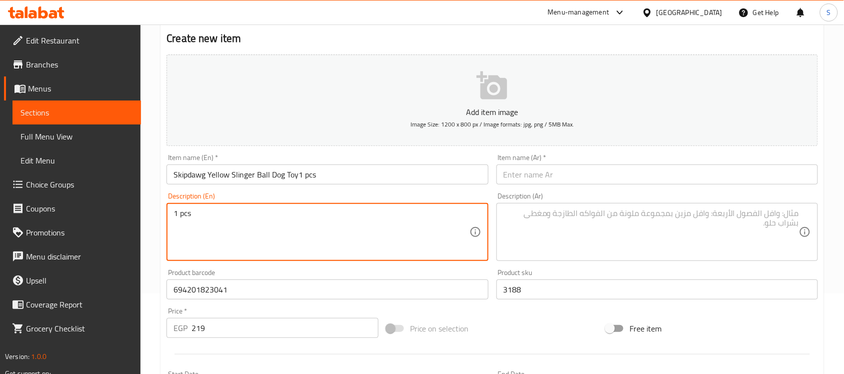
type textarea "1 pcs"
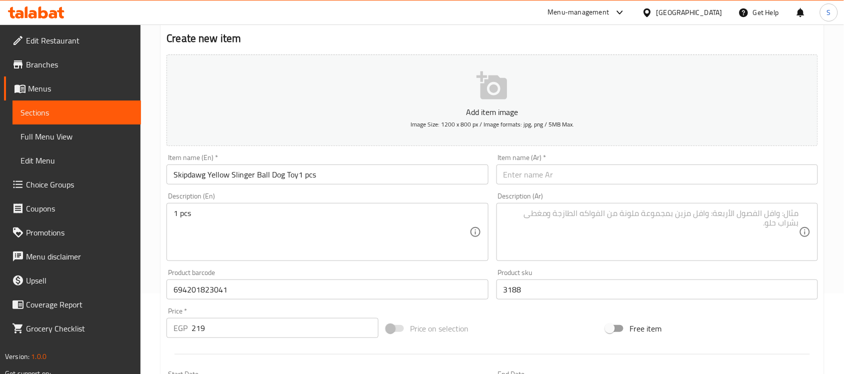
click at [596, 171] on input "text" at bounding box center [658, 175] width 322 height 20
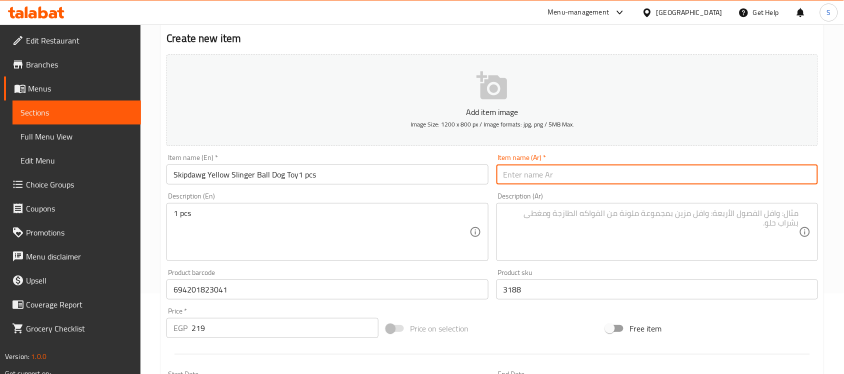
paste input "لعبة كرة سلينجر الصفراء للكلاب من سكيب دوج، قطعة واحدة"
type input "لعبة كرة سلينجر الصفراء للكلاب من سكيب دوج، قطعة واحدة"
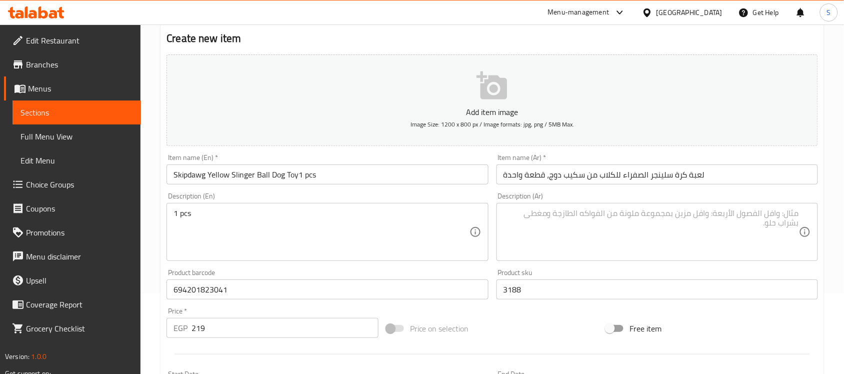
click at [608, 248] on textarea at bounding box center [652, 233] width 296 height 48
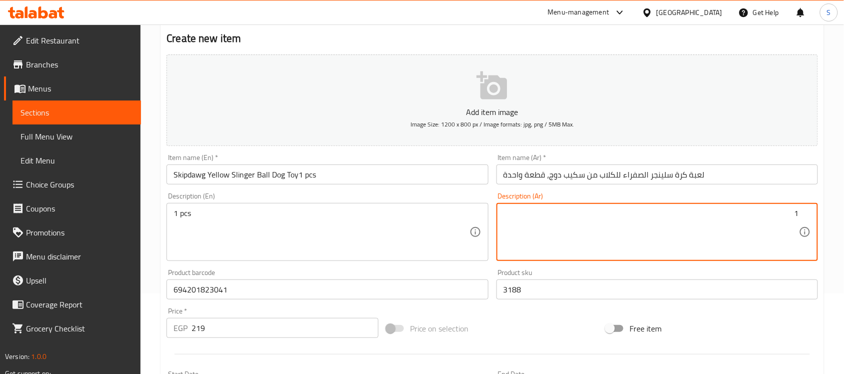
paste textarea "قطعة"
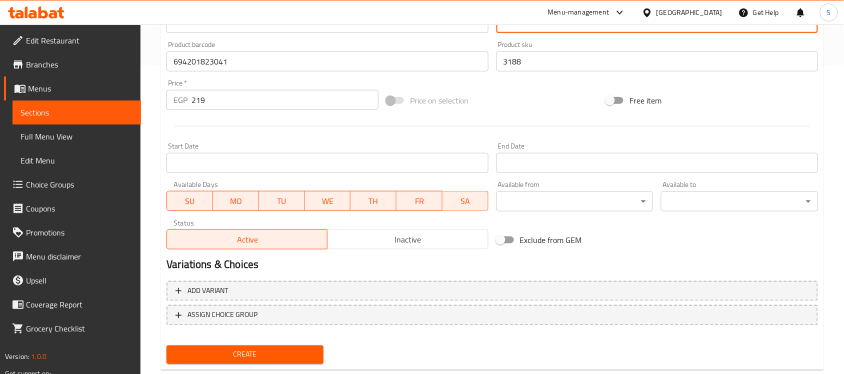
scroll to position [331, 0]
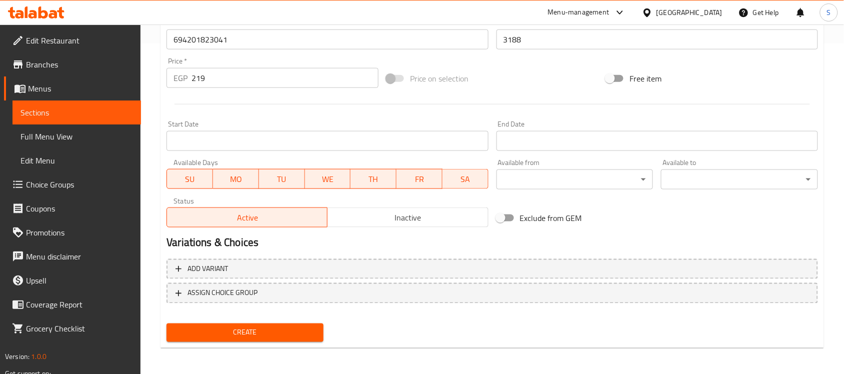
type textarea "1قطعة"
click at [262, 340] on button "Create" at bounding box center [245, 333] width 157 height 19
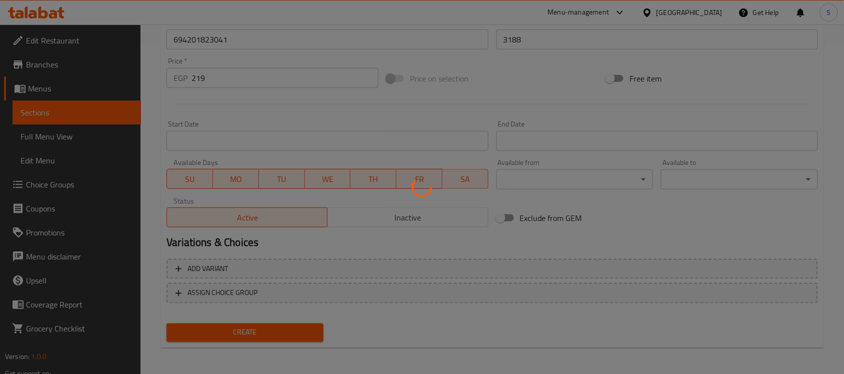
type input "0"
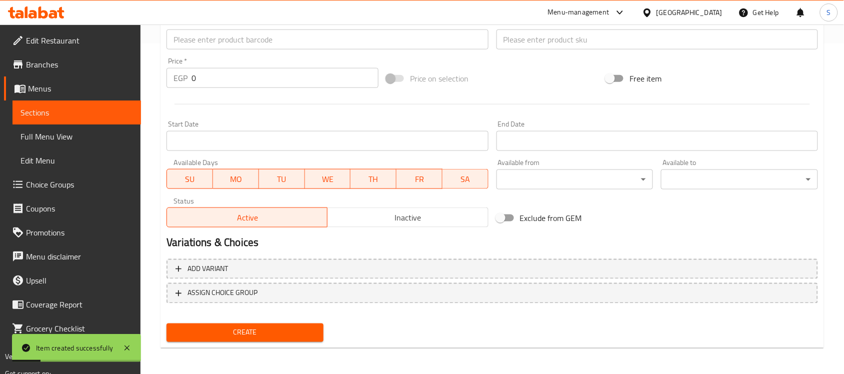
drag, startPoint x: 199, startPoint y: 49, endPoint x: 207, endPoint y: 24, distance: 25.6
click at [199, 49] on input "text" at bounding box center [328, 40] width 322 height 20
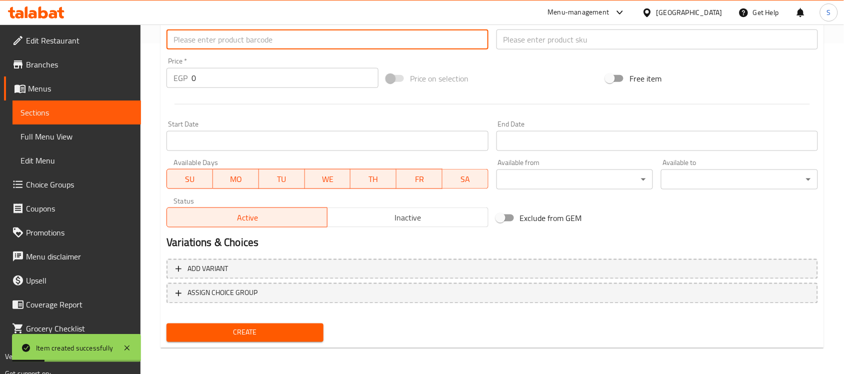
paste input "6944633673610"
type input "6944633673610"
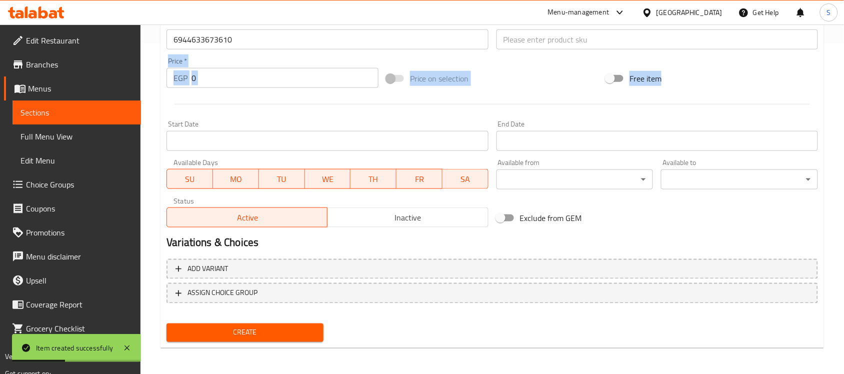
drag, startPoint x: 234, startPoint y: 94, endPoint x: 154, endPoint y: 77, distance: 81.3
click at [154, 77] on div "Home / Restaurants management / Menus / Sections / item / create Dogs Accessori…" at bounding box center [493, 35] width 704 height 682
click at [223, 76] on input "0" at bounding box center [285, 78] width 187 height 20
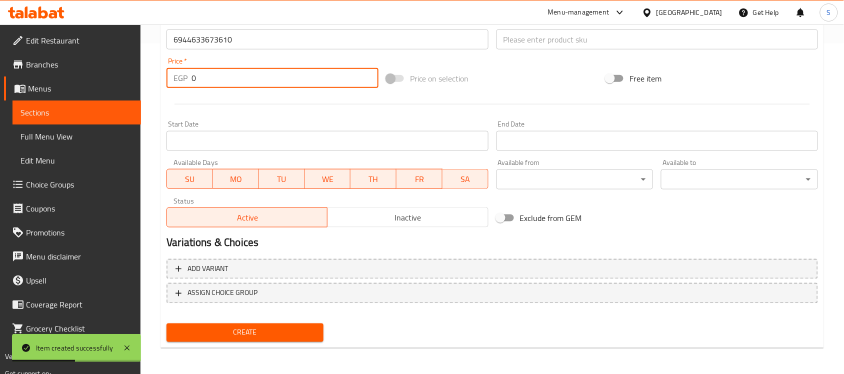
drag, startPoint x: 243, startPoint y: 79, endPoint x: 153, endPoint y: 73, distance: 90.7
click at [154, 73] on div "Home / Restaurants management / Menus / Sections / item / create Dogs Accessori…" at bounding box center [493, 35] width 704 height 682
paste input "20"
type input "200"
click at [521, 38] on input "text" at bounding box center [658, 40] width 322 height 20
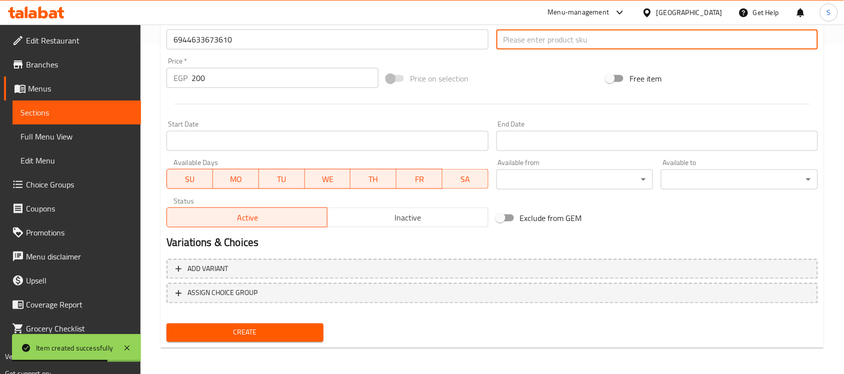
paste input "11182"
type input "11182"
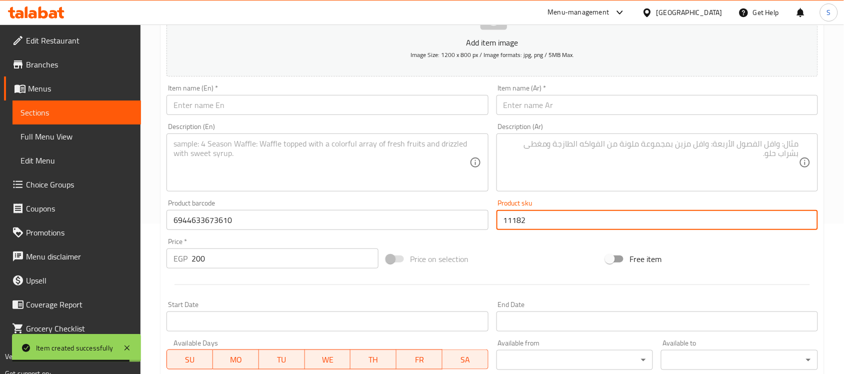
scroll to position [143, 0]
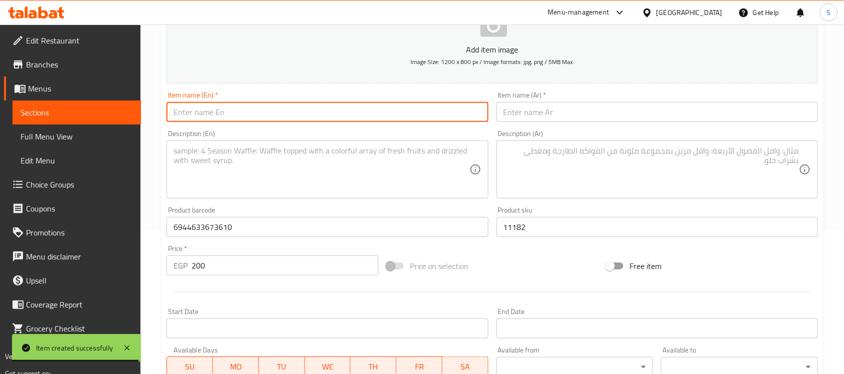
click at [212, 118] on input "text" at bounding box center [328, 112] width 322 height 20
paste input "Soleil Brown & Yellow Owl Head Shaped Dog Tug Toy with Ball"
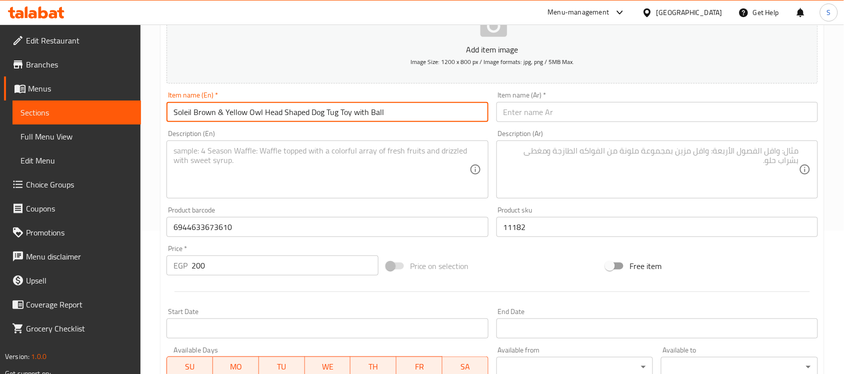
type input "Soleil Brown & Yellow Owl Head Shaped Dog Tug Toy with Ball"
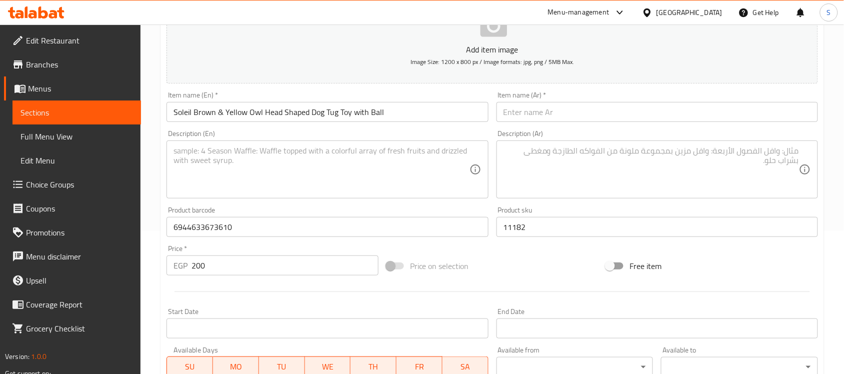
click at [578, 117] on input "text" at bounding box center [658, 112] width 322 height 20
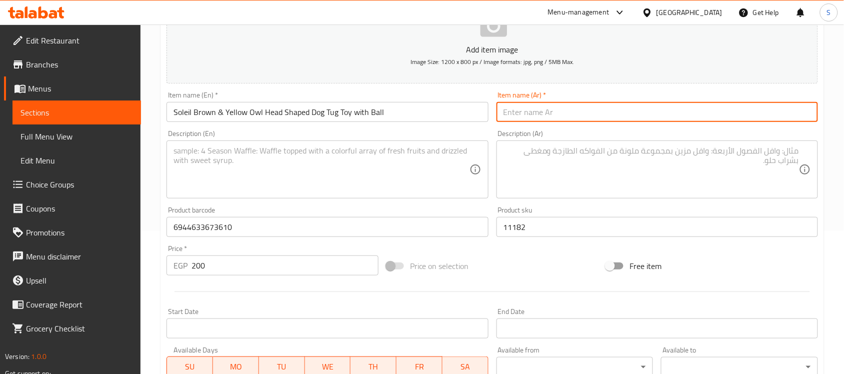
paste input "لعبة شد الكلاب على شكل رأس بومة بني وأصفر من سولي مع كرة"
type input "لعبة شد الكلاب على شكل رأس بومة بني وأصفر من سولي مع كرة"
click at [338, 191] on textarea at bounding box center [322, 170] width 296 height 48
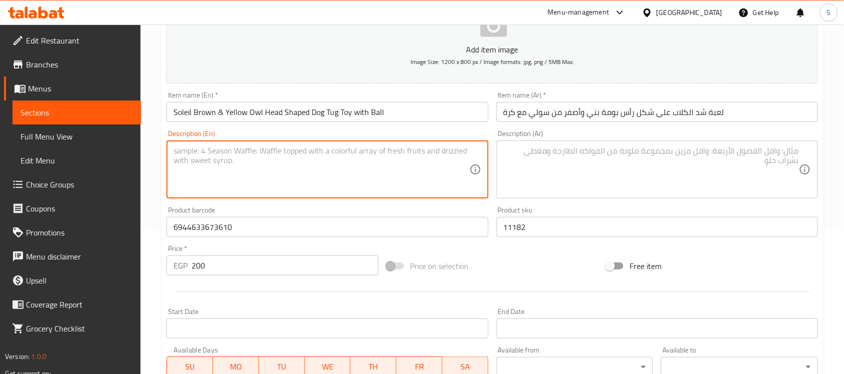
paste textarea "1pcs"
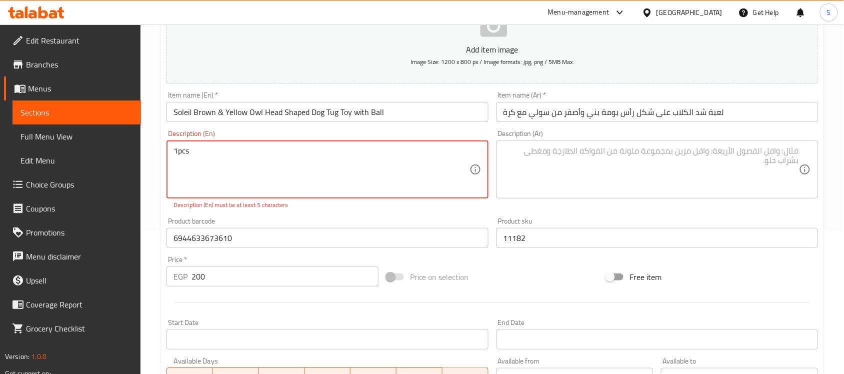
click at [176, 153] on textarea "1pcs" at bounding box center [322, 170] width 296 height 48
click at [181, 151] on textarea "1pcs" at bounding box center [322, 170] width 296 height 48
click at [178, 153] on textarea "1pcs" at bounding box center [322, 170] width 296 height 48
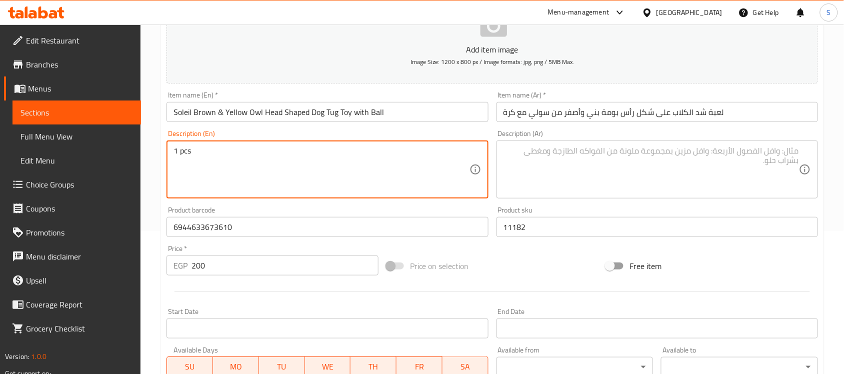
type textarea "1 pcs"
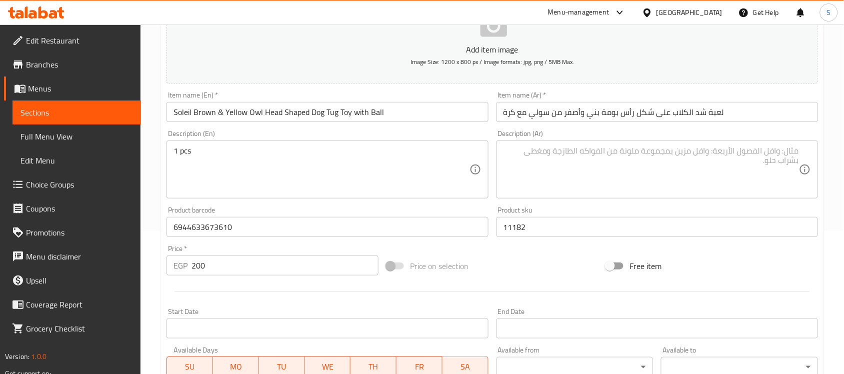
click at [568, 163] on textarea at bounding box center [652, 170] width 296 height 48
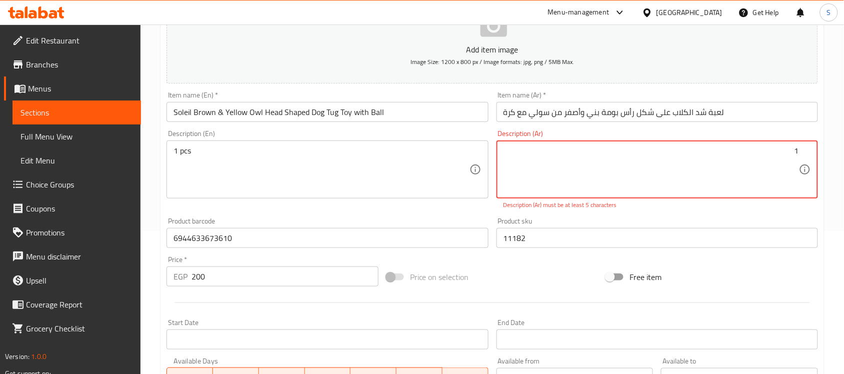
paste textarea "قطعة"
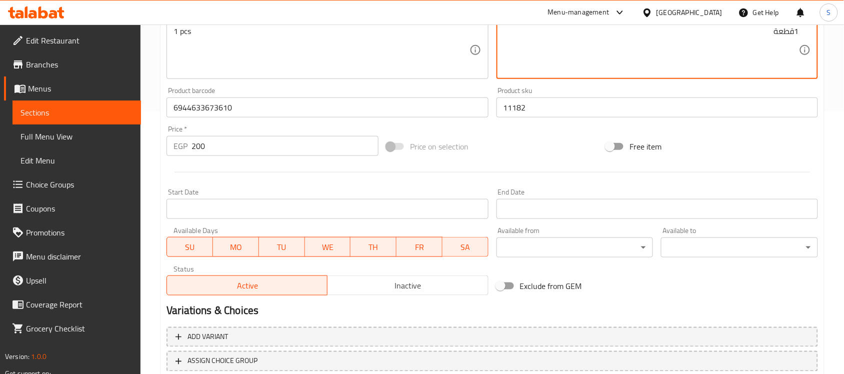
scroll to position [331, 0]
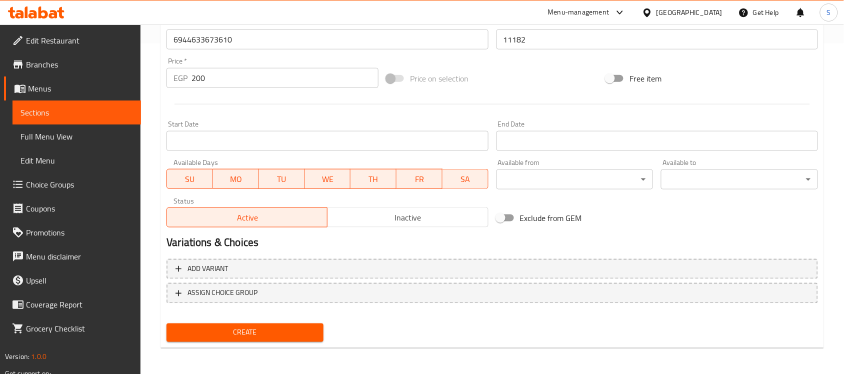
type textarea "1قطعة"
click at [259, 337] on span "Create" at bounding box center [245, 333] width 141 height 13
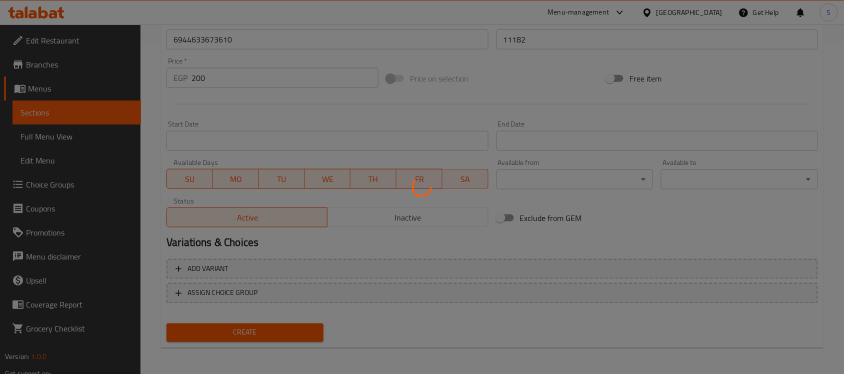
type input "0"
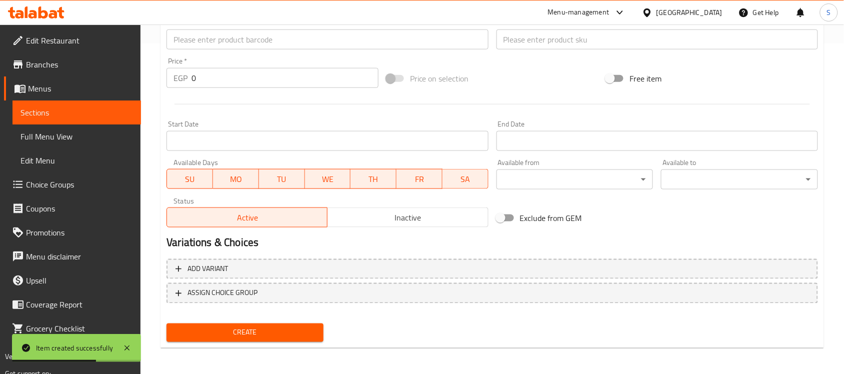
click at [176, 32] on input "text" at bounding box center [328, 40] width 322 height 20
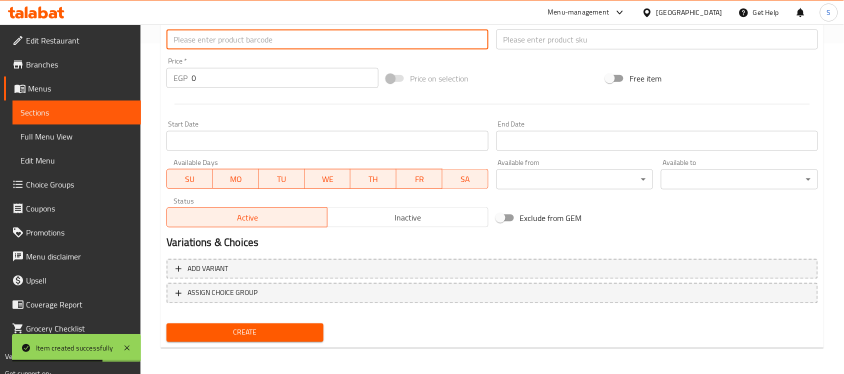
paste input "6091300001266"
type input "6091300001266"
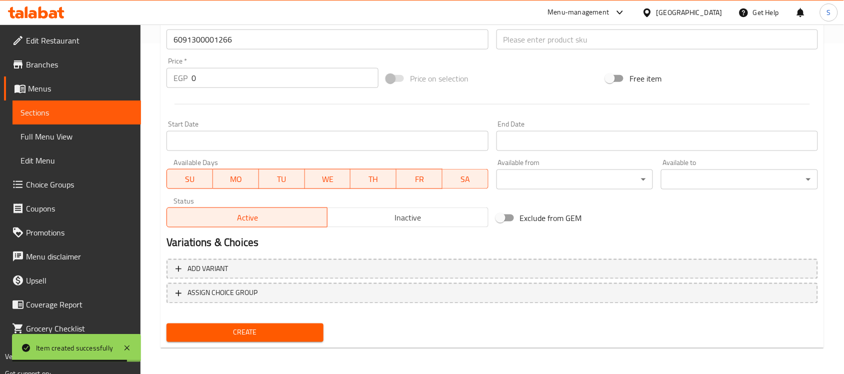
click at [219, 63] on div "Price   * EGP 0 Price *" at bounding box center [273, 73] width 212 height 31
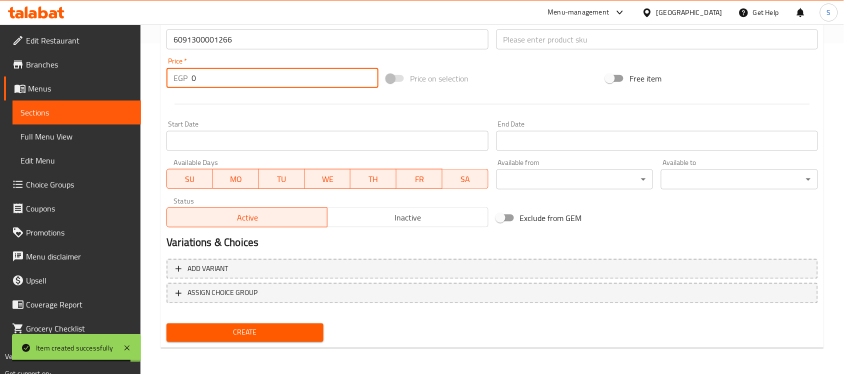
drag, startPoint x: 210, startPoint y: 86, endPoint x: 134, endPoint y: 69, distance: 78.4
click at [138, 69] on div "Edit Restaurant Branches Menus Sections Full Menu View Edit Menu Choice Groups …" at bounding box center [422, 35] width 844 height 682
paste input "813"
type input "813"
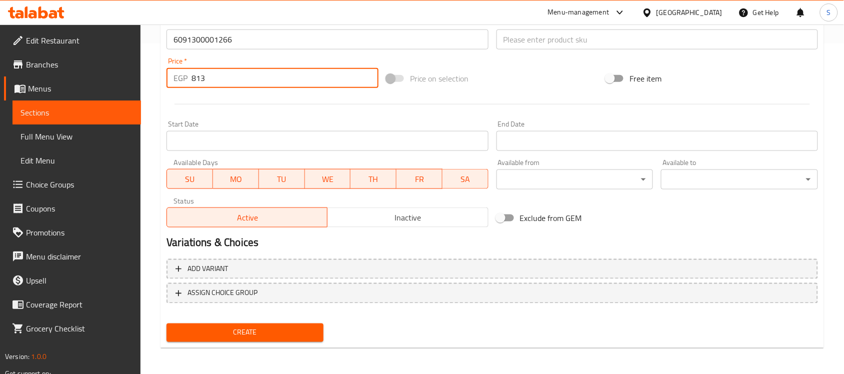
click at [524, 36] on input "text" at bounding box center [658, 40] width 322 height 20
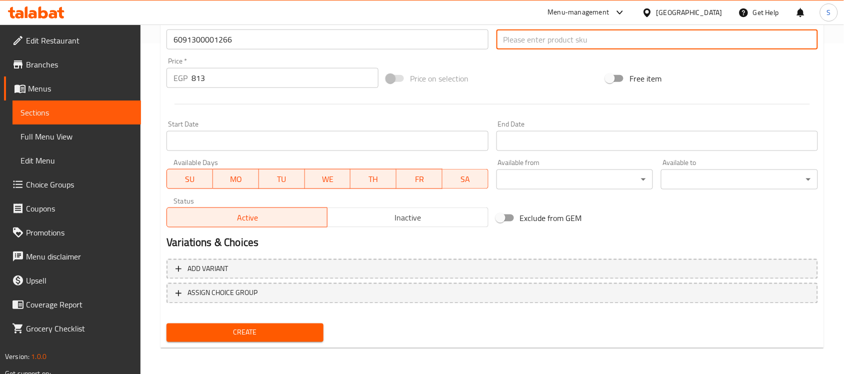
paste input "8859"
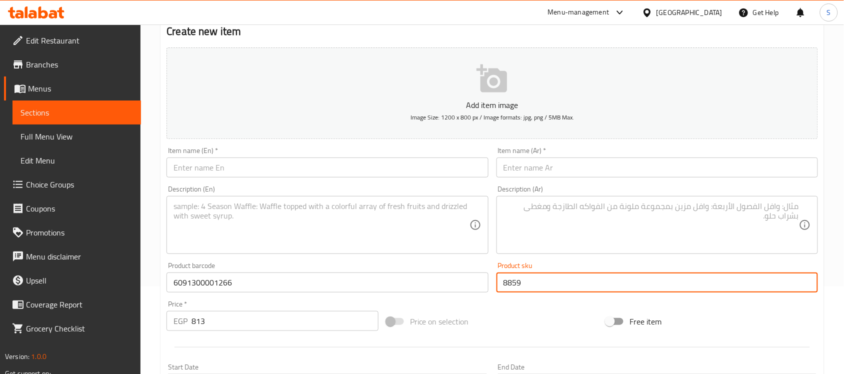
scroll to position [81, 0]
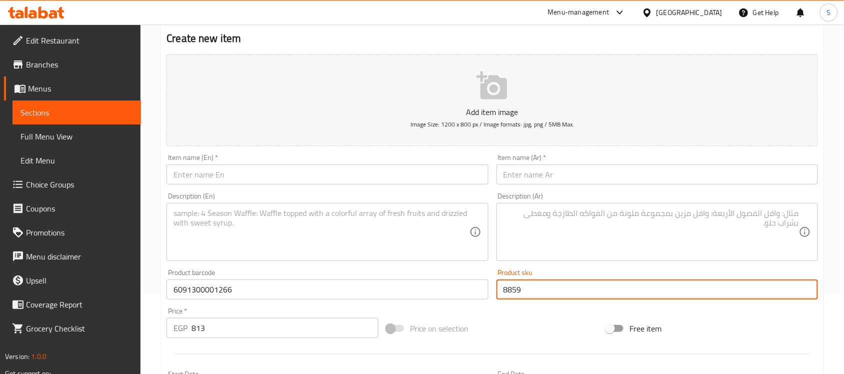
type input "8859"
click at [554, 176] on input "text" at bounding box center [658, 175] width 322 height 20
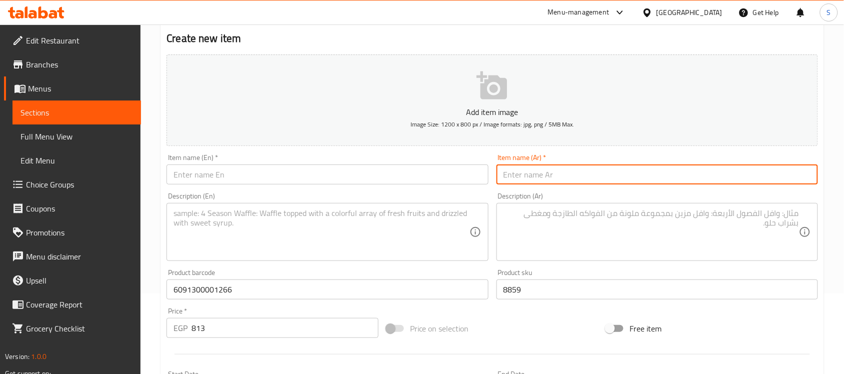
paste input "شنطة كلاب ظهر مقاس2"
type input "شنطة كلاب ظهر مقاس2"
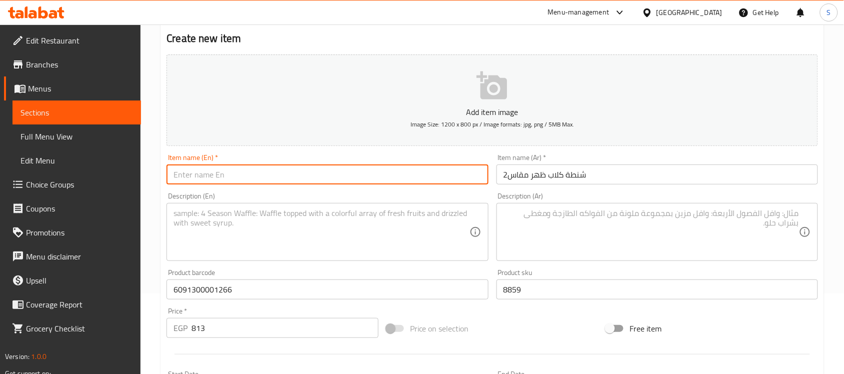
click at [278, 174] on input "text" at bounding box center [328, 175] width 322 height 20
paste input "Dog backpack size 2"
type input "Dog backpack size 2"
click at [196, 218] on textarea at bounding box center [322, 233] width 296 height 48
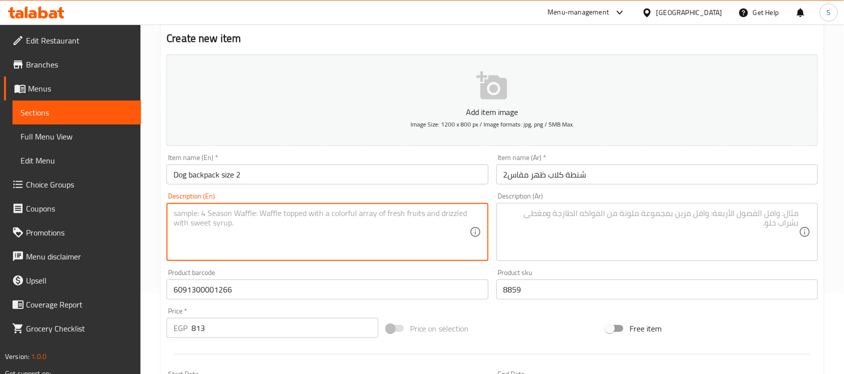
paste textarea "1pcs"
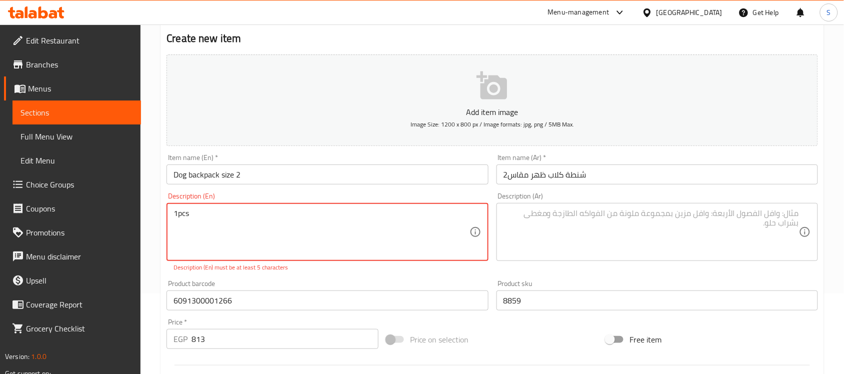
click at [176, 216] on textarea "1pcs" at bounding box center [322, 233] width 296 height 48
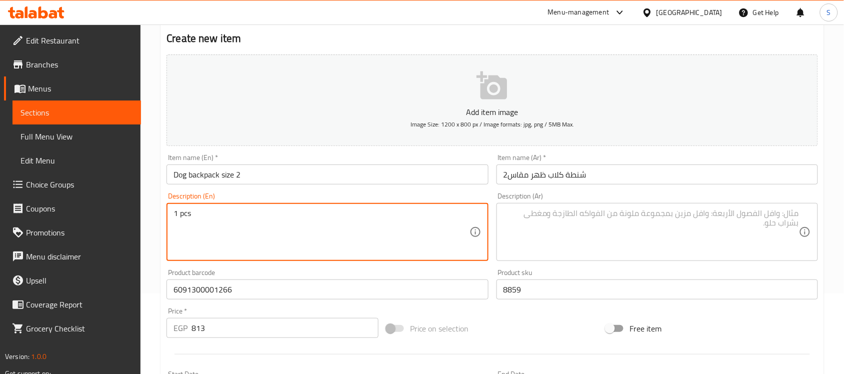
type textarea "1 pcs"
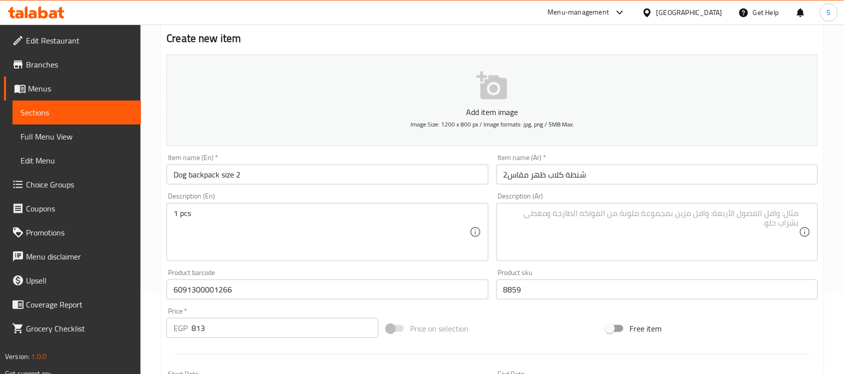
click at [541, 263] on div "Description (Ar) Description (Ar)" at bounding box center [658, 227] width 330 height 77
click at [549, 244] on textarea at bounding box center [652, 233] width 296 height 48
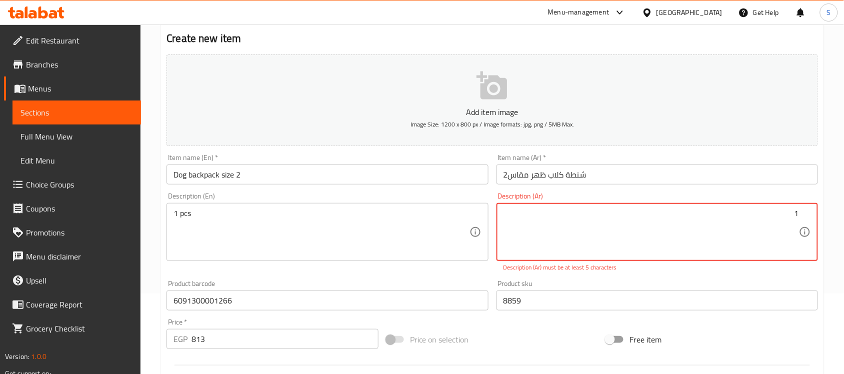
paste textarea "قطعة"
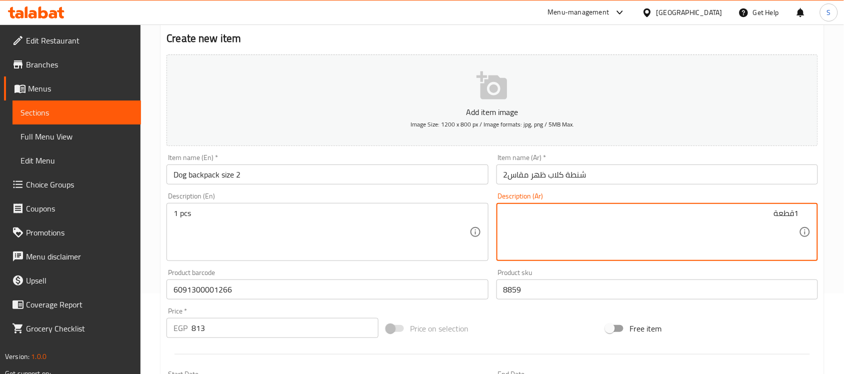
scroll to position [331, 0]
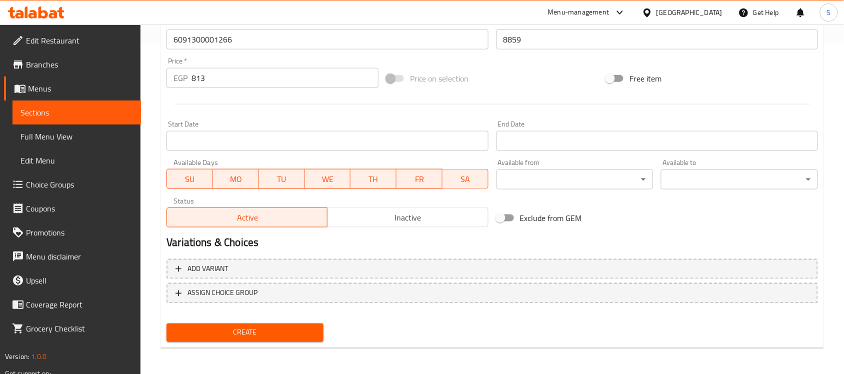
type textarea "1قطعة"
click at [280, 324] on button "Create" at bounding box center [245, 333] width 157 height 19
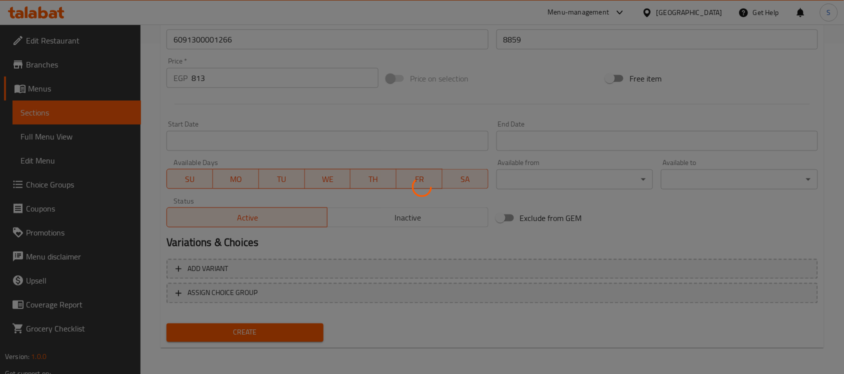
type input "0"
